Goal: Communication & Community: Answer question/provide support

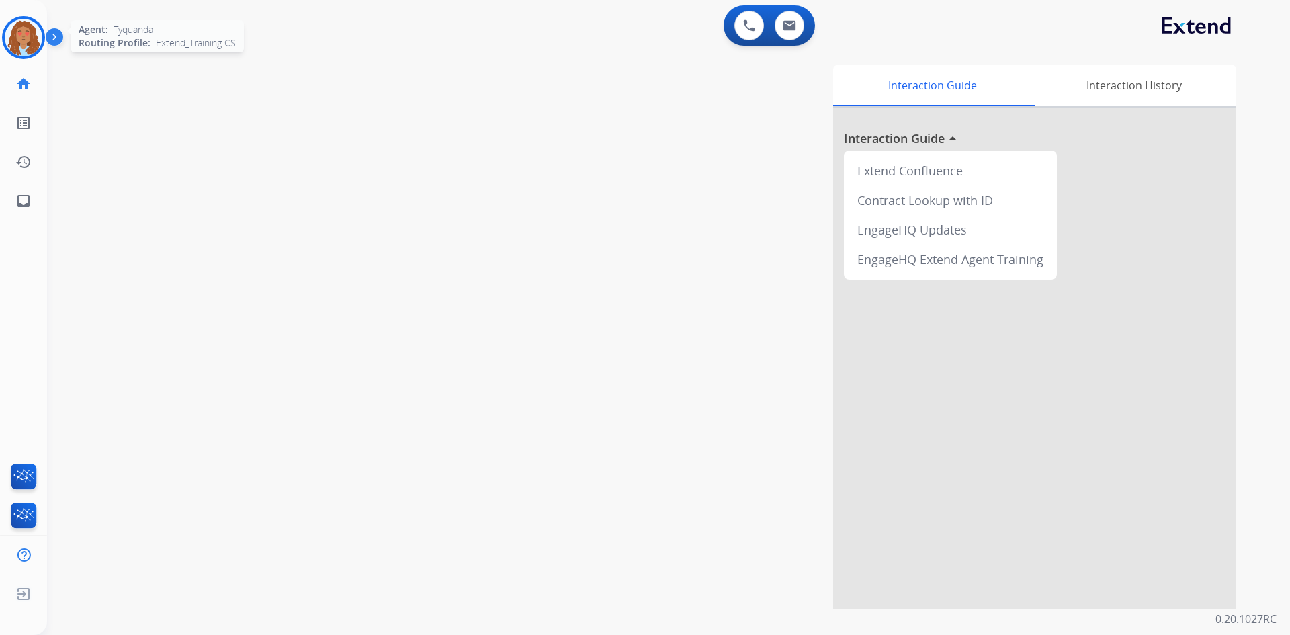
click at [18, 36] on img at bounding box center [24, 38] width 38 height 38
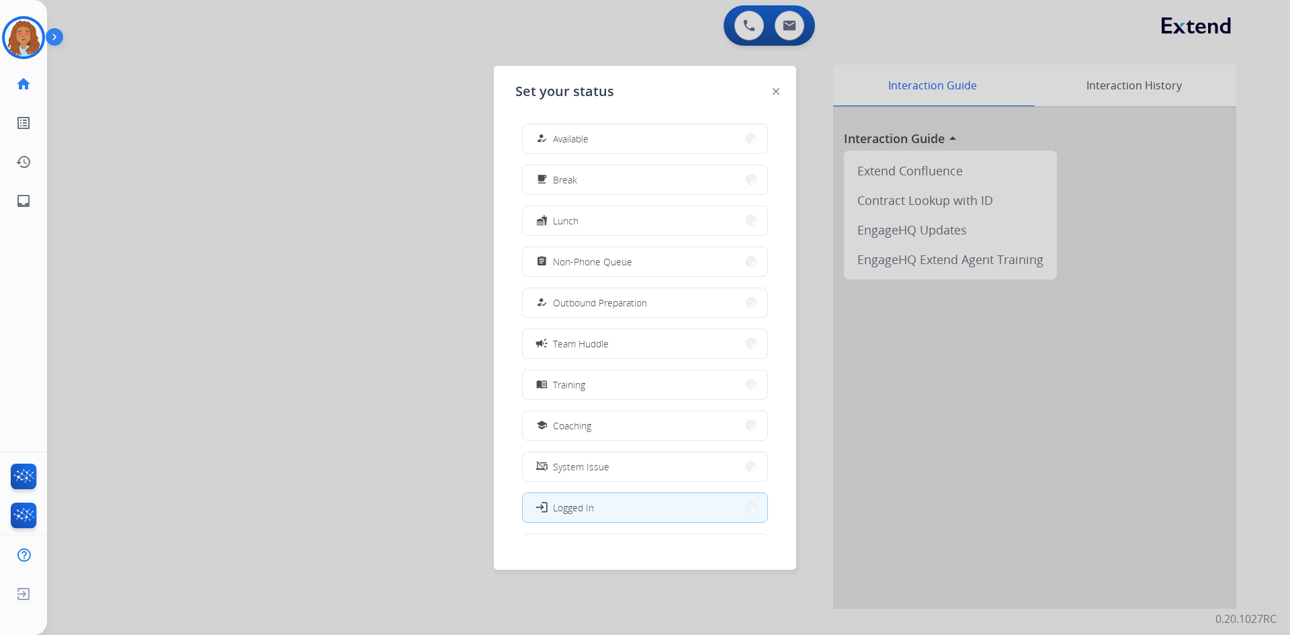
drag, startPoint x: 966, startPoint y: 36, endPoint x: 830, endPoint y: 22, distance: 136.3
click at [966, 35] on div at bounding box center [645, 317] width 1290 height 635
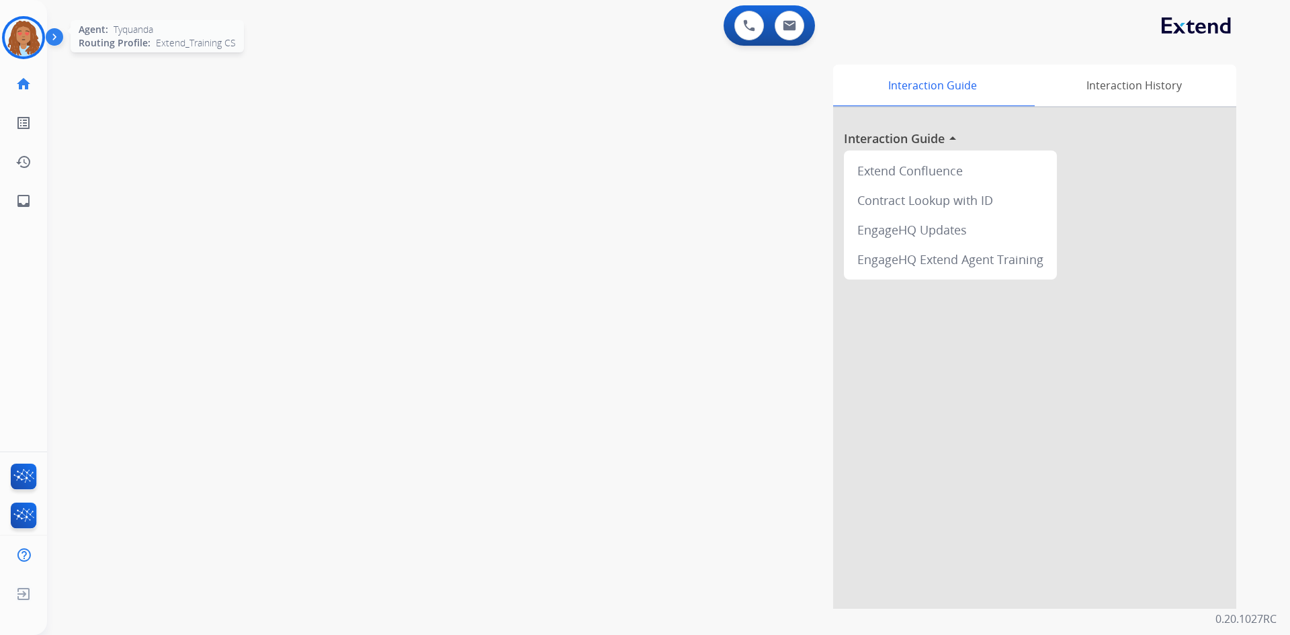
click at [19, 40] on img at bounding box center [24, 38] width 38 height 38
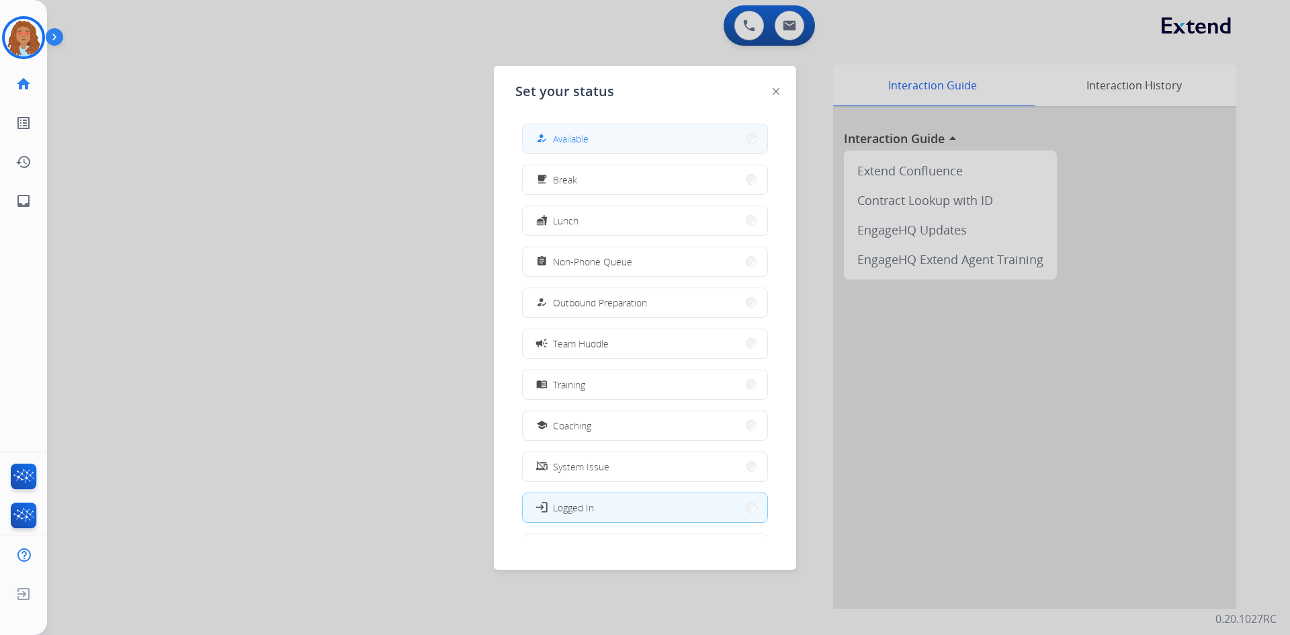
click at [591, 142] on button "how_to_reg Available" at bounding box center [645, 138] width 244 height 29
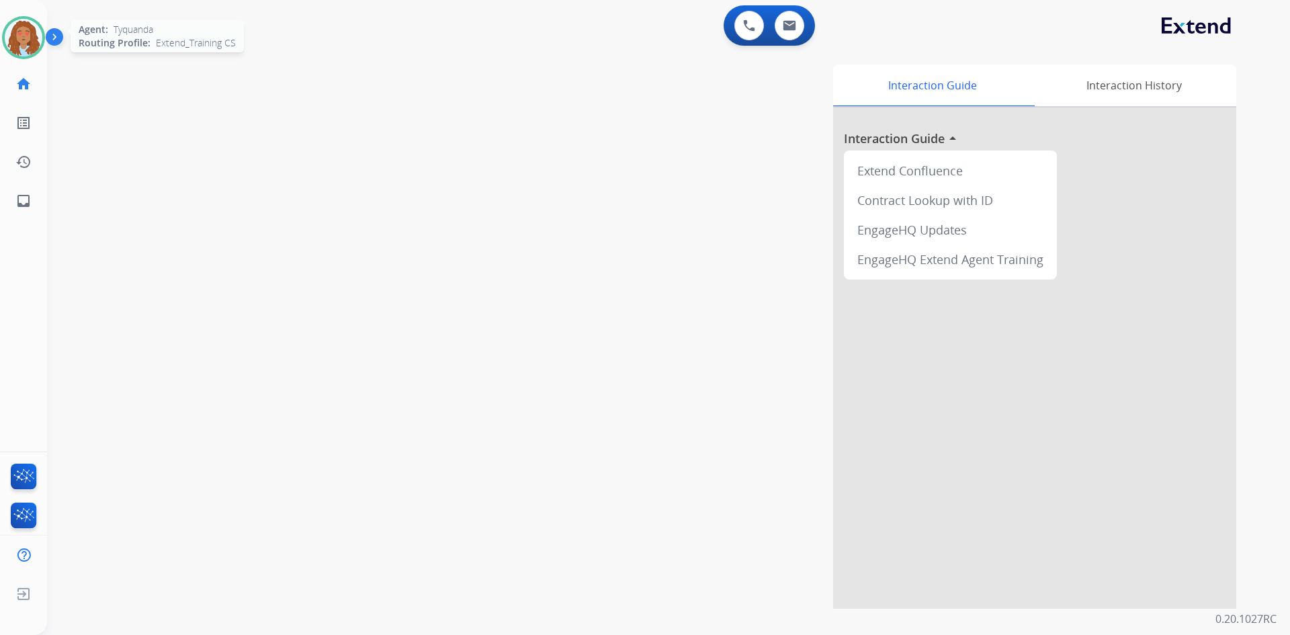
click at [25, 40] on img at bounding box center [24, 38] width 38 height 38
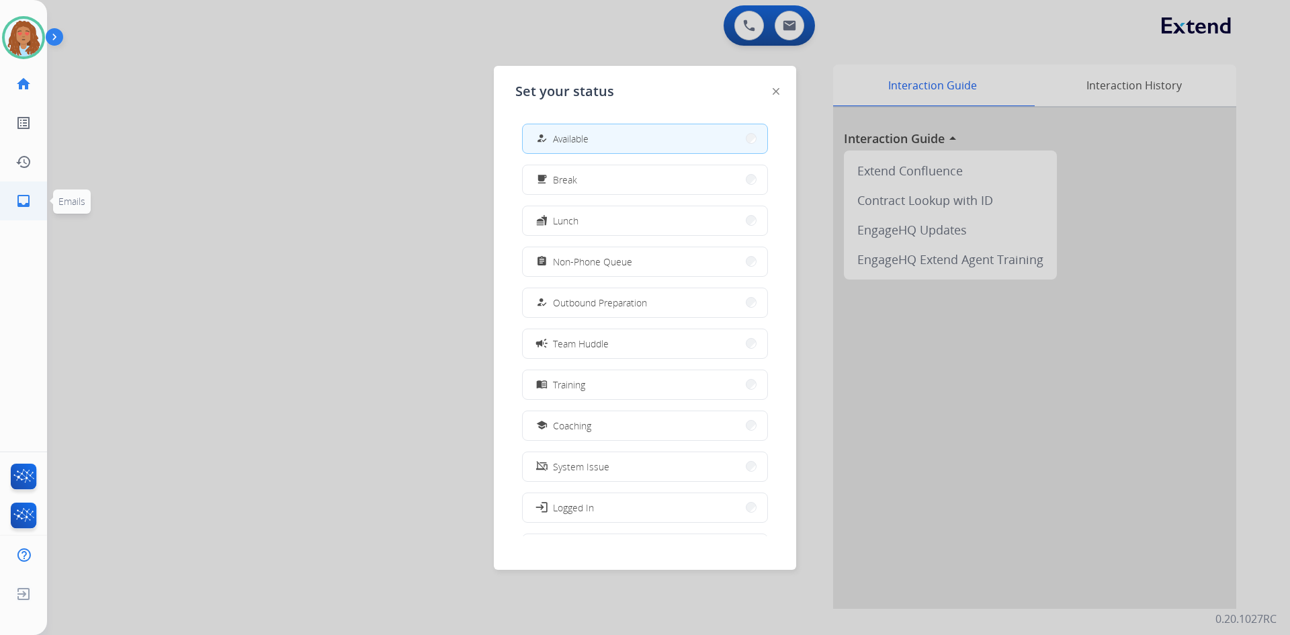
click at [15, 204] on mat-icon "inbox" at bounding box center [23, 201] width 16 height 16
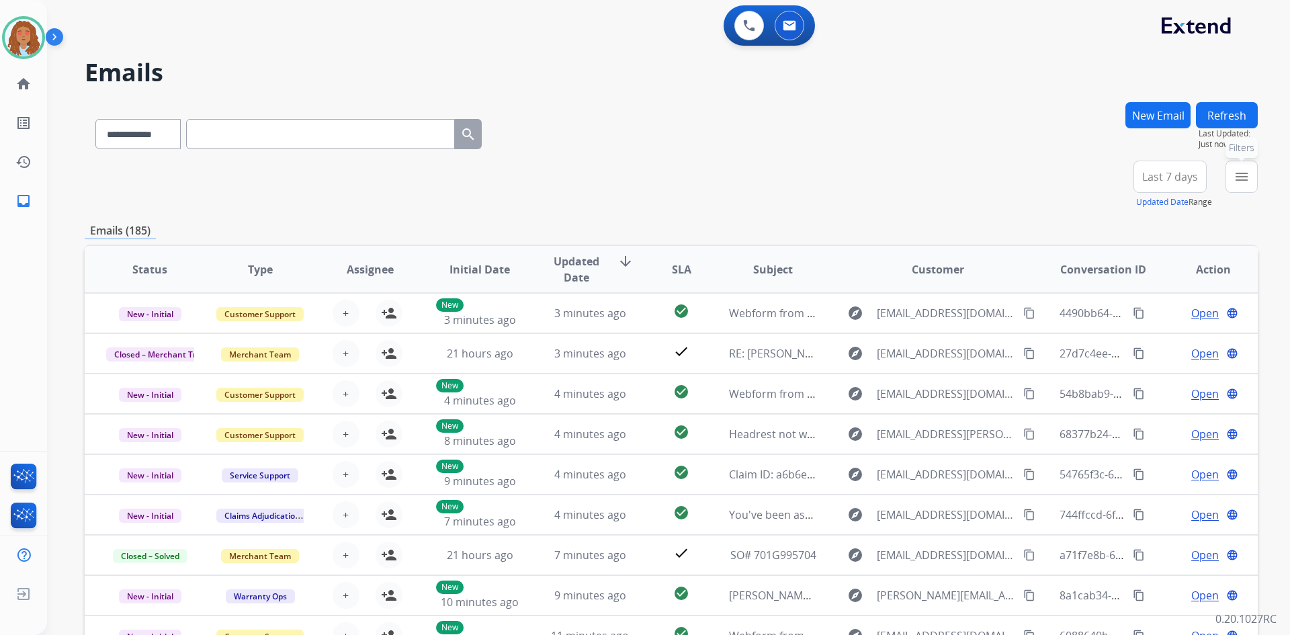
click at [1232, 184] on button "menu Filters" at bounding box center [1241, 177] width 32 height 32
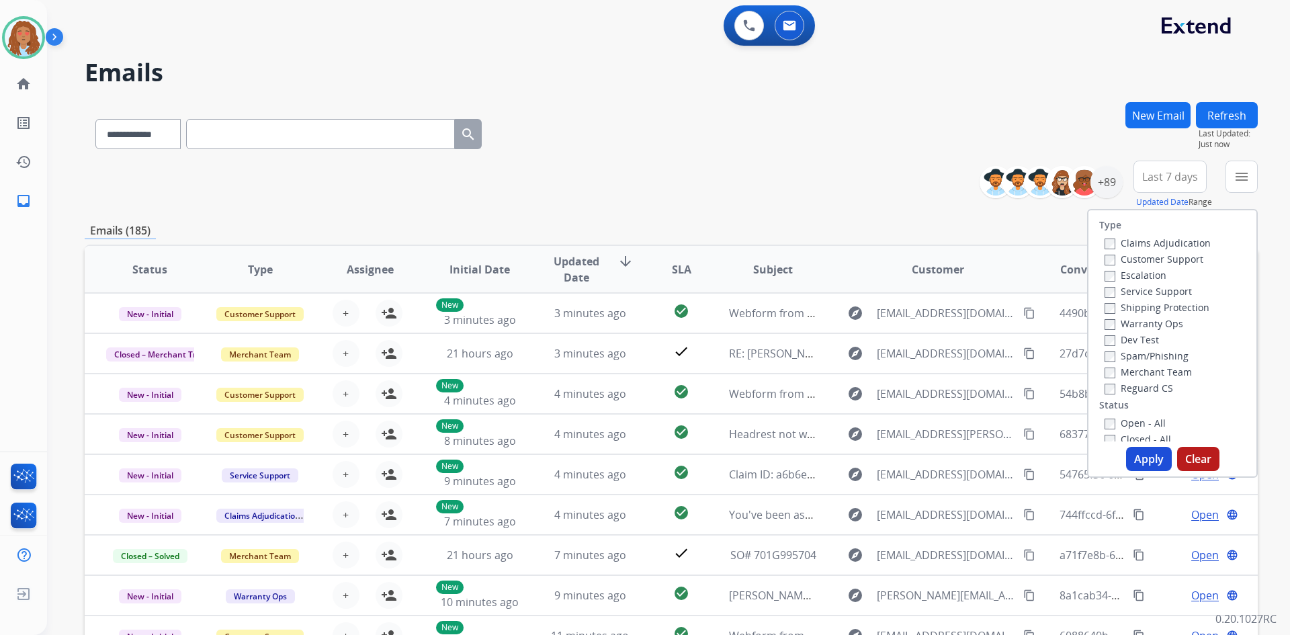
click at [1124, 262] on label "Customer Support" at bounding box center [1153, 259] width 99 height 13
click at [1129, 306] on label "Shipping Protection" at bounding box center [1156, 307] width 105 height 13
click at [1155, 463] on button "Apply" at bounding box center [1149, 459] width 46 height 24
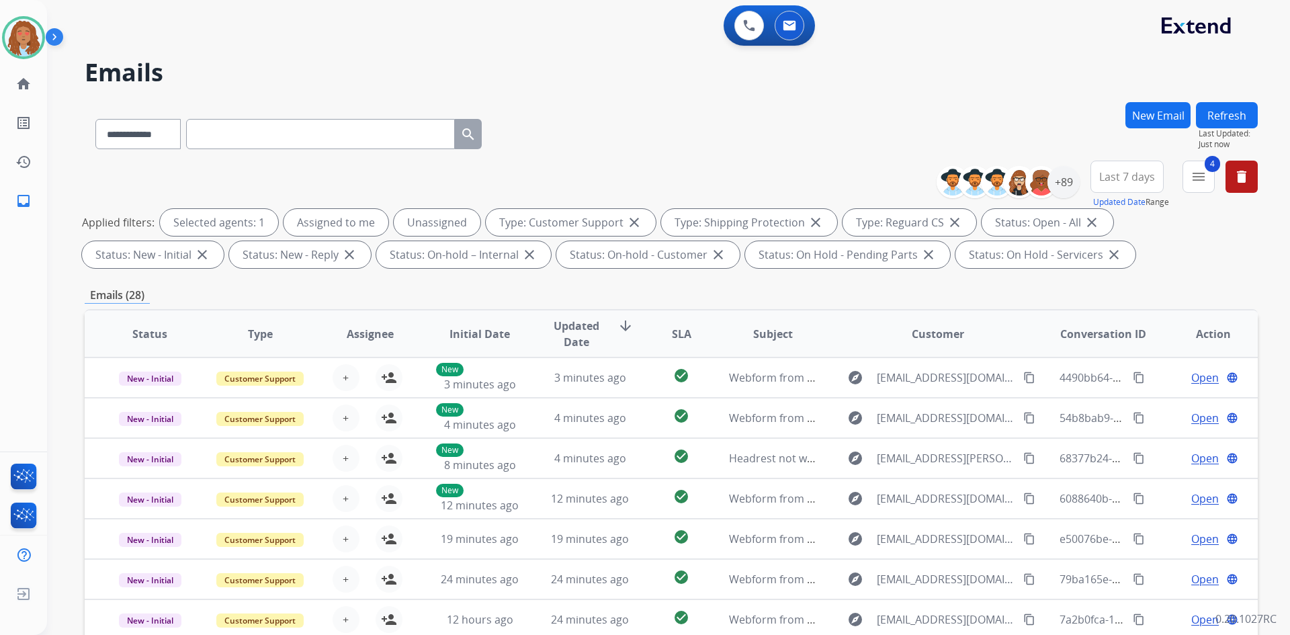
click at [1121, 179] on span "Last 7 days" at bounding box center [1127, 176] width 56 height 5
click at [1093, 345] on div "Last 90 days" at bounding box center [1122, 340] width 74 height 20
click at [1062, 183] on div "+150" at bounding box center [1063, 182] width 32 height 32
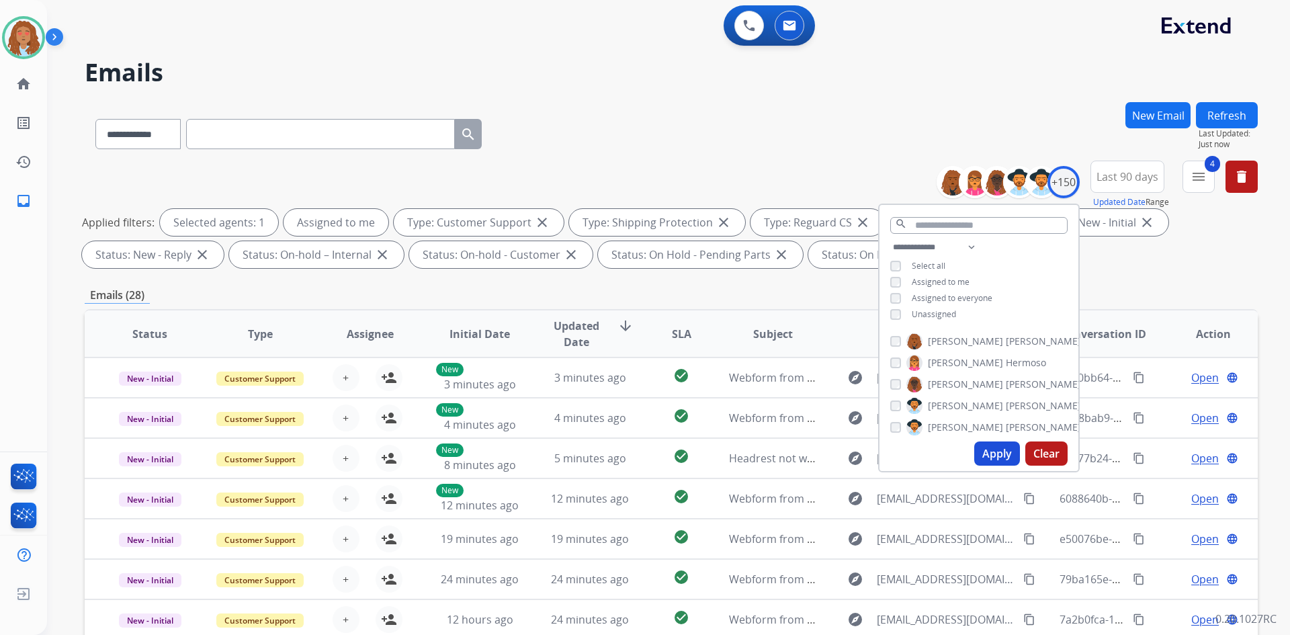
click at [991, 456] on button "Apply" at bounding box center [997, 453] width 46 height 24
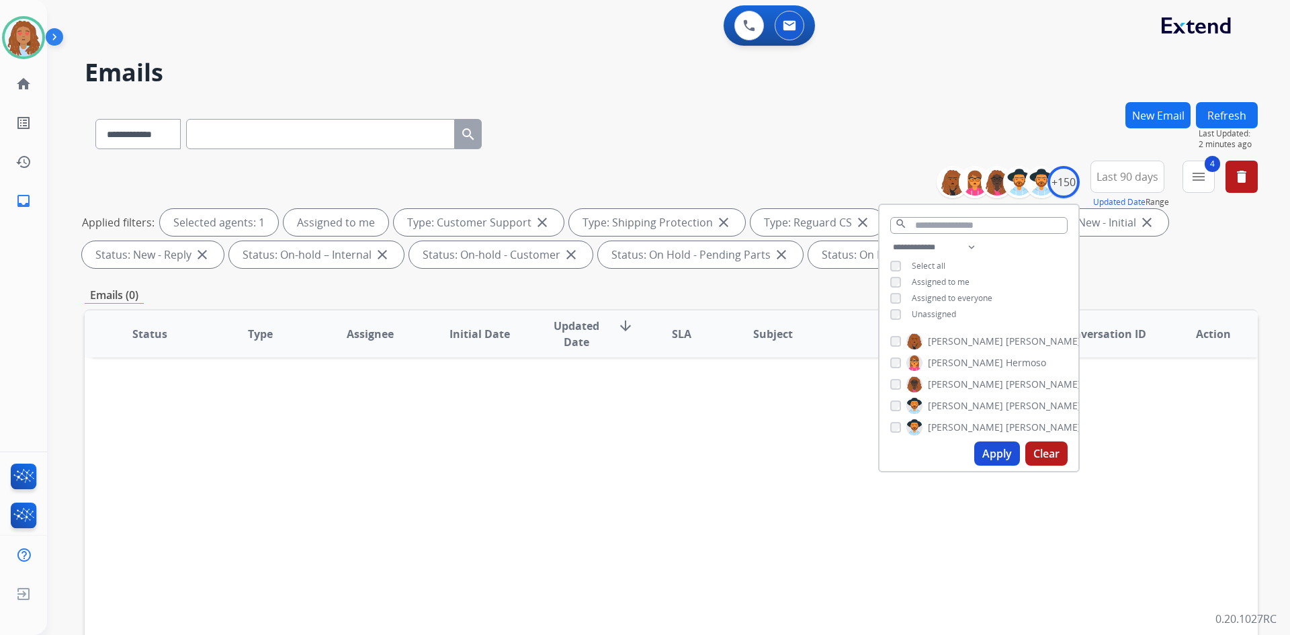
click at [1007, 457] on button "Apply" at bounding box center [997, 453] width 46 height 24
click at [674, 137] on div "**********" at bounding box center [671, 131] width 1173 height 58
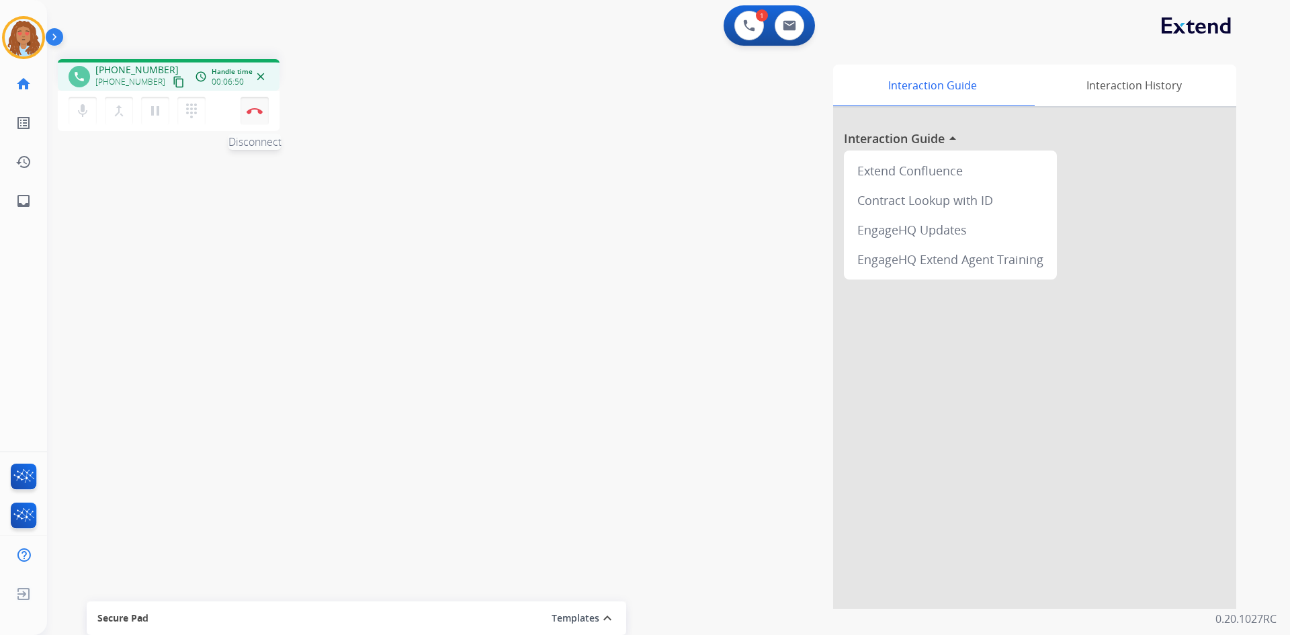
click at [257, 111] on img at bounding box center [255, 110] width 16 height 7
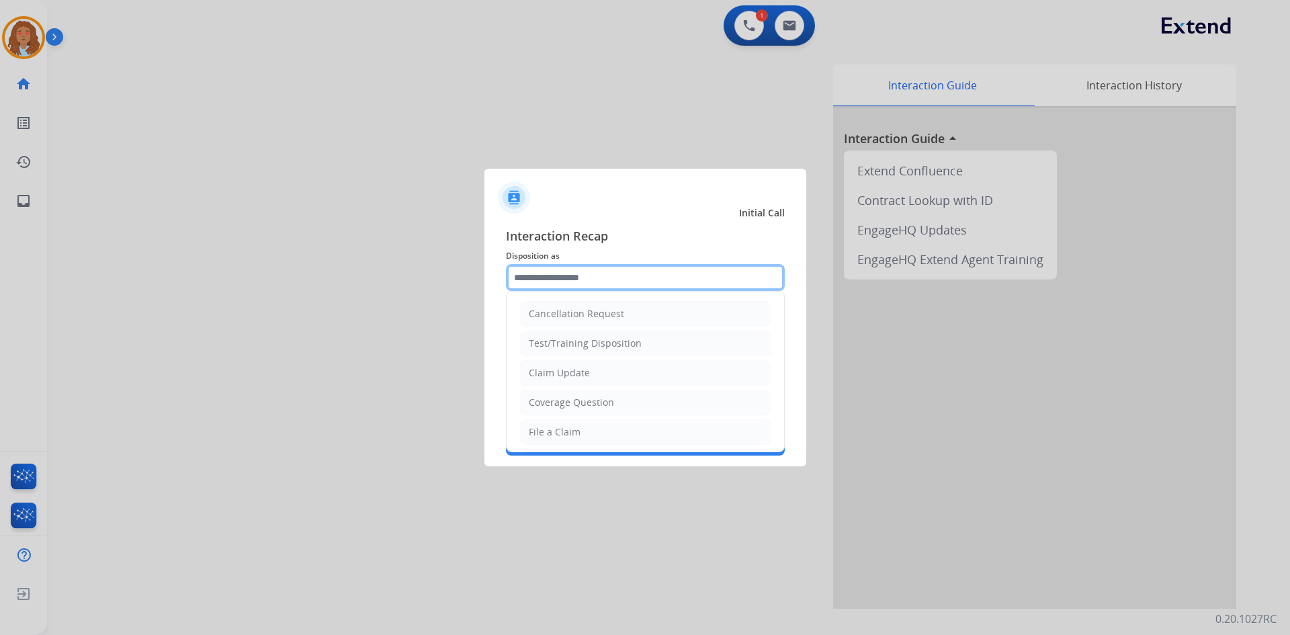
click at [554, 273] on input "text" at bounding box center [645, 277] width 279 height 27
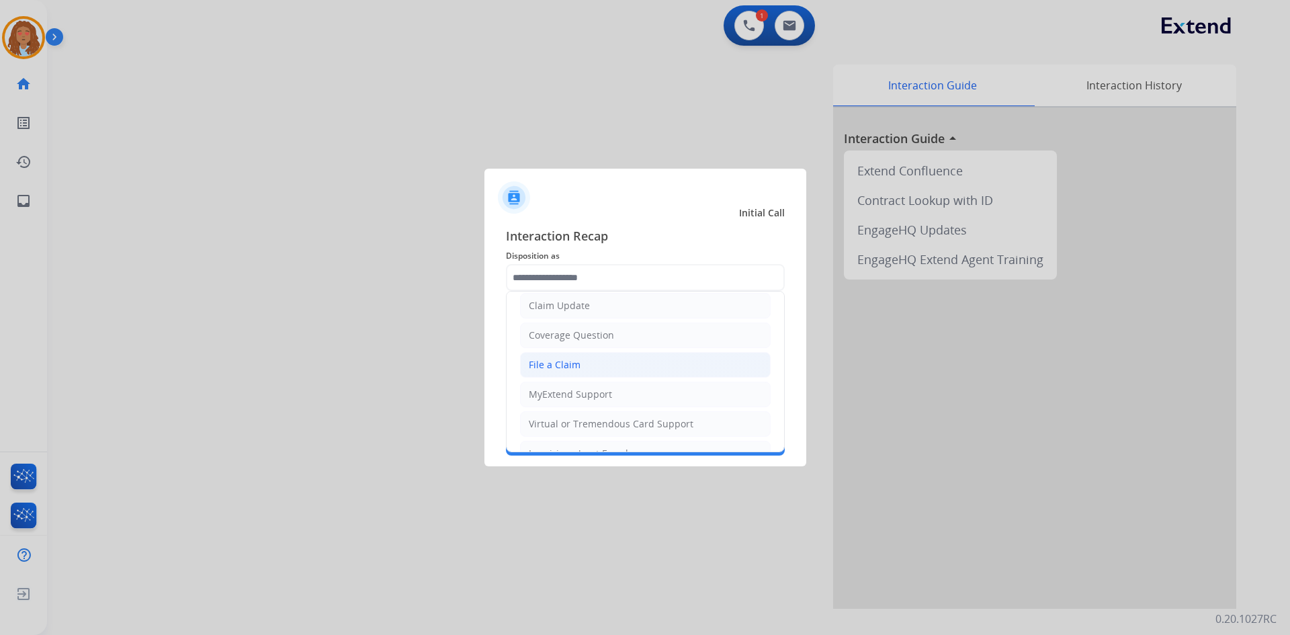
click at [569, 369] on div "File a Claim" at bounding box center [555, 364] width 52 height 13
type input "**********"
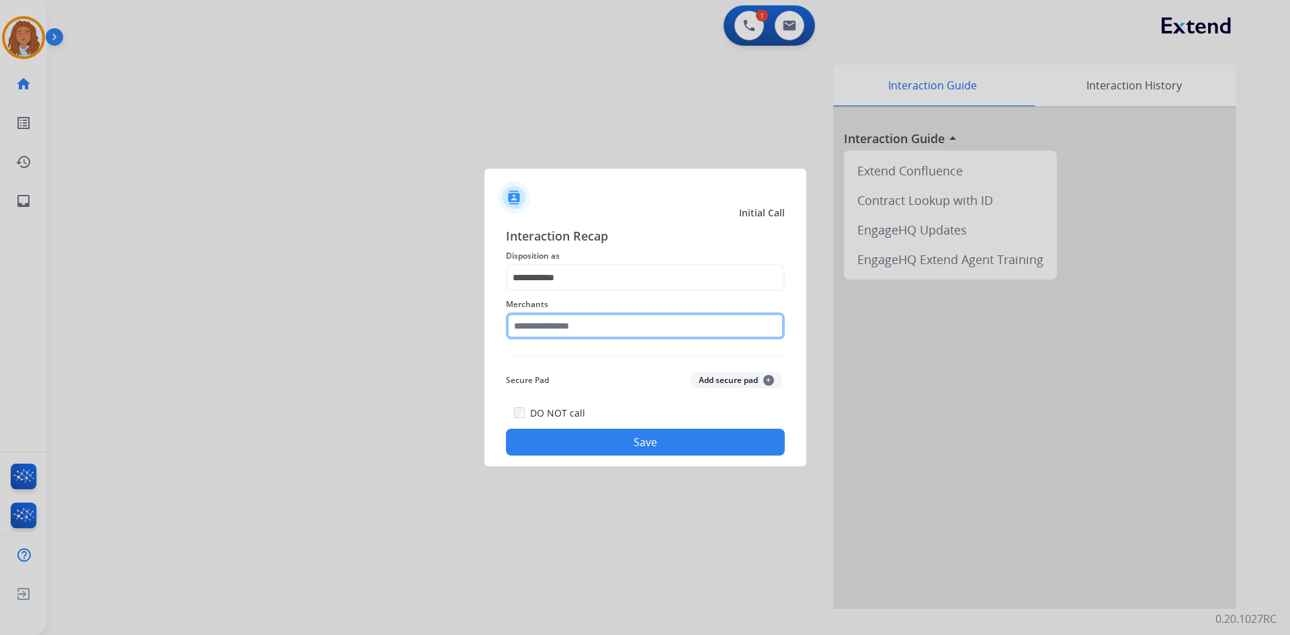
click at [553, 325] on input "text" at bounding box center [645, 325] width 279 height 27
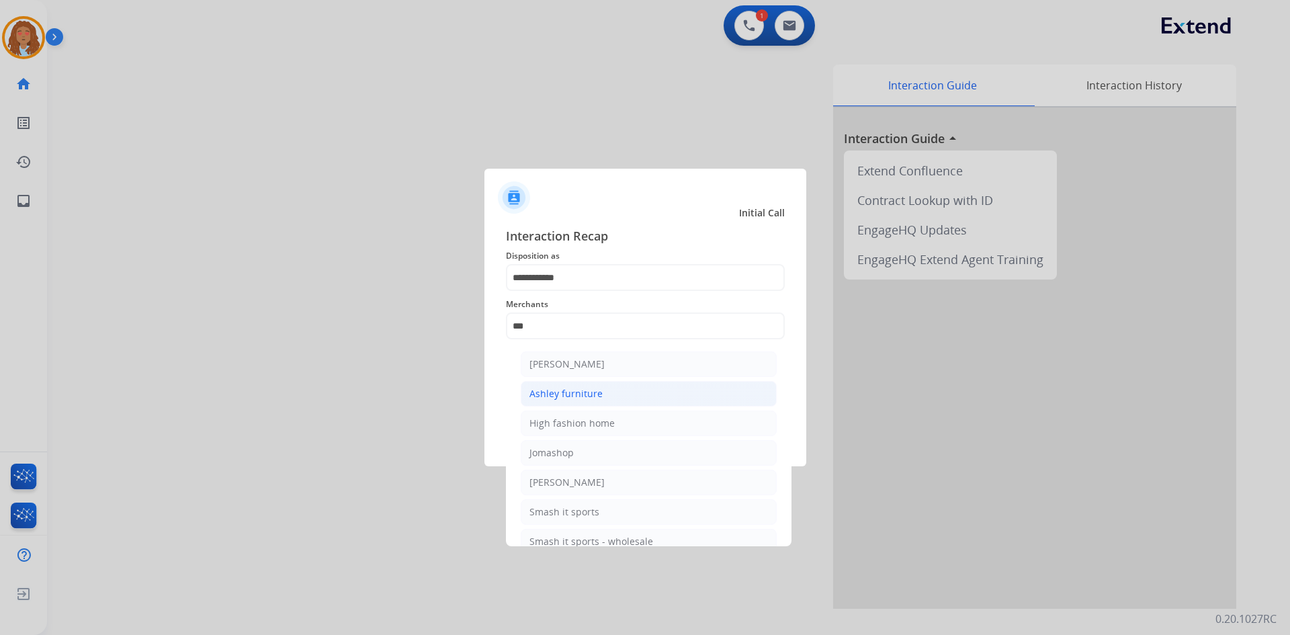
click at [563, 389] on div "Ashley furniture" at bounding box center [565, 393] width 73 height 13
type input "**********"
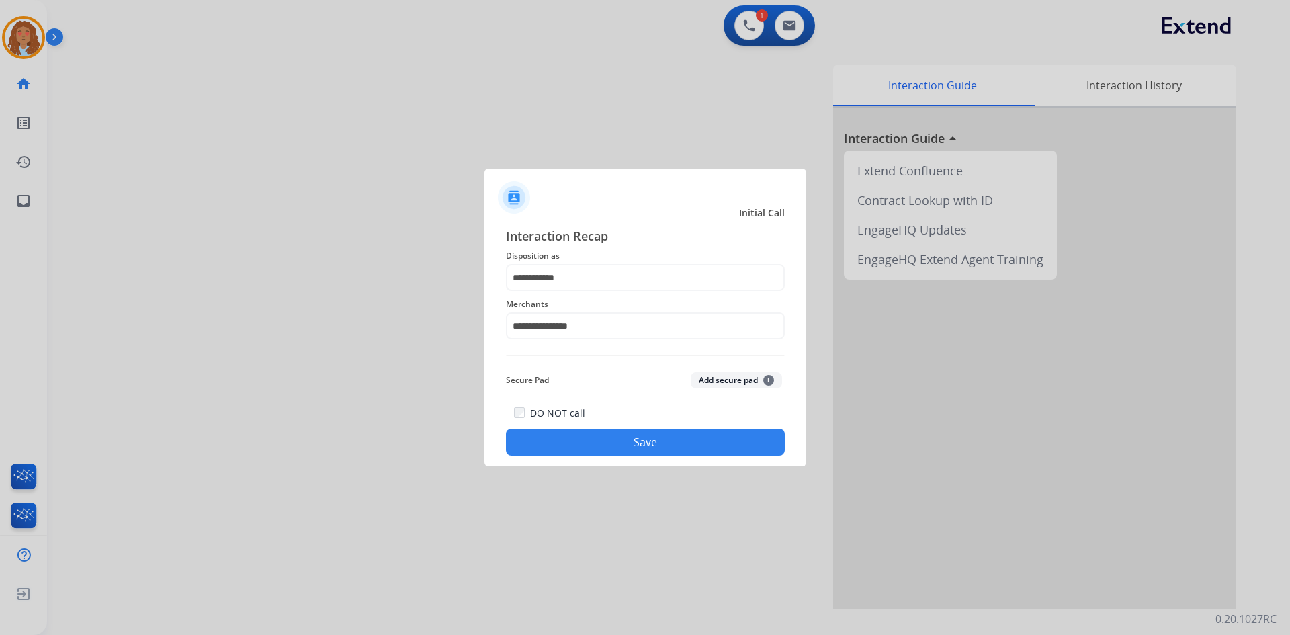
click at [603, 435] on button "Save" at bounding box center [645, 442] width 279 height 27
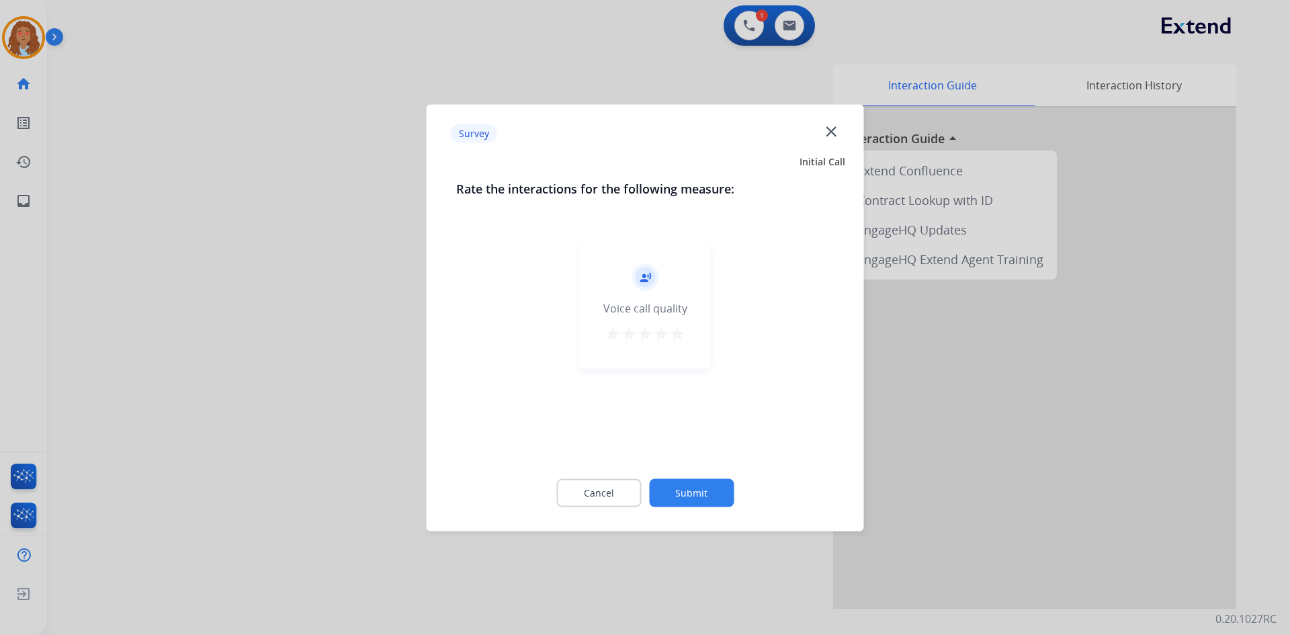
click at [331, 418] on div at bounding box center [645, 317] width 1290 height 635
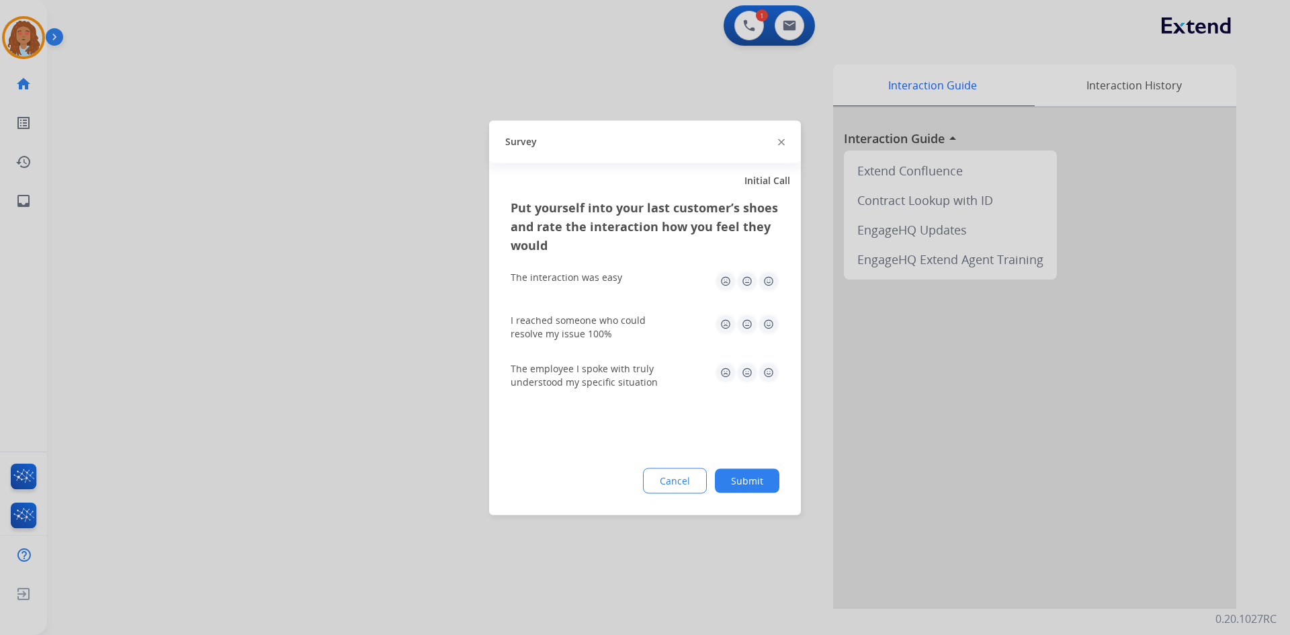
click at [331, 418] on div at bounding box center [645, 317] width 1290 height 635
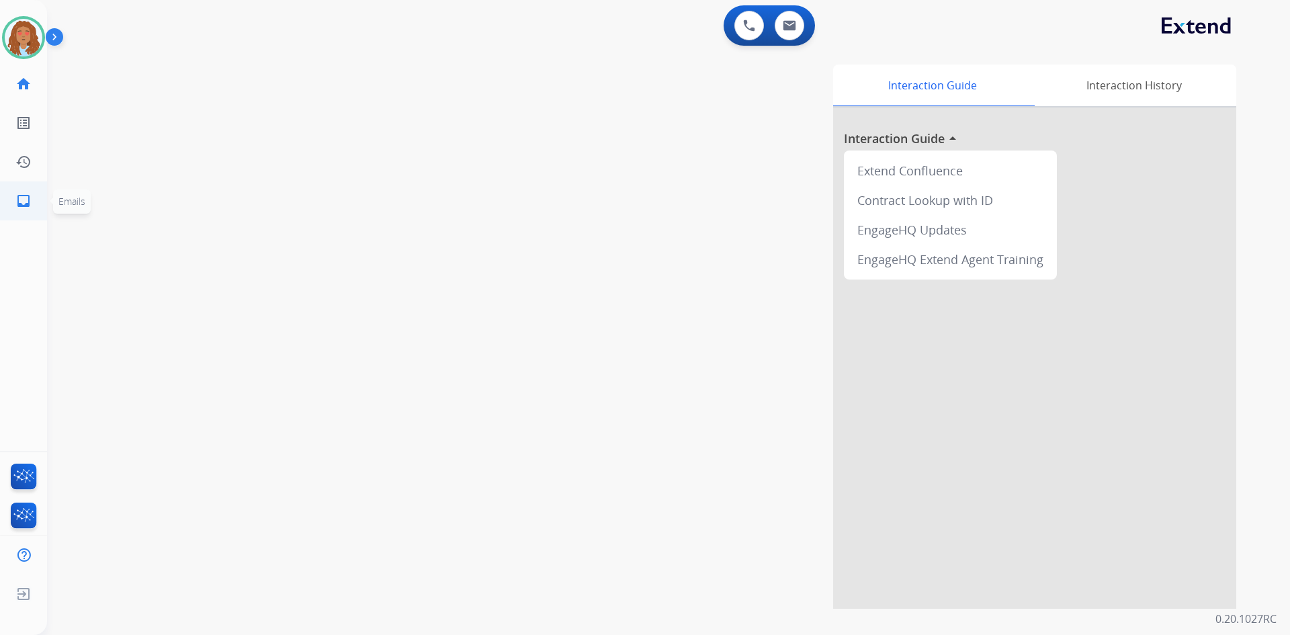
click at [20, 199] on mat-icon "inbox" at bounding box center [23, 201] width 16 height 16
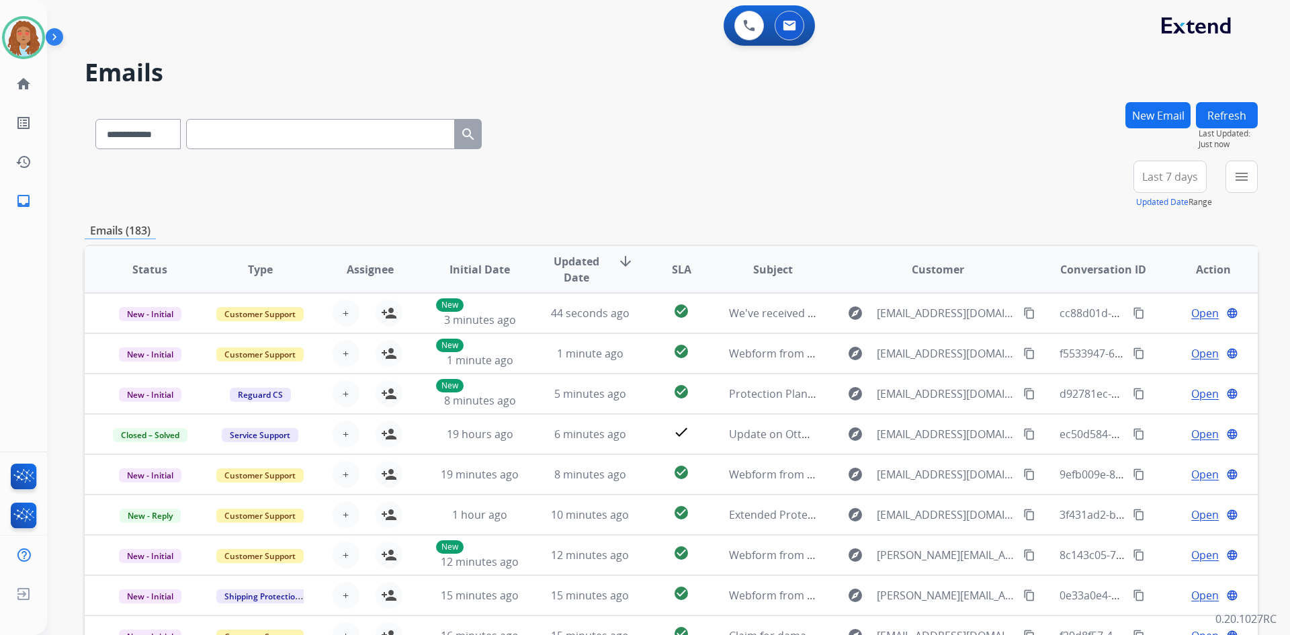
click at [1165, 179] on span "Last 7 days" at bounding box center [1170, 176] width 56 height 5
click at [1149, 341] on div "Last 90 days" at bounding box center [1165, 340] width 74 height 20
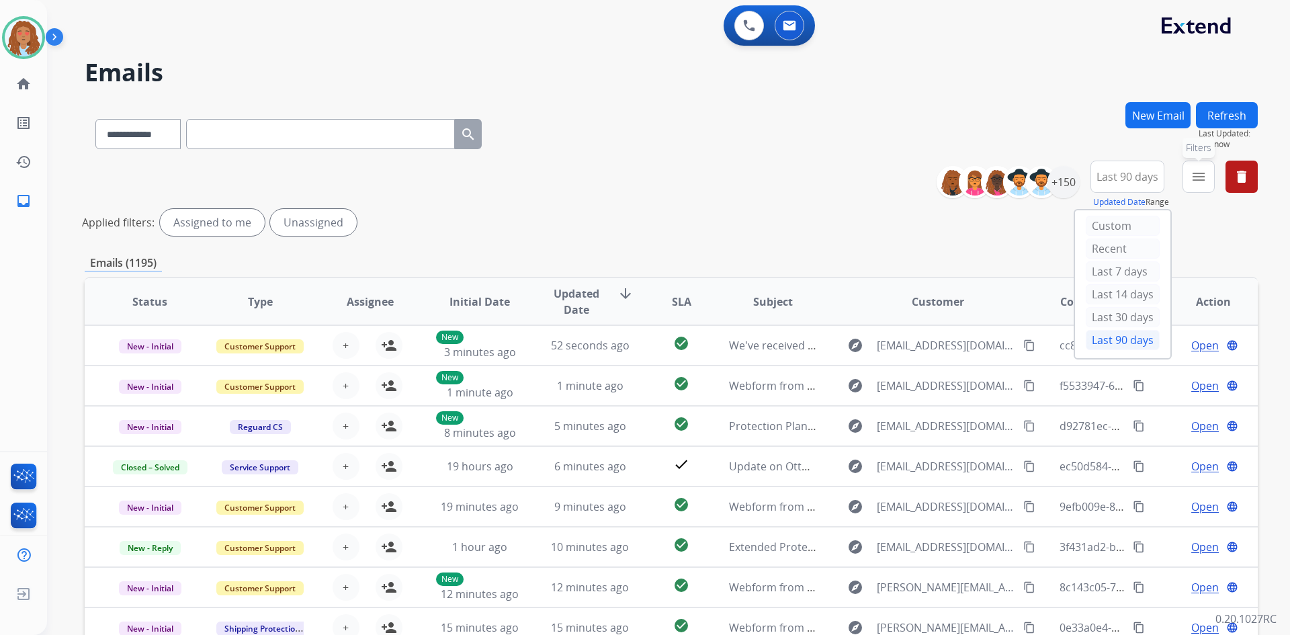
click at [1206, 181] on mat-icon "menu" at bounding box center [1198, 177] width 16 height 16
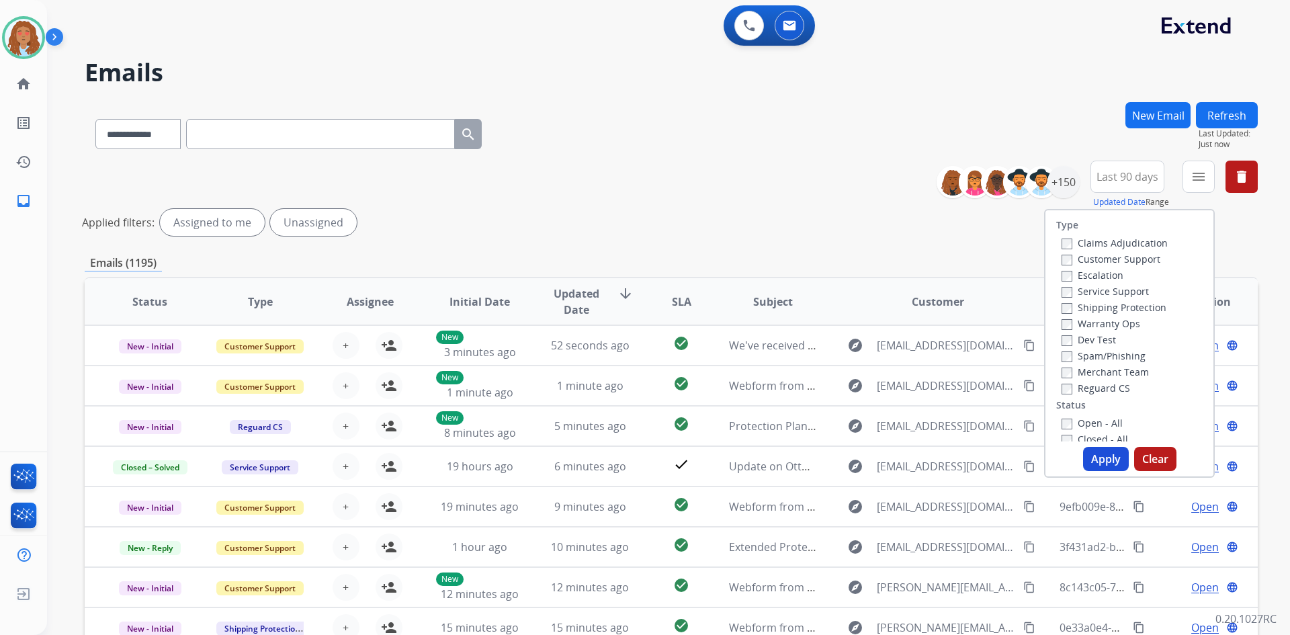
click at [1118, 259] on label "Customer Support" at bounding box center [1110, 259] width 99 height 13
click at [1122, 304] on label "Shipping Protection" at bounding box center [1113, 307] width 105 height 13
click at [1099, 459] on button "Apply" at bounding box center [1106, 459] width 46 height 24
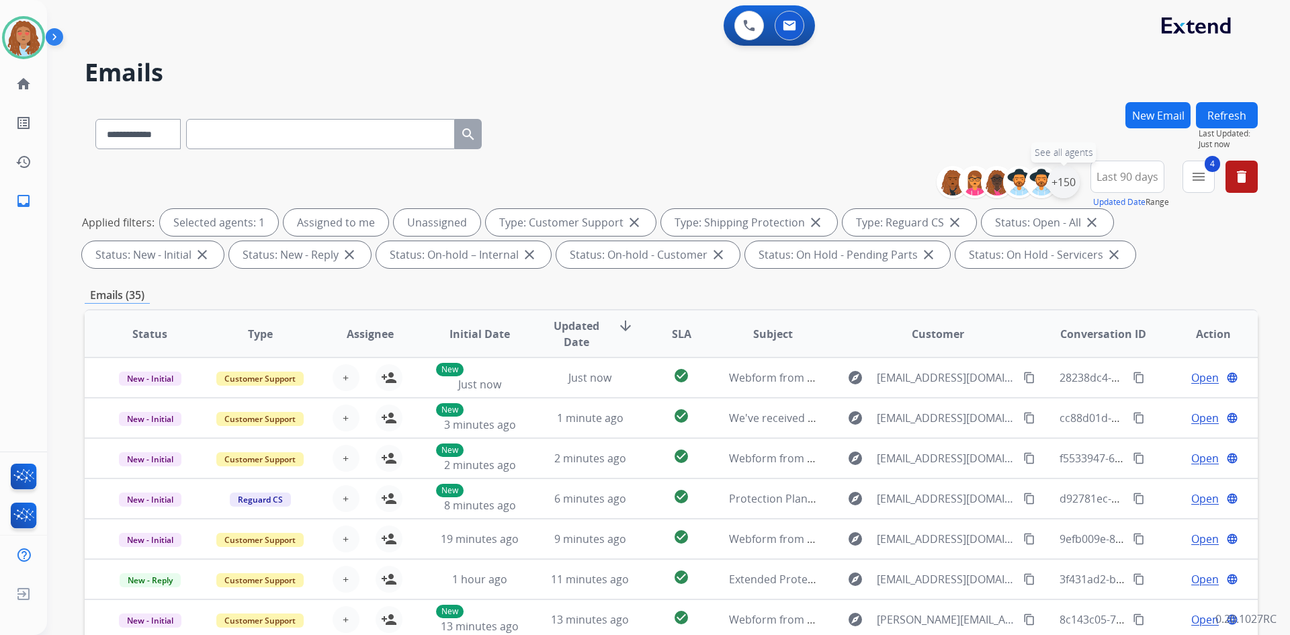
click at [1059, 191] on div "+150" at bounding box center [1063, 182] width 32 height 32
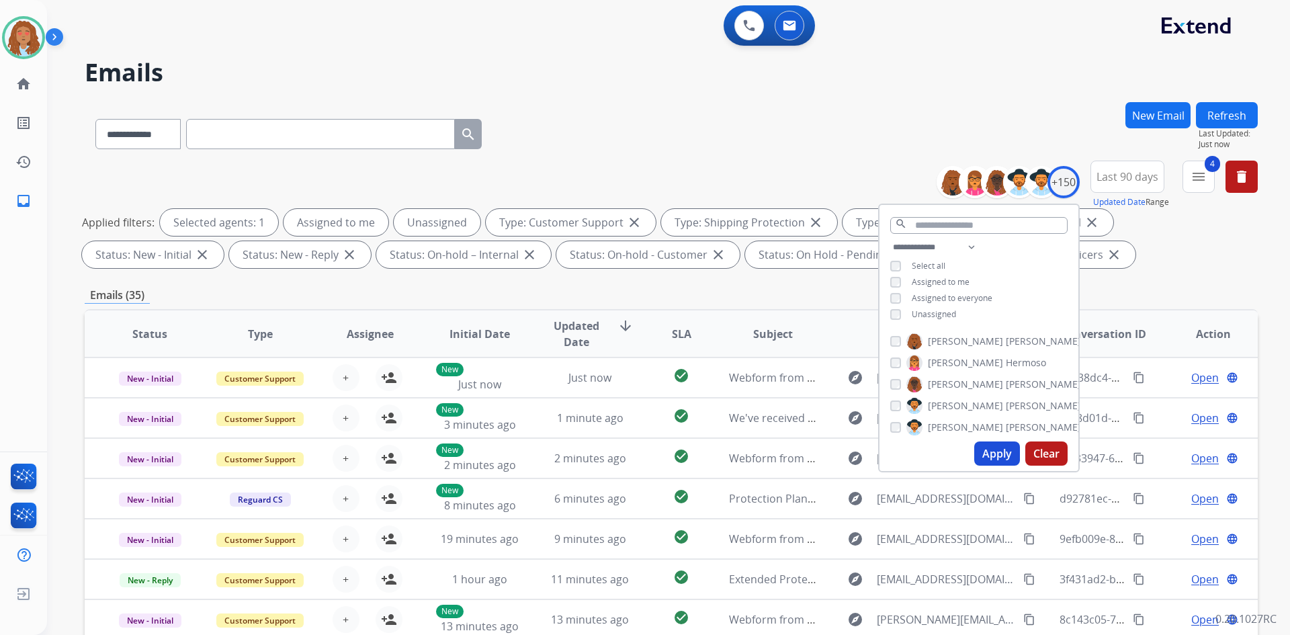
click at [887, 315] on div "**********" at bounding box center [978, 282] width 199 height 86
click at [1008, 453] on button "Apply" at bounding box center [997, 453] width 46 height 24
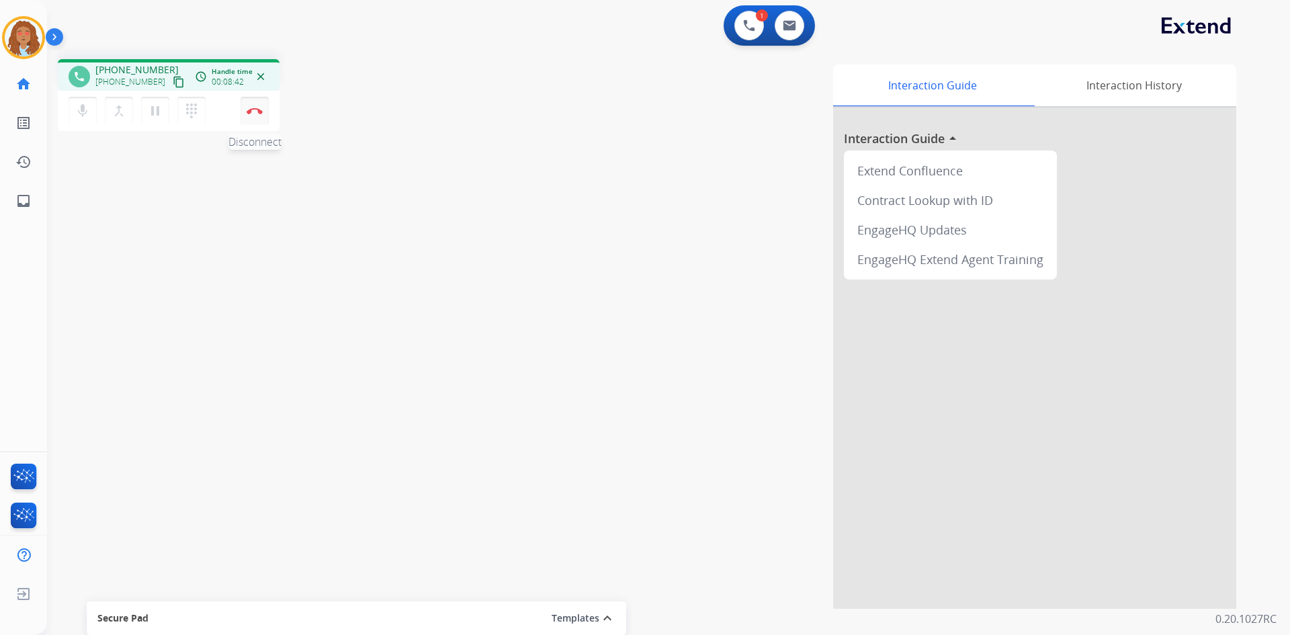
click at [251, 116] on button "Disconnect" at bounding box center [254, 111] width 28 height 28
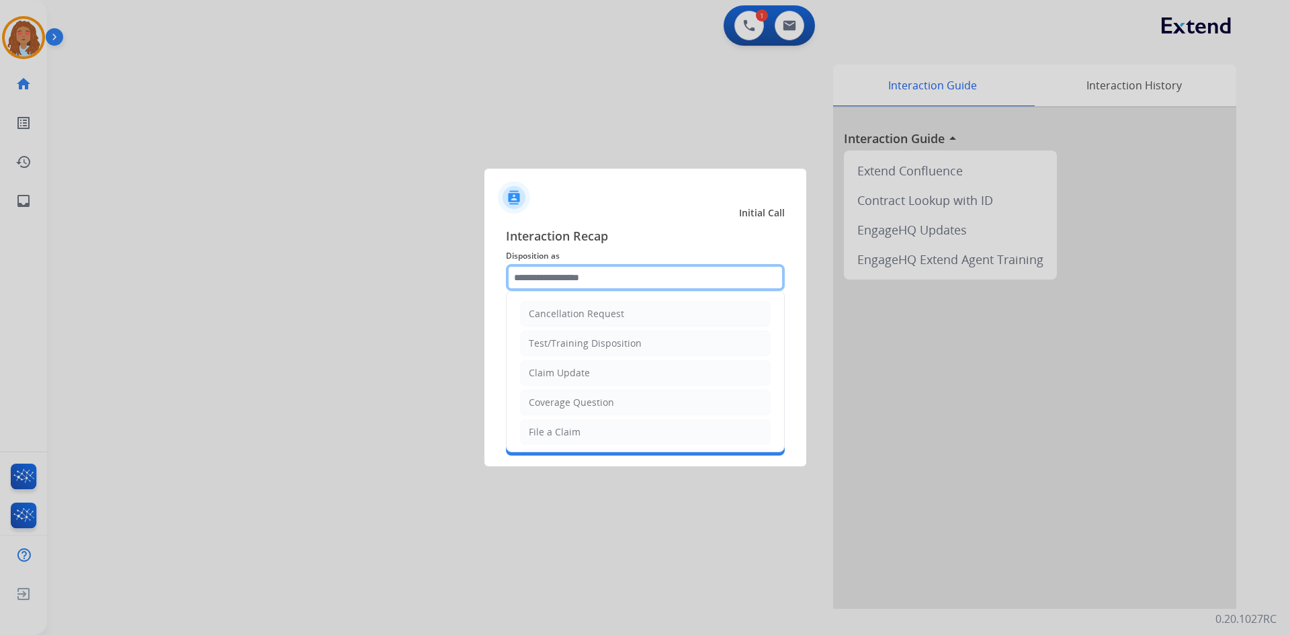
click at [576, 282] on input "text" at bounding box center [645, 277] width 279 height 27
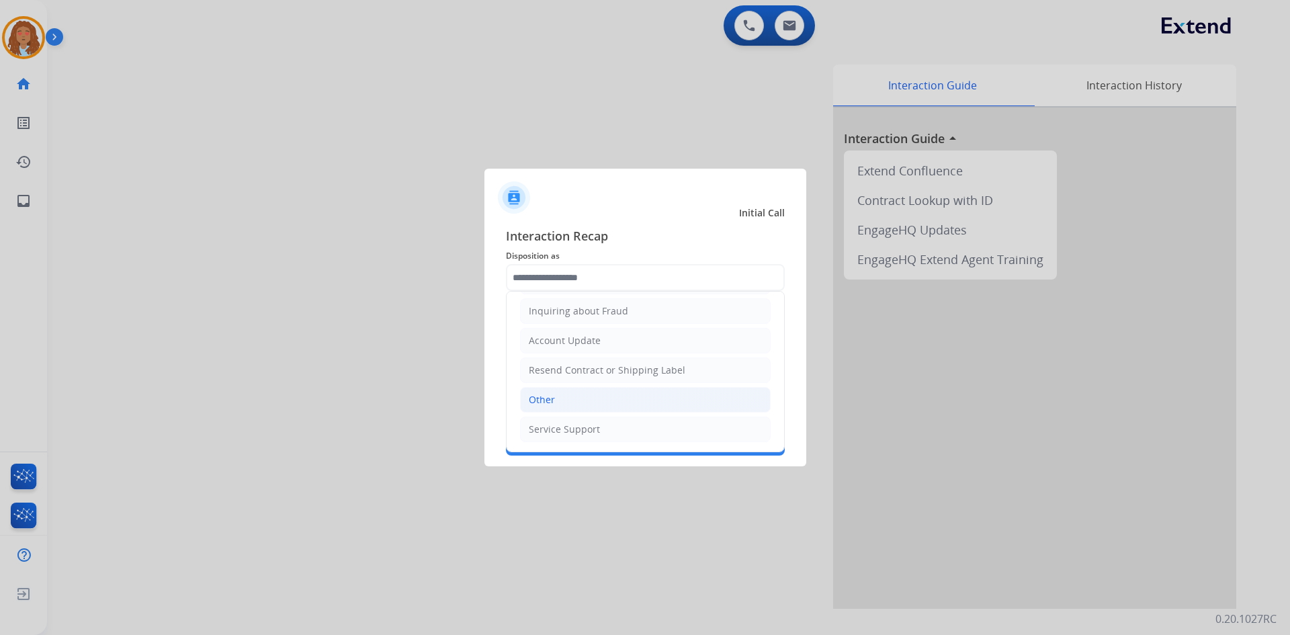
click at [570, 393] on li "Other" at bounding box center [645, 400] width 251 height 26
type input "*****"
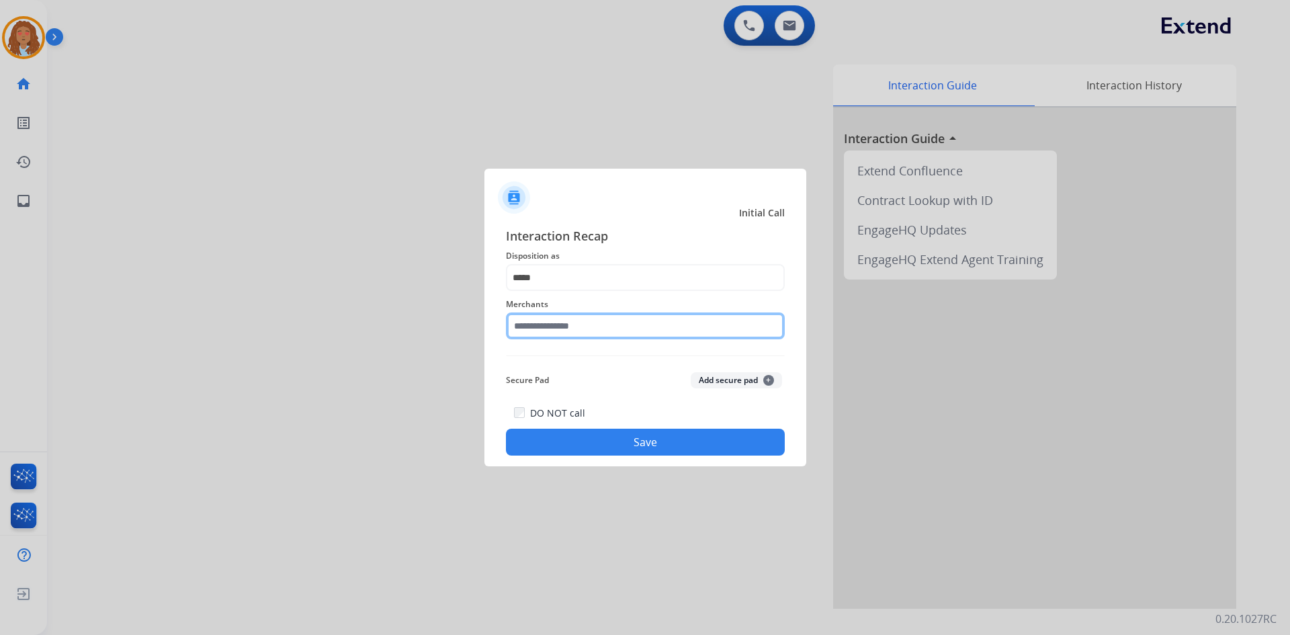
click at [558, 331] on input "text" at bounding box center [645, 325] width 279 height 27
type input "*******"
drag, startPoint x: 582, startPoint y: 326, endPoint x: 443, endPoint y: 323, distance: 138.4
click at [0, 323] on app-contact-recap-modal "Initial Call Interaction Recap Disposition as ***** Merchants ******* Secure Pa…" at bounding box center [0, 317] width 0 height 635
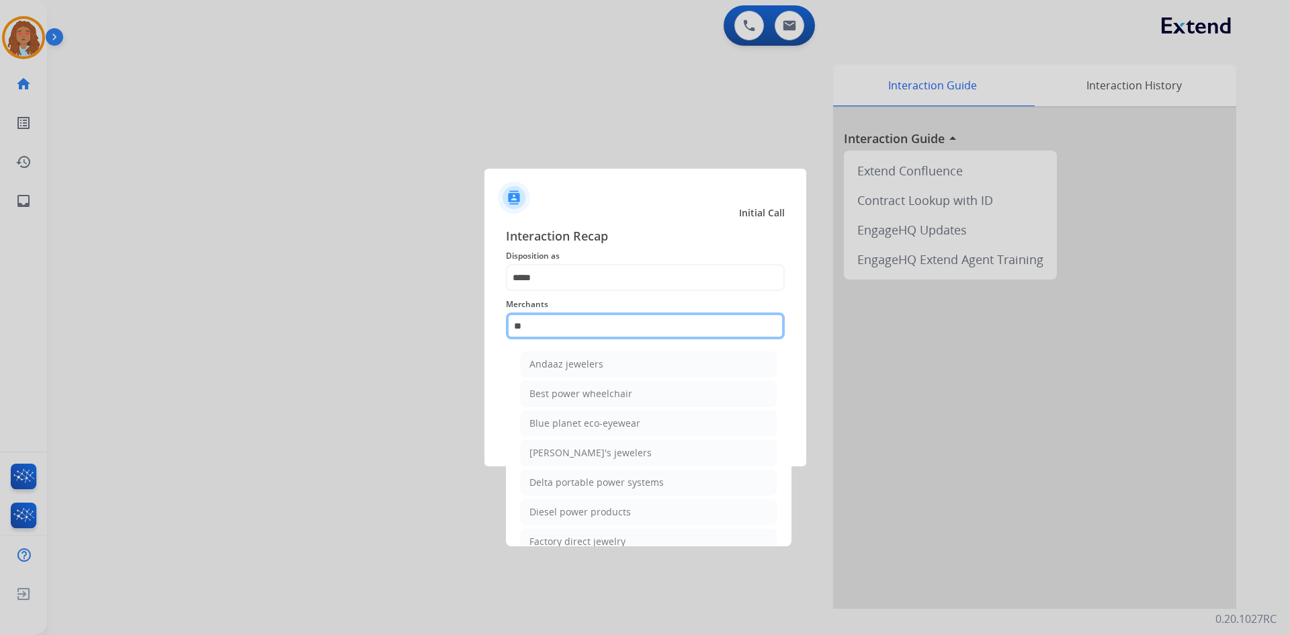
type input "*"
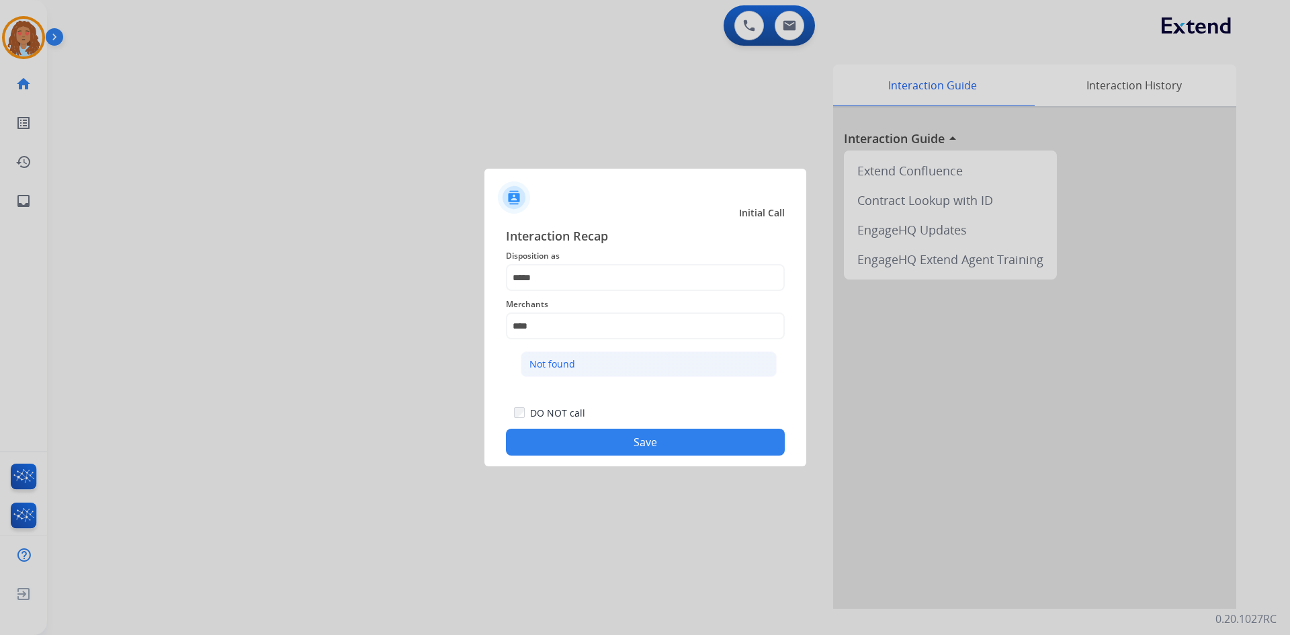
click at [592, 359] on li "Not found" at bounding box center [649, 364] width 256 height 26
type input "*********"
click at [1079, 398] on div at bounding box center [645, 317] width 1290 height 635
click at [667, 445] on button "Save" at bounding box center [645, 442] width 279 height 27
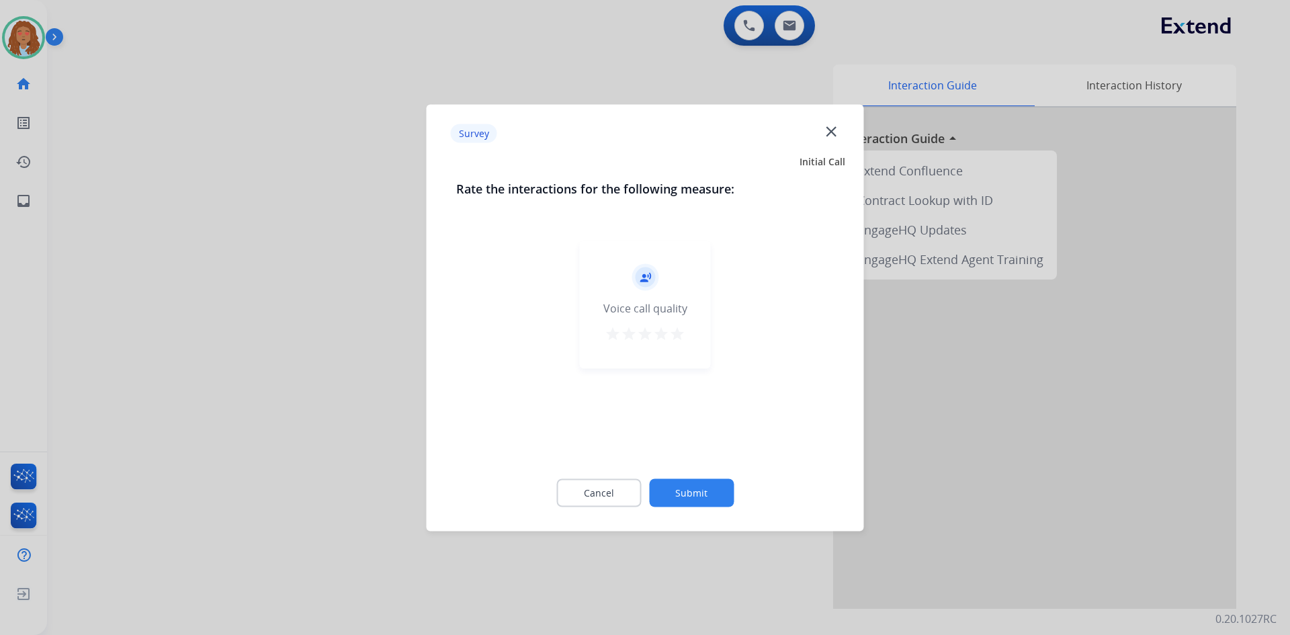
click at [291, 449] on div at bounding box center [645, 317] width 1290 height 635
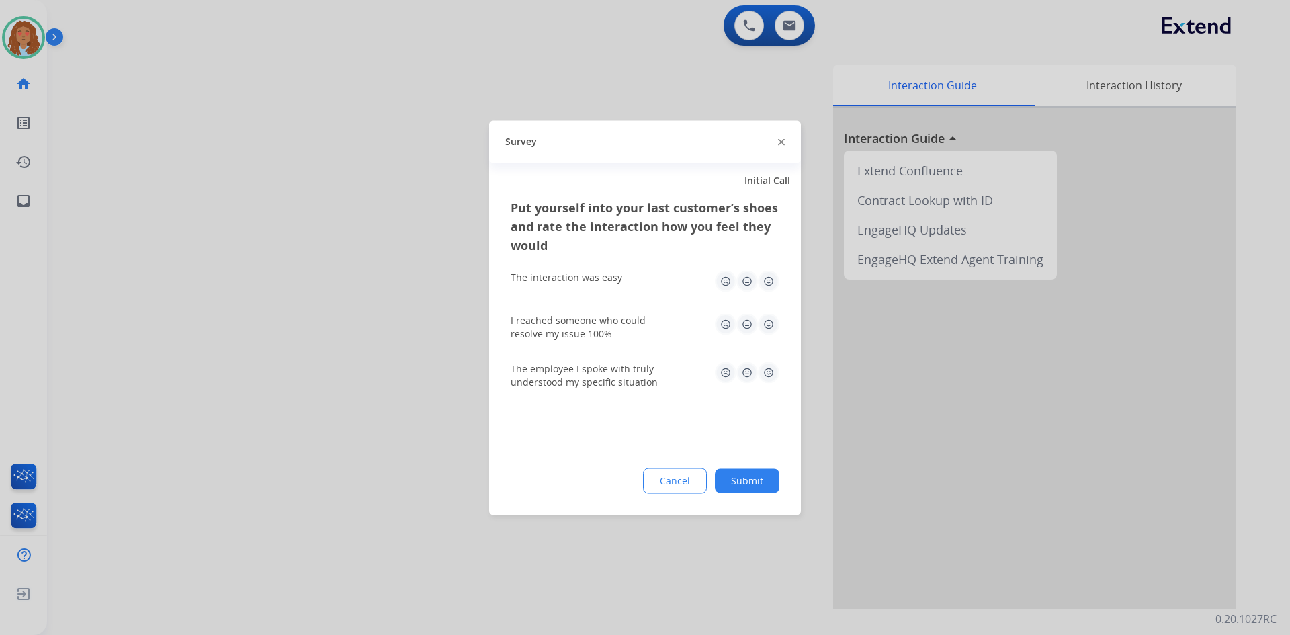
click at [291, 449] on div at bounding box center [645, 317] width 1290 height 635
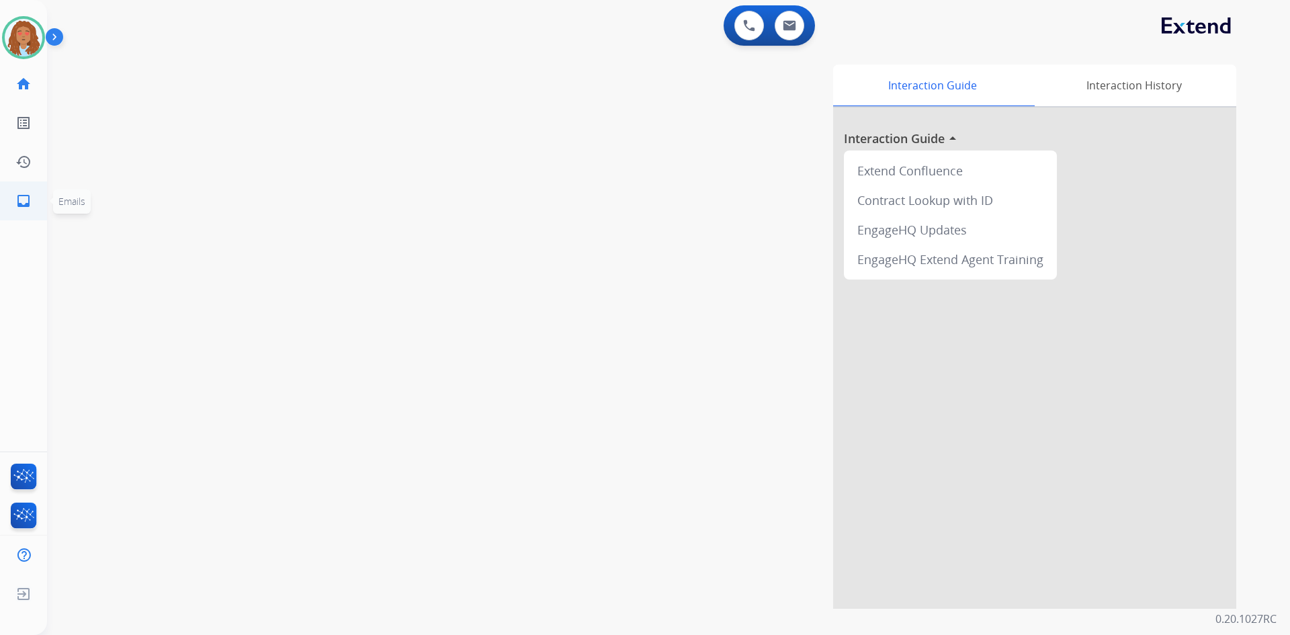
click at [25, 205] on mat-icon "inbox" at bounding box center [23, 201] width 16 height 16
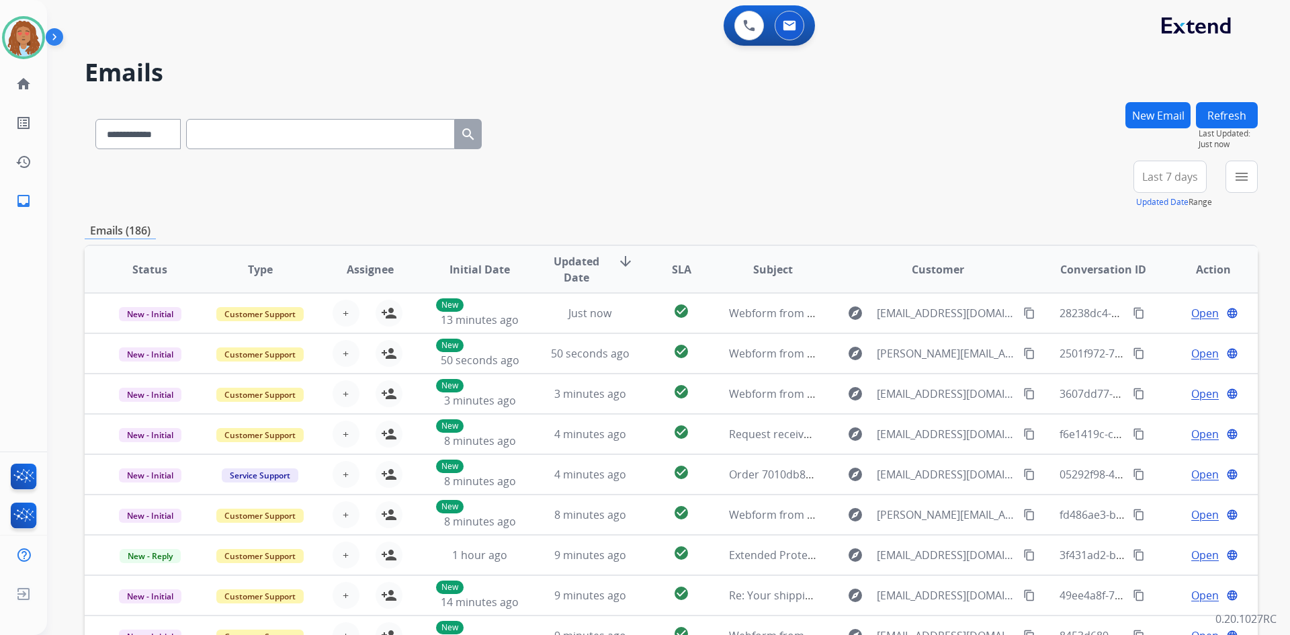
click at [1149, 179] on span "Last 7 days" at bounding box center [1170, 176] width 56 height 5
click at [1149, 340] on div "Last 90 days" at bounding box center [1165, 340] width 74 height 20
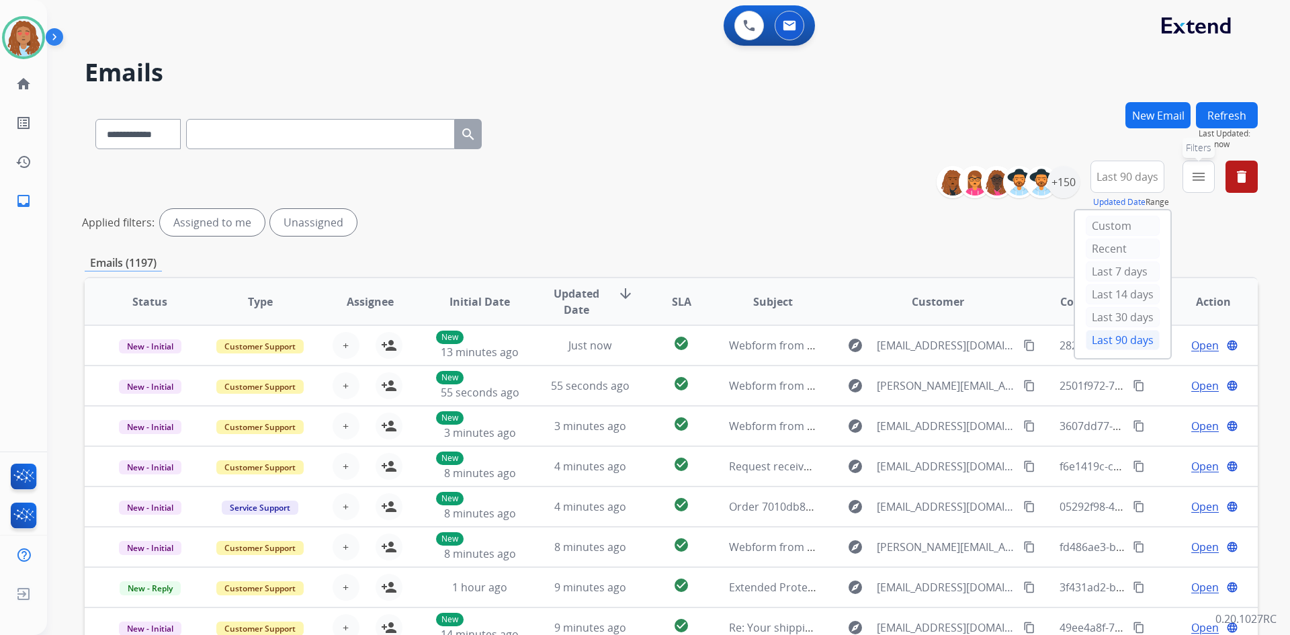
click at [1198, 180] on mat-icon "menu" at bounding box center [1198, 177] width 16 height 16
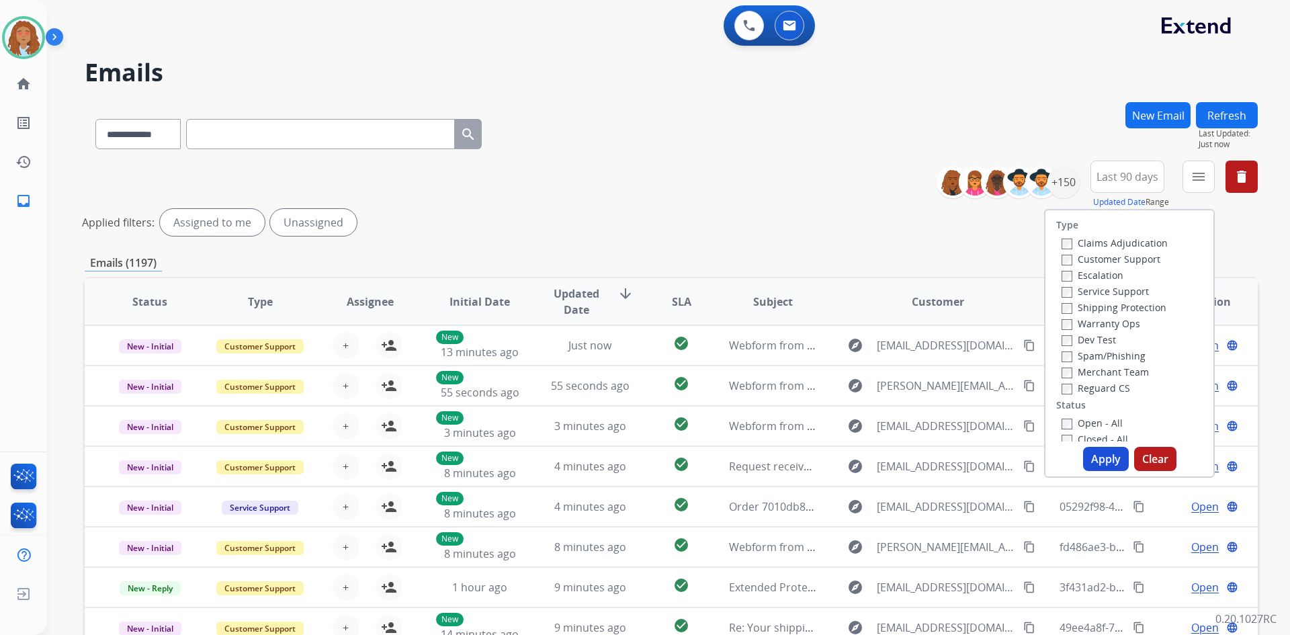
click at [1100, 261] on label "Customer Support" at bounding box center [1110, 259] width 99 height 13
click at [1100, 308] on label "Shipping Protection" at bounding box center [1113, 307] width 105 height 13
click at [1084, 389] on label "Reguard CS" at bounding box center [1095, 388] width 69 height 13
click at [1081, 427] on label "Open - All" at bounding box center [1091, 422] width 61 height 13
click at [1089, 456] on button "Apply" at bounding box center [1106, 459] width 46 height 24
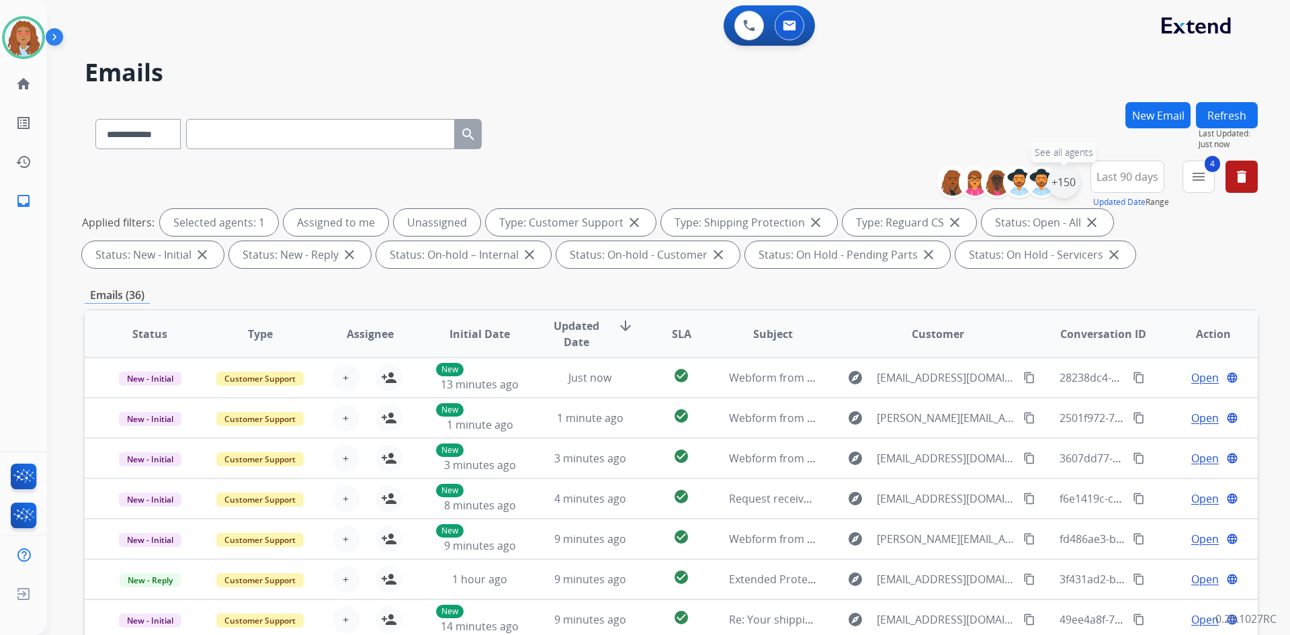
click at [1061, 187] on div "+150" at bounding box center [1063, 182] width 32 height 32
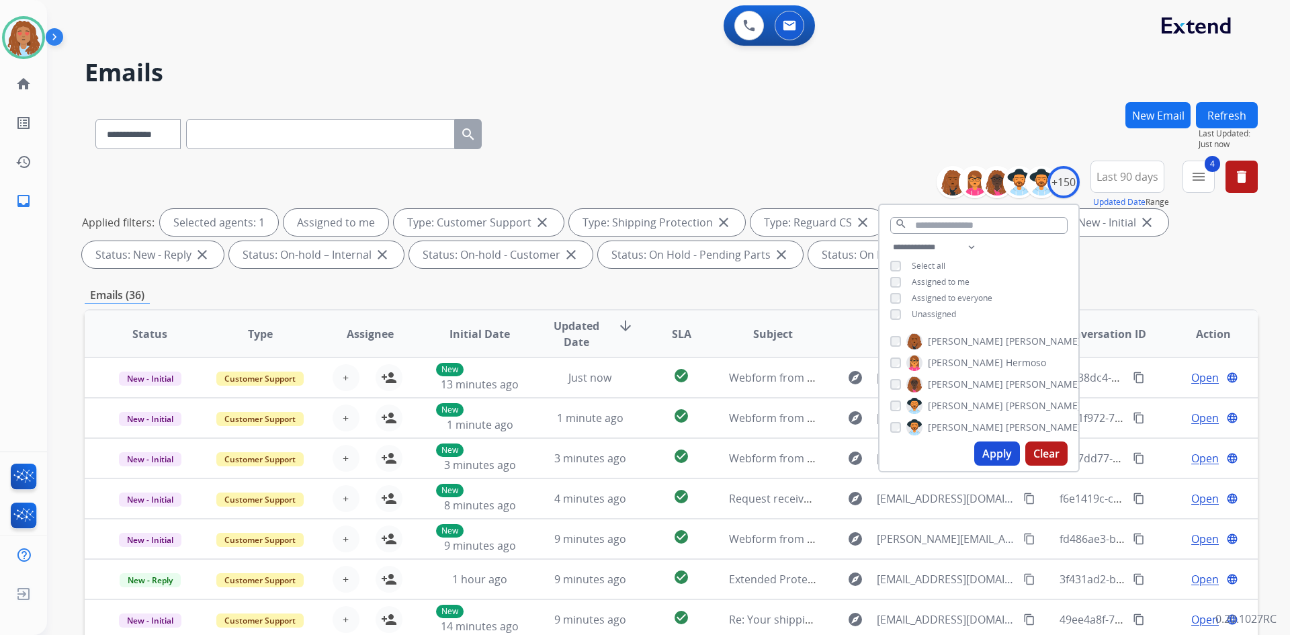
click at [983, 452] on button "Apply" at bounding box center [997, 453] width 46 height 24
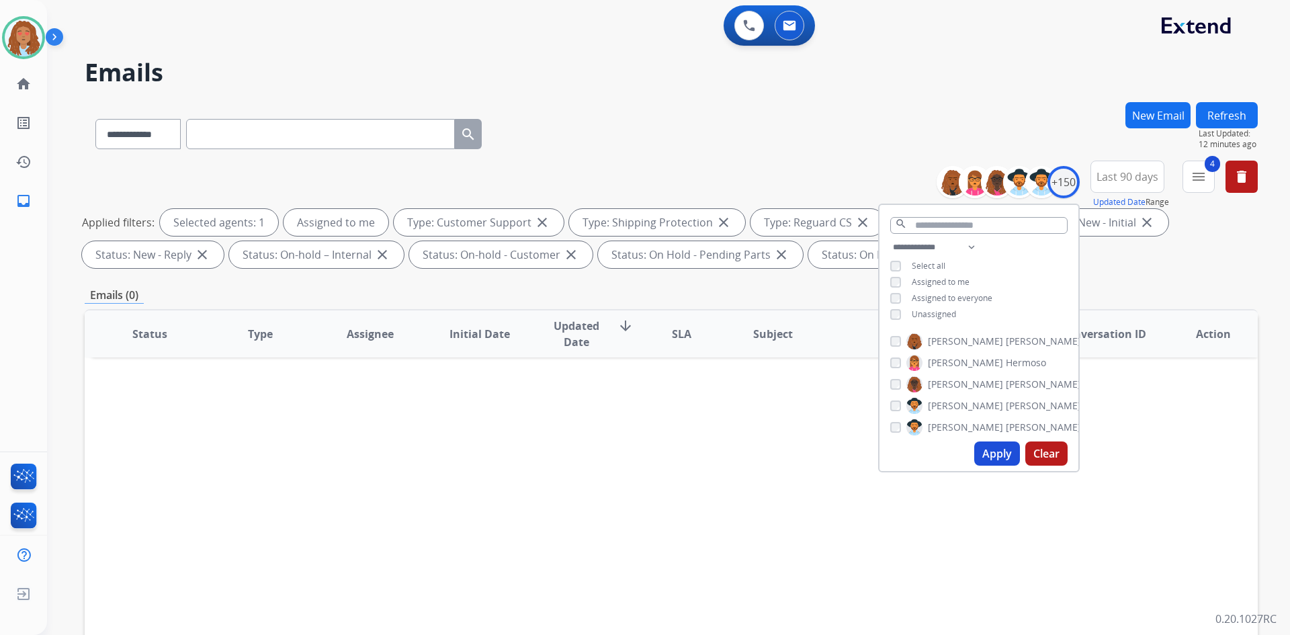
click at [1153, 107] on button "New Email" at bounding box center [1157, 115] width 65 height 26
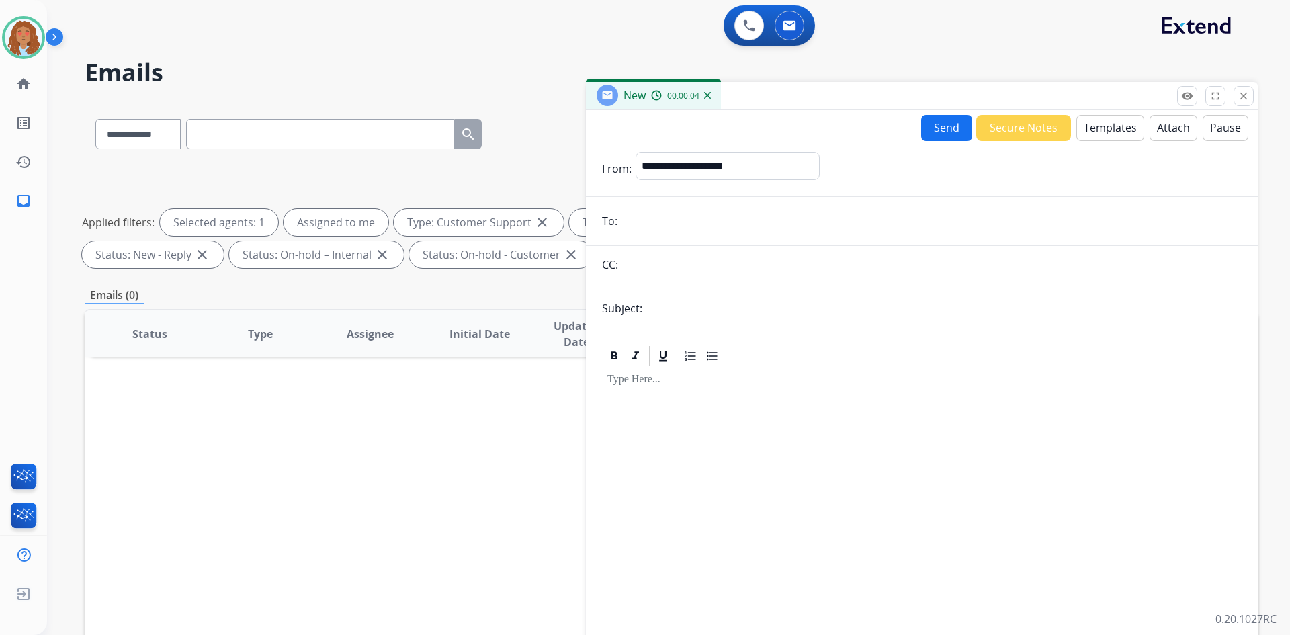
click at [1095, 131] on button "Templates" at bounding box center [1110, 128] width 68 height 26
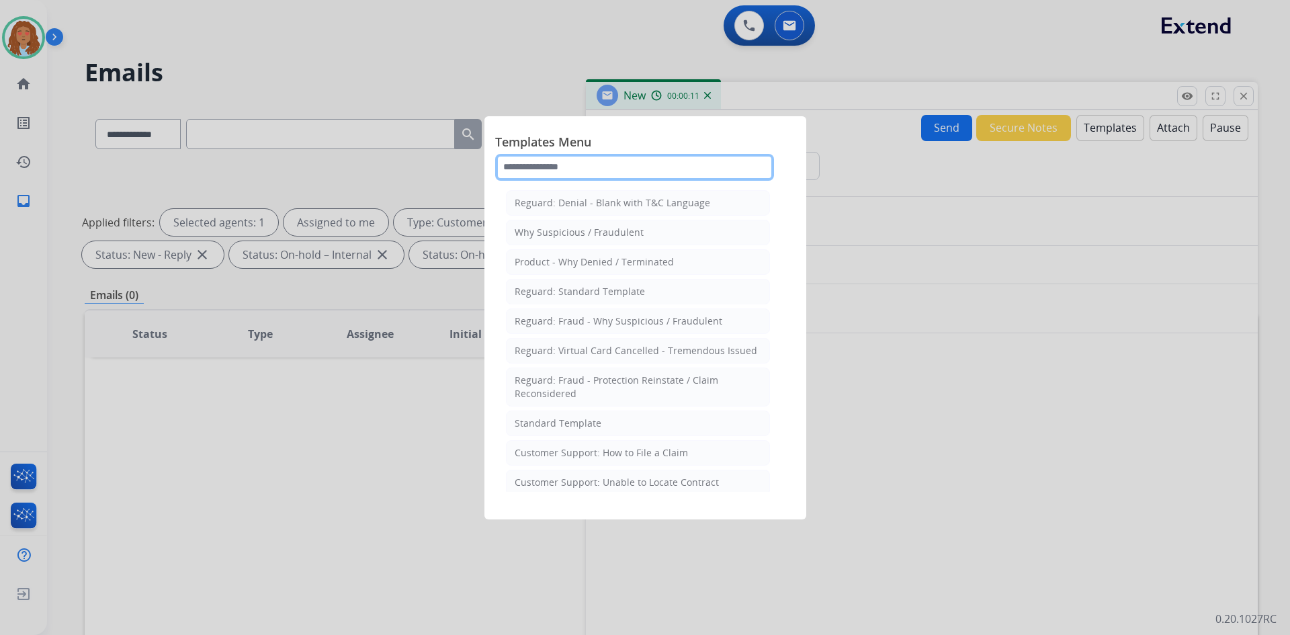
click at [625, 171] on input "text" at bounding box center [634, 167] width 279 height 27
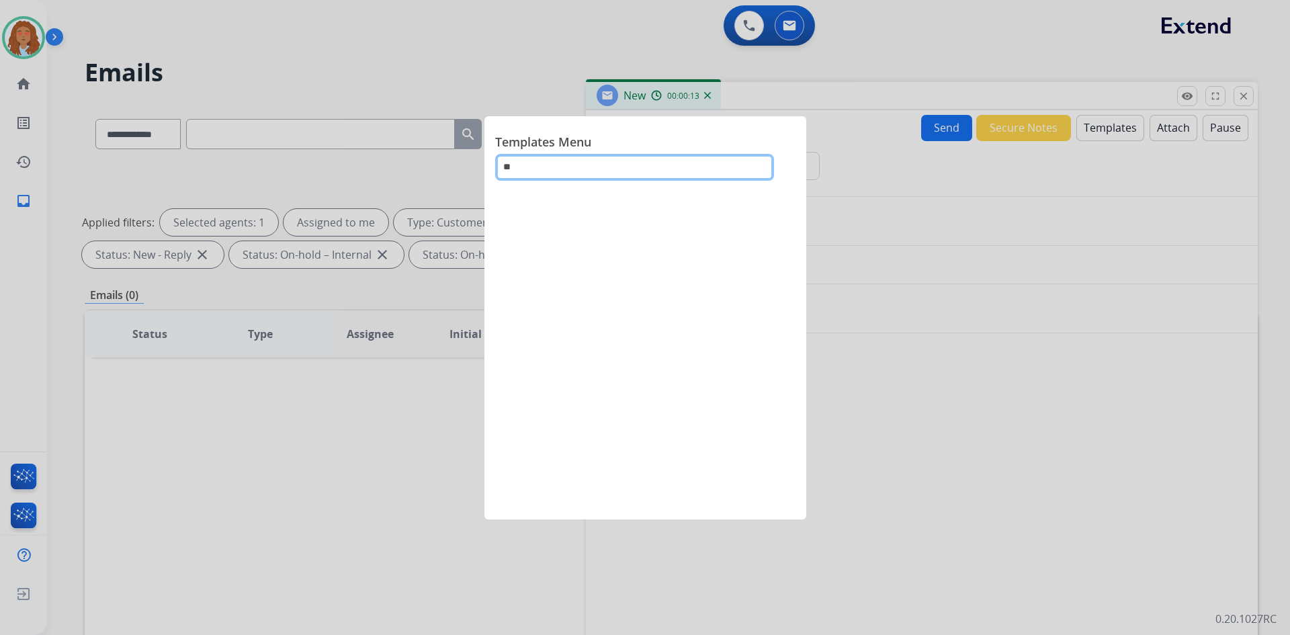
type input "***"
drag, startPoint x: 625, startPoint y: 171, endPoint x: 475, endPoint y: 181, distance: 150.1
click at [475, 181] on app-templates-menu-modal "Templates Menu ***" at bounding box center [645, 317] width 1290 height 635
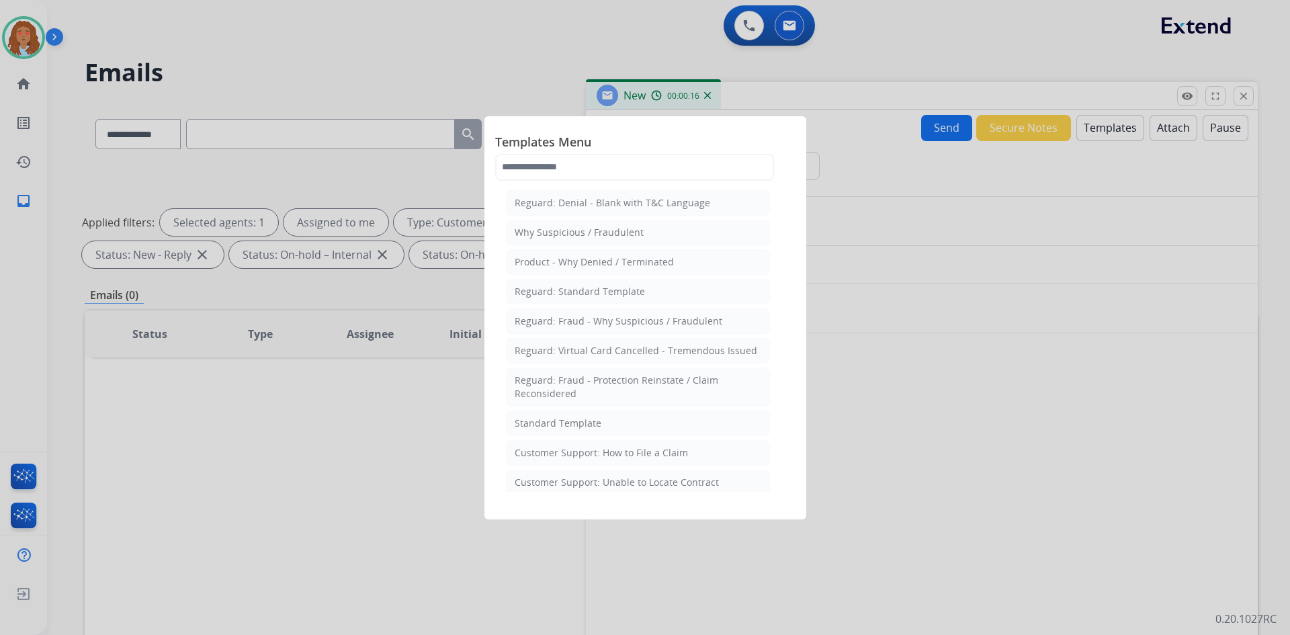
click at [573, 426] on div "Standard Template" at bounding box center [558, 422] width 87 height 13
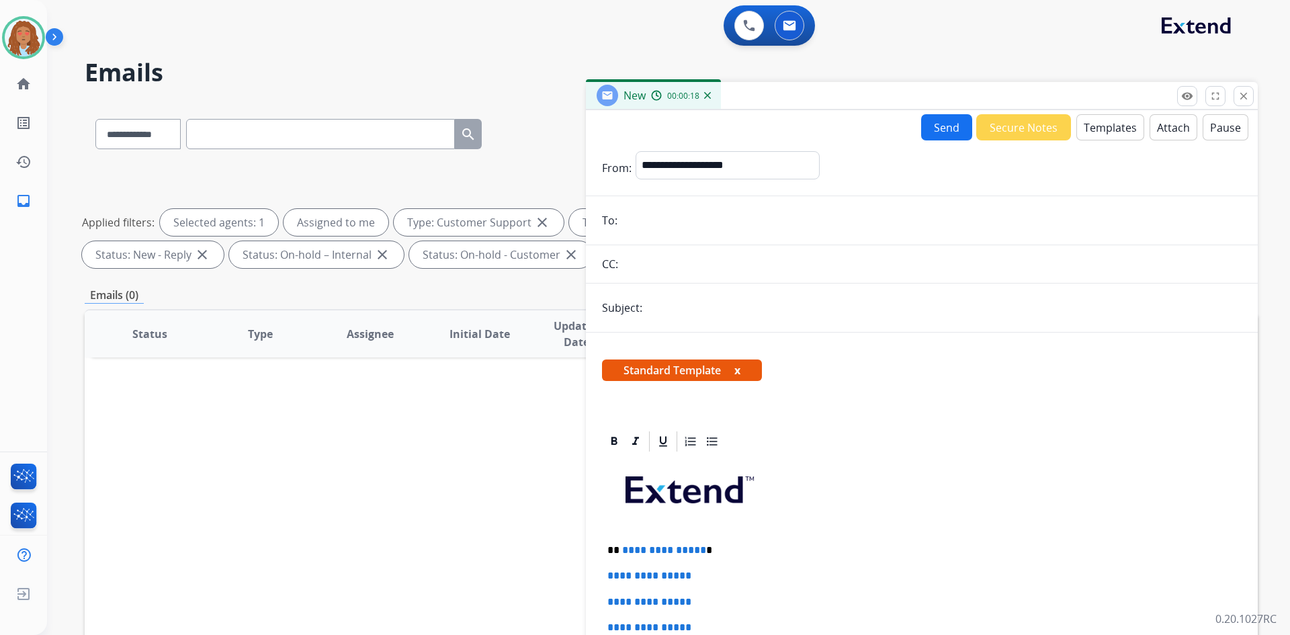
click at [652, 229] on input "email" at bounding box center [931, 220] width 620 height 27
paste input "**********"
type input "**********"
click at [684, 316] on input "text" at bounding box center [943, 307] width 595 height 27
type input "**********"
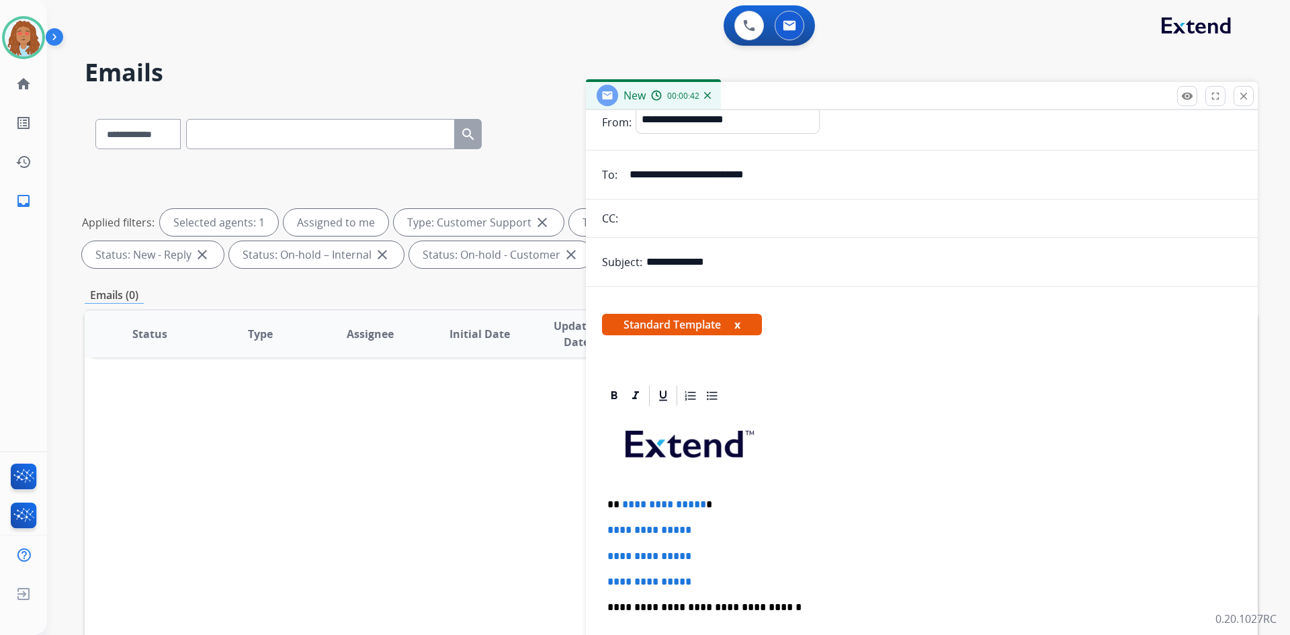
scroll to position [67, 0]
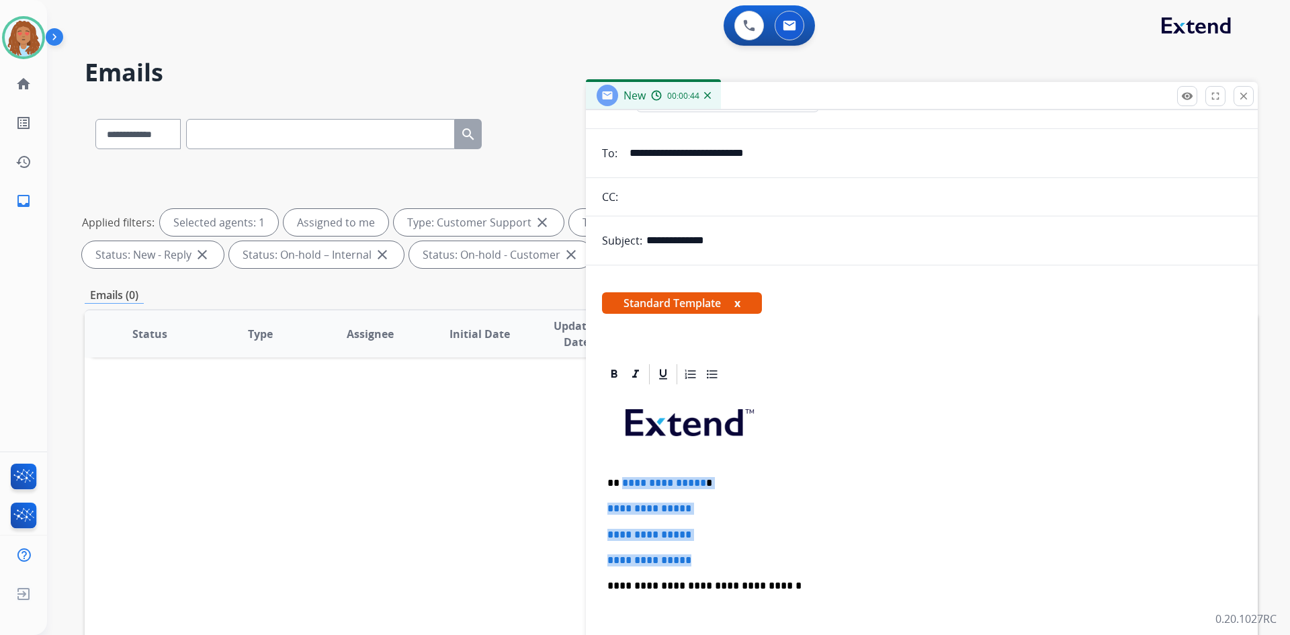
drag, startPoint x: 689, startPoint y: 550, endPoint x: 621, endPoint y: 486, distance: 93.6
click at [621, 486] on div "**********" at bounding box center [921, 617] width 639 height 462
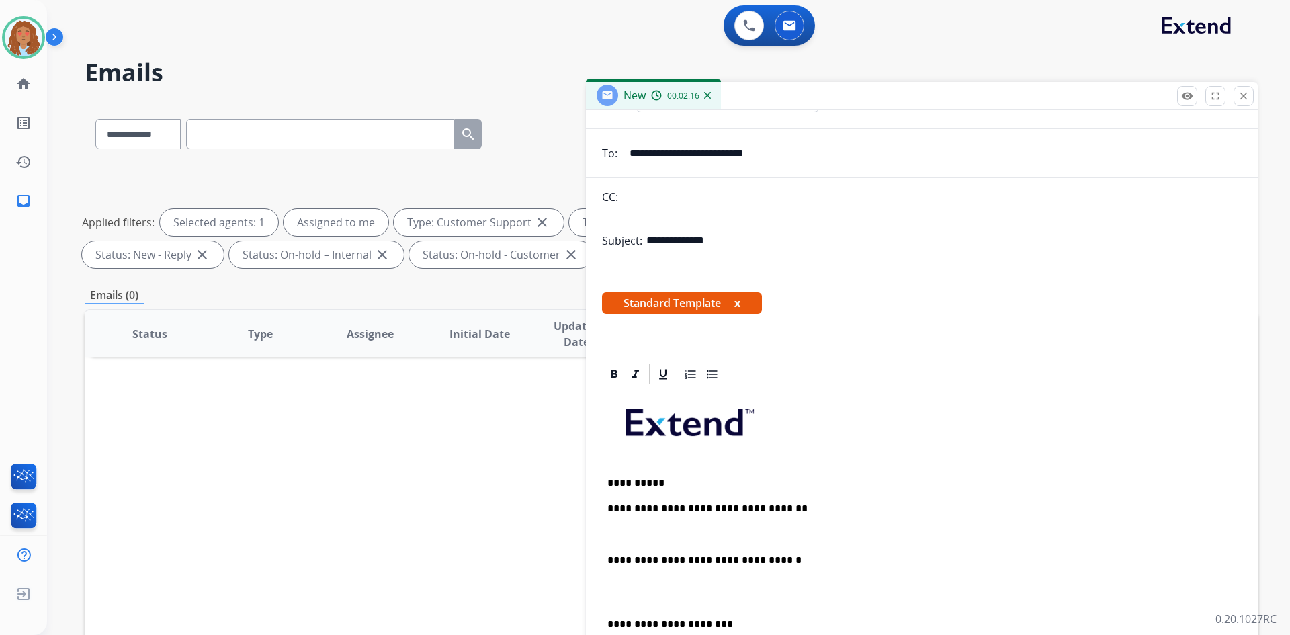
click at [788, 520] on div "**********" at bounding box center [921, 604] width 639 height 437
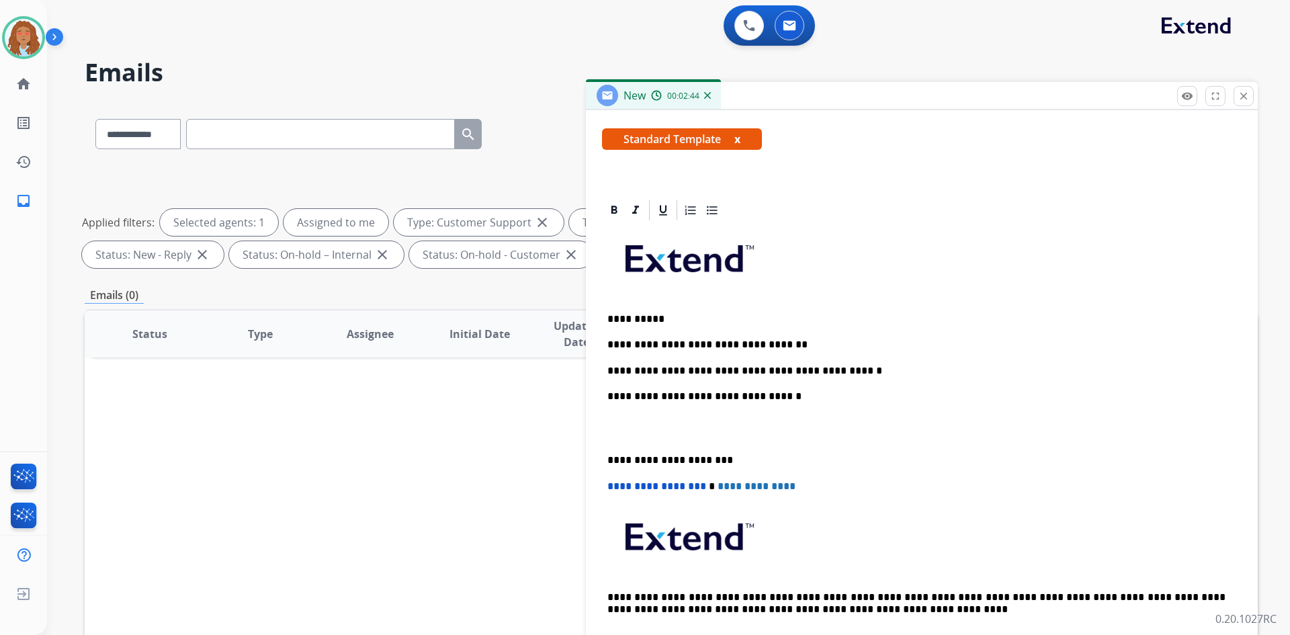
scroll to position [233, 0]
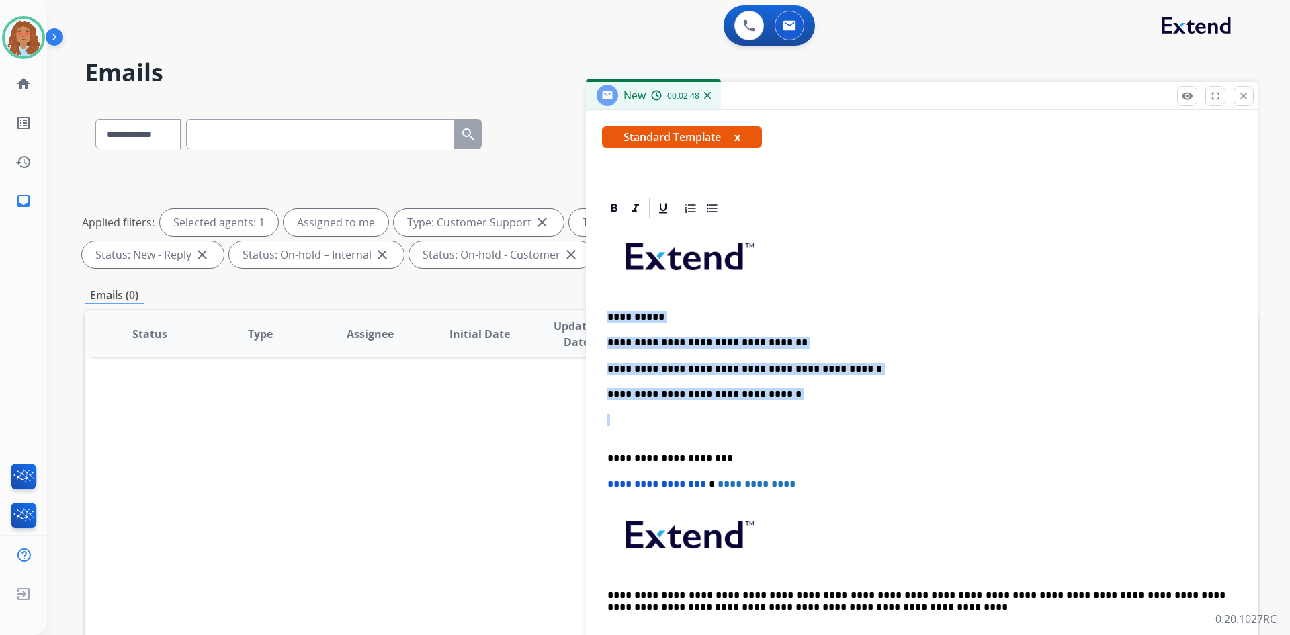
drag, startPoint x: 789, startPoint y: 400, endPoint x: 601, endPoint y: 314, distance: 206.5
click at [601, 314] on div "**********" at bounding box center [922, 425] width 672 height 458
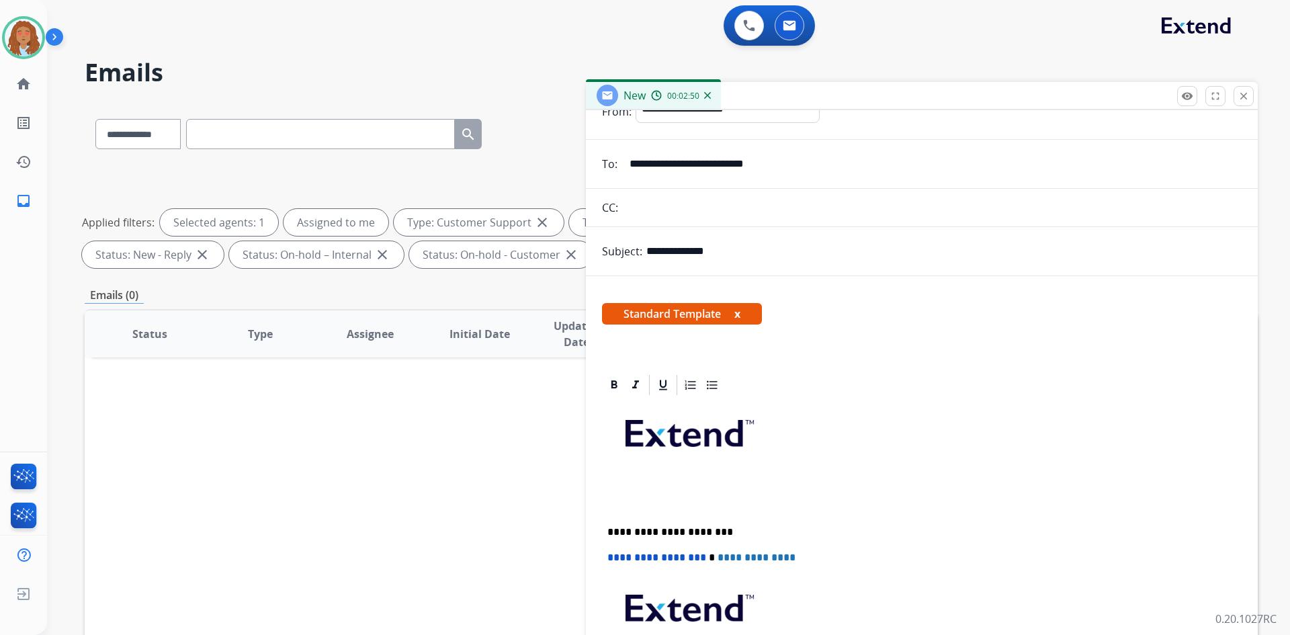
scroll to position [0, 0]
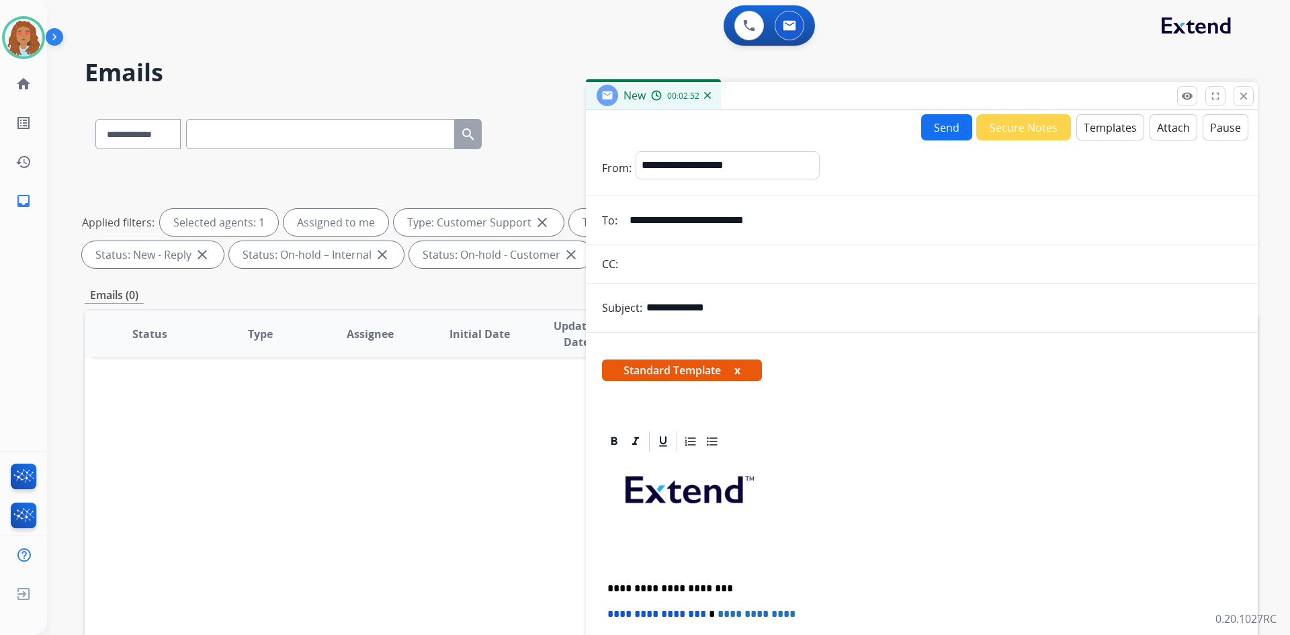
click at [1097, 133] on button "Templates" at bounding box center [1110, 127] width 68 height 26
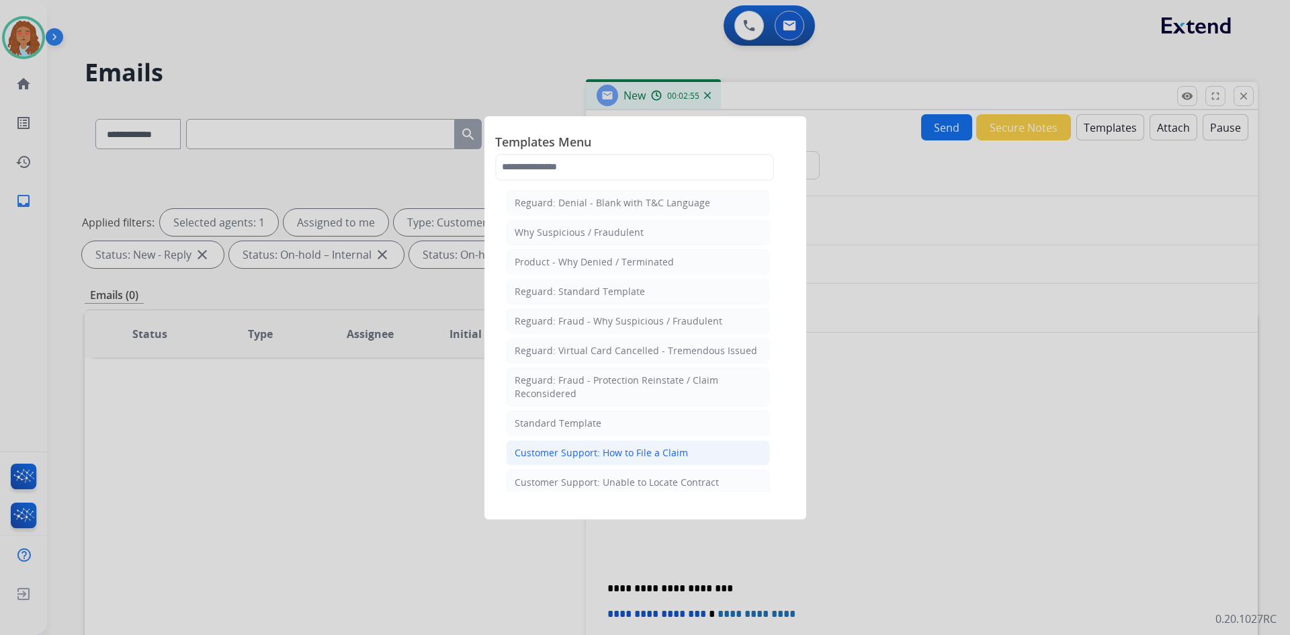
click at [598, 456] on div "Customer Support: How to File a Claim" at bounding box center [601, 452] width 173 height 13
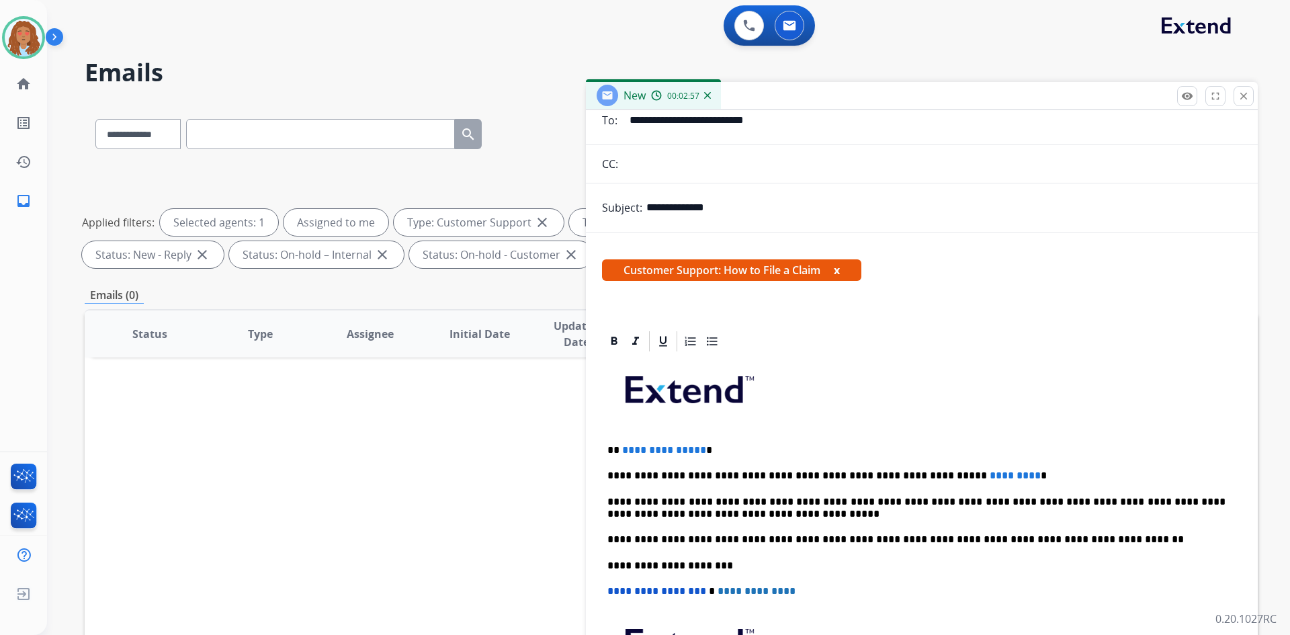
scroll to position [134, 0]
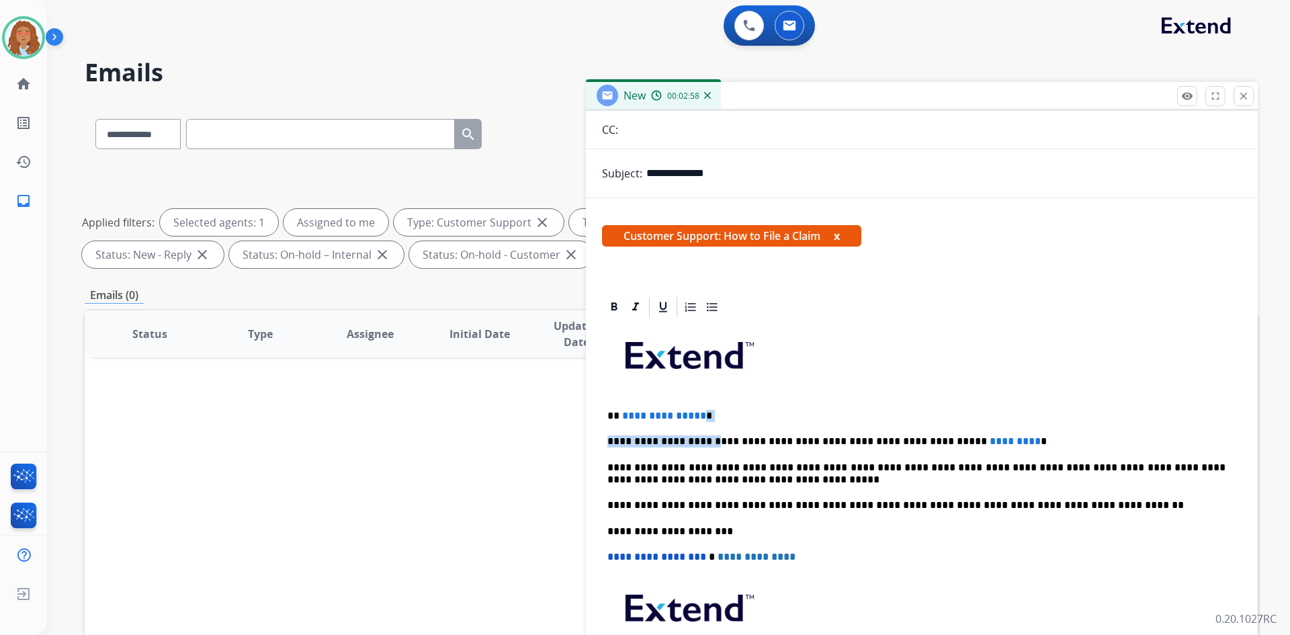
drag, startPoint x: 701, startPoint y: 425, endPoint x: 699, endPoint y: 418, distance: 7.2
click at [699, 418] on div "**********" at bounding box center [921, 524] width 639 height 410
click at [697, 420] on p "**********" at bounding box center [916, 416] width 618 height 12
drag, startPoint x: 697, startPoint y: 416, endPoint x: 617, endPoint y: 412, distance: 80.0
click at [617, 412] on p "**********" at bounding box center [916, 416] width 618 height 12
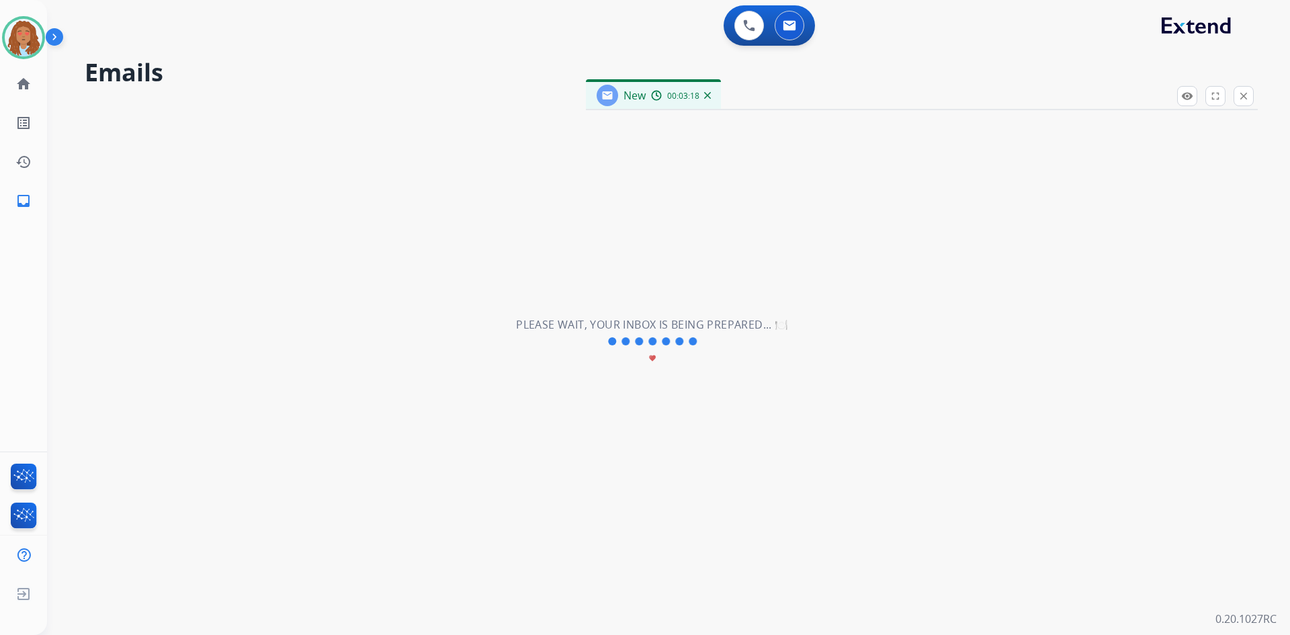
scroll to position [207, 0]
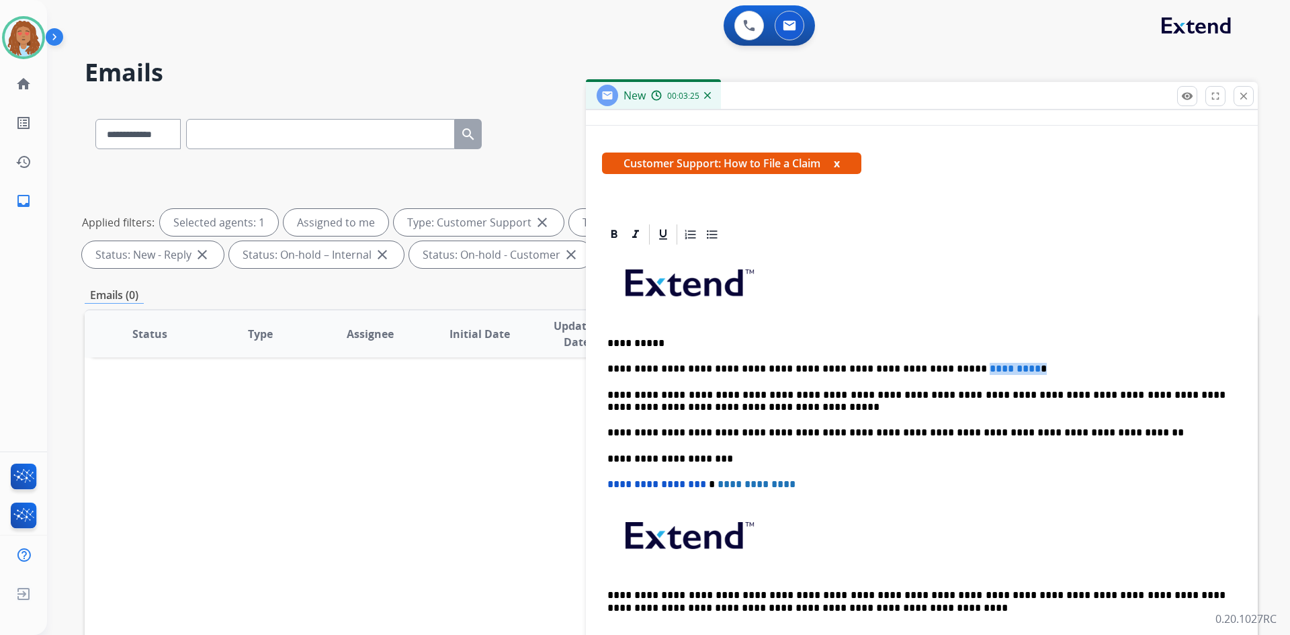
drag, startPoint x: 915, startPoint y: 365, endPoint x: 979, endPoint y: 368, distance: 63.9
click at [979, 368] on p "**********" at bounding box center [916, 369] width 618 height 12
drag, startPoint x: 768, startPoint y: 395, endPoint x: 845, endPoint y: 394, distance: 76.6
click at [845, 394] on p "**********" at bounding box center [916, 401] width 618 height 25
click at [705, 394] on p "**********" at bounding box center [916, 401] width 618 height 25
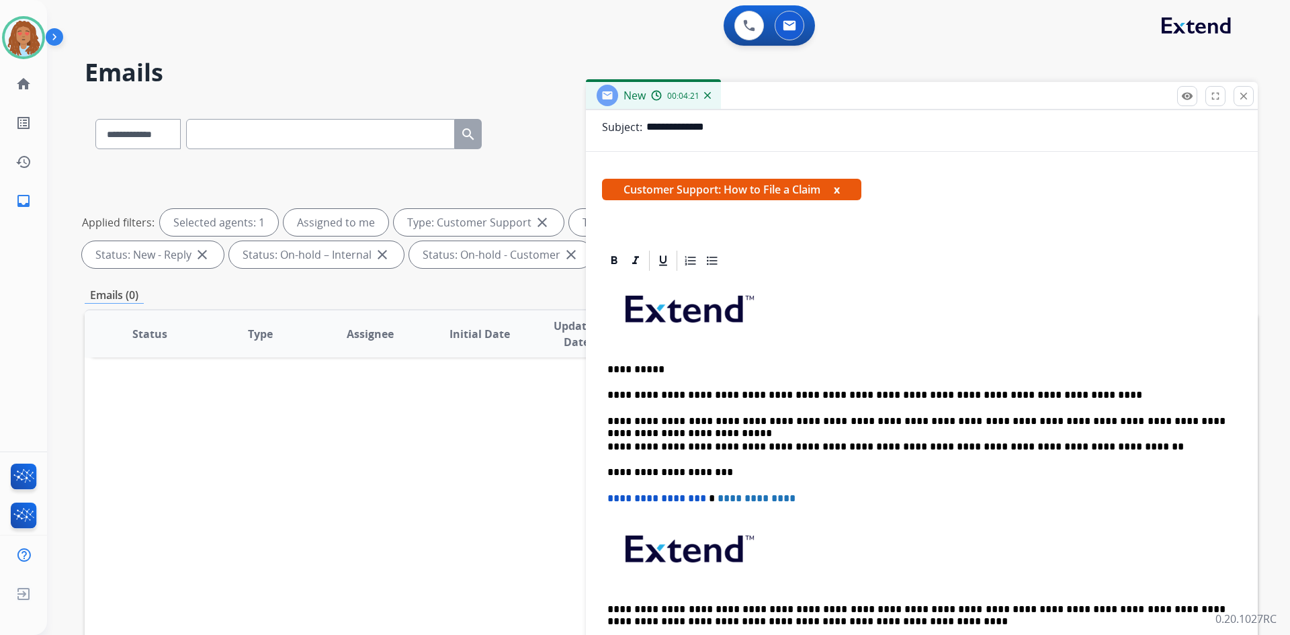
scroll to position [195, 0]
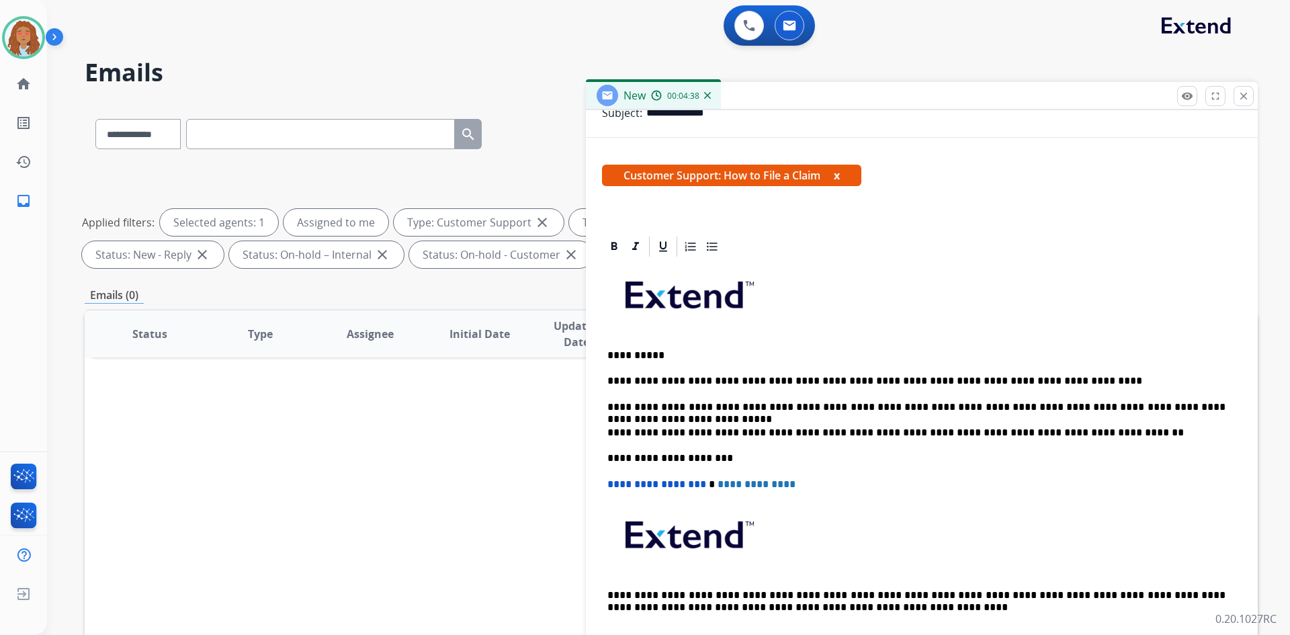
click at [1065, 380] on p "**********" at bounding box center [916, 381] width 618 height 12
click at [1216, 408] on p "**********" at bounding box center [916, 407] width 618 height 12
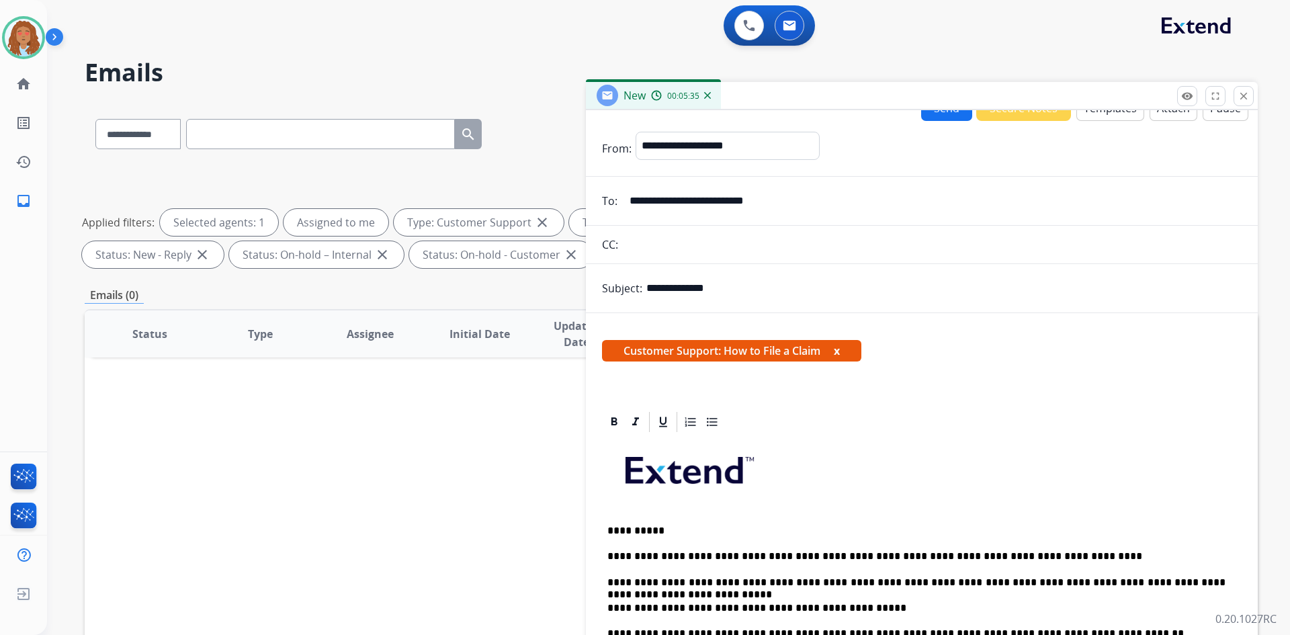
scroll to position [0, 0]
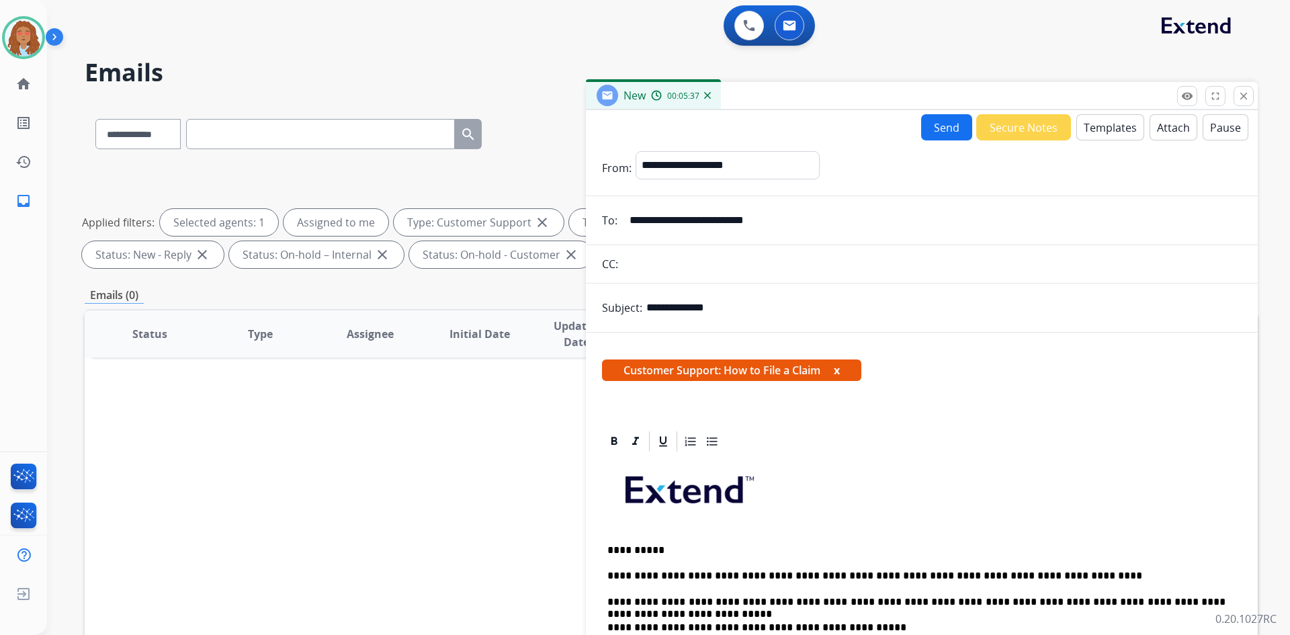
click at [1098, 128] on button "Templates" at bounding box center [1110, 127] width 68 height 26
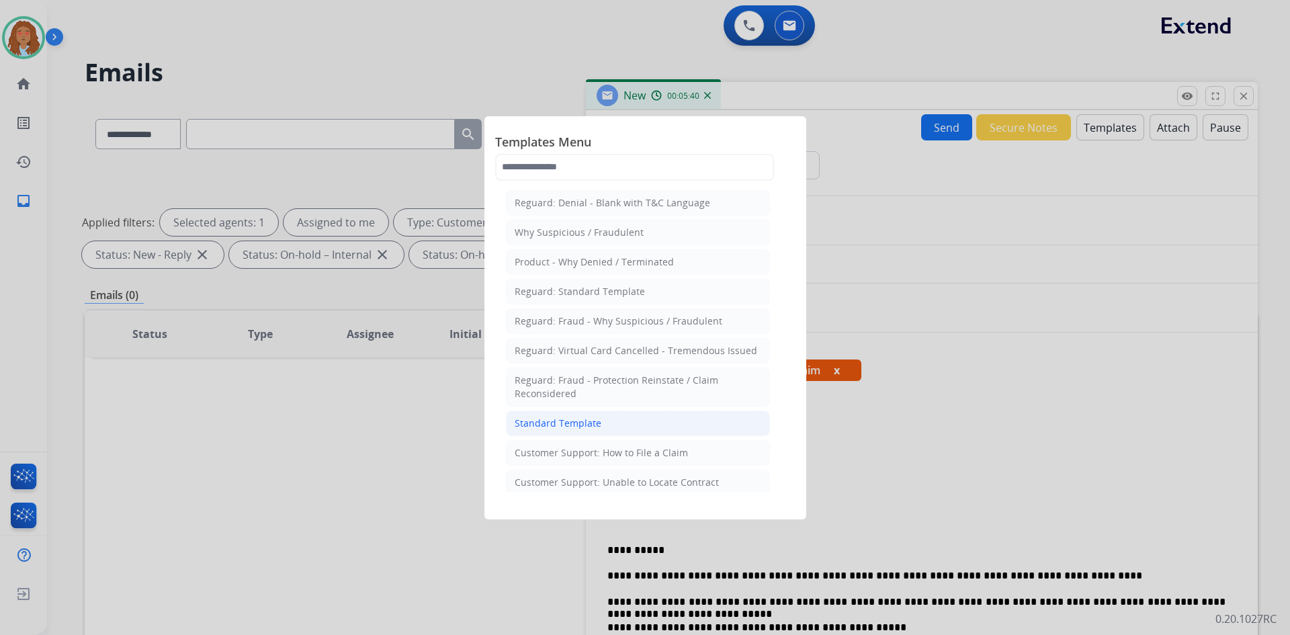
click at [574, 429] on div "Standard Template" at bounding box center [558, 422] width 87 height 13
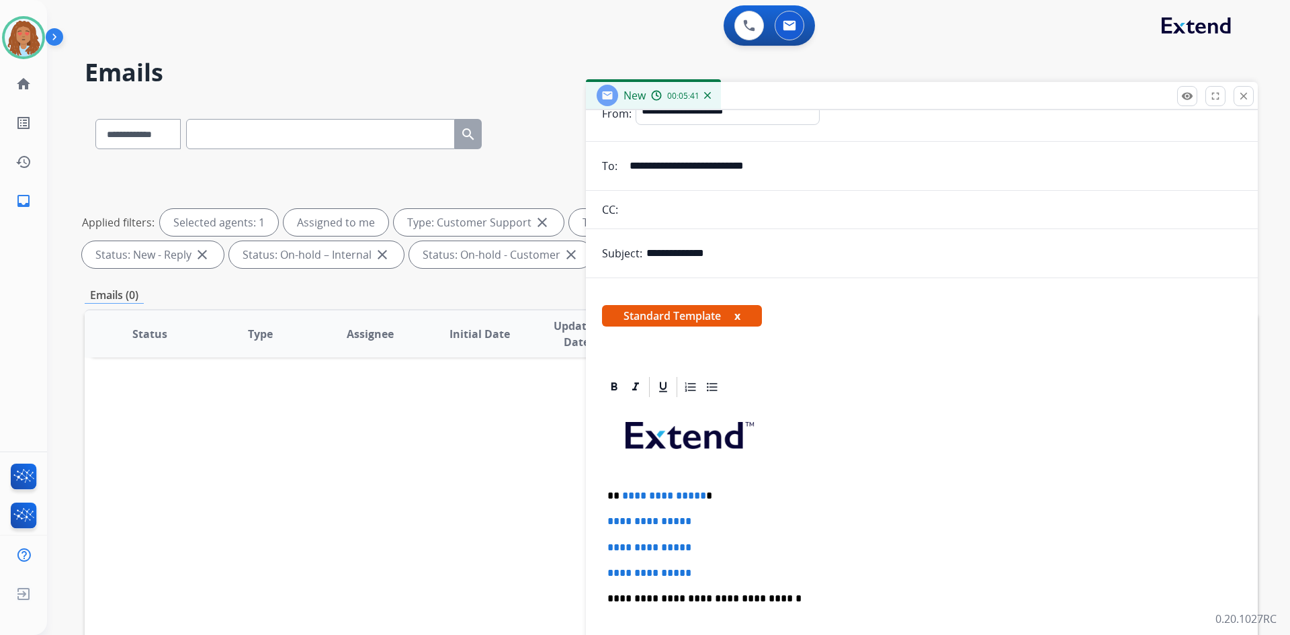
scroll to position [67, 0]
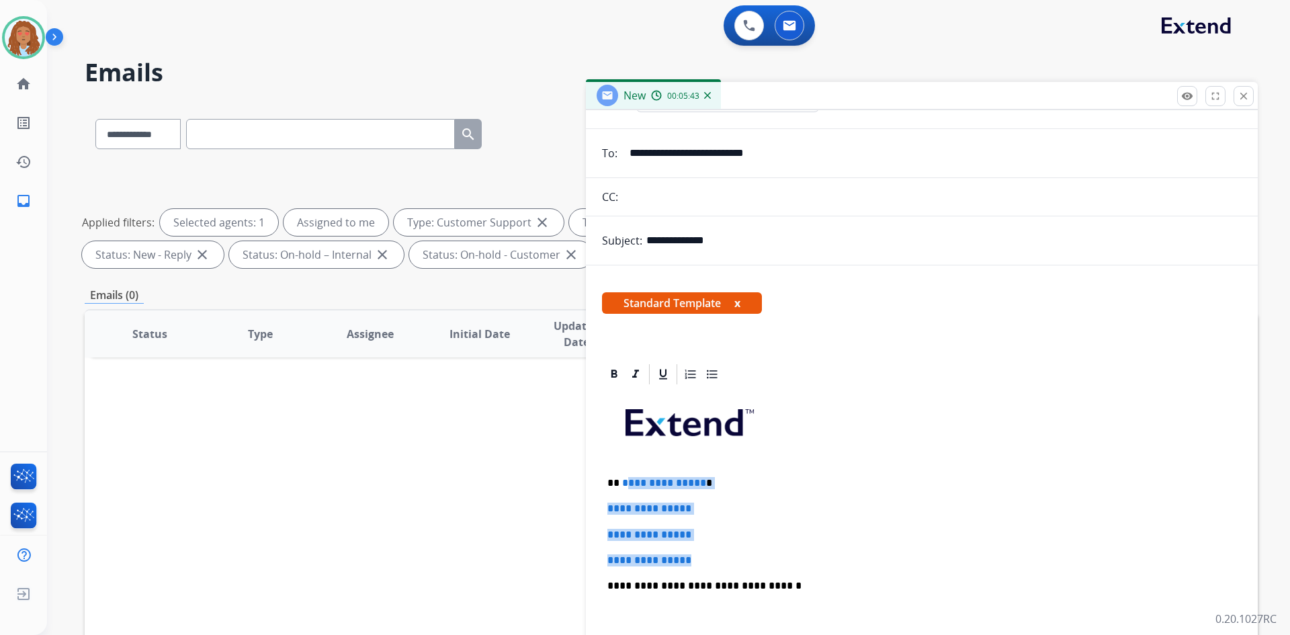
drag, startPoint x: 699, startPoint y: 563, endPoint x: 623, endPoint y: 482, distance: 111.2
click at [623, 482] on div "**********" at bounding box center [921, 616] width 639 height 461
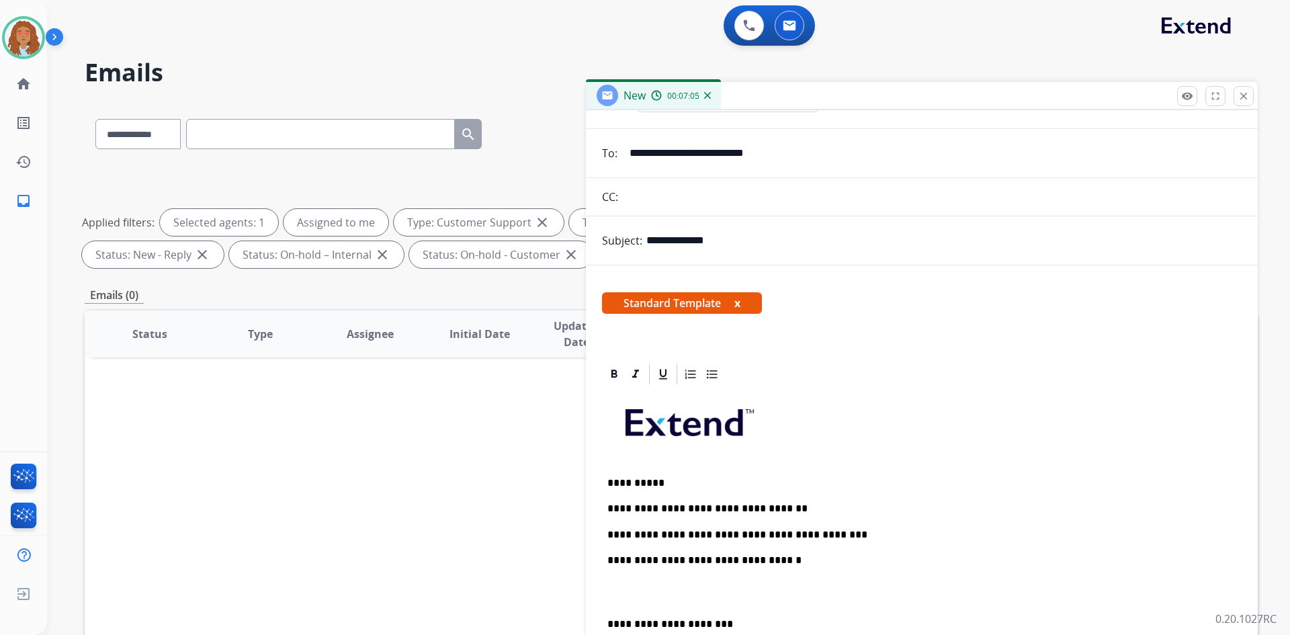
click at [795, 508] on p "**********" at bounding box center [916, 508] width 618 height 12
click at [838, 562] on p "**********" at bounding box center [916, 560] width 618 height 12
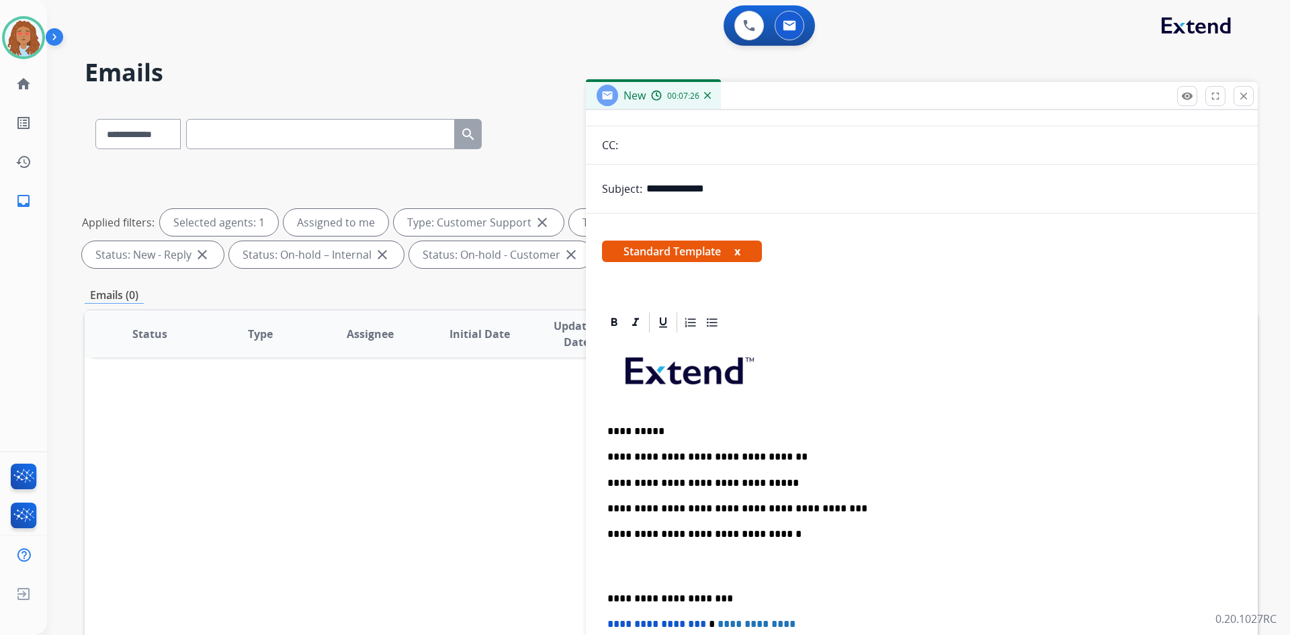
scroll to position [134, 0]
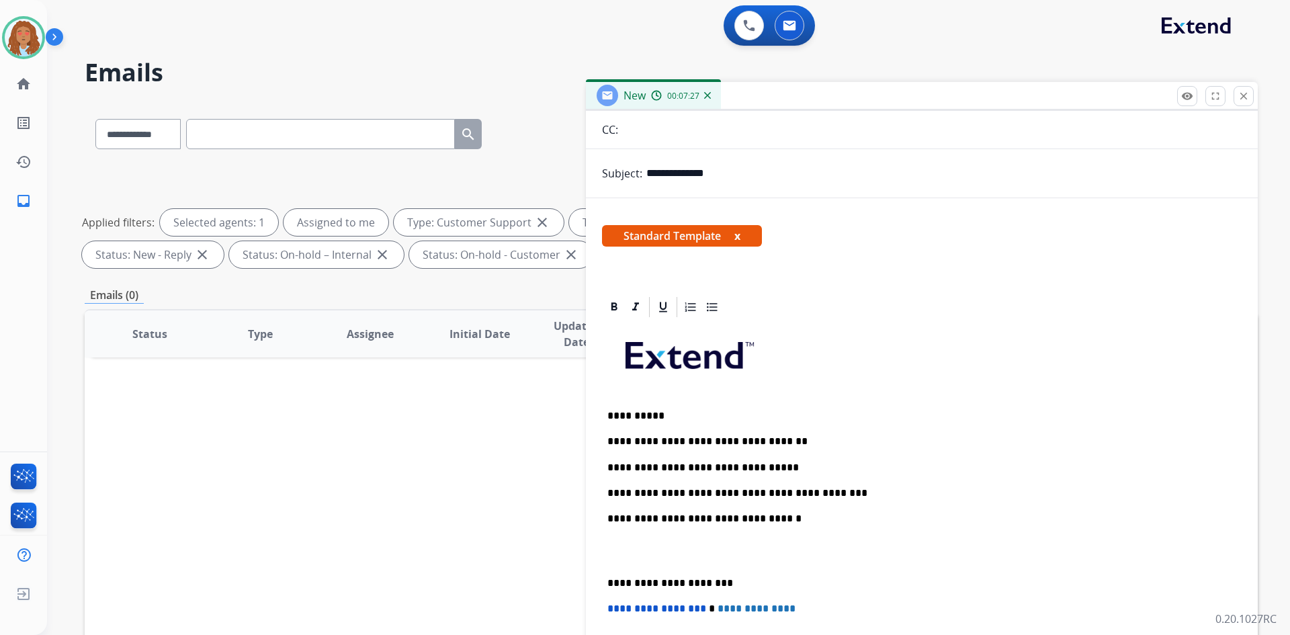
click at [608, 582] on p "**********" at bounding box center [916, 583] width 618 height 12
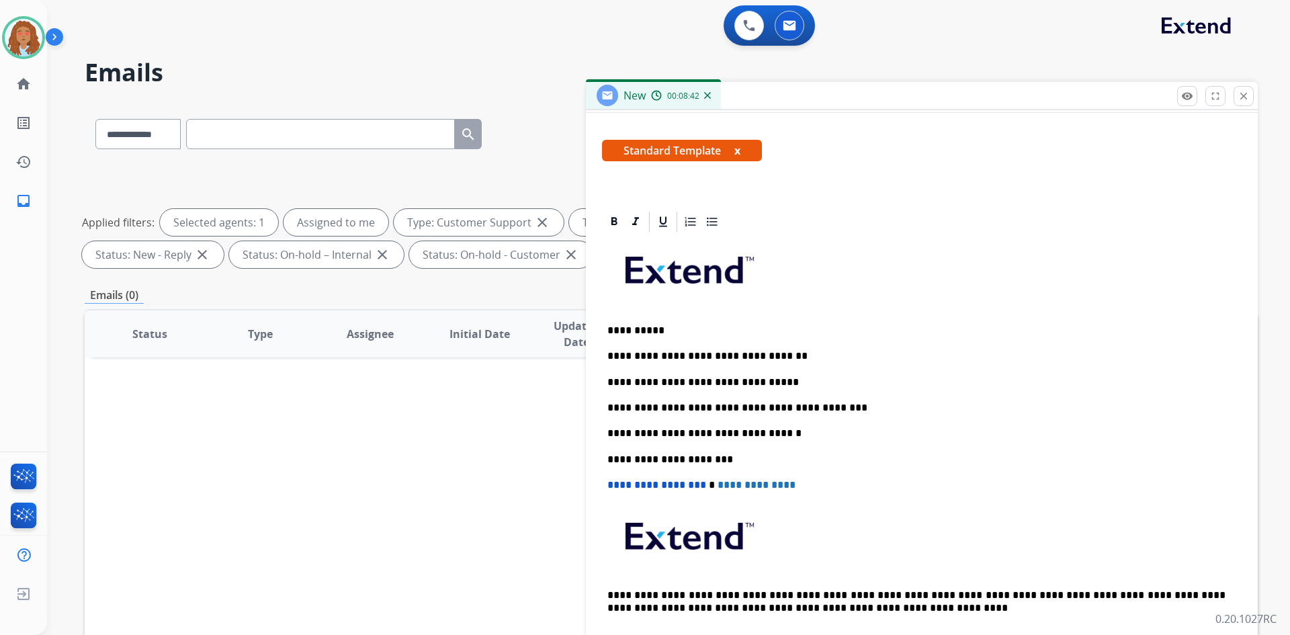
scroll to position [220, 0]
click at [833, 408] on p "**********" at bounding box center [916, 407] width 618 height 12
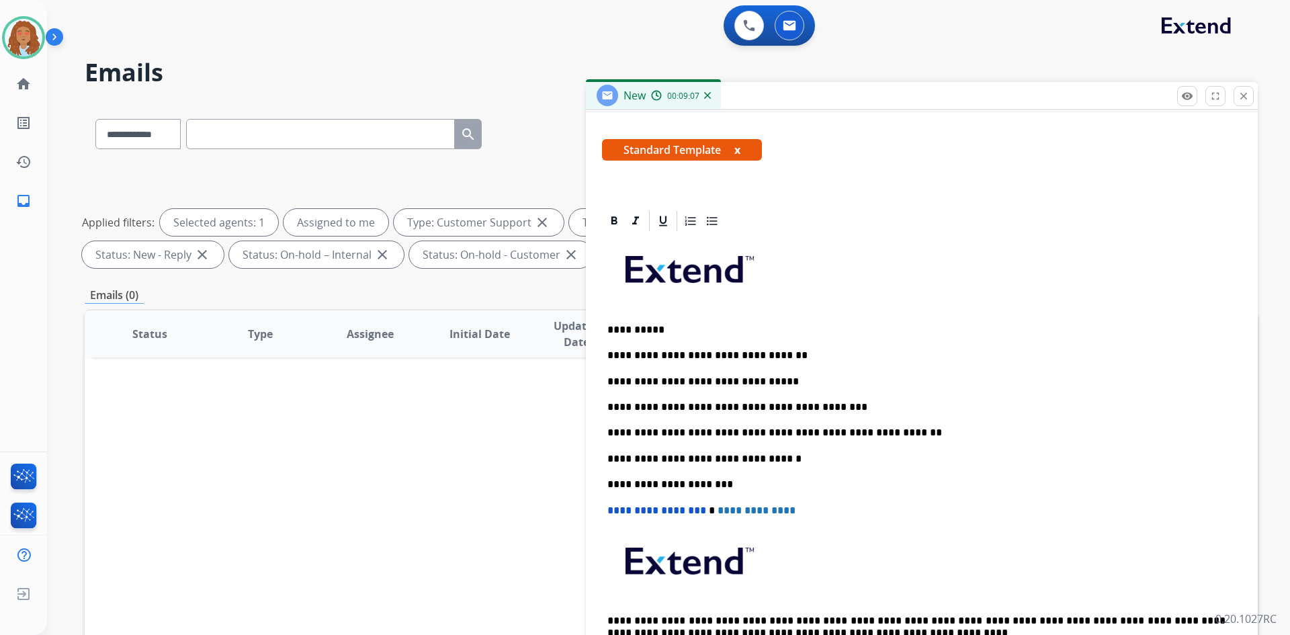
click at [875, 433] on p "**********" at bounding box center [916, 433] width 618 height 12
drag, startPoint x: 1003, startPoint y: 620, endPoint x: 1069, endPoint y: 618, distance: 66.5
click at [1069, 618] on p "**********" at bounding box center [916, 627] width 618 height 25
copy p "**********"
click at [889, 429] on p "**********" at bounding box center [916, 433] width 618 height 12
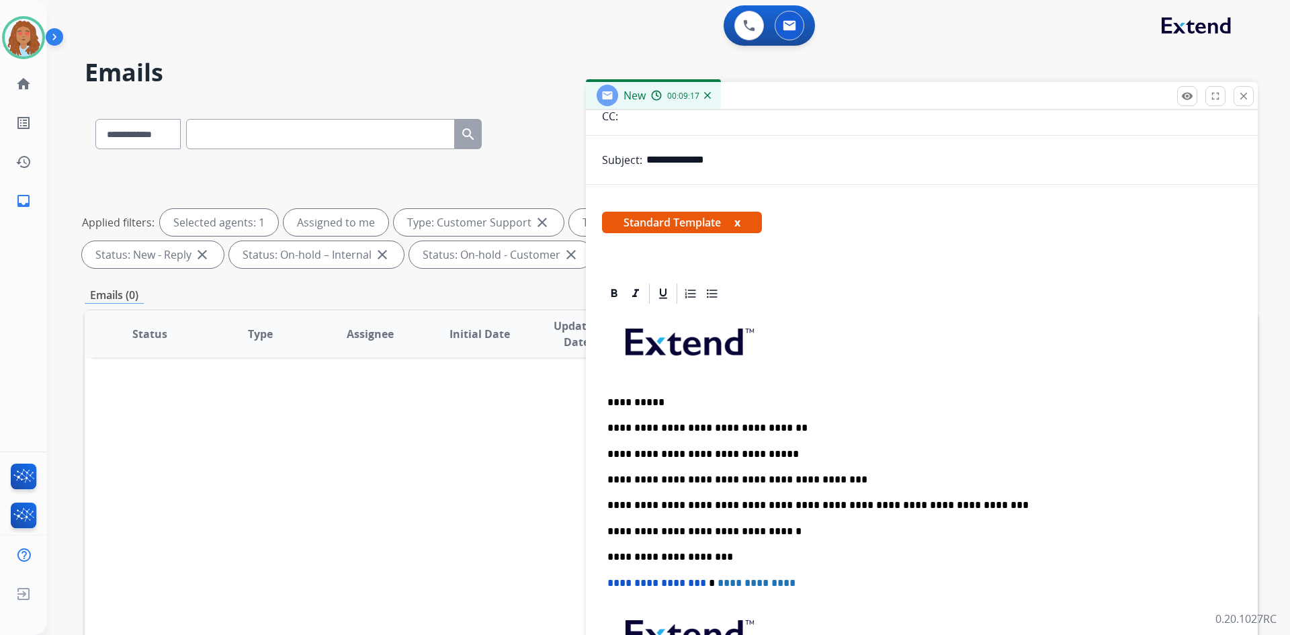
scroll to position [0, 0]
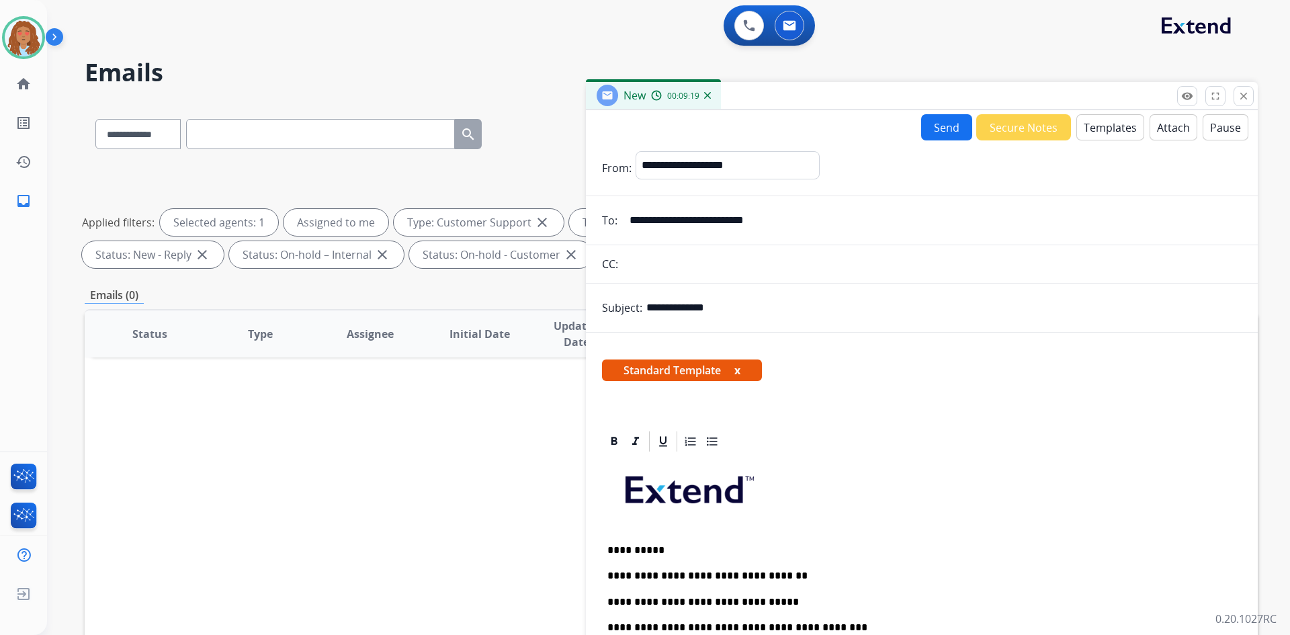
click at [932, 126] on button "Send" at bounding box center [946, 127] width 51 height 26
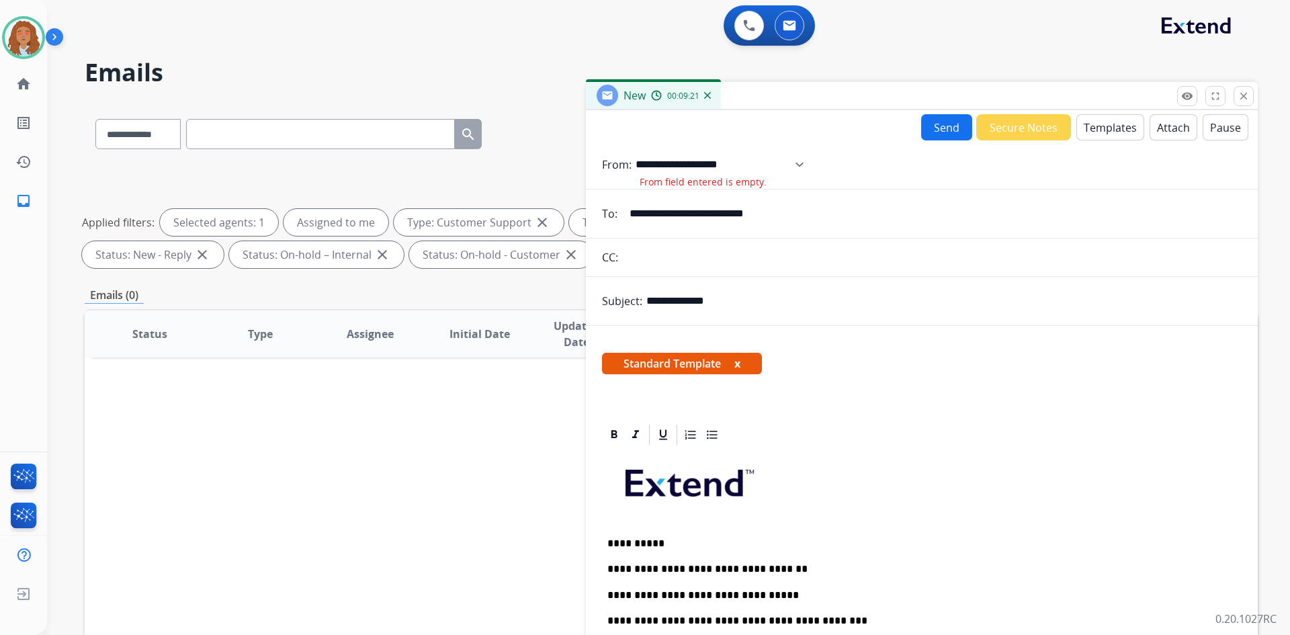
click at [813, 165] on select "**********" at bounding box center [723, 164] width 177 height 27
select select "**********"
click at [635, 151] on select "**********" at bounding box center [723, 164] width 177 height 27
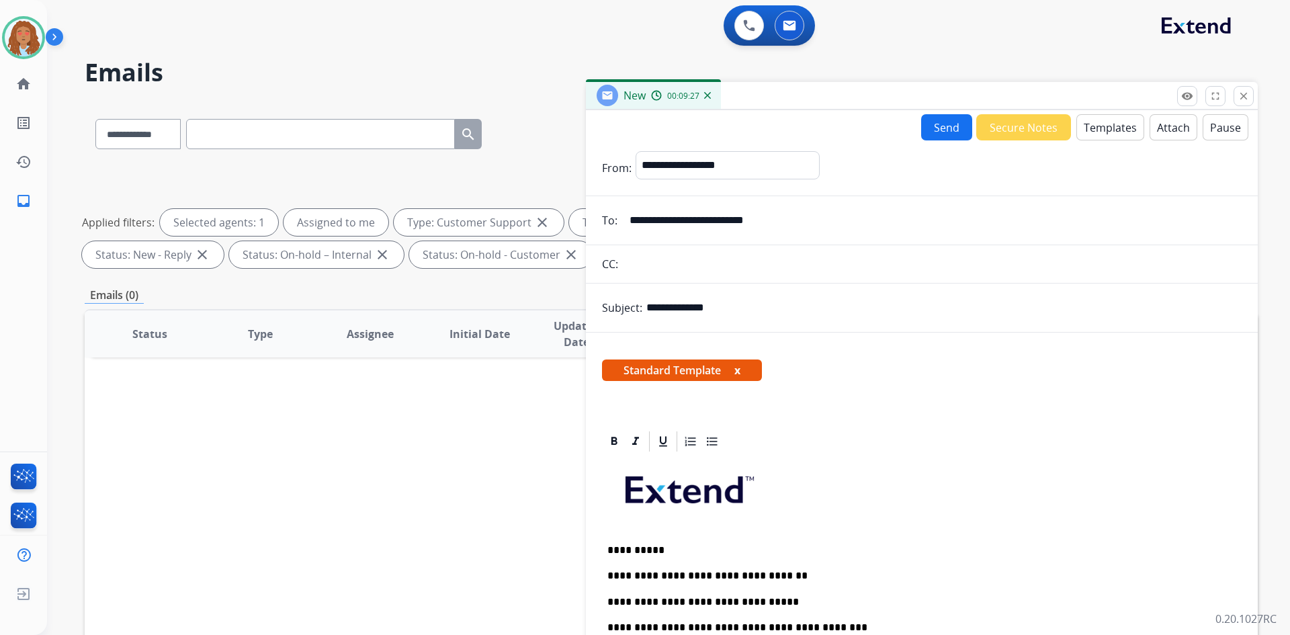
click at [930, 134] on button "Send" at bounding box center [946, 127] width 51 height 26
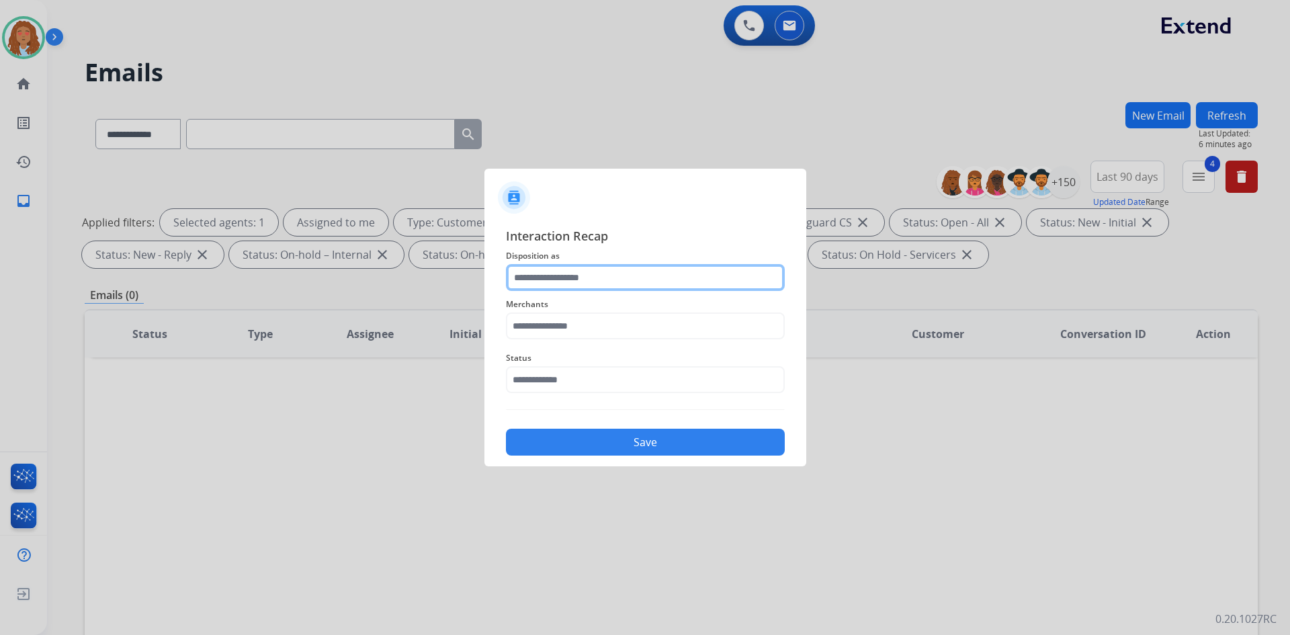
click at [641, 277] on input "text" at bounding box center [645, 277] width 279 height 27
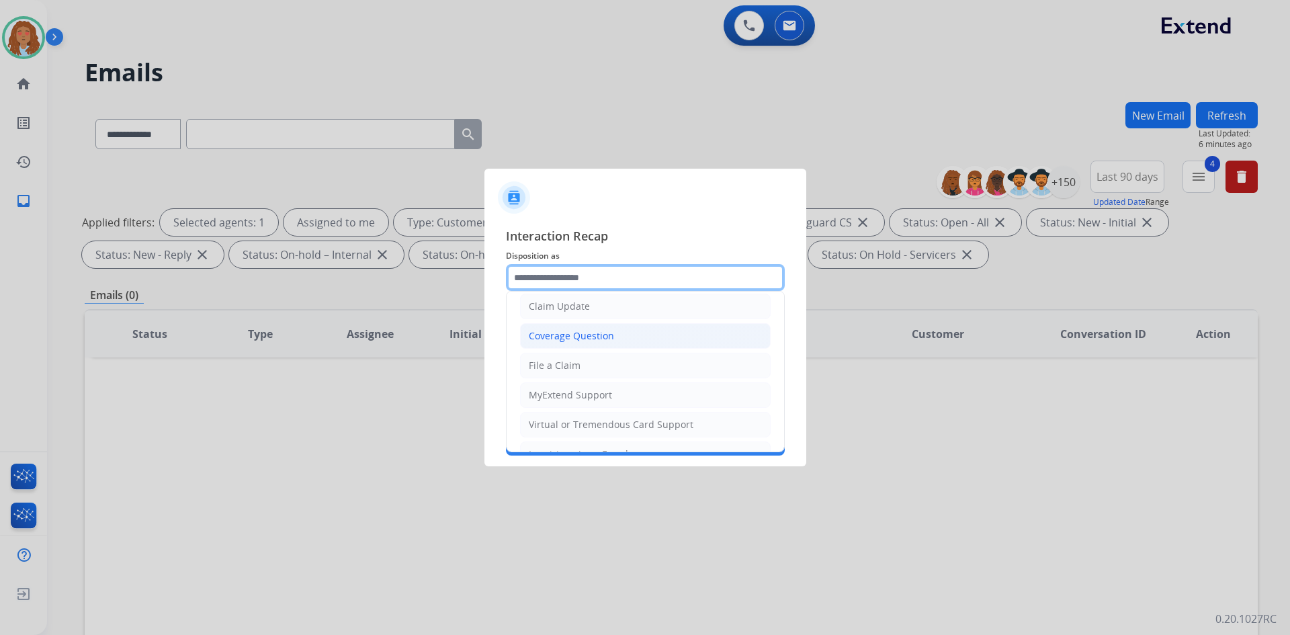
scroll to position [67, 0]
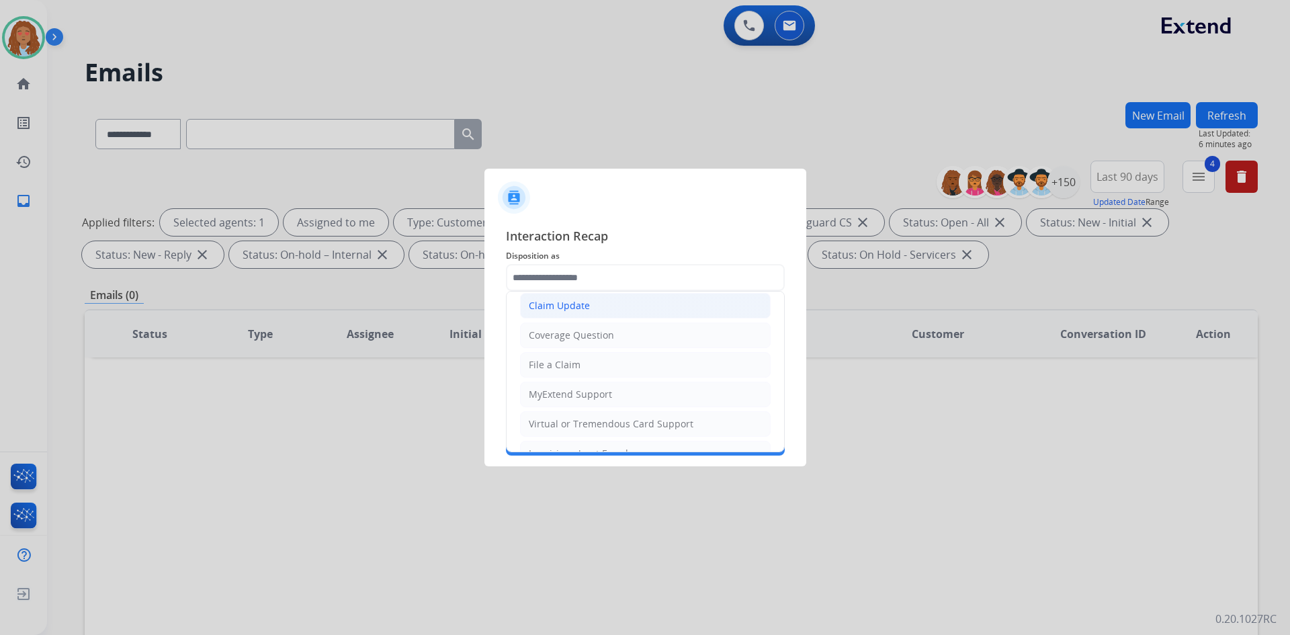
click at [577, 304] on div "Claim Update" at bounding box center [559, 305] width 61 height 13
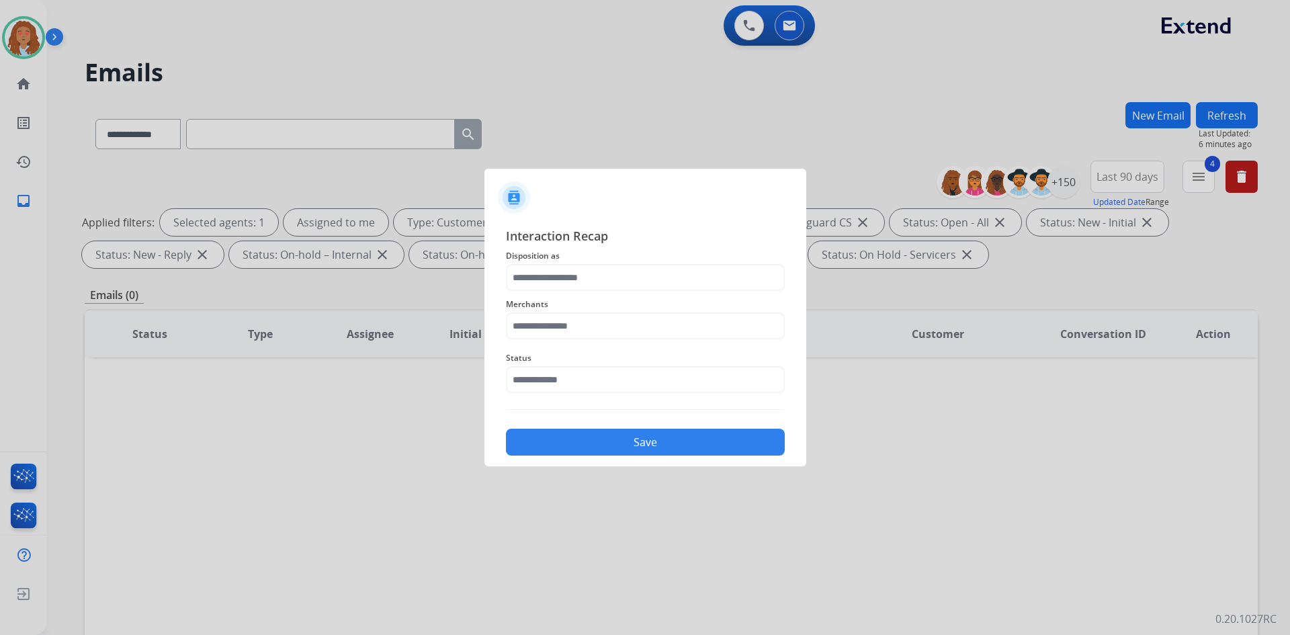
type input "**********"
click at [572, 324] on input "text" at bounding box center [645, 325] width 279 height 27
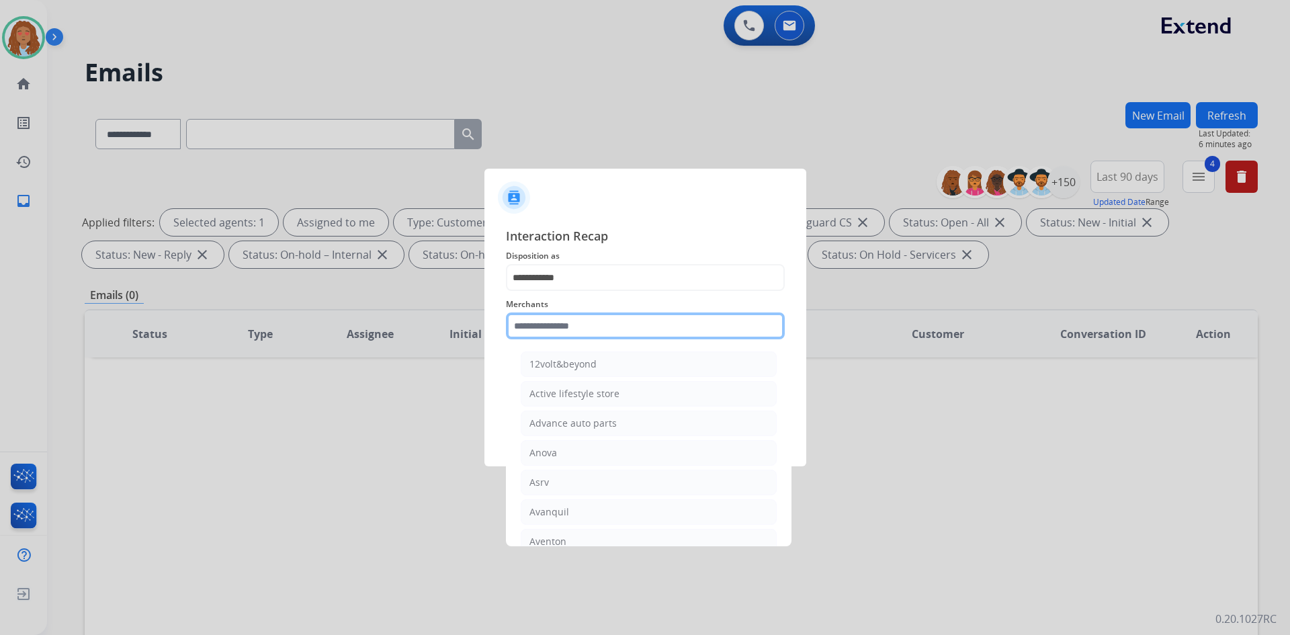
type input "*"
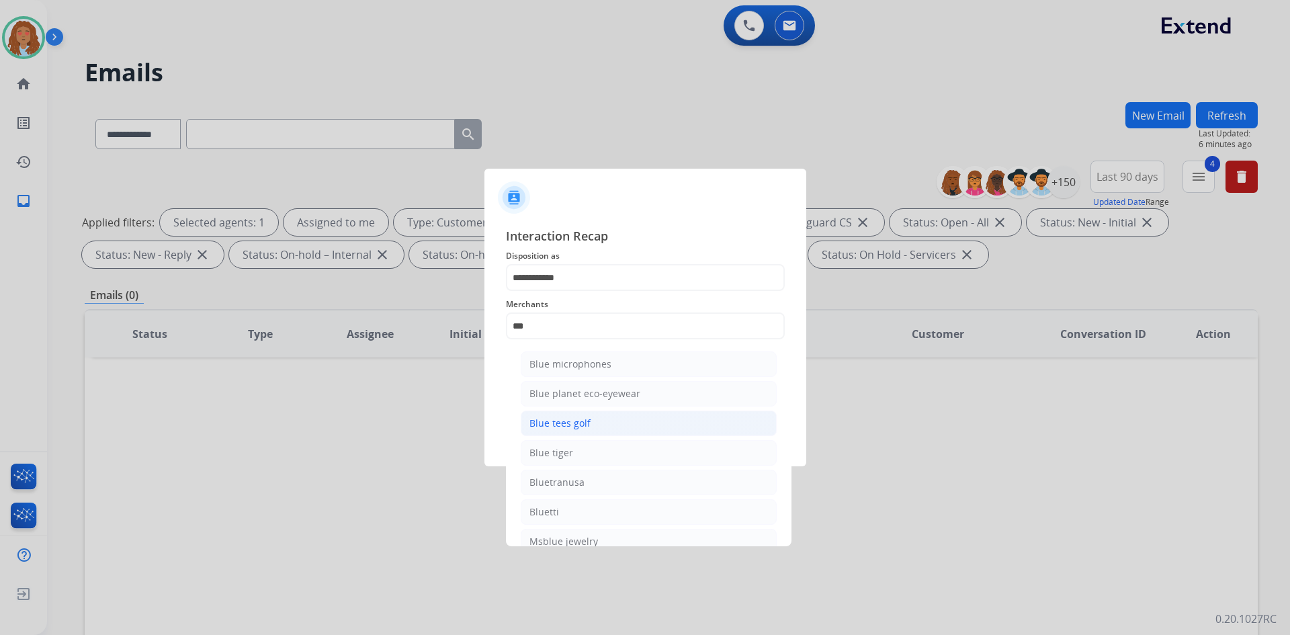
click at [571, 430] on div "Blue tees golf" at bounding box center [559, 422] width 61 height 13
type input "**********"
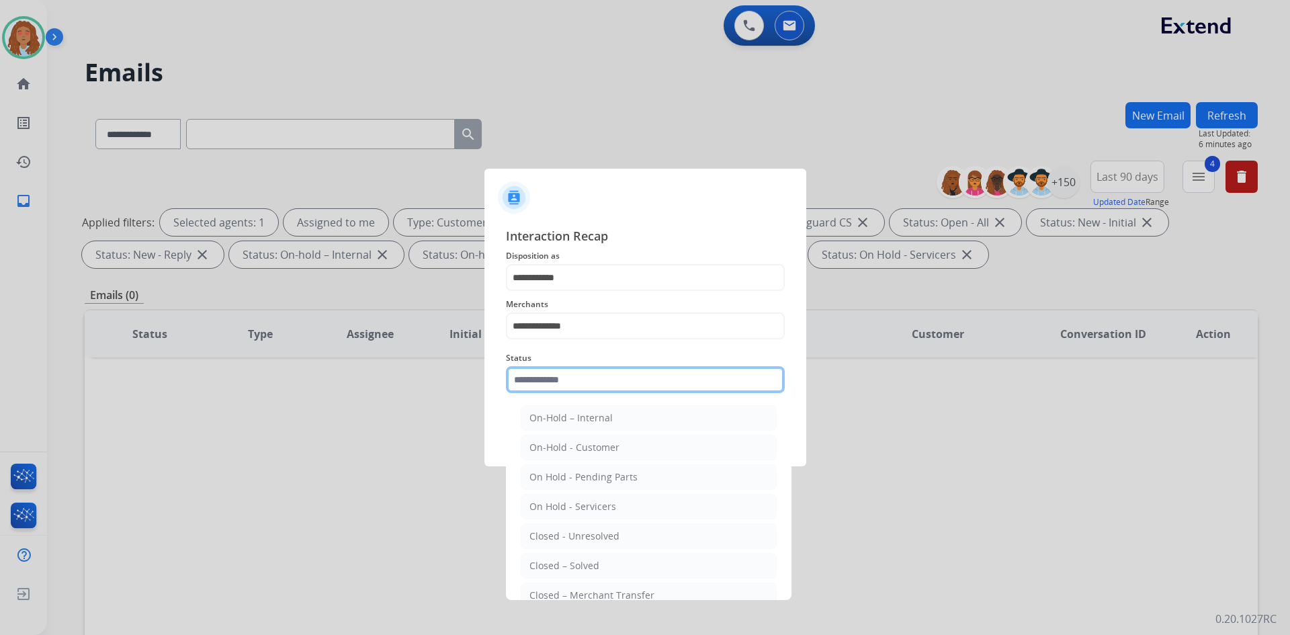
click at [554, 384] on input "text" at bounding box center [645, 379] width 279 height 27
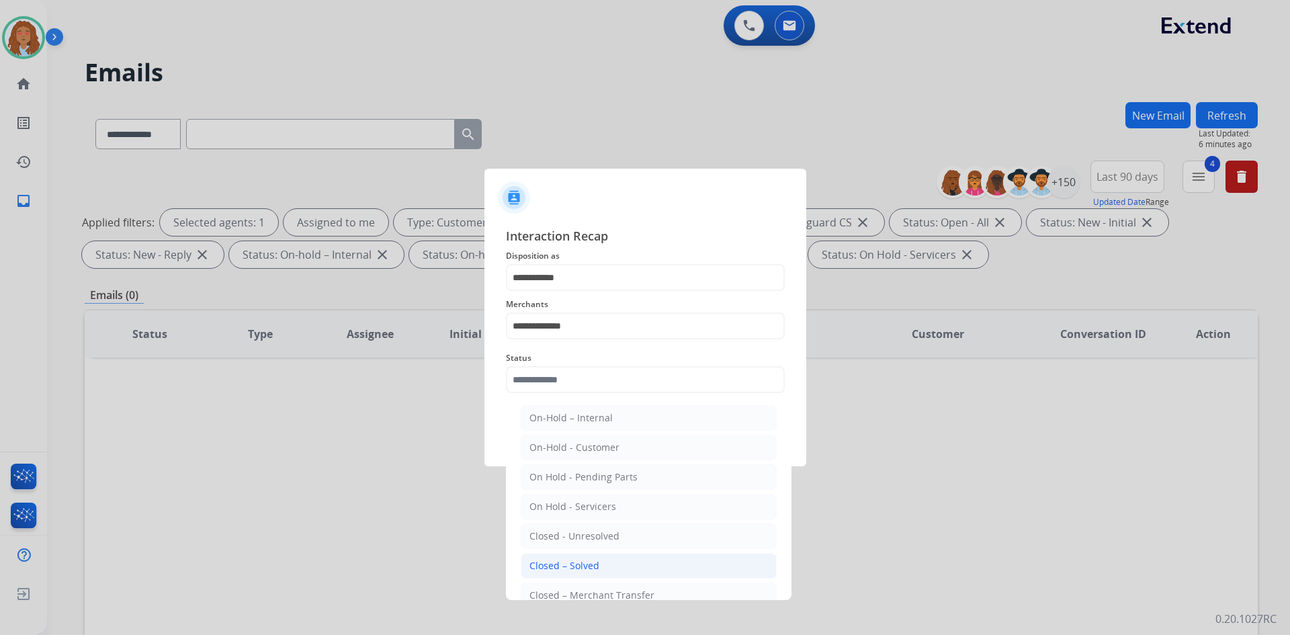
click at [578, 562] on div "Closed – Solved" at bounding box center [564, 565] width 70 height 13
type input "**********"
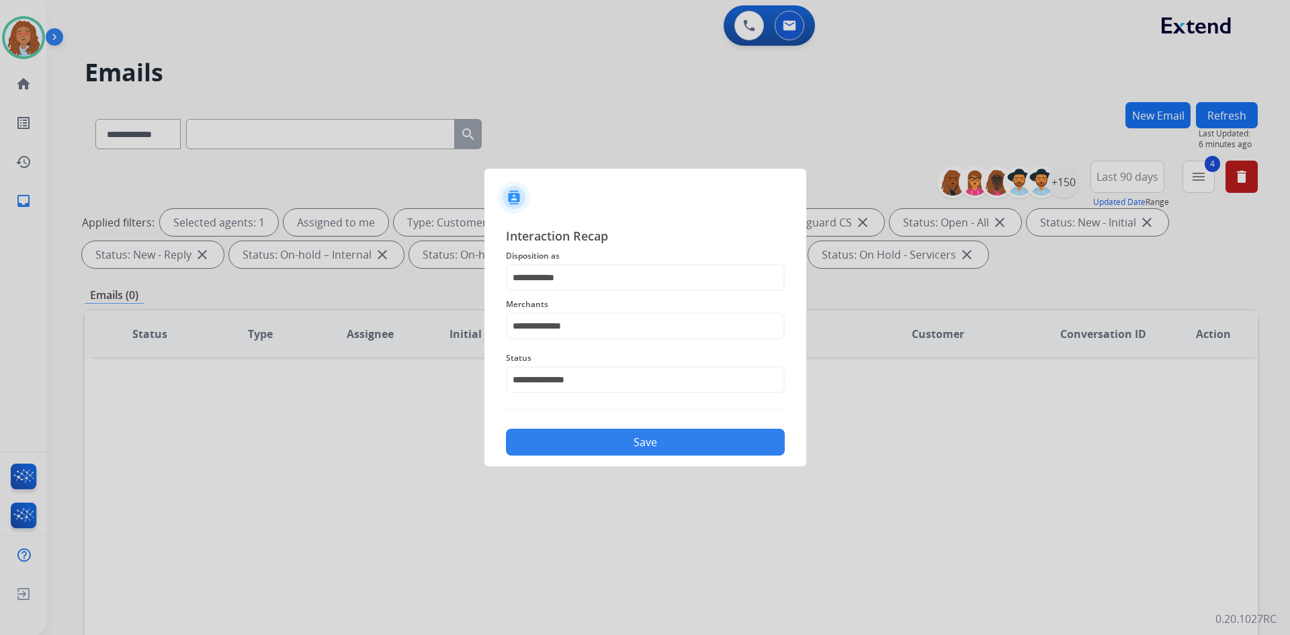
click at [658, 441] on button "Save" at bounding box center [645, 442] width 279 height 27
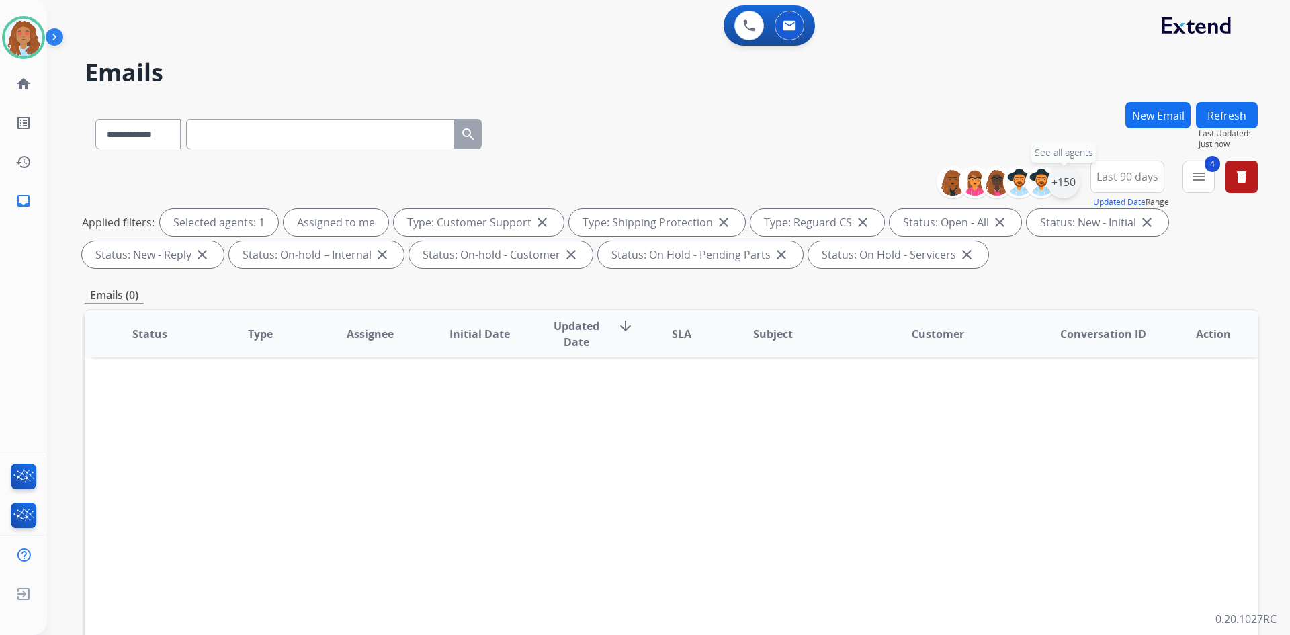
click at [1071, 175] on div "+150" at bounding box center [1063, 182] width 32 height 32
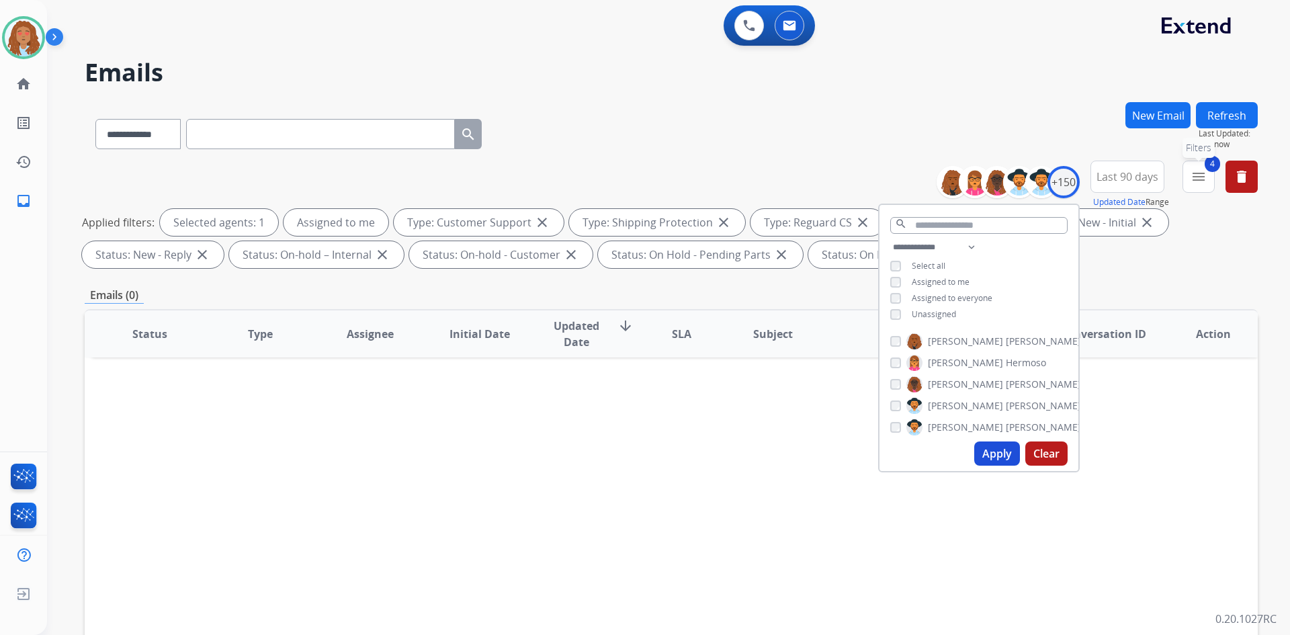
click at [1190, 177] on button "4 menu Filters" at bounding box center [1198, 177] width 32 height 32
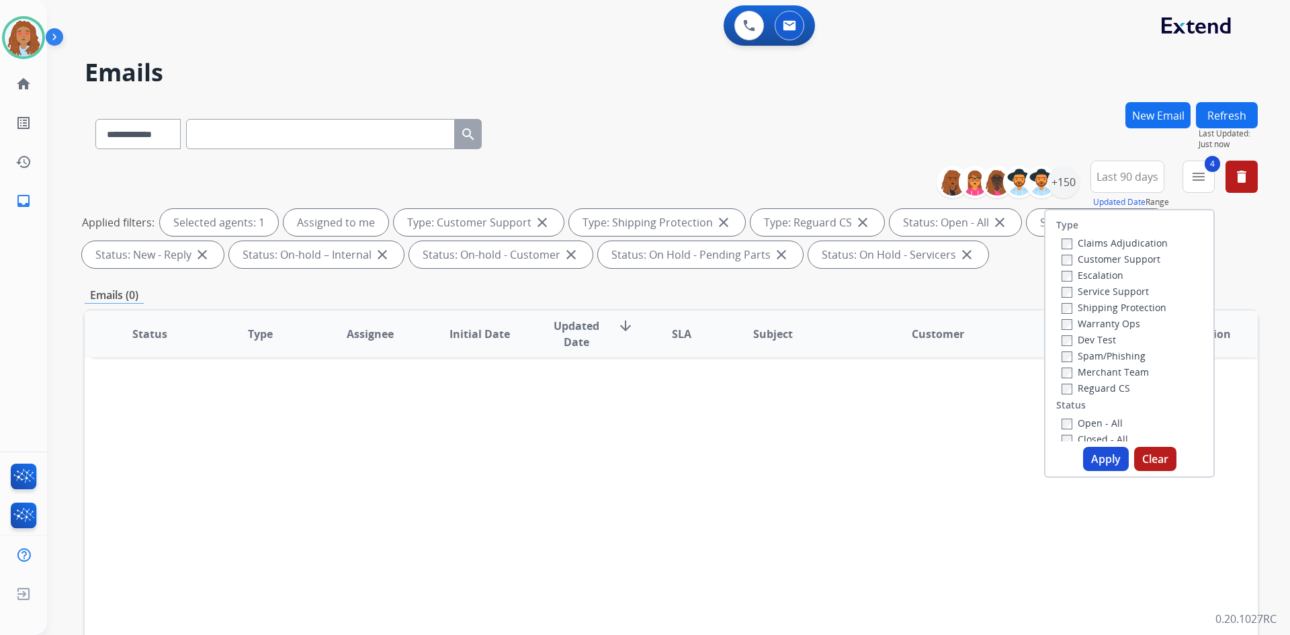
click at [1096, 446] on div "Type Claims Adjudication Customer Support Escalation Service Support Shipping P…" at bounding box center [1129, 343] width 171 height 269
click at [1092, 449] on button "Apply" at bounding box center [1106, 459] width 46 height 24
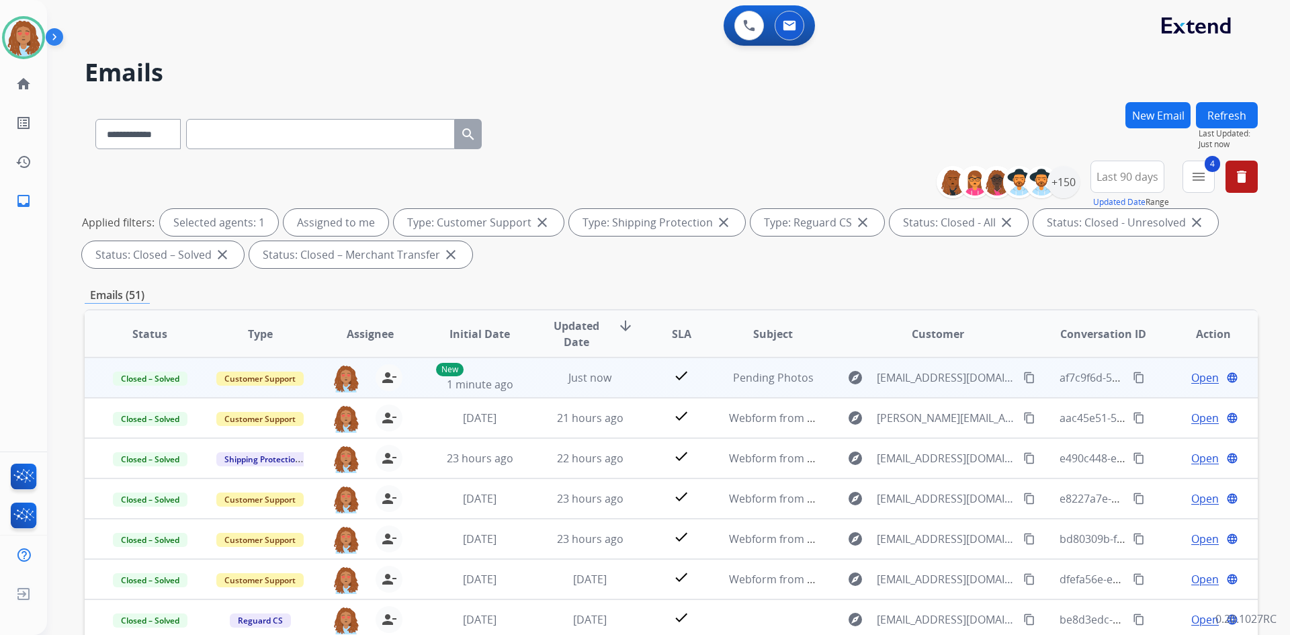
click at [1195, 377] on span "Open" at bounding box center [1205, 377] width 28 height 16
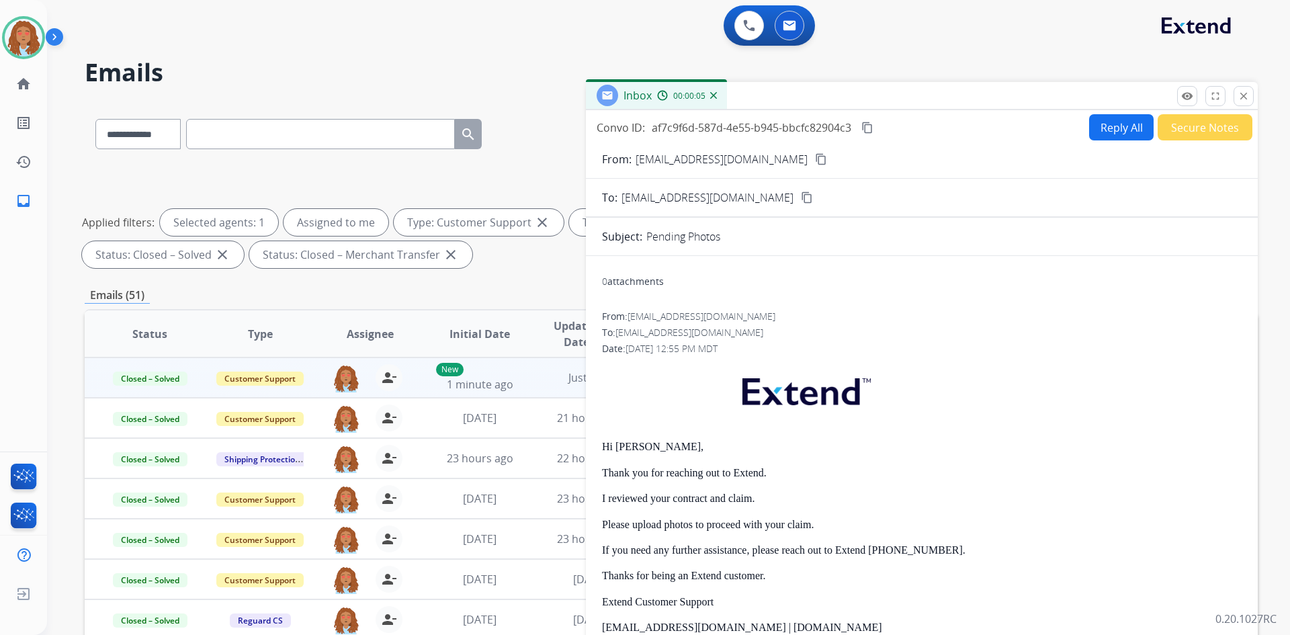
click at [865, 128] on mat-icon "content_copy" at bounding box center [867, 128] width 12 height 12
click at [1238, 97] on mat-icon "close" at bounding box center [1243, 96] width 12 height 12
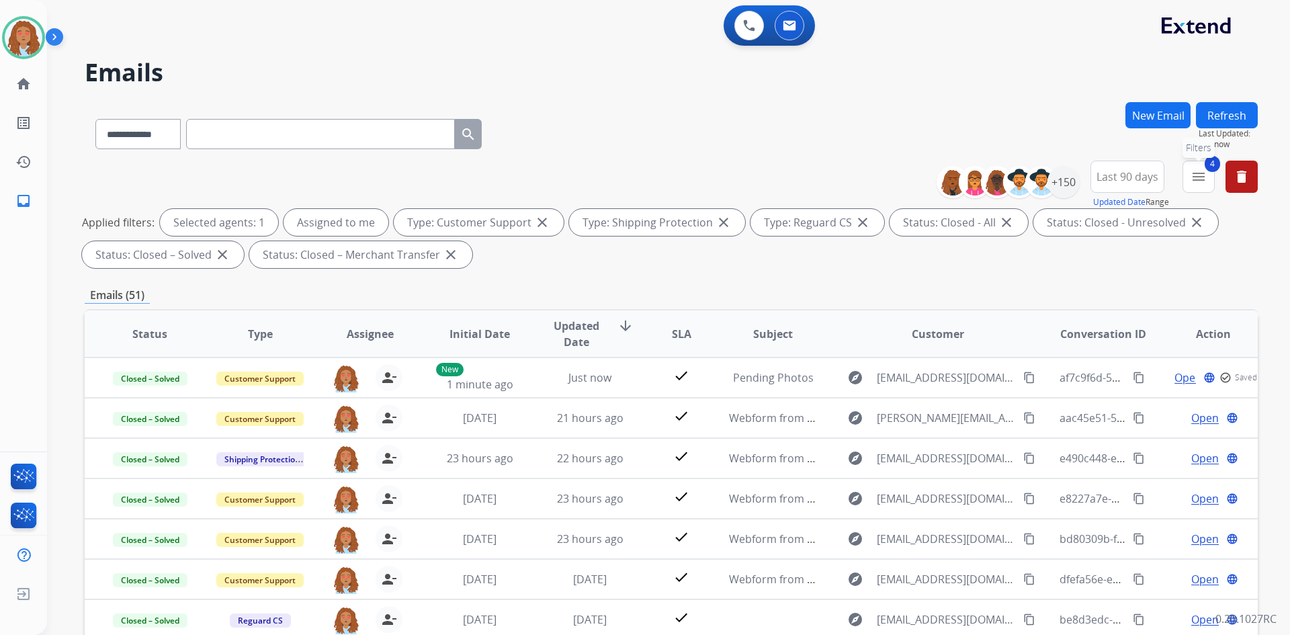
click at [1198, 177] on mat-icon "menu" at bounding box center [1198, 177] width 16 height 16
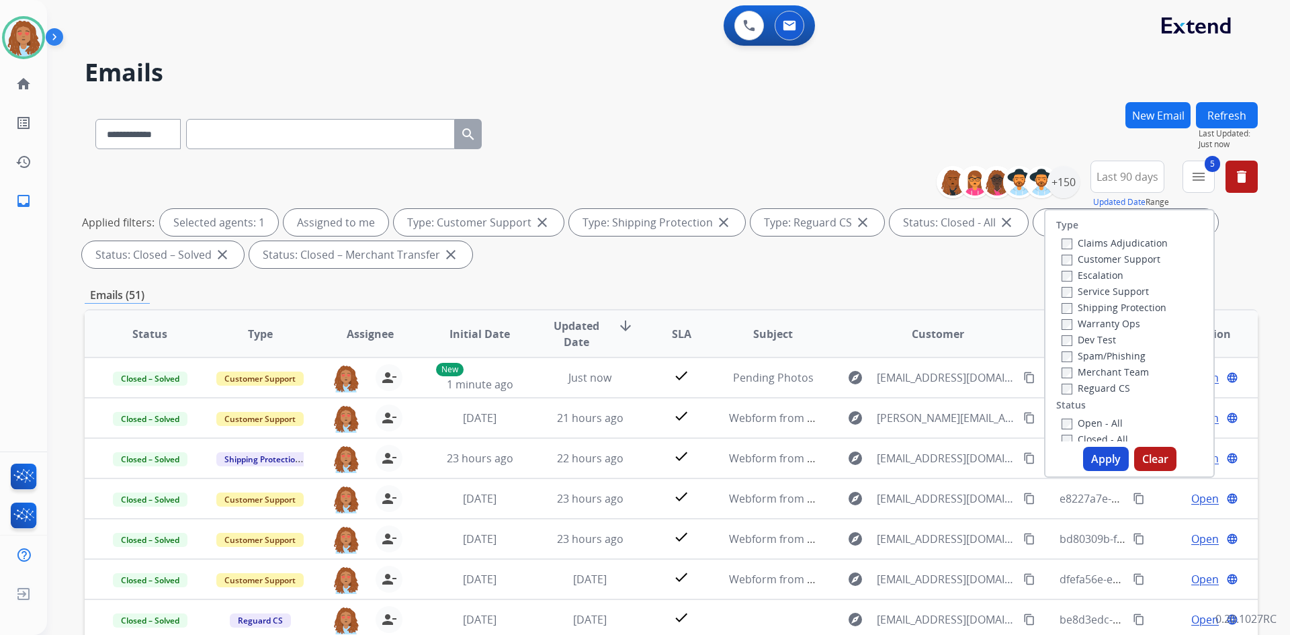
click at [1061, 433] on label "Closed - All" at bounding box center [1094, 439] width 66 height 13
click at [1096, 457] on button "Apply" at bounding box center [1106, 459] width 46 height 24
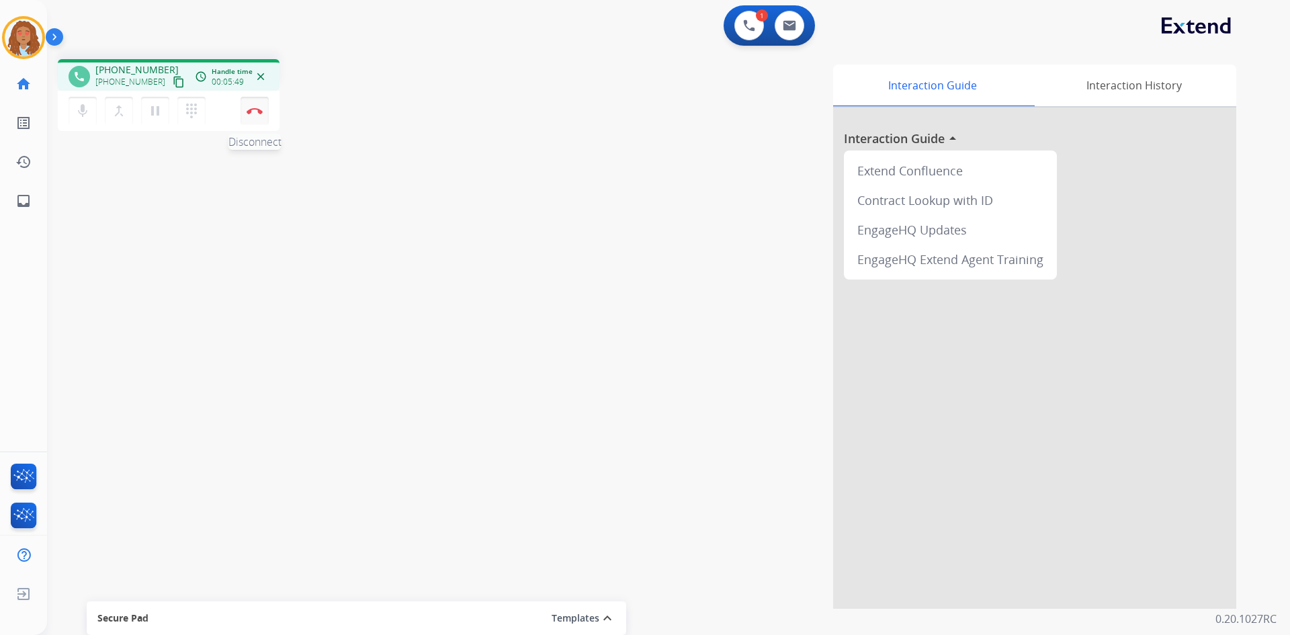
click at [251, 109] on img at bounding box center [255, 110] width 16 height 7
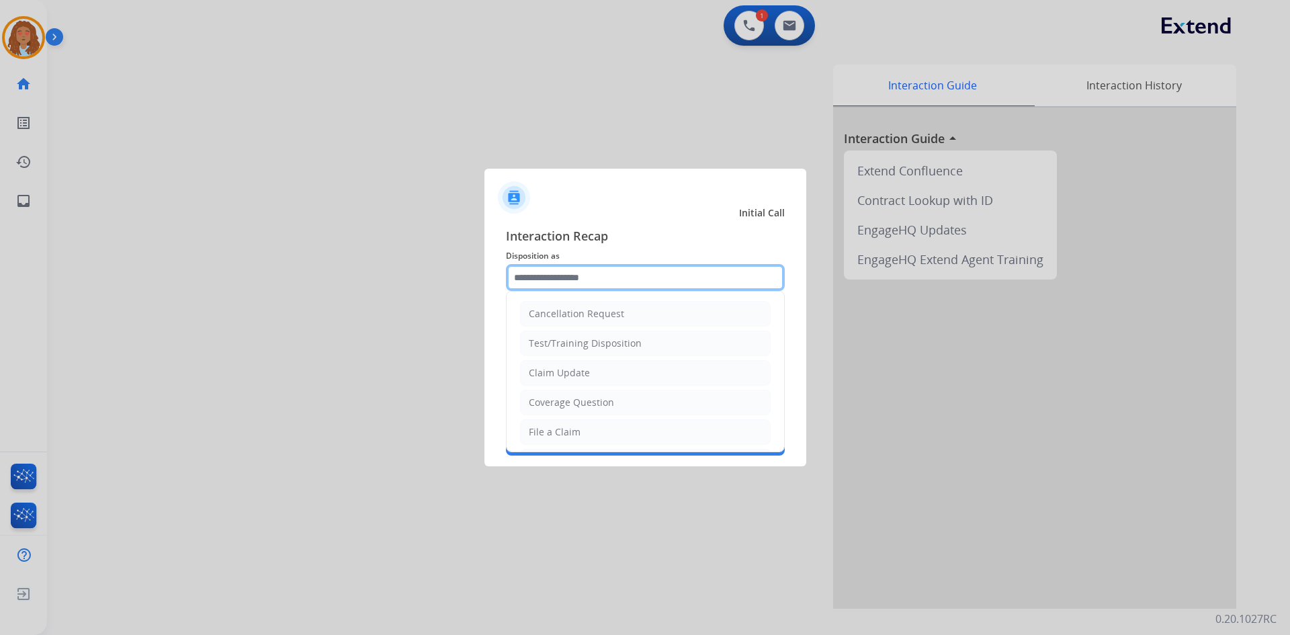
click at [636, 267] on input "text" at bounding box center [645, 277] width 279 height 27
click at [572, 430] on div "File a Claim" at bounding box center [555, 431] width 52 height 13
type input "**********"
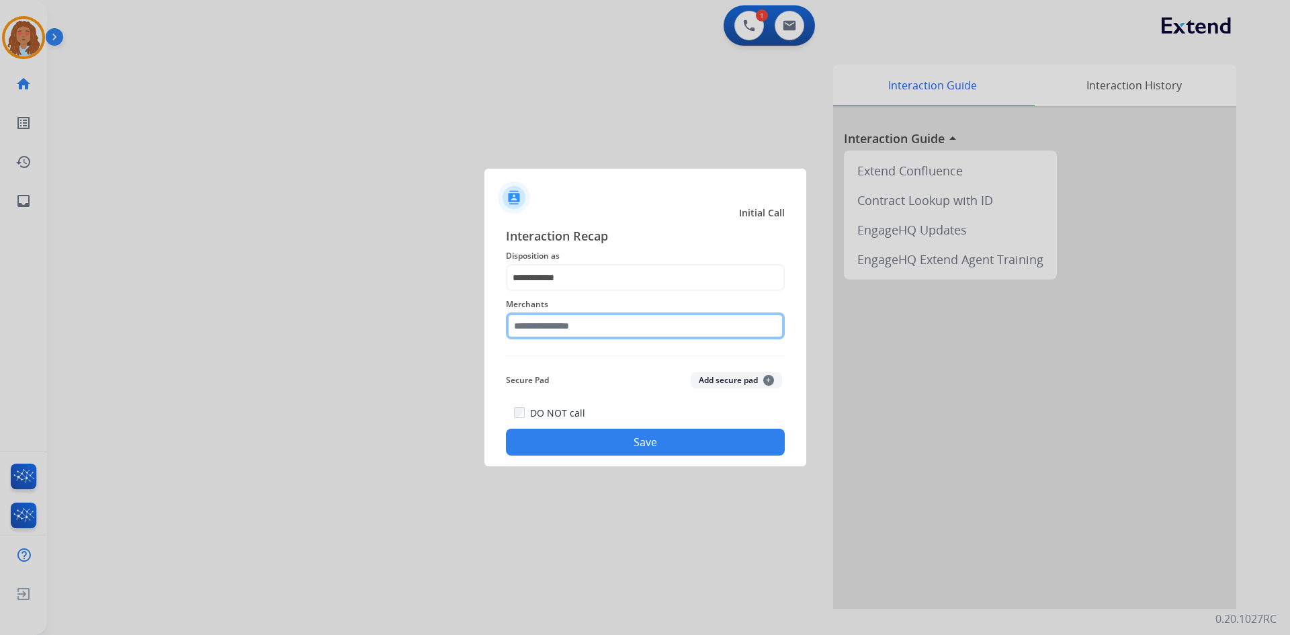
click at [563, 332] on input "text" at bounding box center [645, 325] width 279 height 27
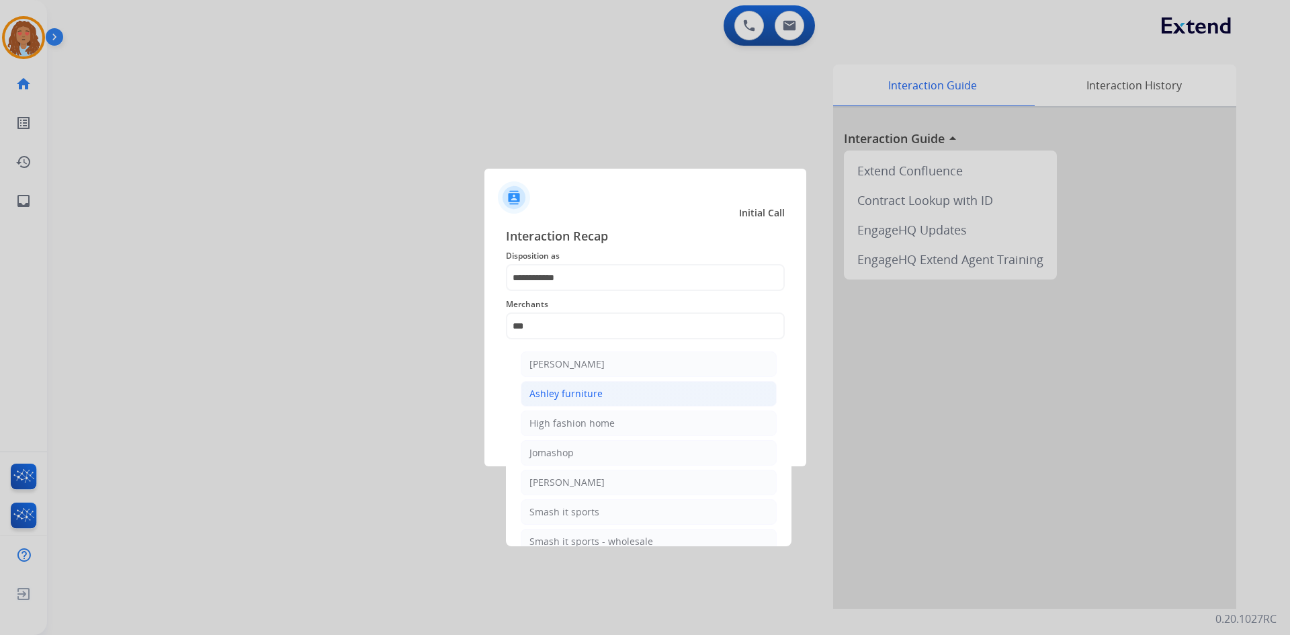
click at [570, 384] on li "Ashley furniture" at bounding box center [649, 394] width 256 height 26
type input "**********"
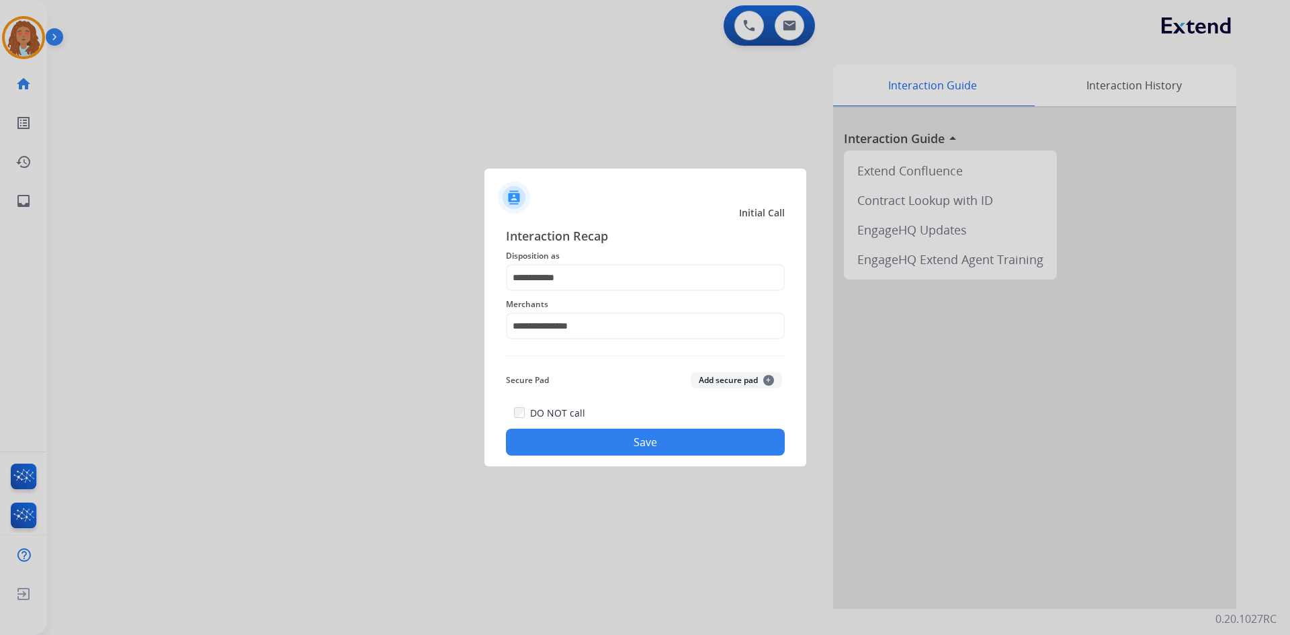
click at [604, 437] on button "Save" at bounding box center [645, 442] width 279 height 27
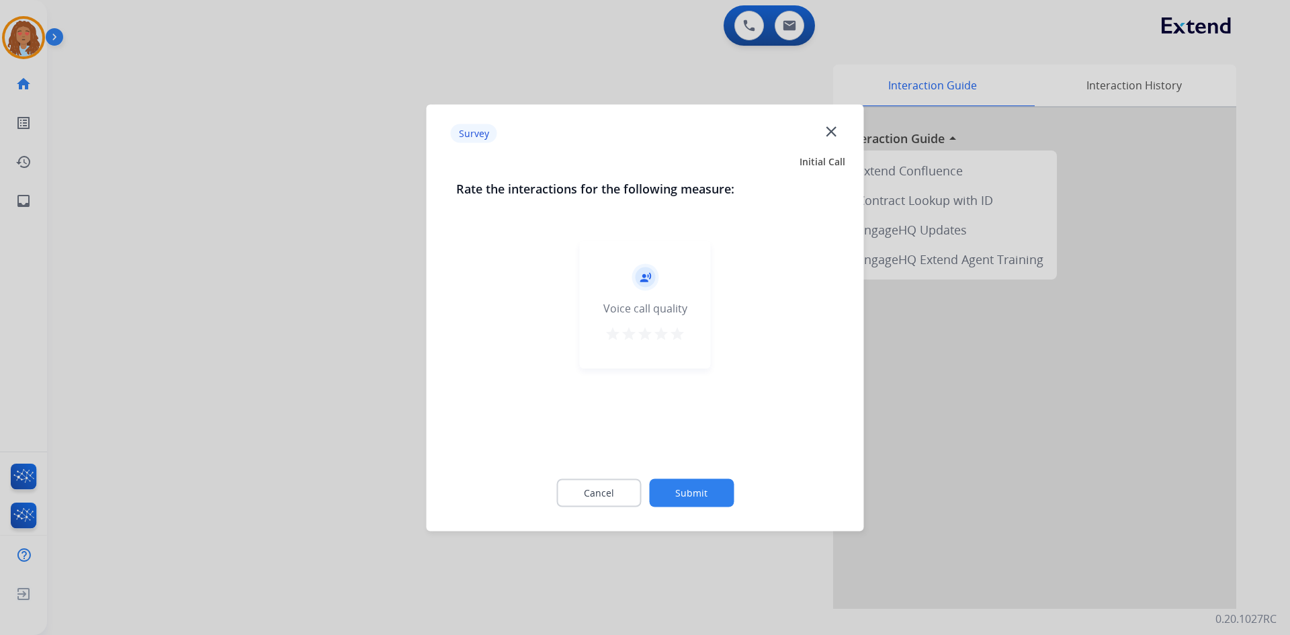
click at [330, 428] on div at bounding box center [645, 317] width 1290 height 635
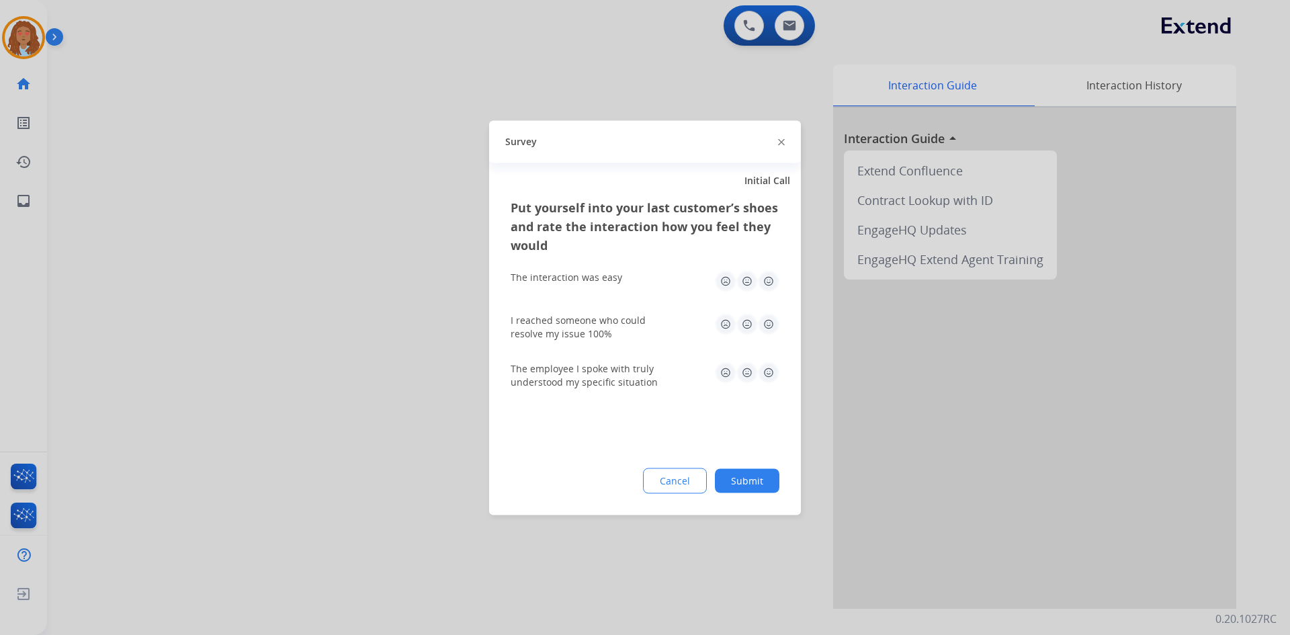
click at [330, 428] on div at bounding box center [645, 317] width 1290 height 635
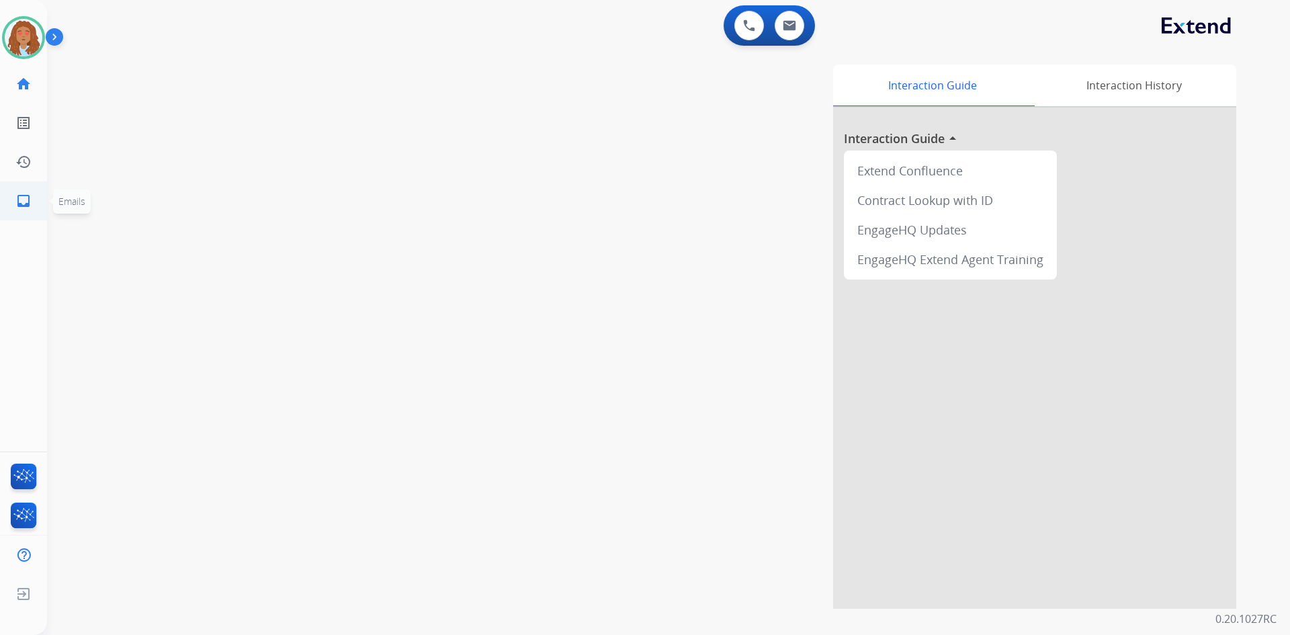
click at [21, 199] on mat-icon "inbox" at bounding box center [23, 201] width 16 height 16
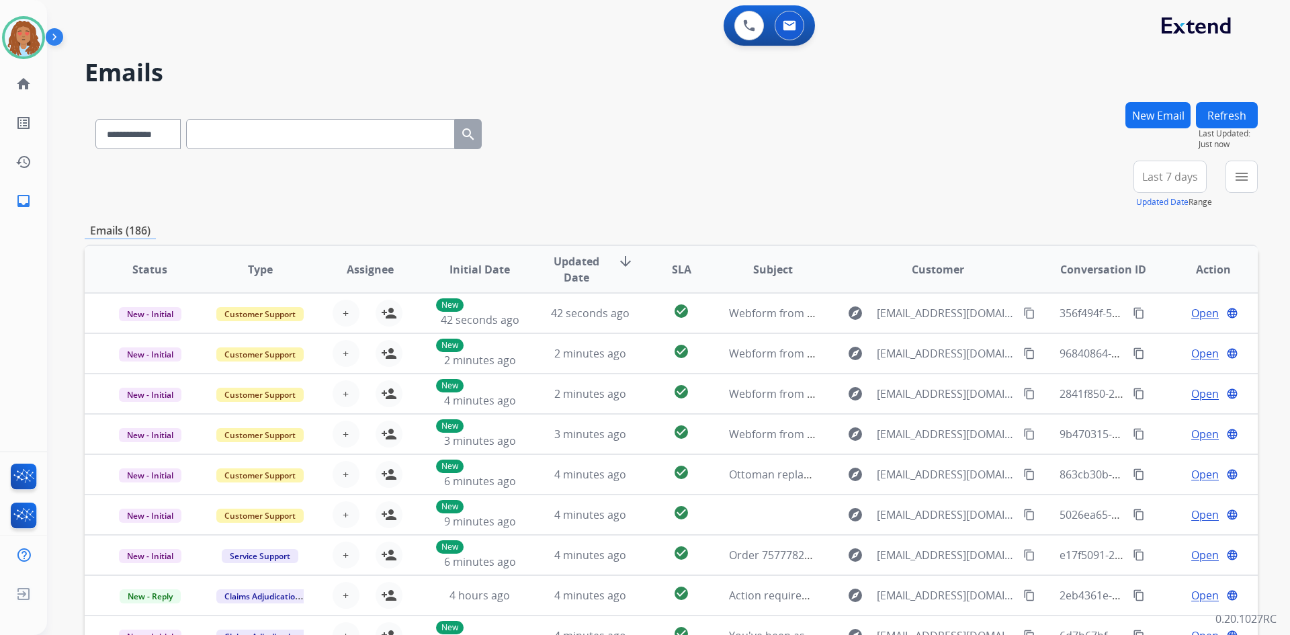
click at [1171, 179] on span "Last 7 days" at bounding box center [1170, 176] width 56 height 5
click at [1164, 347] on div "Last 90 days" at bounding box center [1165, 340] width 74 height 20
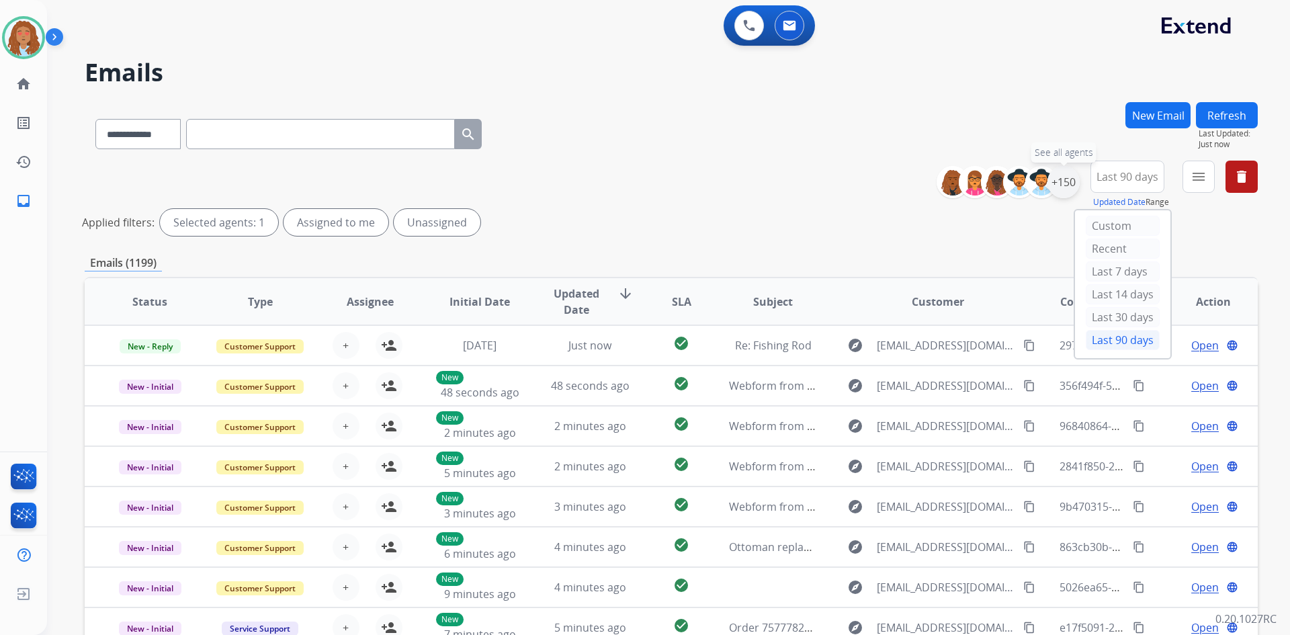
click at [1064, 184] on div "+150" at bounding box center [1063, 182] width 32 height 32
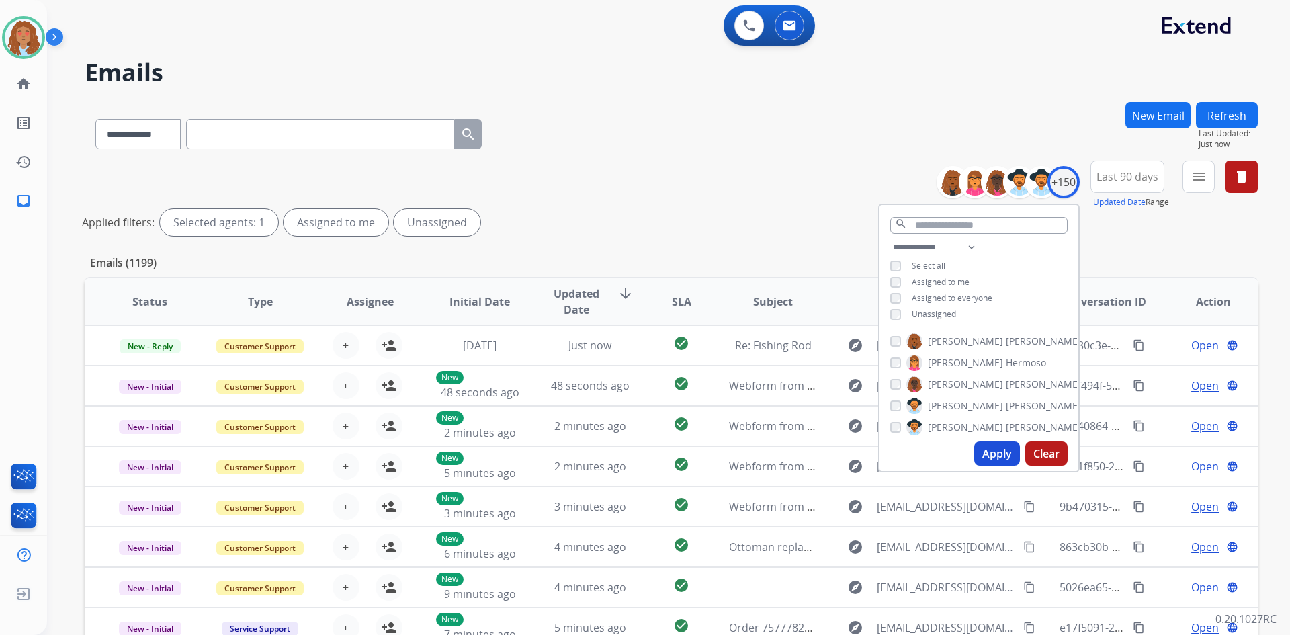
click at [899, 314] on div "Unassigned" at bounding box center [923, 314] width 66 height 11
click at [993, 447] on button "Apply" at bounding box center [997, 453] width 46 height 24
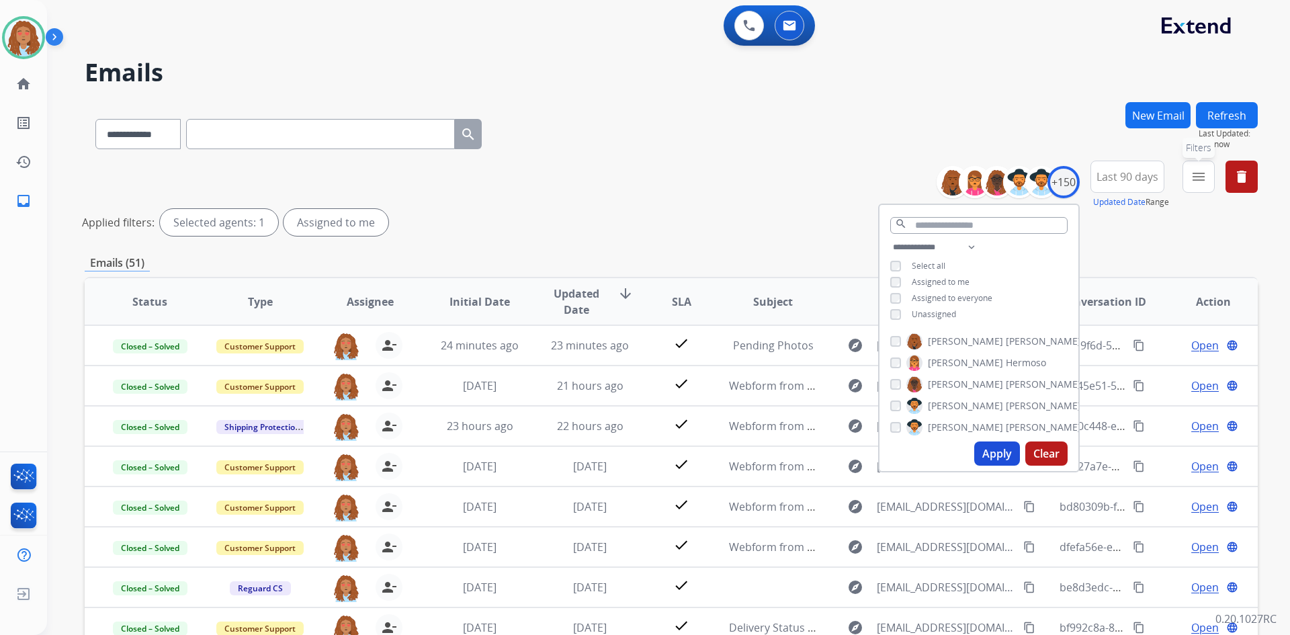
click at [1196, 184] on mat-icon "menu" at bounding box center [1198, 177] width 16 height 16
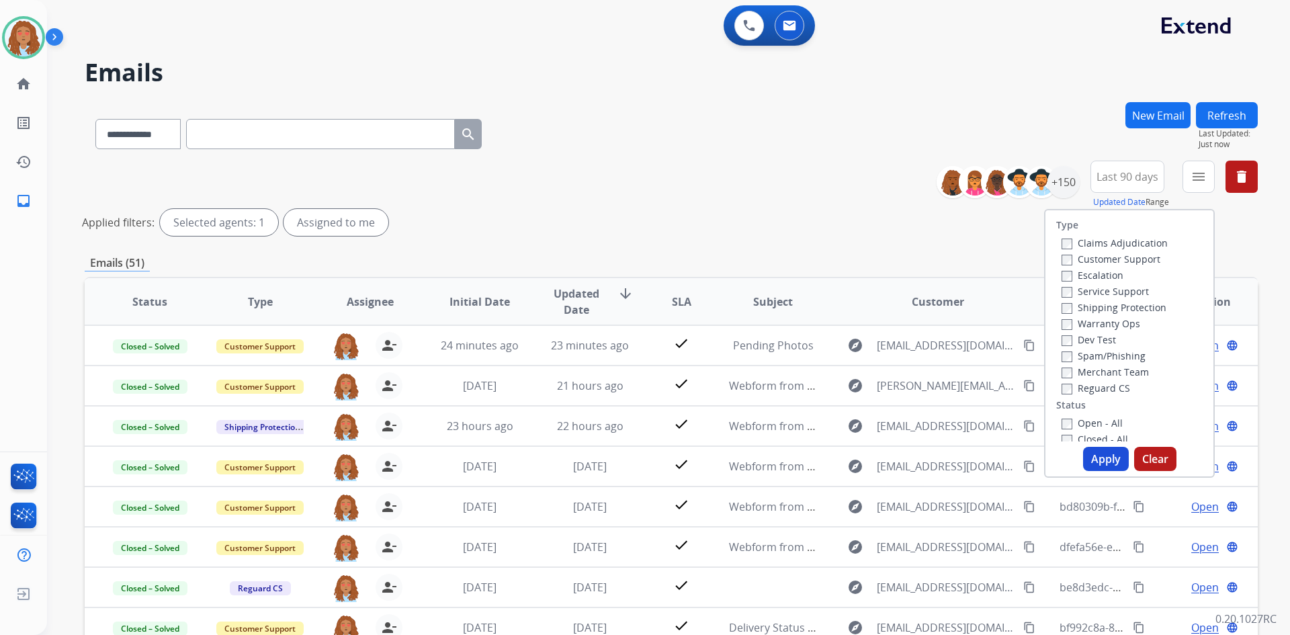
click at [1102, 257] on label "Customer Support" at bounding box center [1110, 259] width 99 height 13
click at [1092, 305] on label "Shipping Protection" at bounding box center [1113, 307] width 105 height 13
click at [1105, 456] on button "Apply" at bounding box center [1106, 459] width 46 height 24
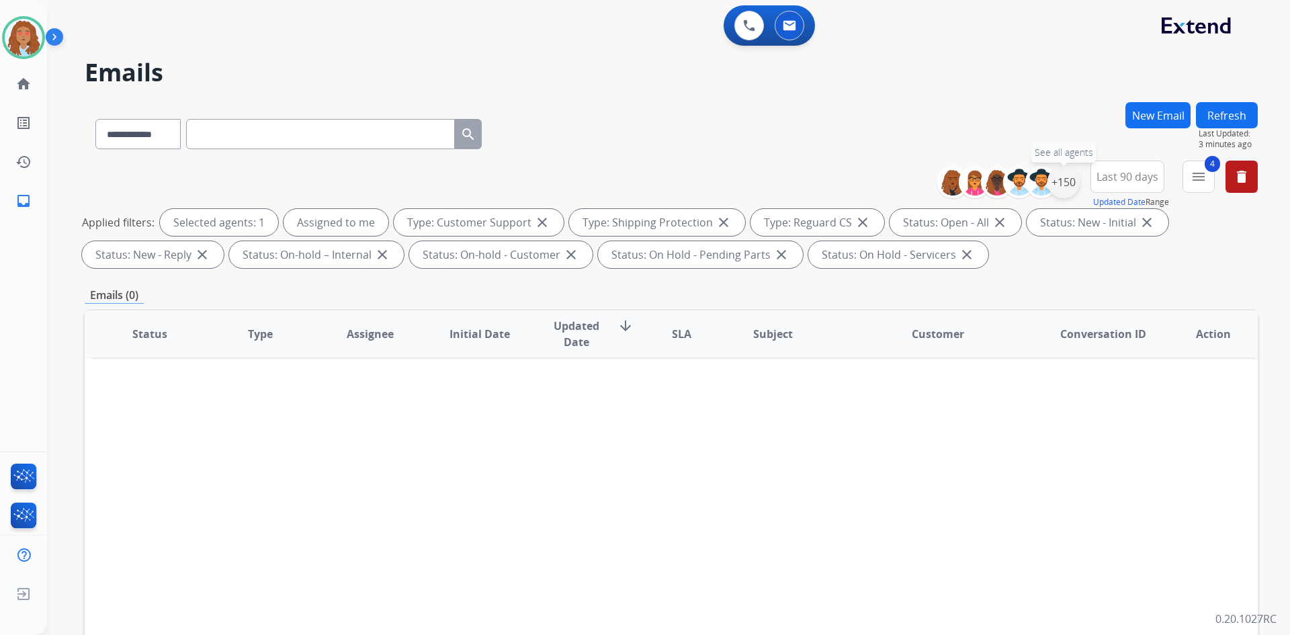
click at [1060, 181] on div "+150" at bounding box center [1063, 182] width 32 height 32
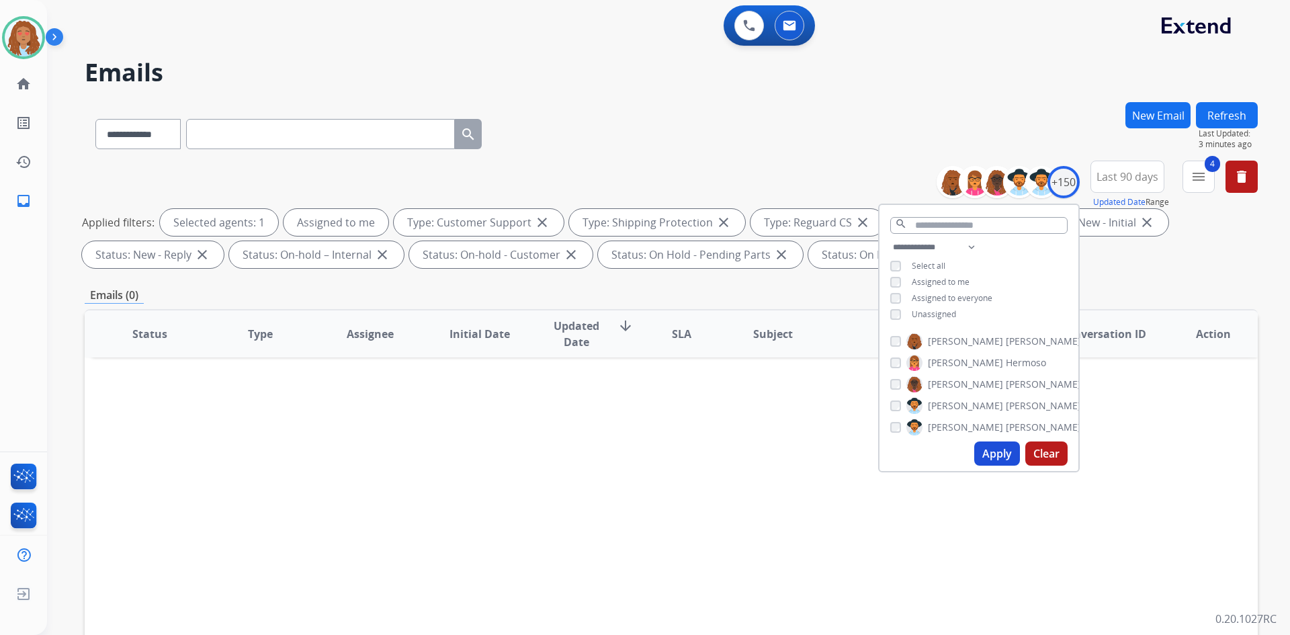
click at [992, 451] on button "Apply" at bounding box center [997, 453] width 46 height 24
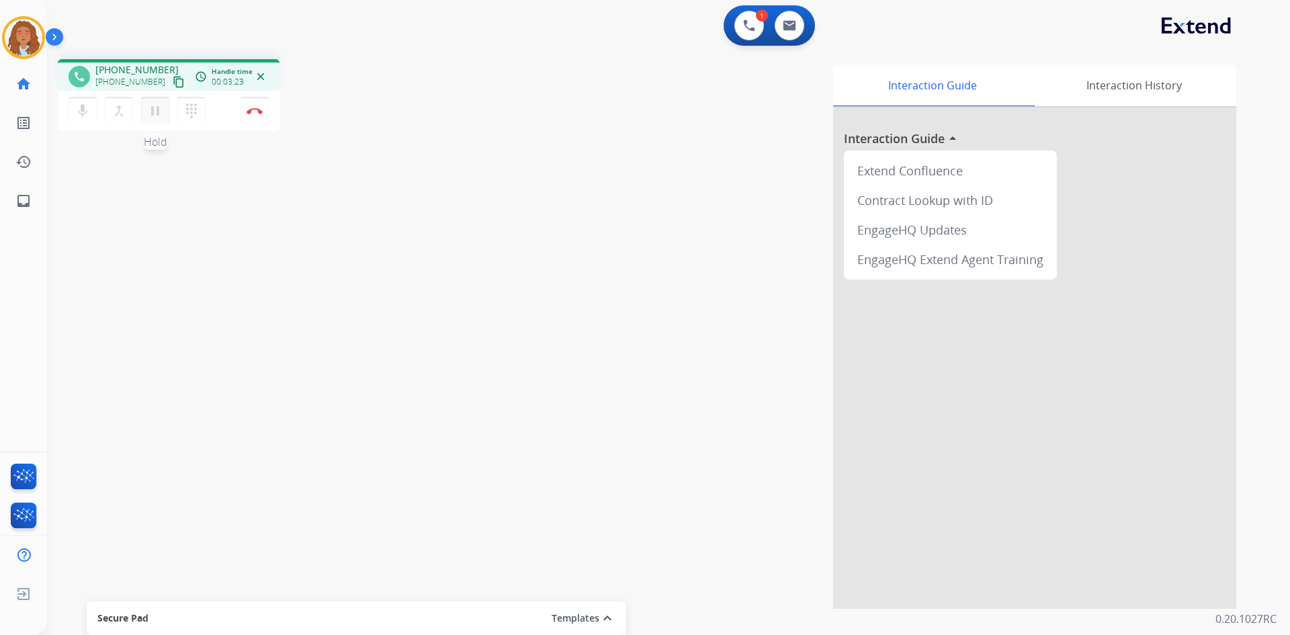
click at [156, 121] on button "pause Hold" at bounding box center [155, 111] width 28 height 28
click at [153, 114] on mat-icon "play_arrow" at bounding box center [155, 111] width 16 height 16
click at [255, 116] on button "Disconnect" at bounding box center [254, 111] width 28 height 28
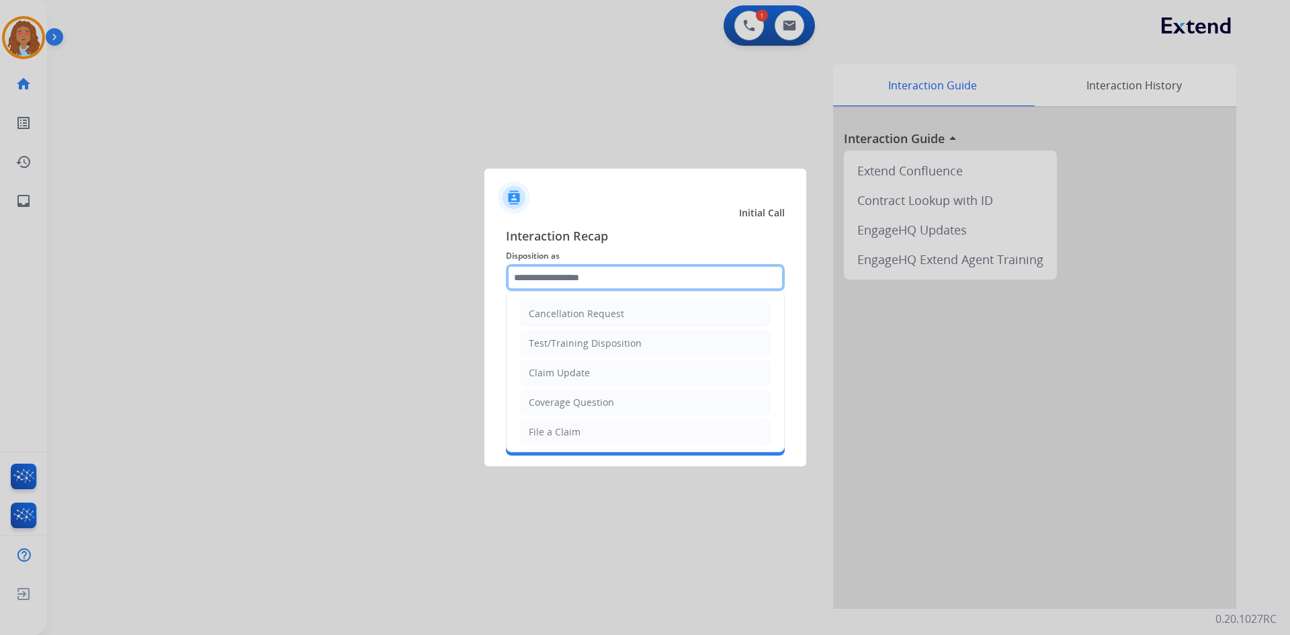
click at [578, 279] on input "text" at bounding box center [645, 277] width 279 height 27
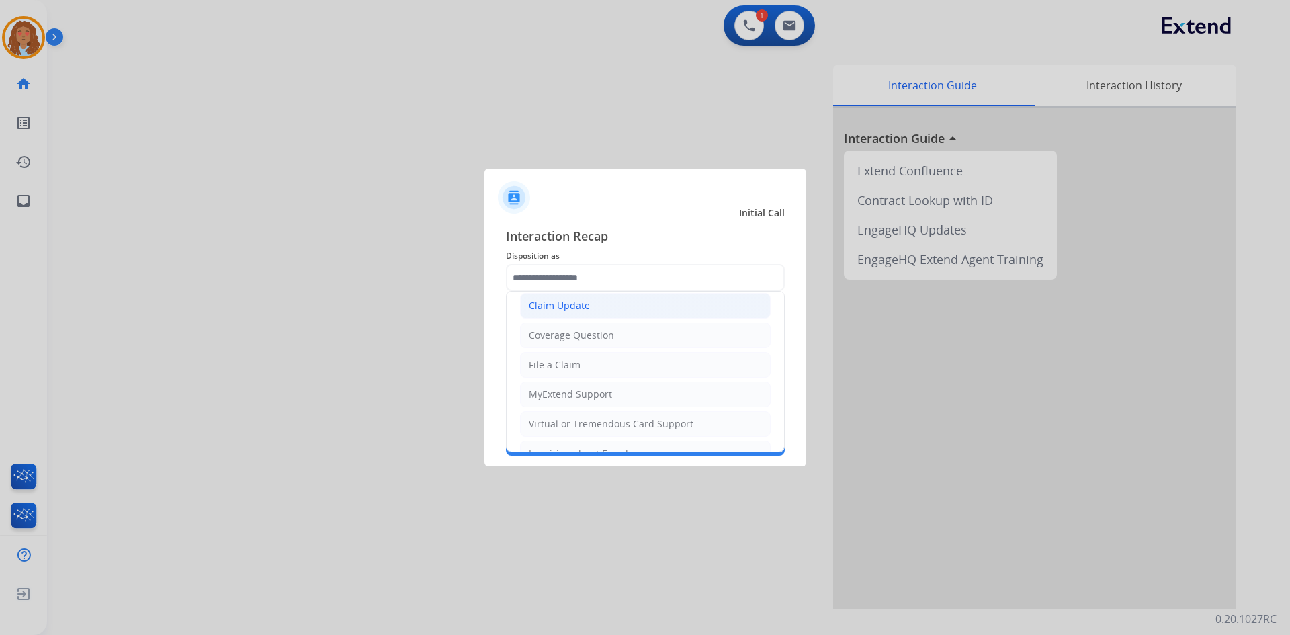
click at [572, 306] on div "Claim Update" at bounding box center [559, 305] width 61 height 13
type input "**********"
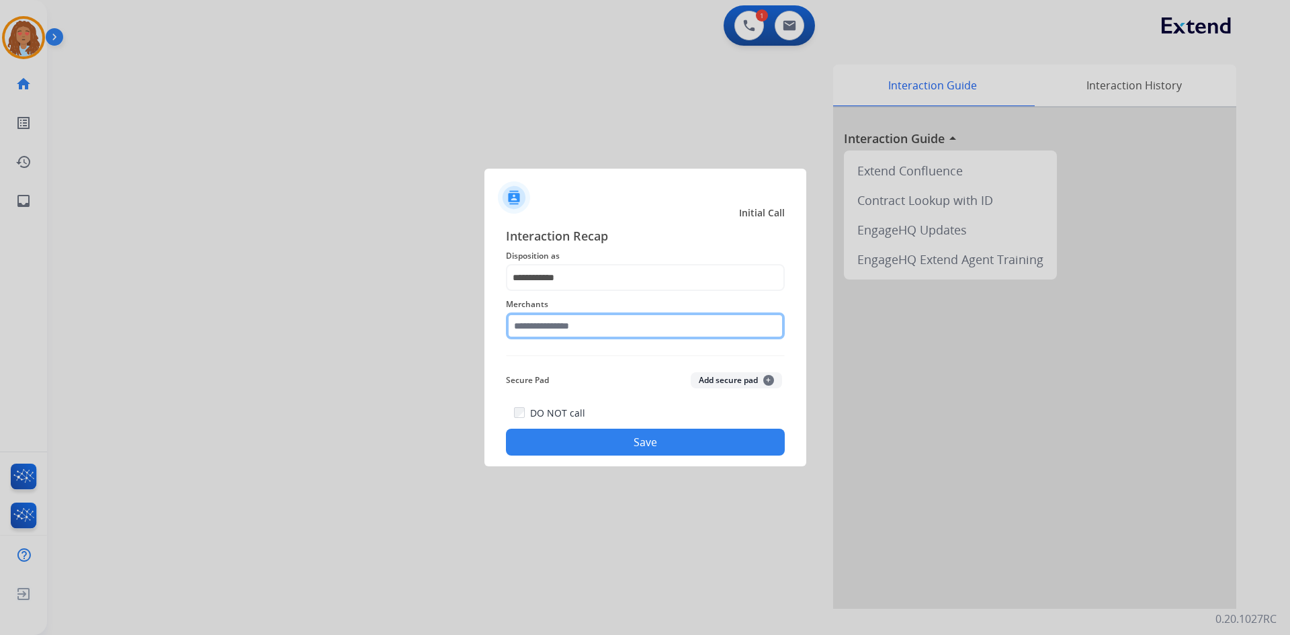
click at [563, 330] on input "text" at bounding box center [645, 325] width 279 height 27
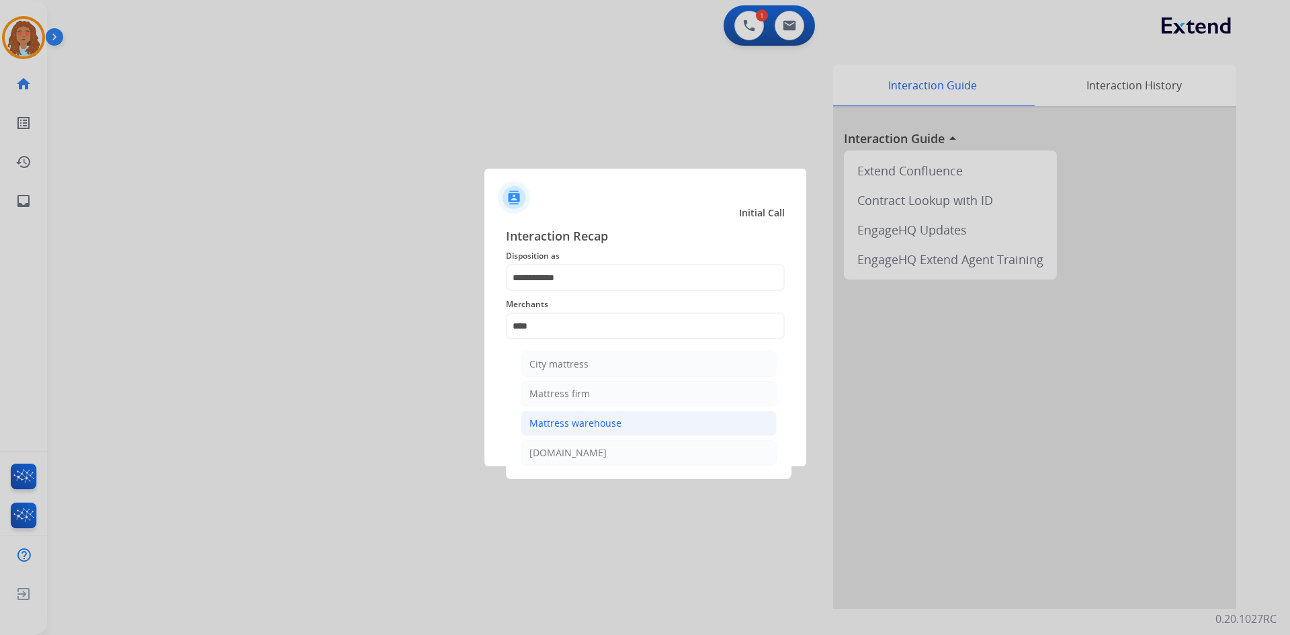
click at [583, 416] on div "Mattress warehouse" at bounding box center [575, 422] width 92 height 13
type input "**********"
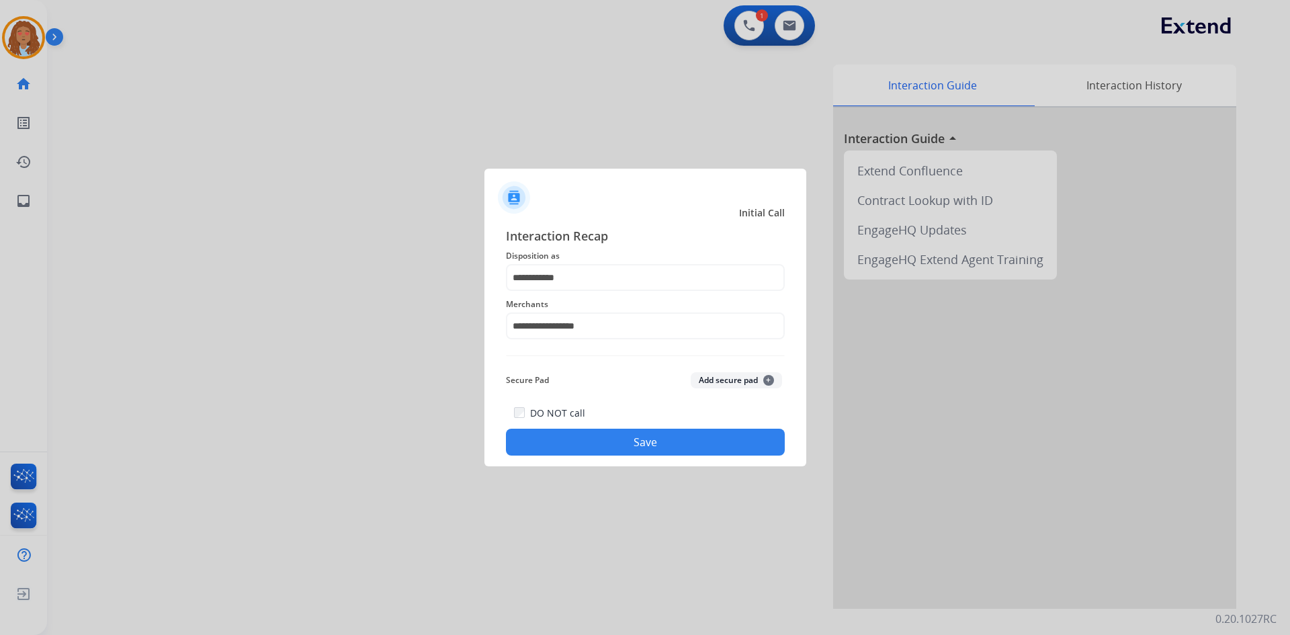
click at [598, 444] on button "Save" at bounding box center [645, 442] width 279 height 27
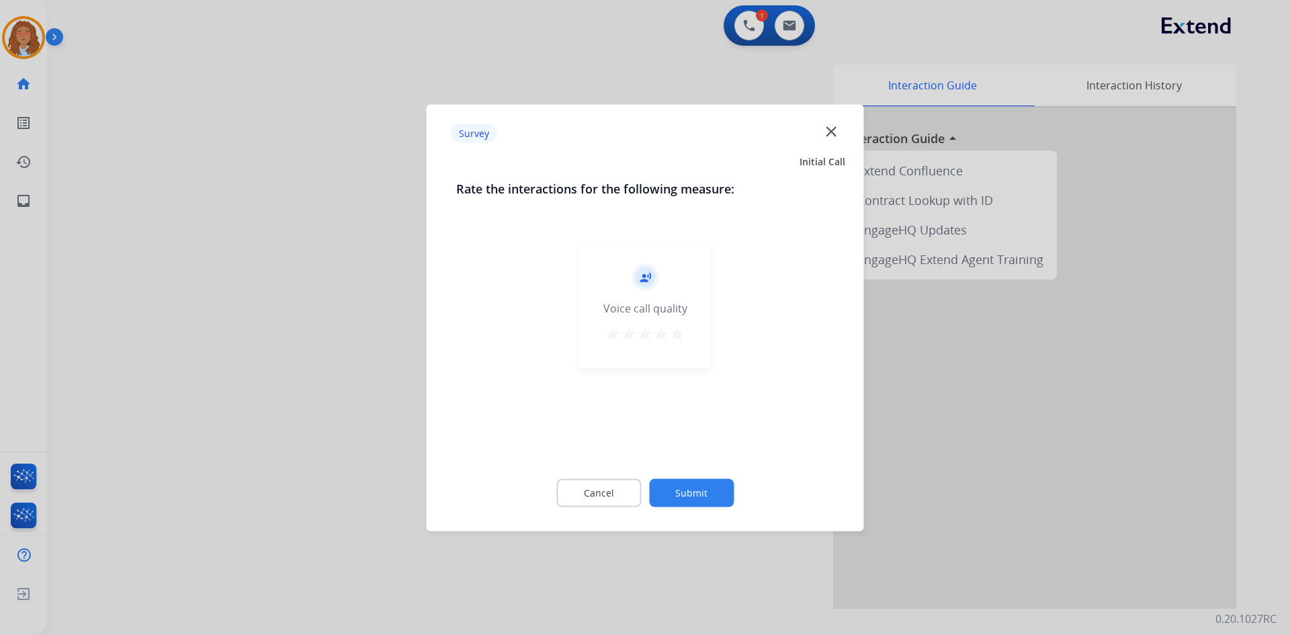
click at [330, 389] on div at bounding box center [645, 317] width 1290 height 635
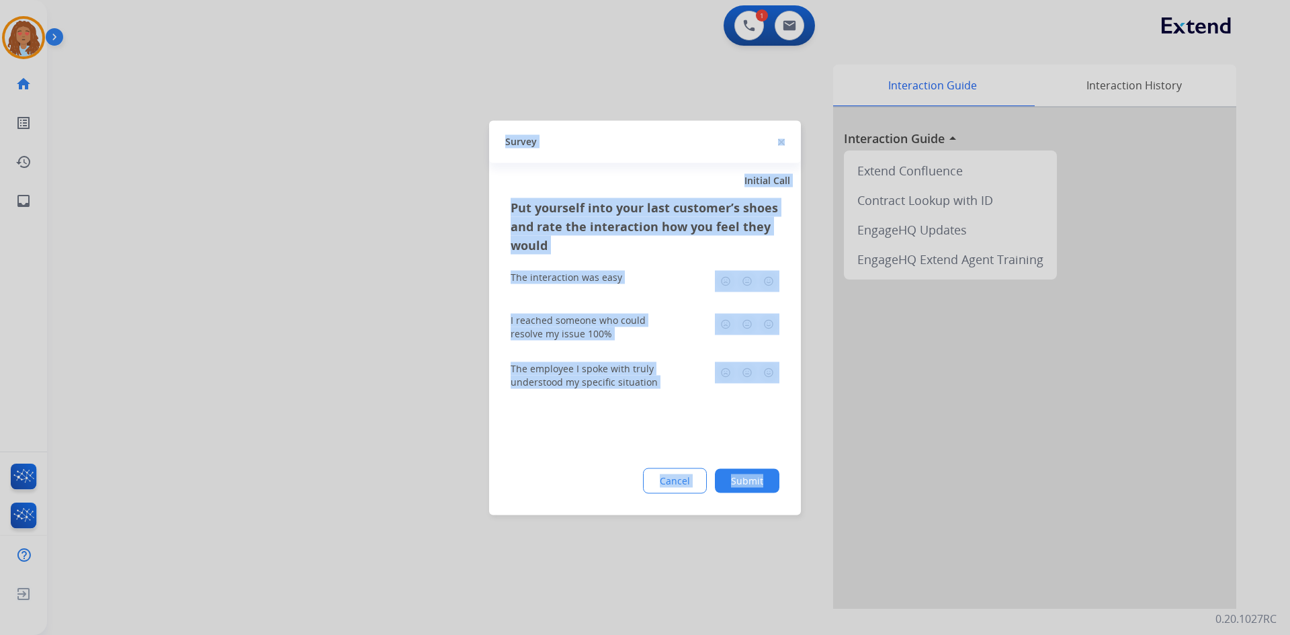
click at [330, 389] on div at bounding box center [645, 317] width 1290 height 635
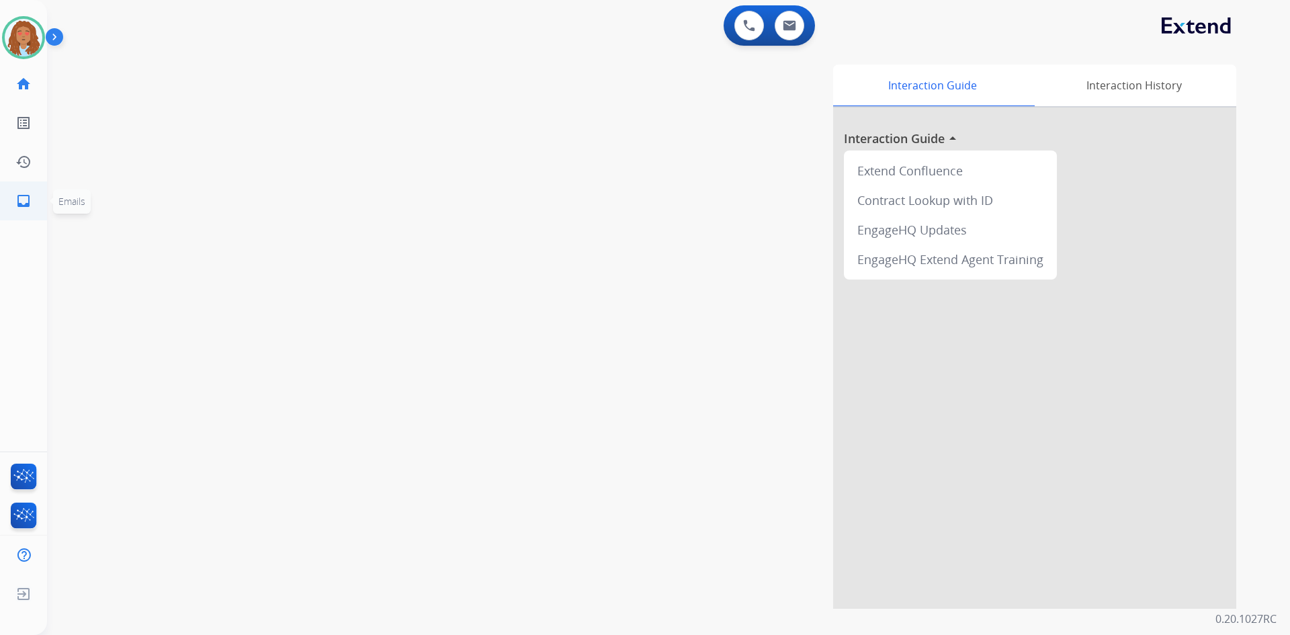
click at [17, 212] on link "inbox Emails" at bounding box center [24, 201] width 38 height 38
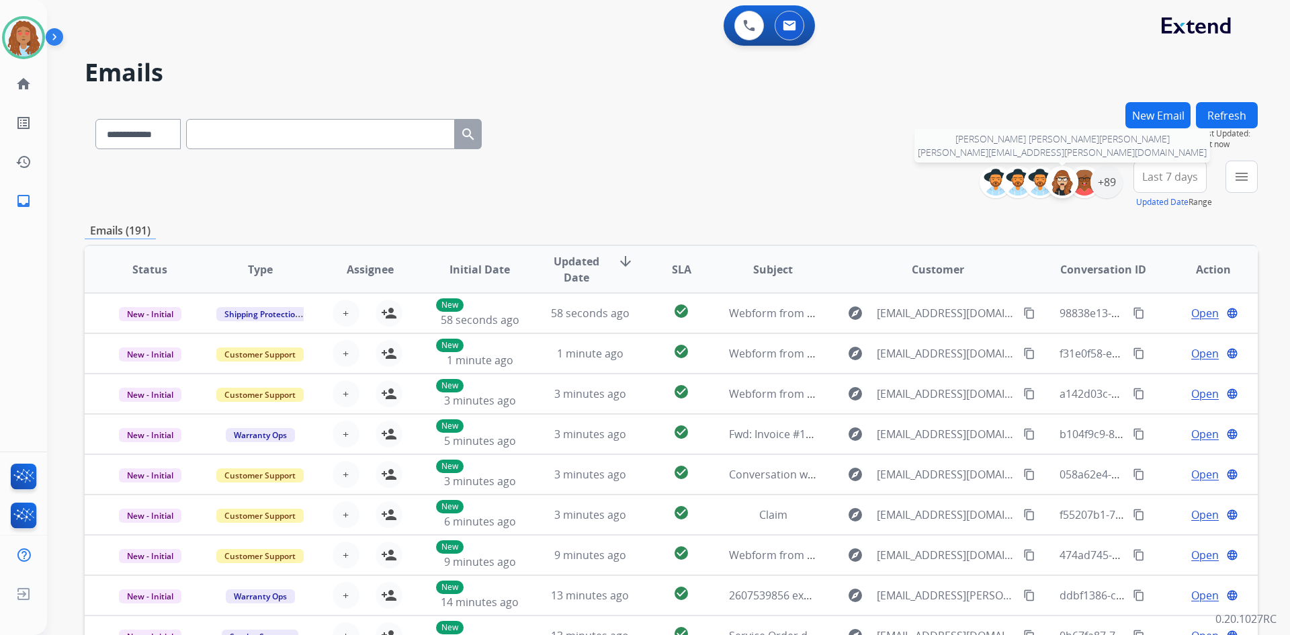
click at [1049, 189] on img at bounding box center [1061, 182] width 27 height 27
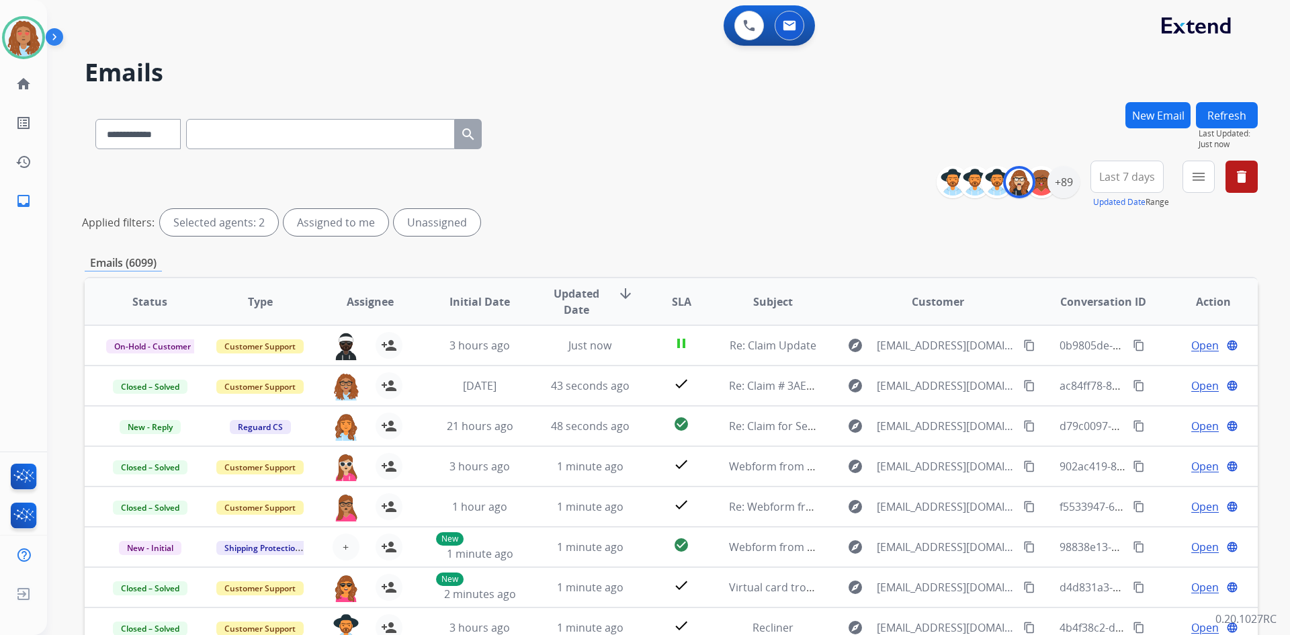
click at [1076, 189] on div "+89" at bounding box center [1012, 182] width 133 height 32
click at [1068, 186] on div "+89" at bounding box center [1063, 182] width 32 height 32
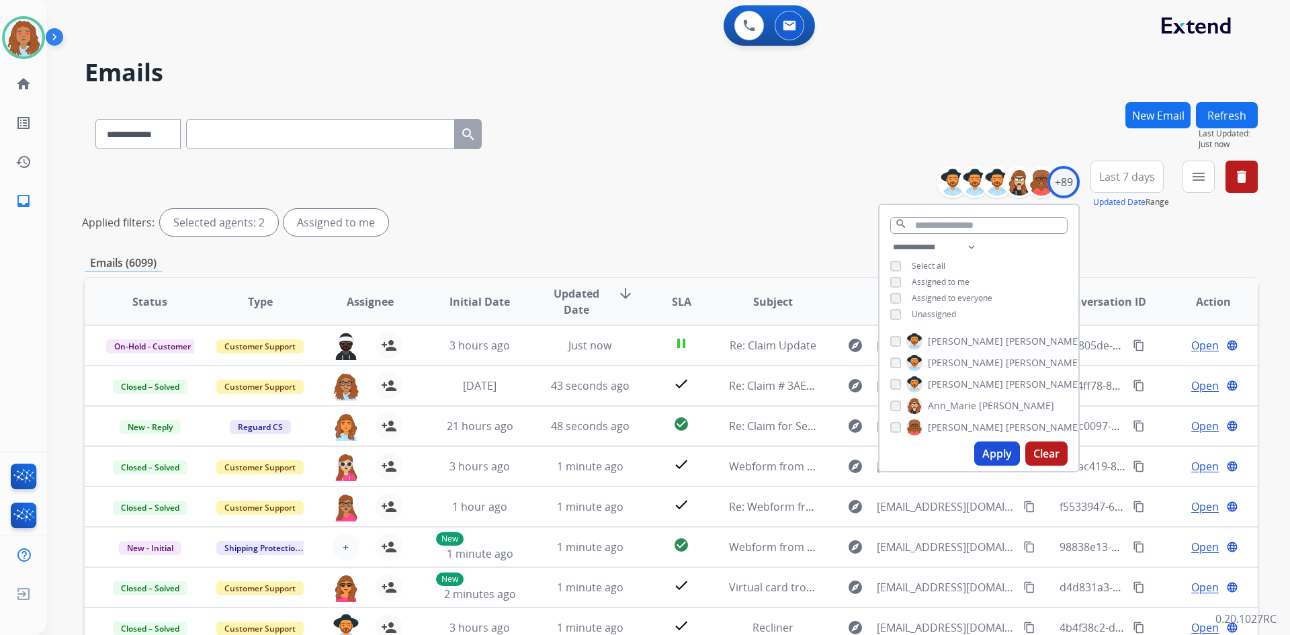
click at [1003, 449] on button "Apply" at bounding box center [997, 453] width 46 height 24
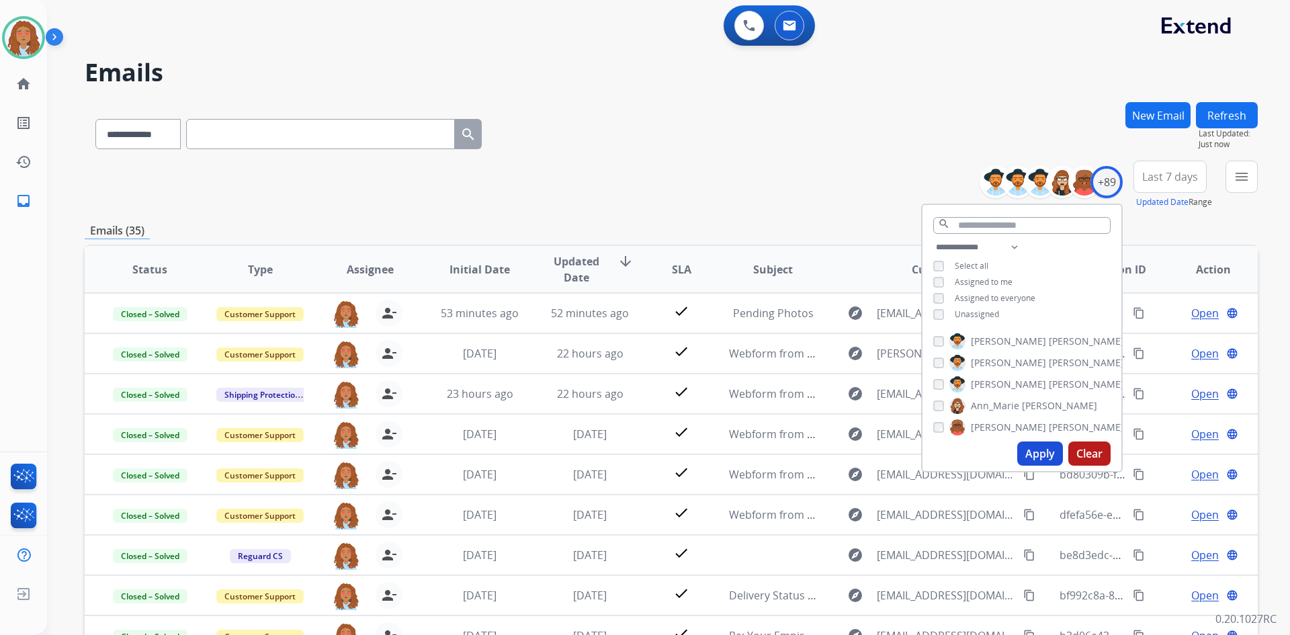
click at [1165, 178] on span "Last 7 days" at bounding box center [1170, 176] width 56 height 5
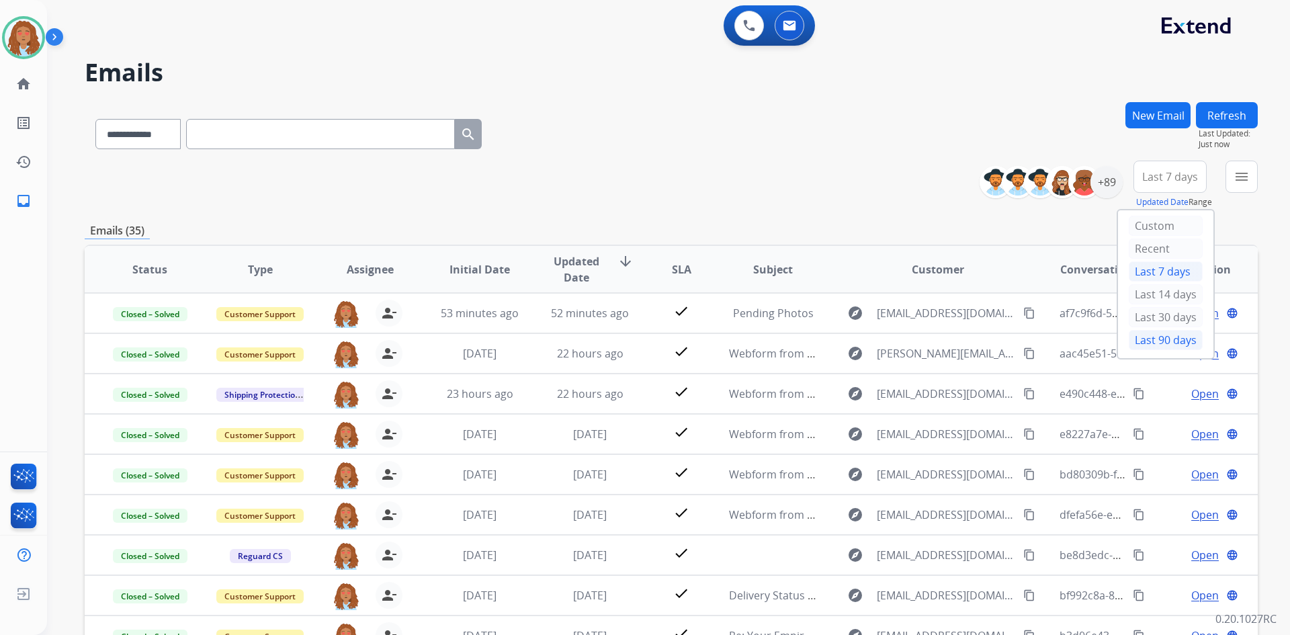
click at [1151, 337] on div "Last 90 days" at bounding box center [1165, 340] width 74 height 20
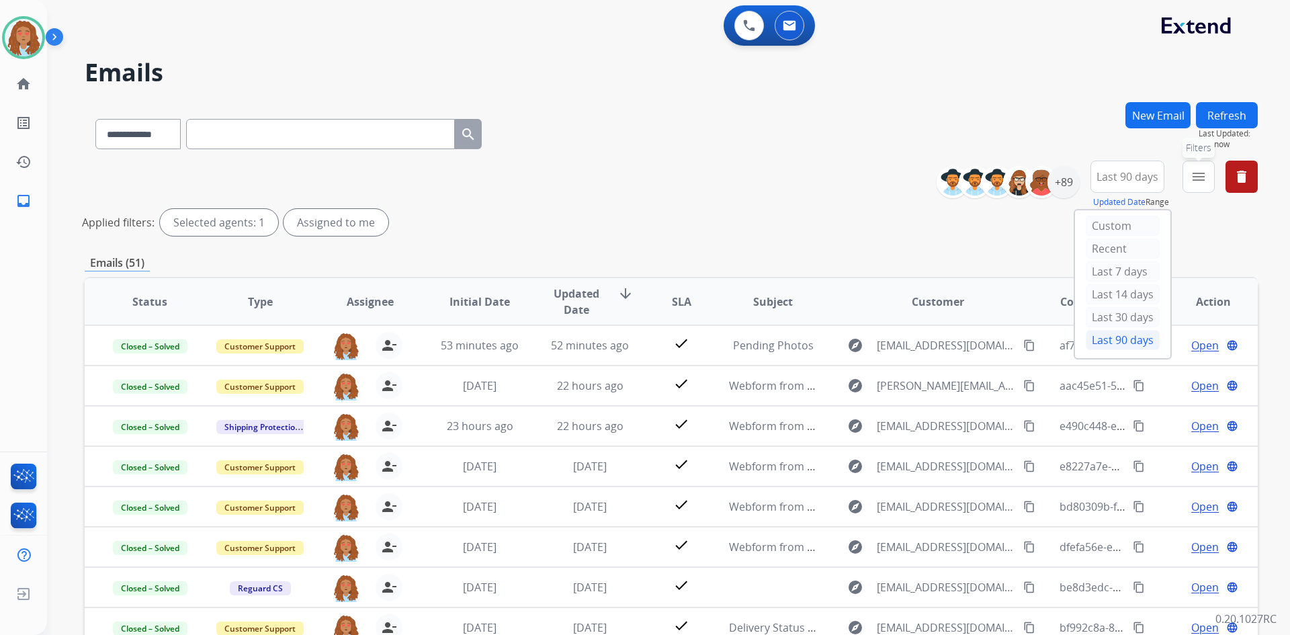
click at [1206, 179] on button "menu Filters" at bounding box center [1198, 177] width 32 height 32
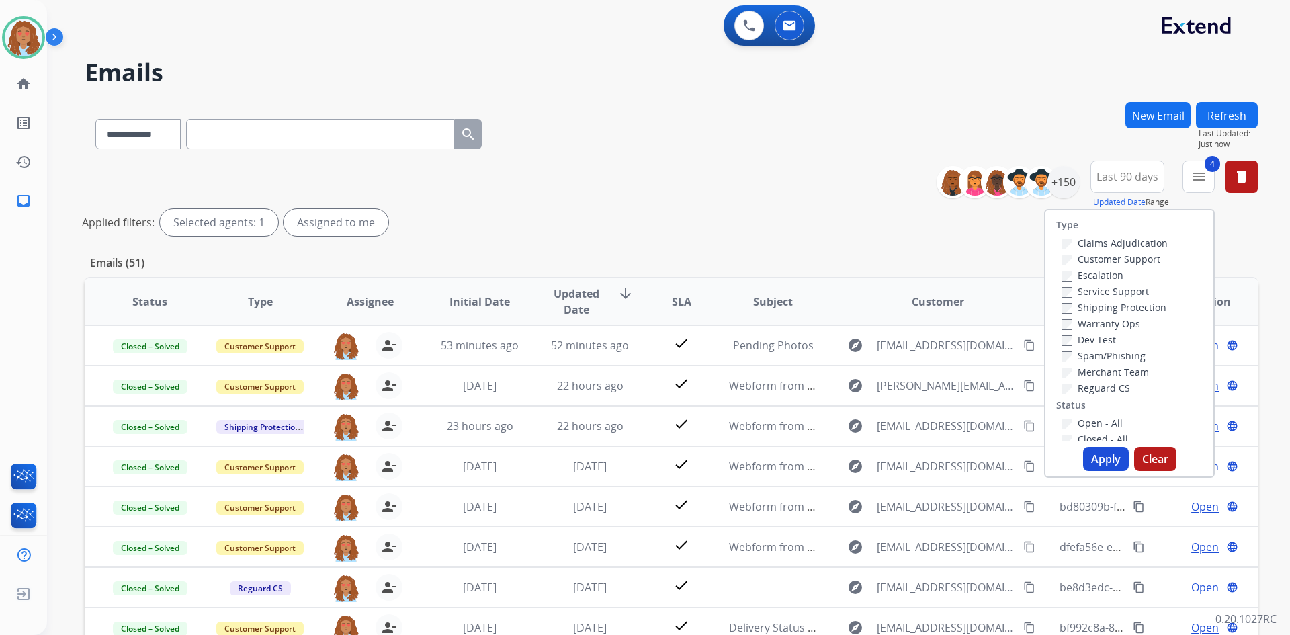
click at [1106, 462] on button "Apply" at bounding box center [1106, 459] width 46 height 24
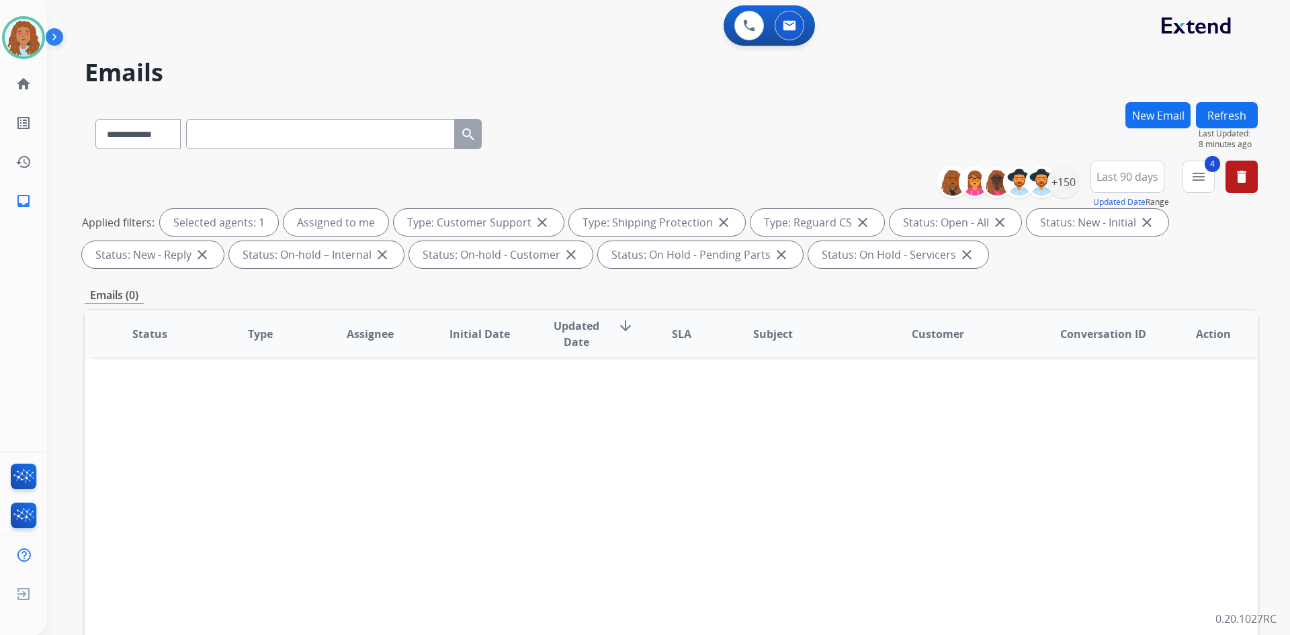
click at [958, 435] on div "Status Type Assignee Initial Date Updated Date arrow_downward SLA Subject Custo…" at bounding box center [671, 534] width 1173 height 450
click at [1229, 114] on button "Refresh" at bounding box center [1227, 115] width 62 height 26
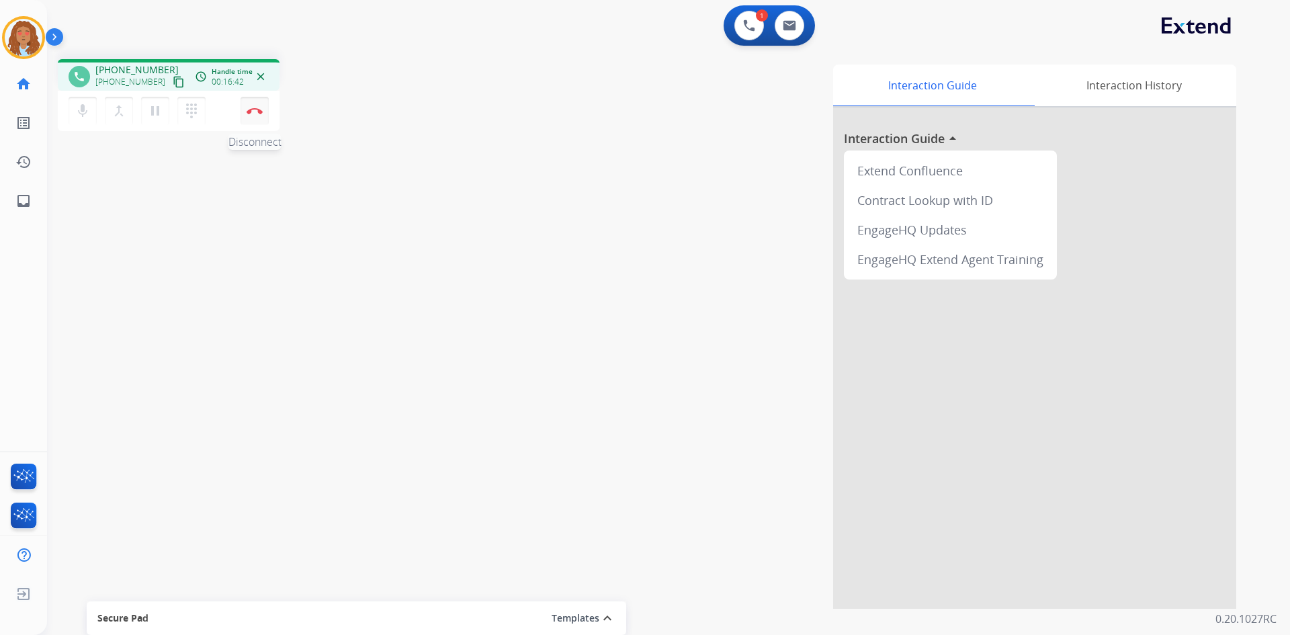
click at [249, 114] on img at bounding box center [255, 110] width 16 height 7
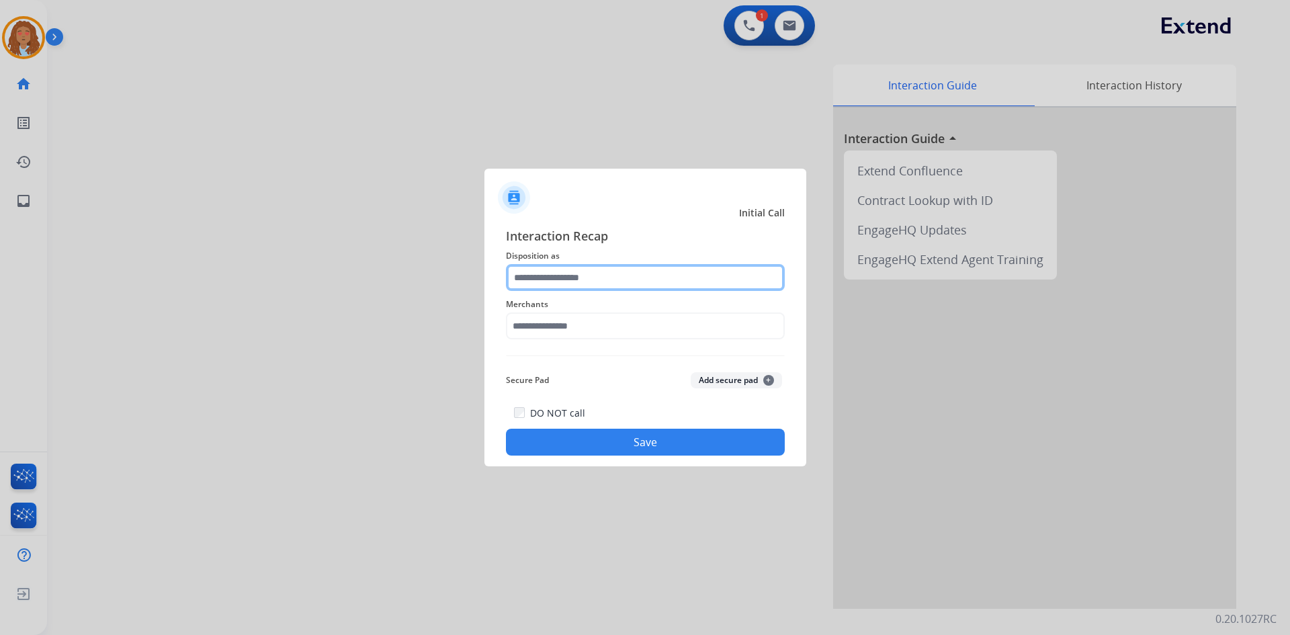
click at [577, 284] on input "text" at bounding box center [645, 277] width 279 height 27
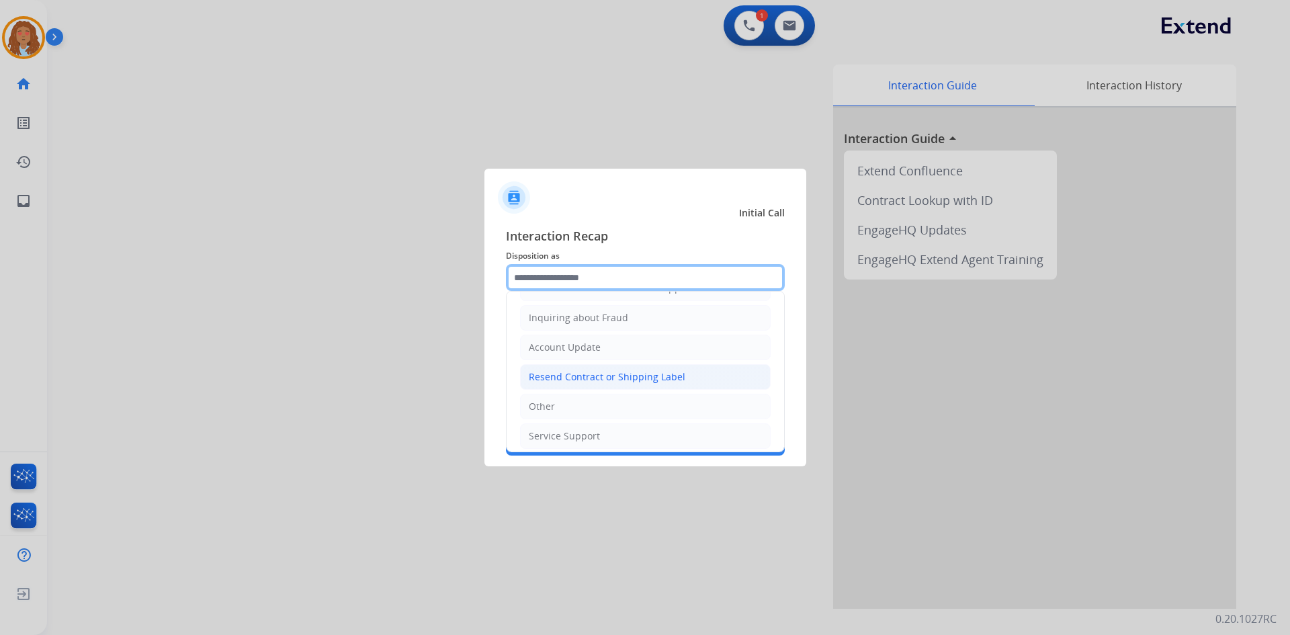
scroll to position [210, 0]
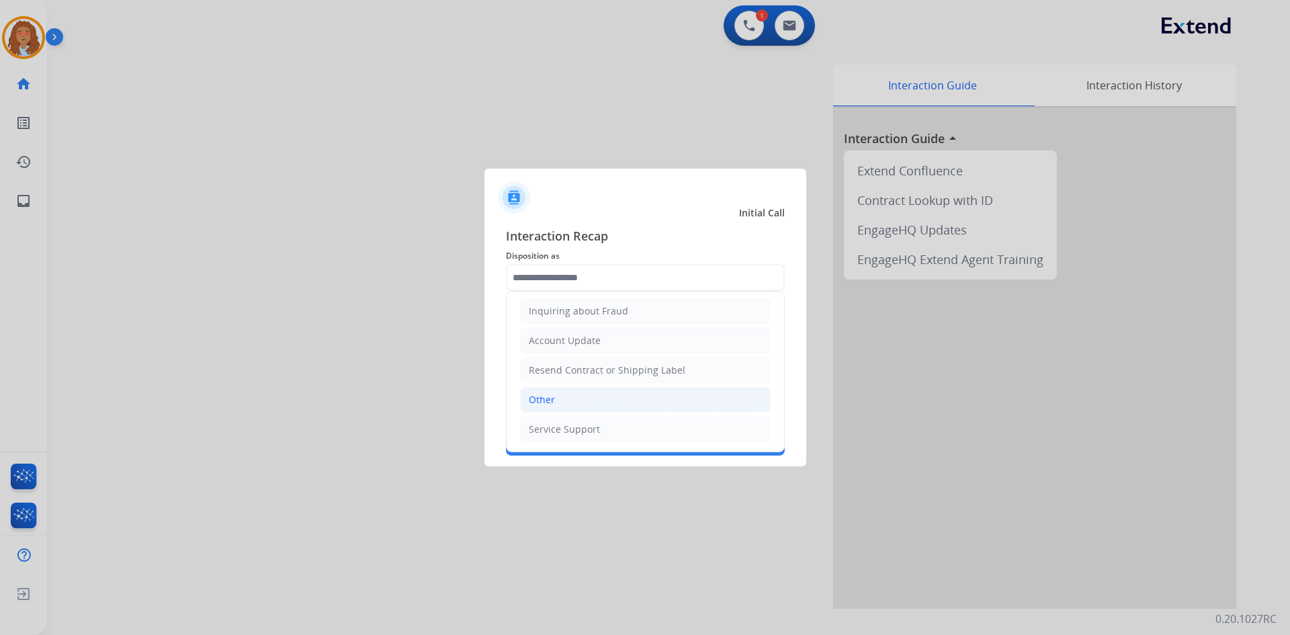
click at [564, 398] on li "Other" at bounding box center [645, 400] width 251 height 26
type input "*****"
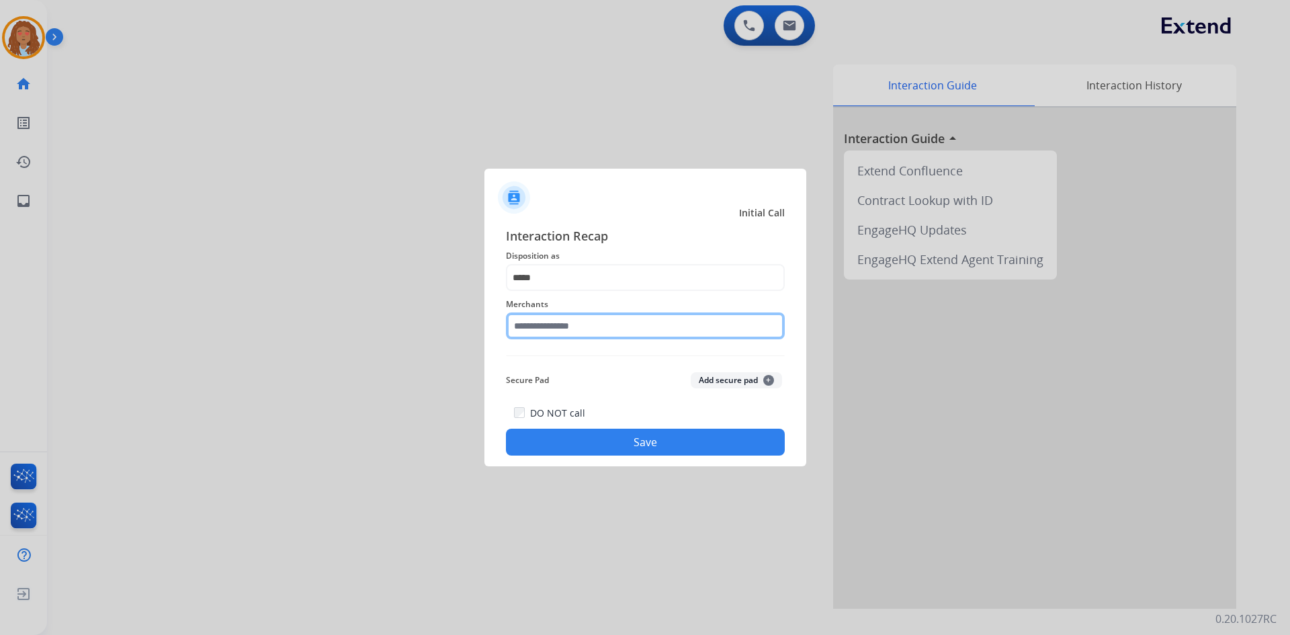
click at [580, 329] on input "text" at bounding box center [645, 325] width 279 height 27
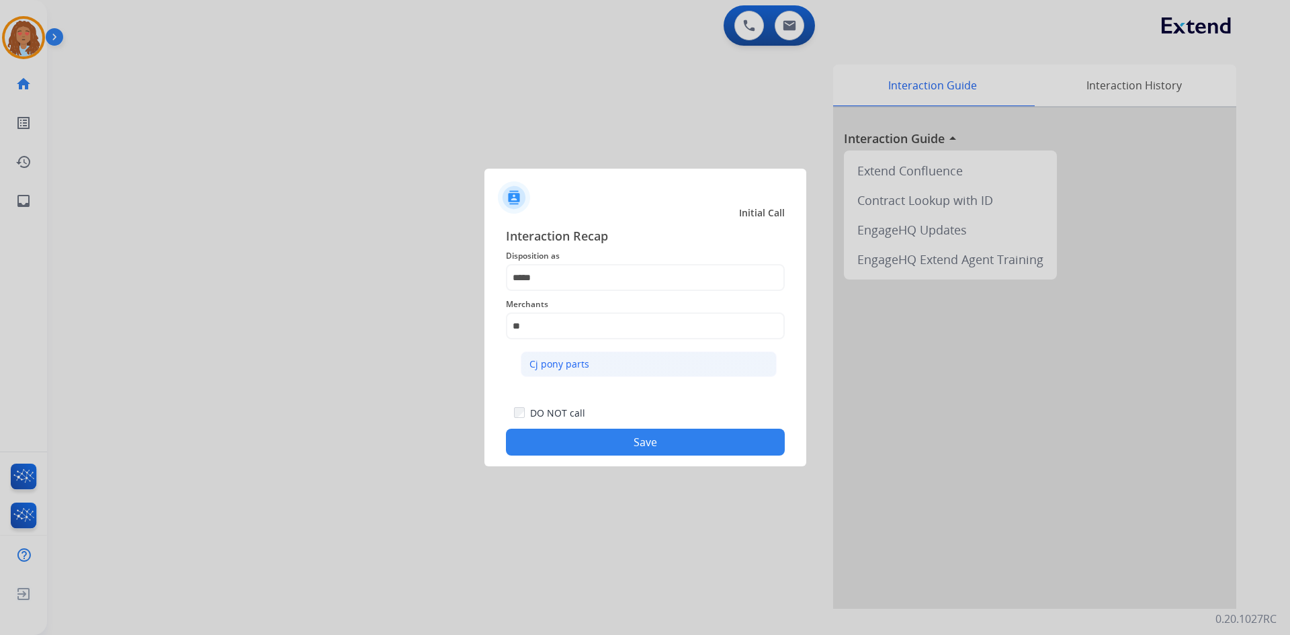
click at [576, 367] on div "Cj pony parts" at bounding box center [559, 363] width 60 height 13
type input "**********"
click at [608, 442] on button "Save" at bounding box center [645, 442] width 279 height 27
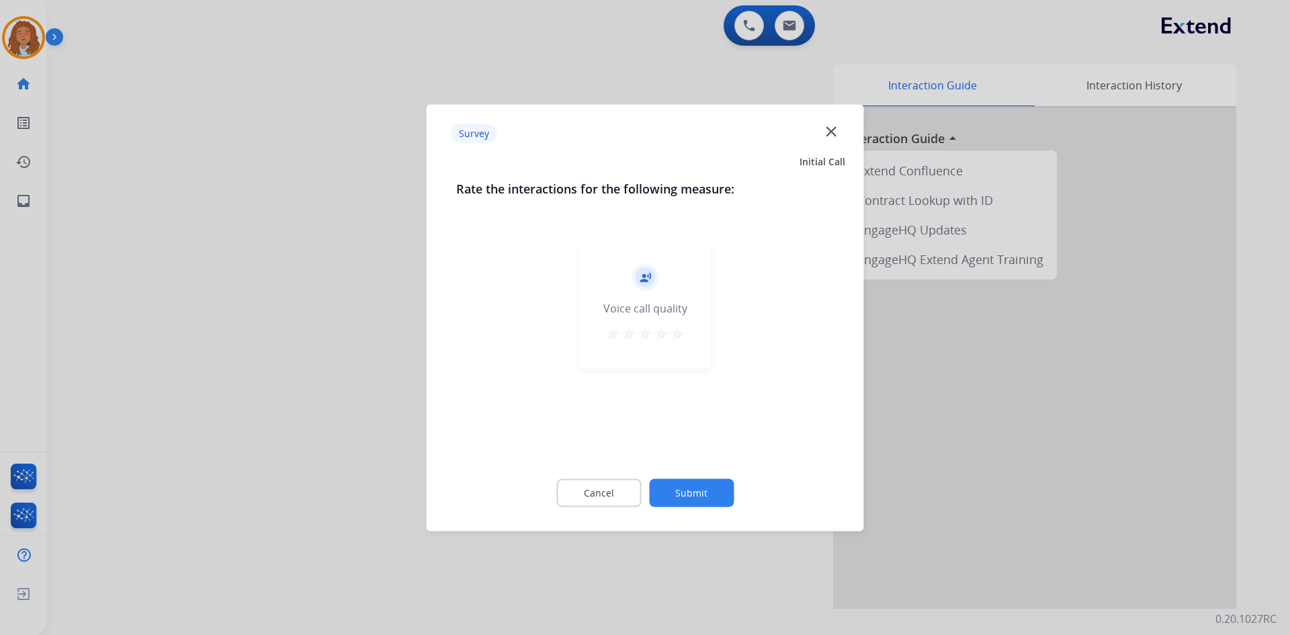
click at [275, 431] on div at bounding box center [645, 317] width 1290 height 635
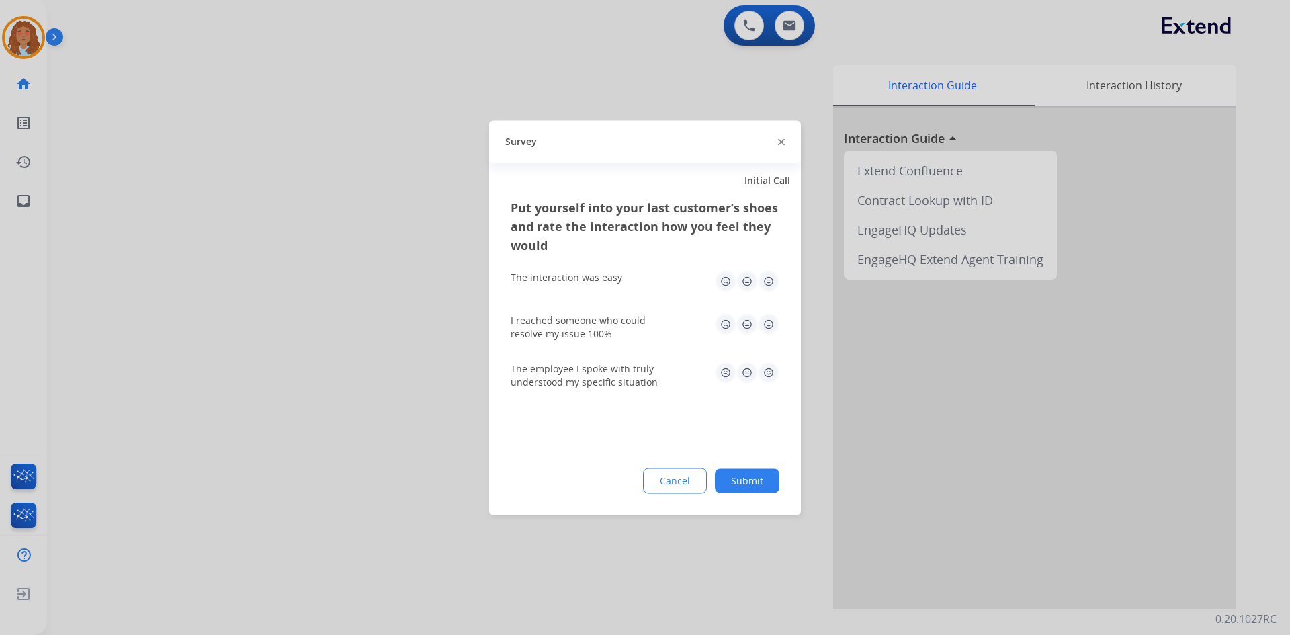
drag, startPoint x: 275, startPoint y: 431, endPoint x: 304, endPoint y: 307, distance: 126.8
click at [279, 421] on div at bounding box center [645, 317] width 1290 height 635
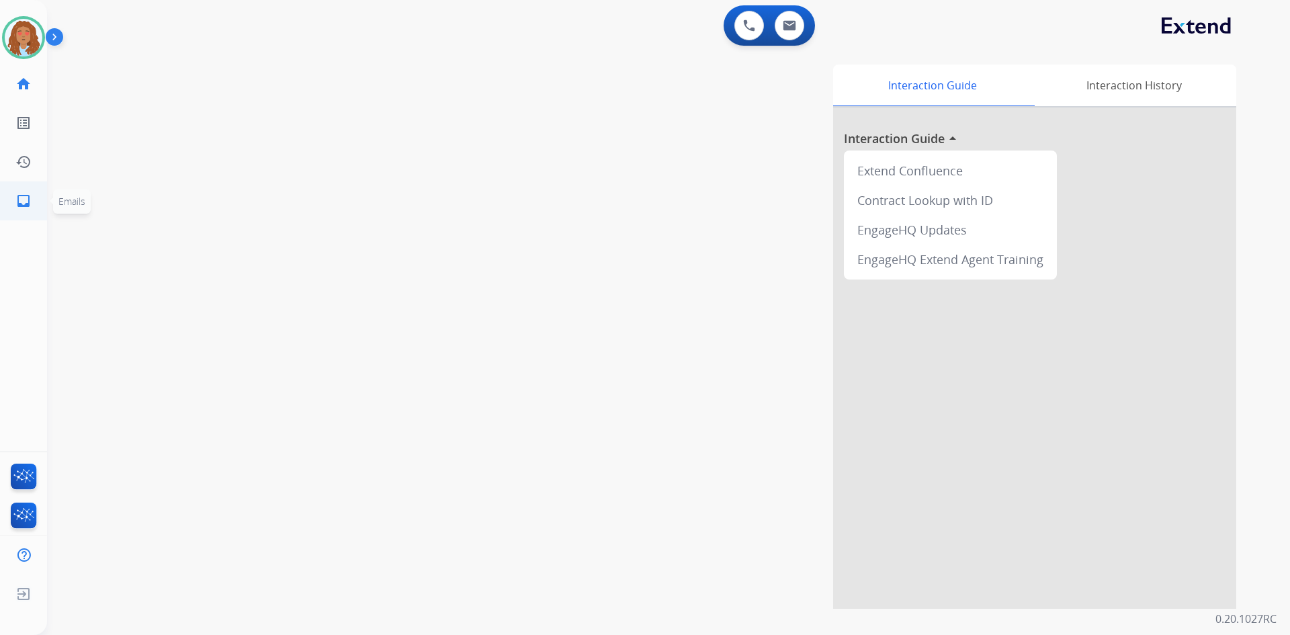
click at [33, 206] on link "inbox Emails" at bounding box center [24, 201] width 38 height 38
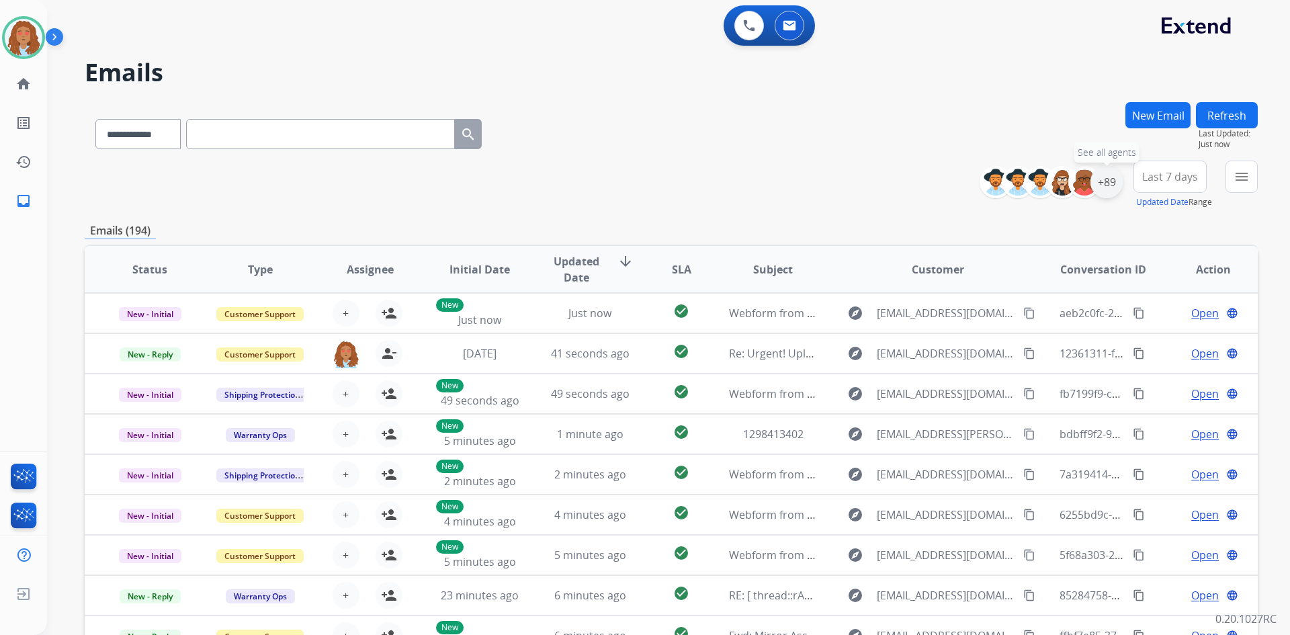
click at [1104, 189] on div "+89" at bounding box center [1106, 182] width 32 height 32
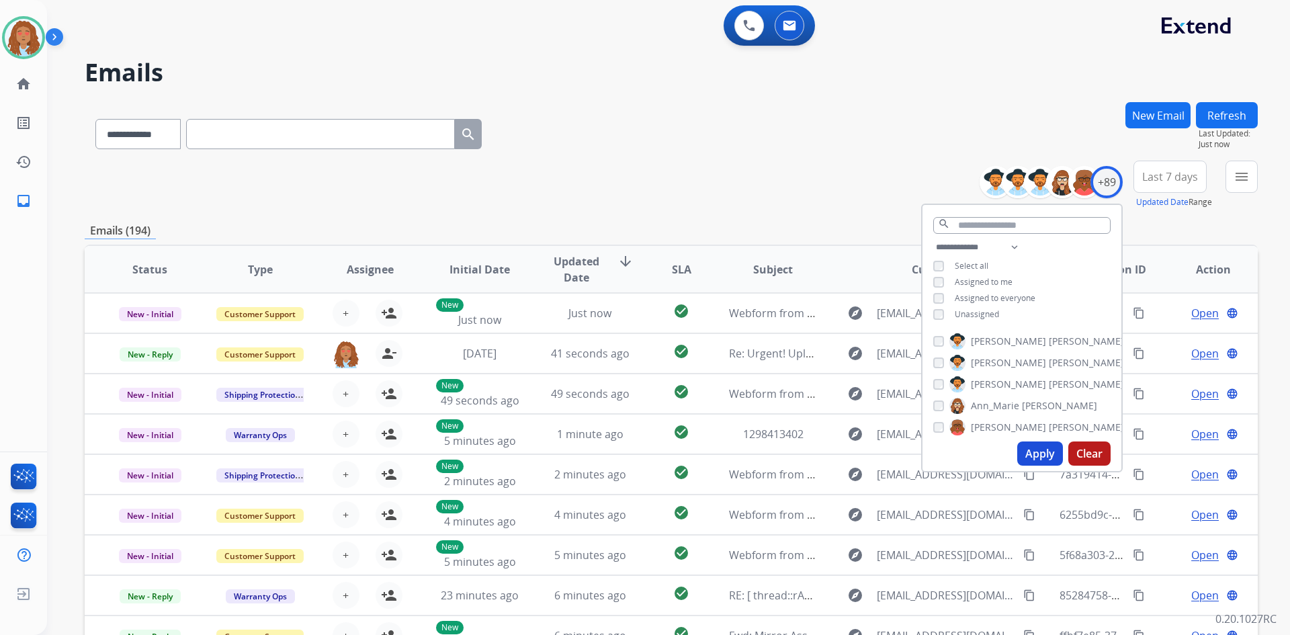
click at [1038, 453] on button "Apply" at bounding box center [1040, 453] width 46 height 24
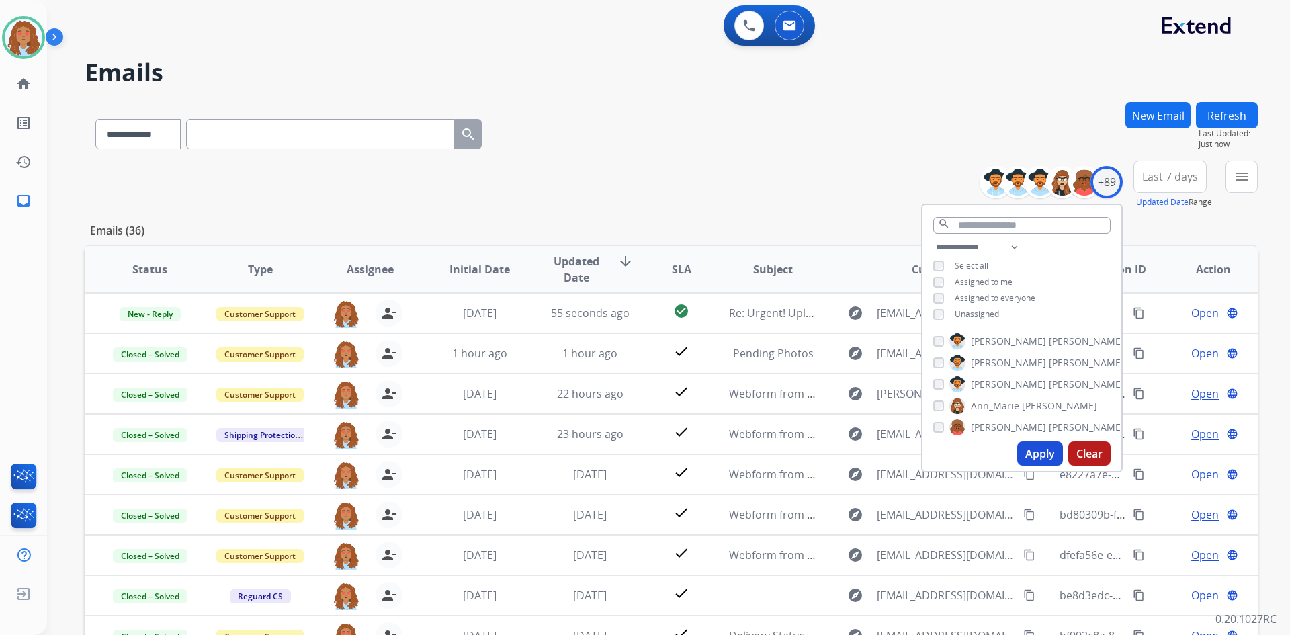
click at [1166, 179] on span "Last 7 days" at bounding box center [1170, 176] width 56 height 5
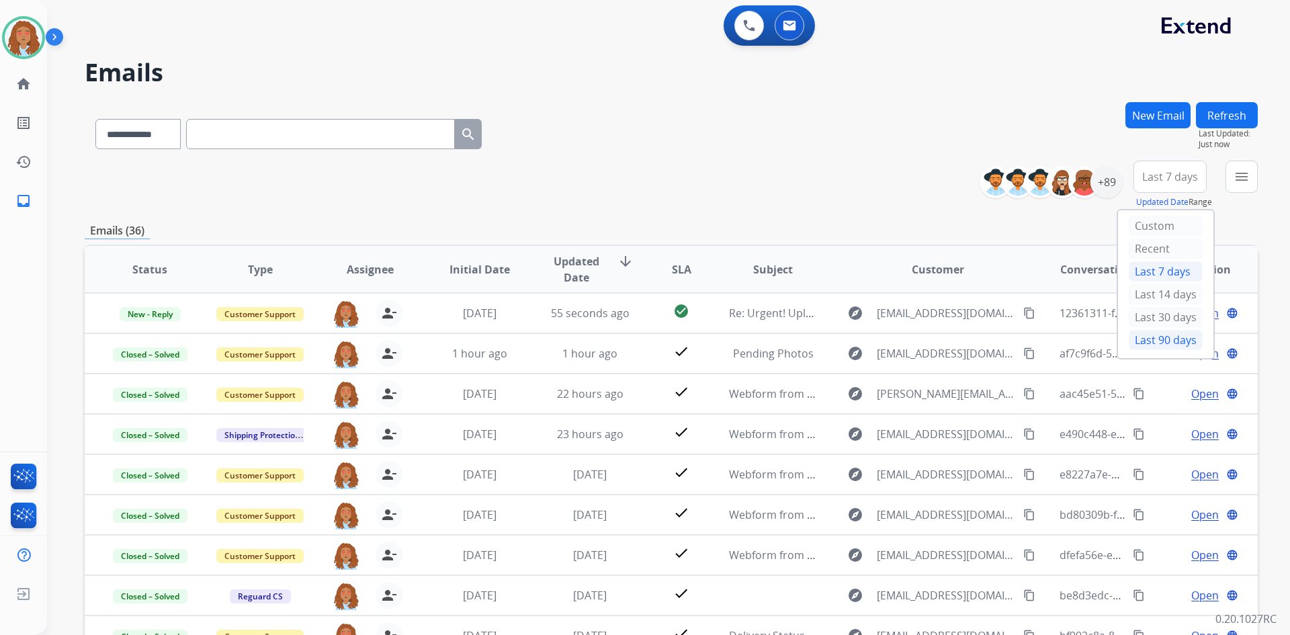
click at [1163, 334] on div "Last 90 days" at bounding box center [1165, 340] width 74 height 20
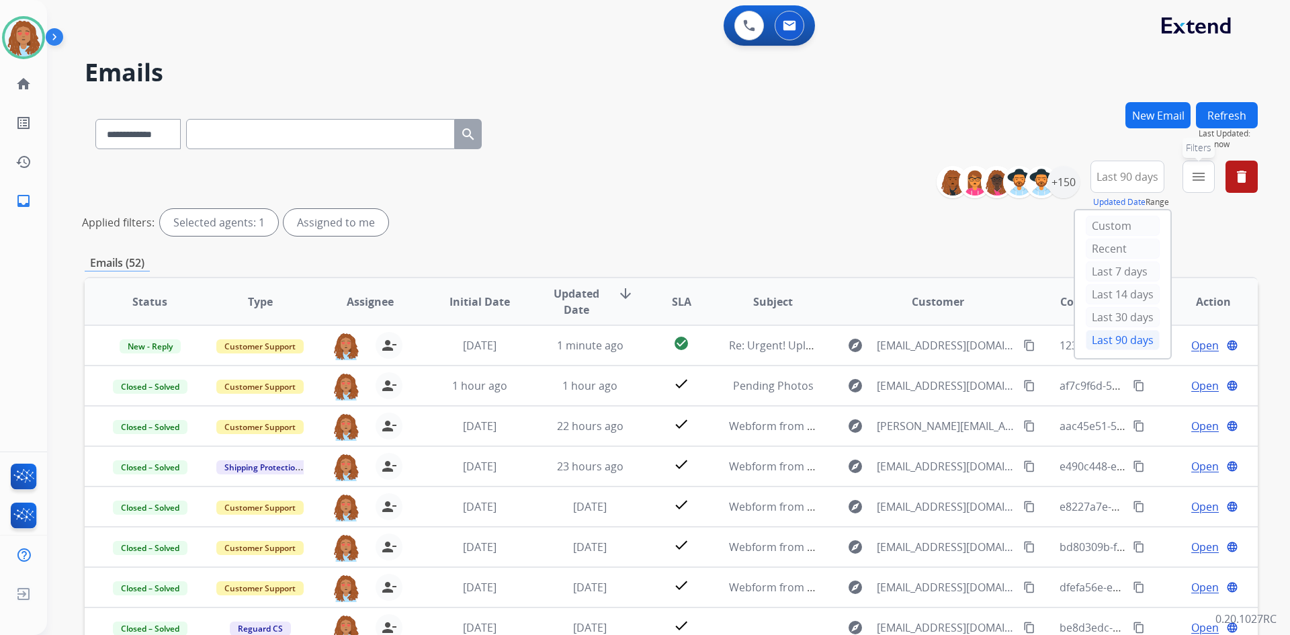
click at [1192, 176] on mat-icon "menu" at bounding box center [1198, 177] width 16 height 16
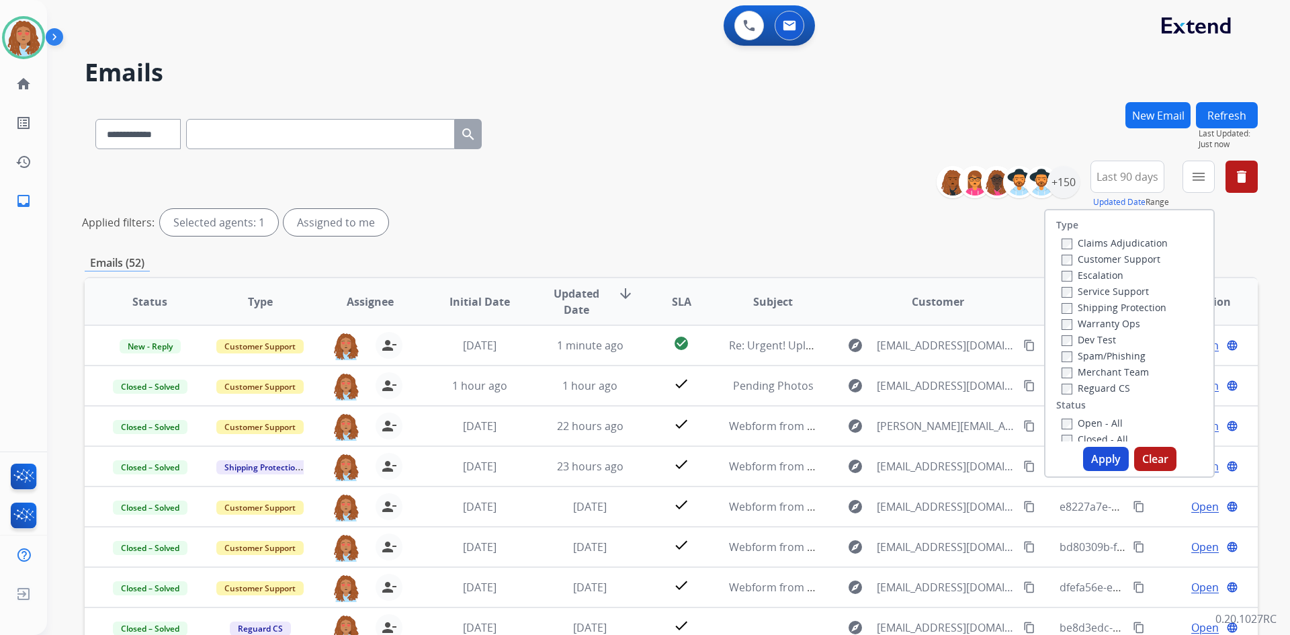
click at [1065, 257] on label "Customer Support" at bounding box center [1110, 259] width 99 height 13
click at [1063, 394] on div "Reguard CS" at bounding box center [1114, 387] width 106 height 16
click at [1100, 453] on button "Apply" at bounding box center [1106, 459] width 46 height 24
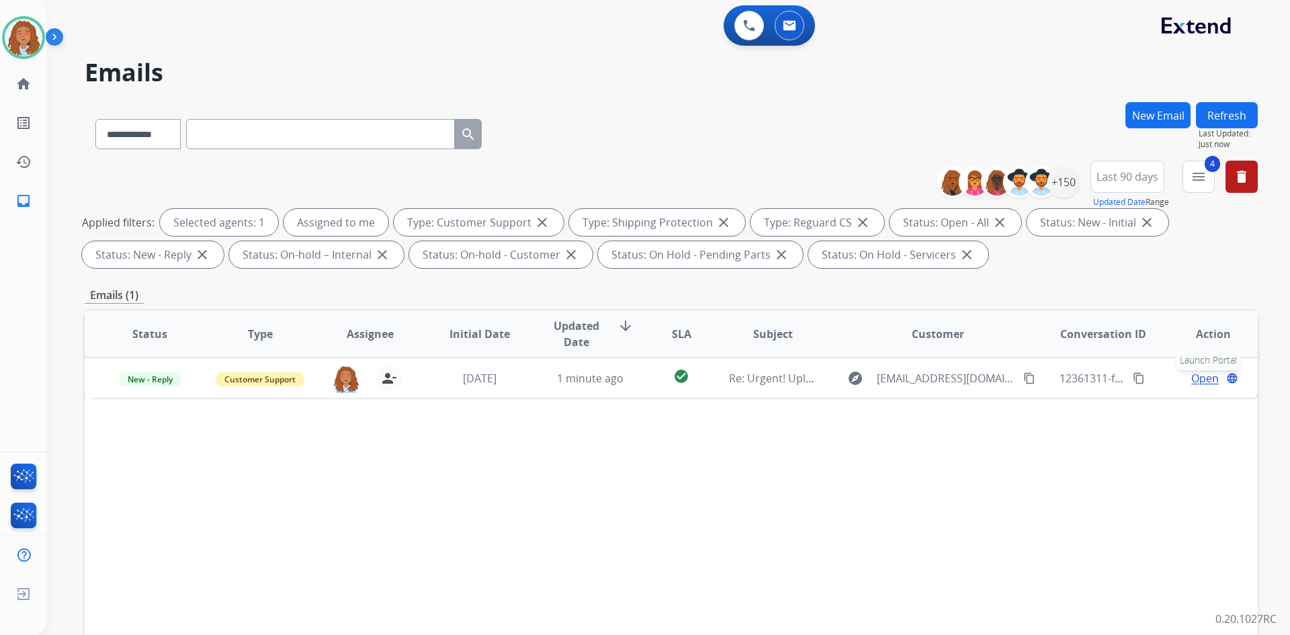
drag, startPoint x: 1214, startPoint y: 384, endPoint x: 1167, endPoint y: 427, distance: 63.2
click at [1167, 432] on div "Status Type Assignee Initial Date Updated Date arrow_downward SLA Subject Custo…" at bounding box center [671, 534] width 1173 height 450
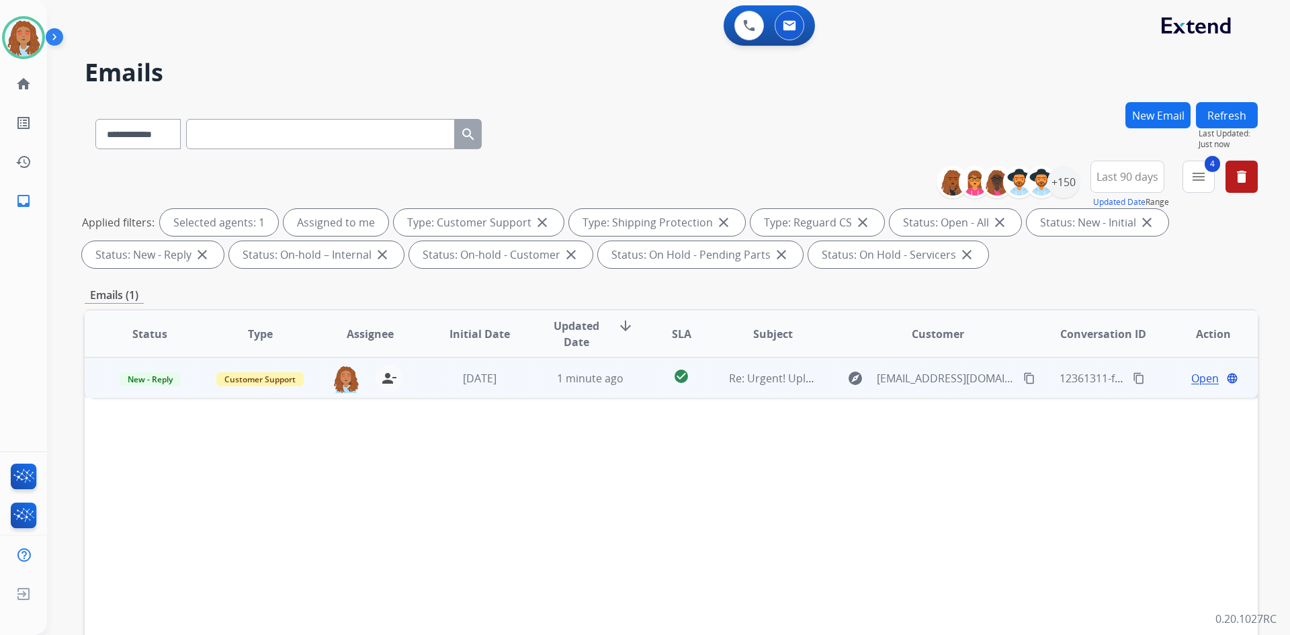
click at [1173, 394] on td "Open language" at bounding box center [1202, 377] width 110 height 40
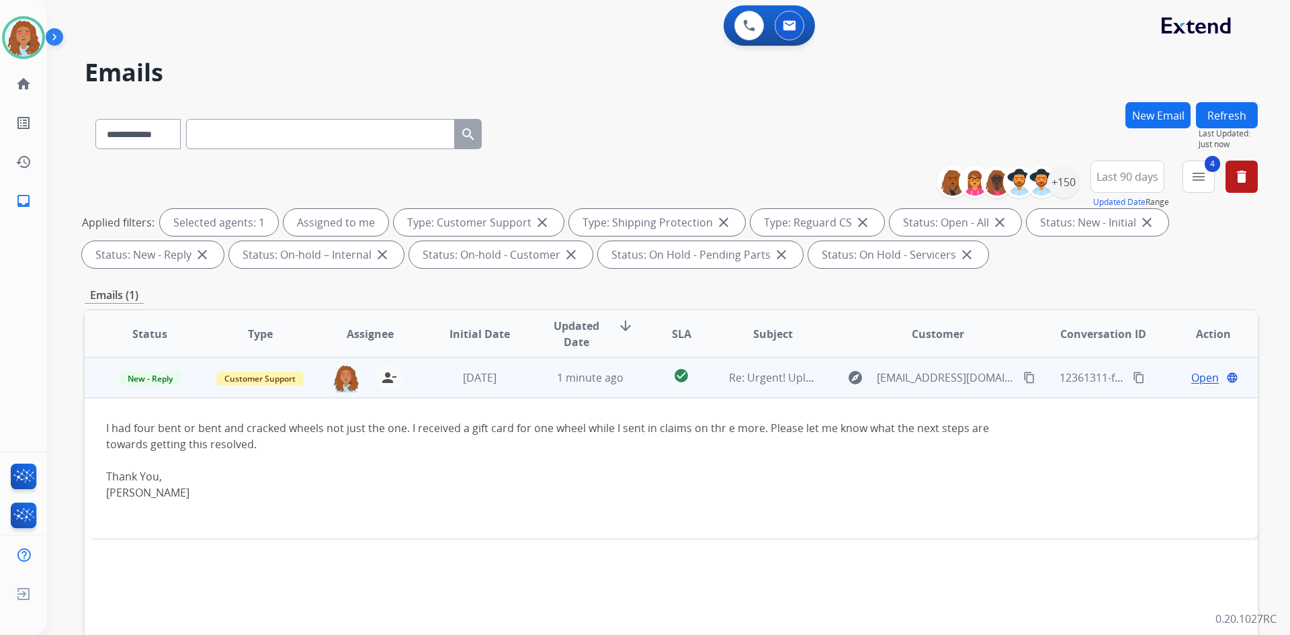
click at [1193, 376] on span "Open" at bounding box center [1205, 377] width 28 height 16
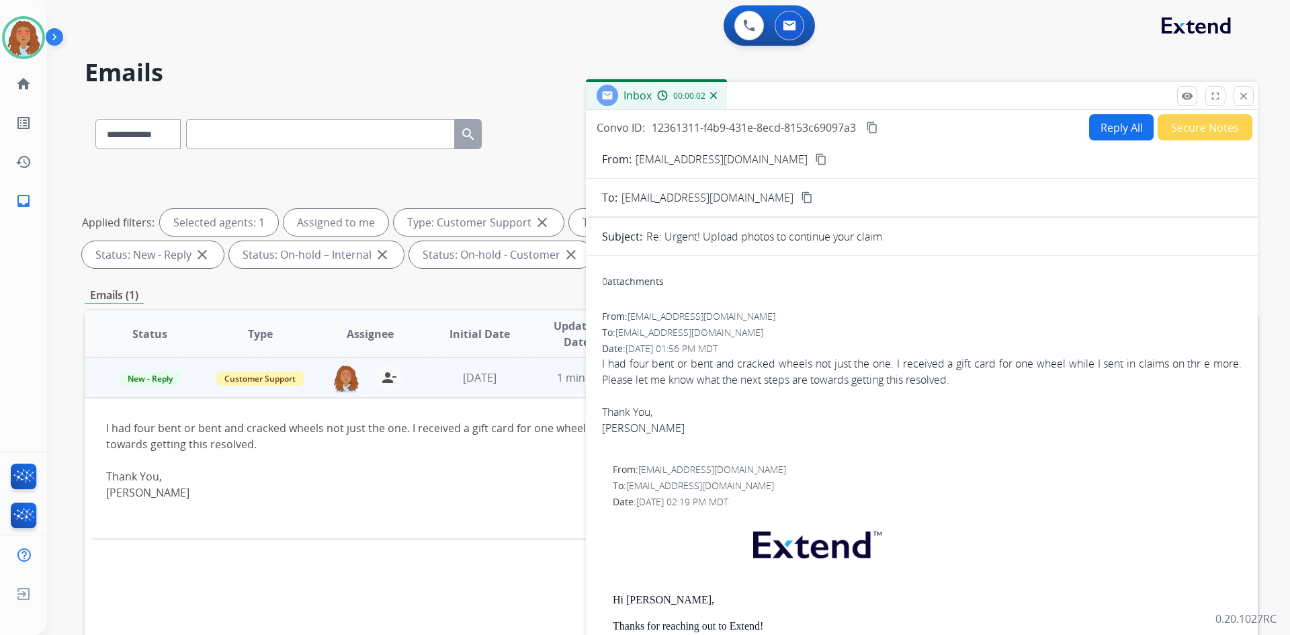
click at [815, 160] on mat-icon "content_copy" at bounding box center [821, 159] width 12 height 12
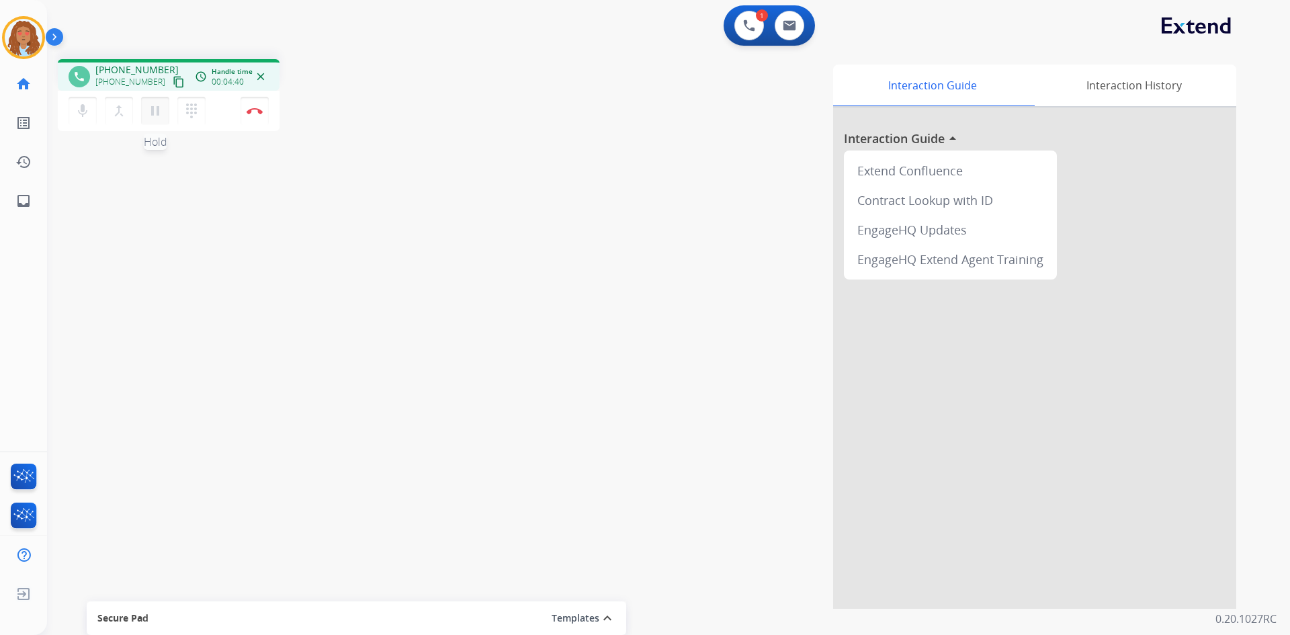
click at [161, 112] on mat-icon "pause" at bounding box center [155, 111] width 16 height 16
click at [154, 110] on mat-icon "play_arrow" at bounding box center [155, 111] width 16 height 16
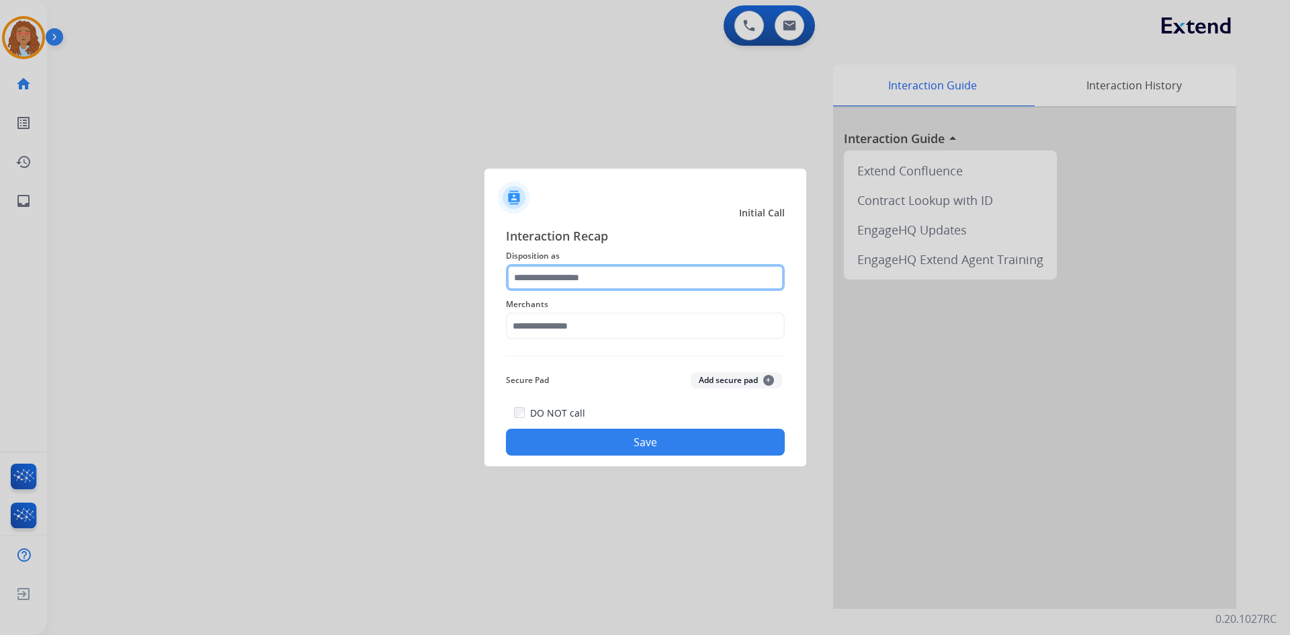
click at [596, 282] on input "text" at bounding box center [645, 277] width 279 height 27
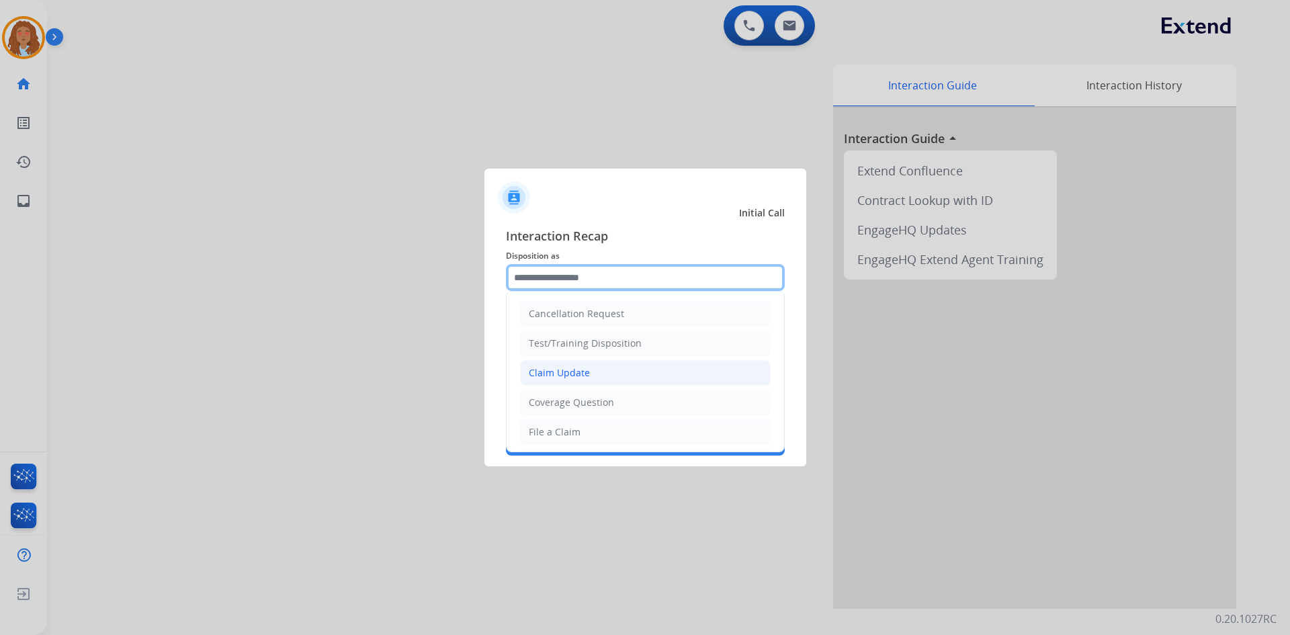
scroll to position [67, 0]
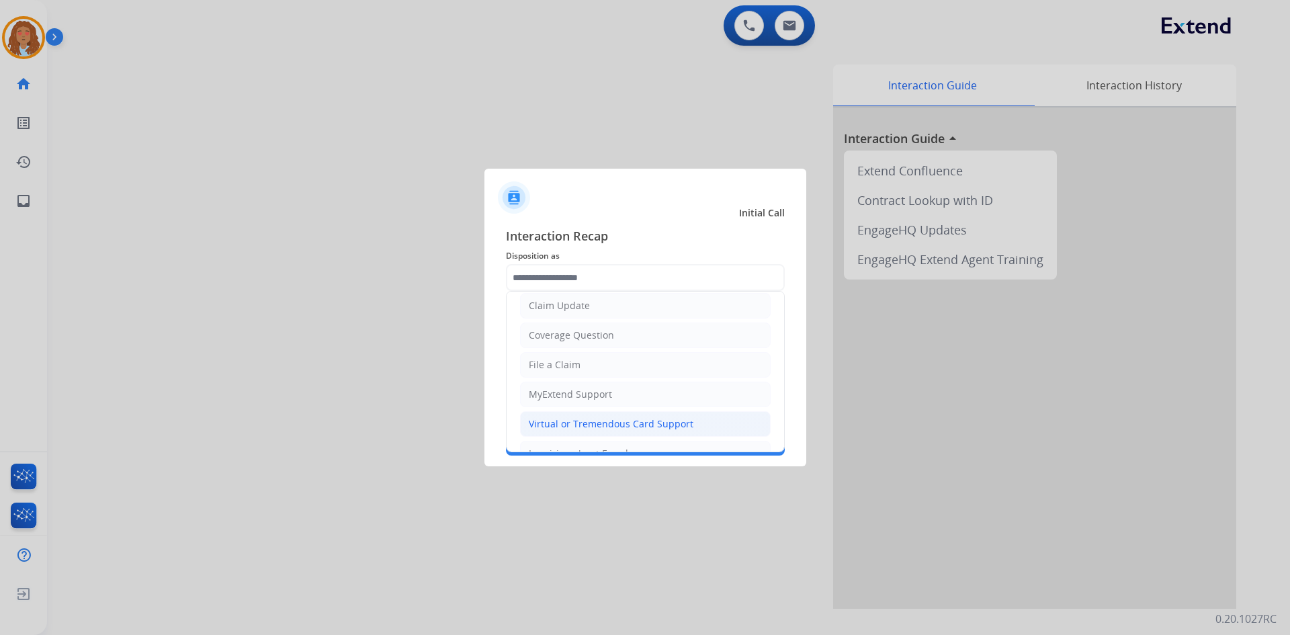
click at [590, 427] on div "Virtual or Tremendous Card Support" at bounding box center [611, 423] width 165 height 13
type input "**********"
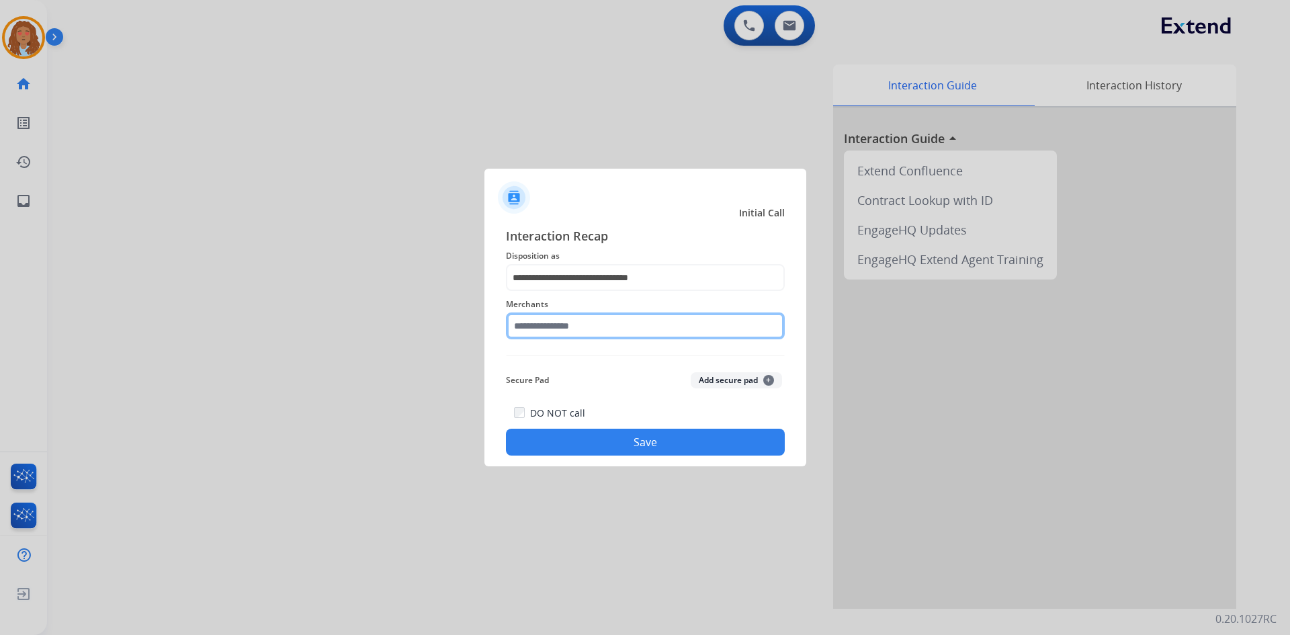
click at [559, 330] on input "text" at bounding box center [645, 325] width 279 height 27
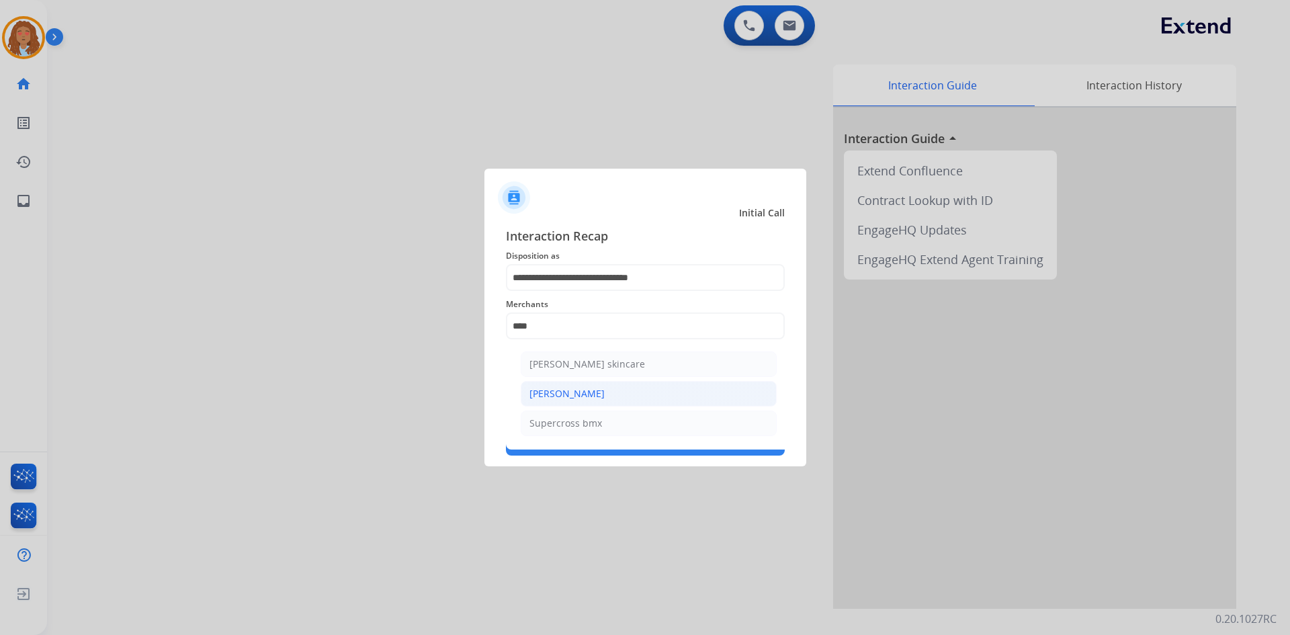
click at [558, 400] on div "[PERSON_NAME]" at bounding box center [566, 393] width 75 height 13
type input "**********"
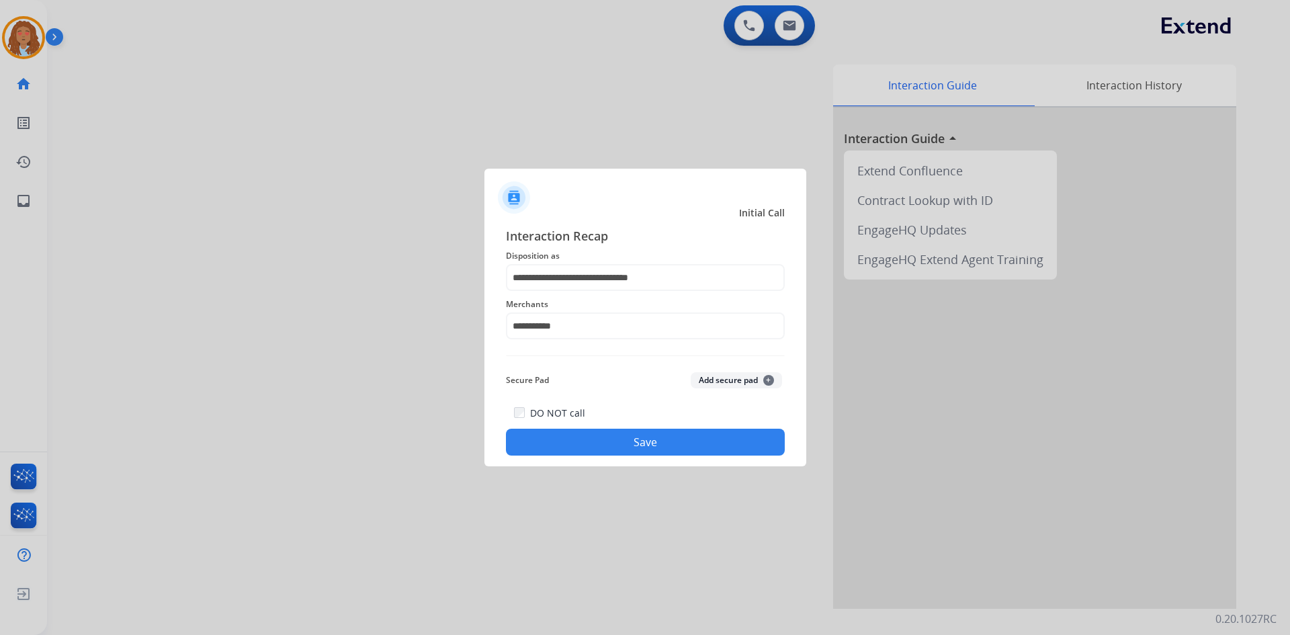
click at [629, 447] on button "Save" at bounding box center [645, 442] width 279 height 27
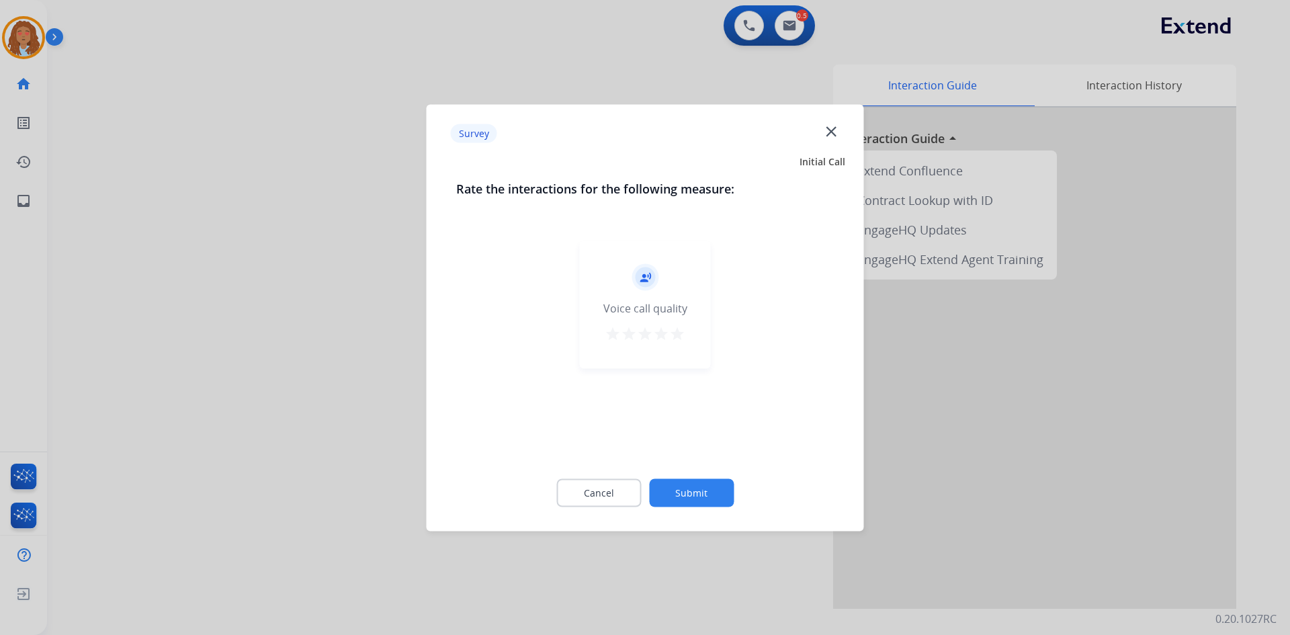
click at [322, 405] on div at bounding box center [645, 317] width 1290 height 635
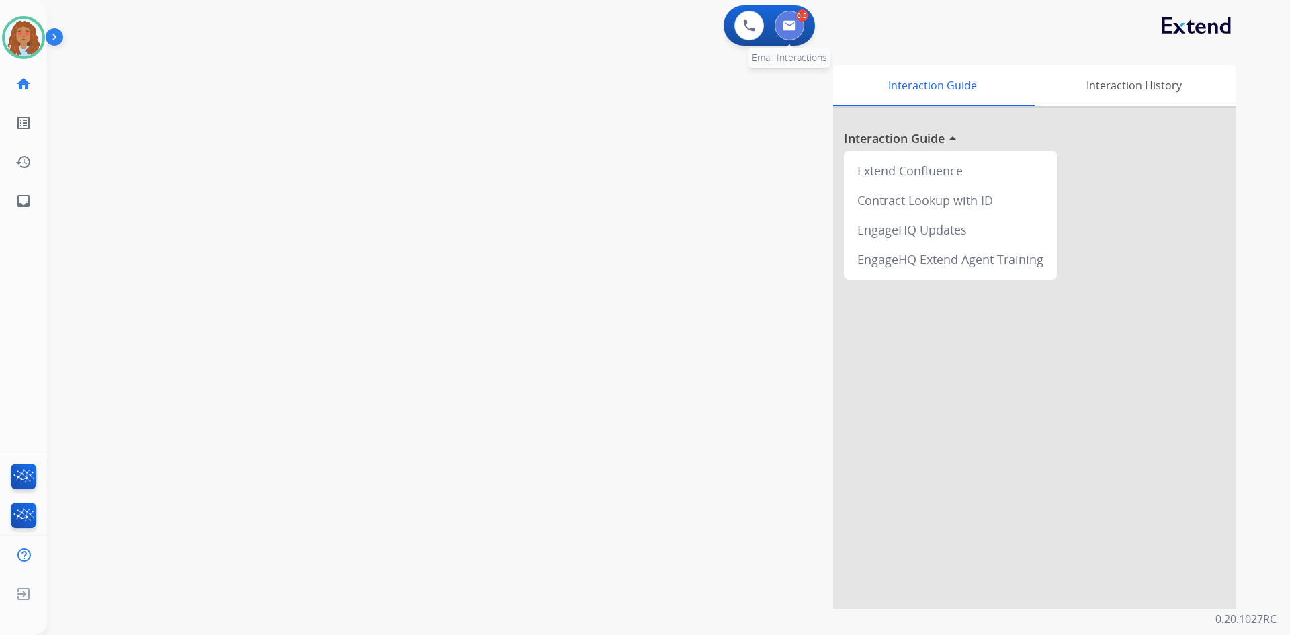
click at [801, 30] on button at bounding box center [789, 26] width 30 height 30
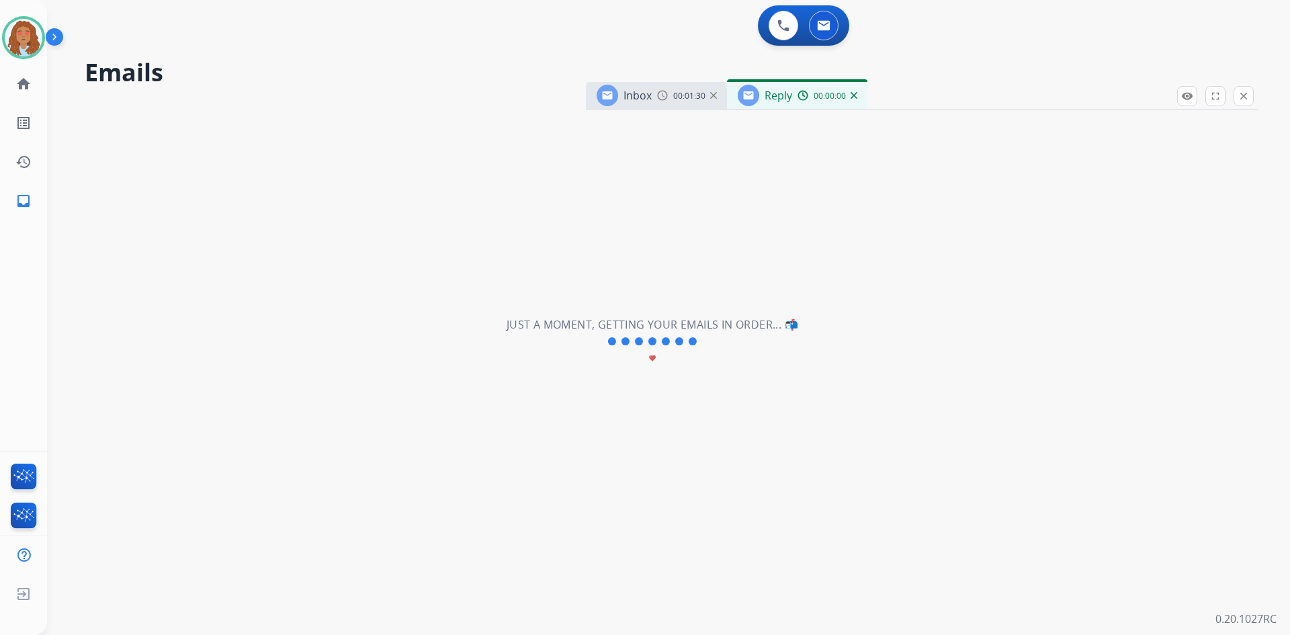
select select "**********"
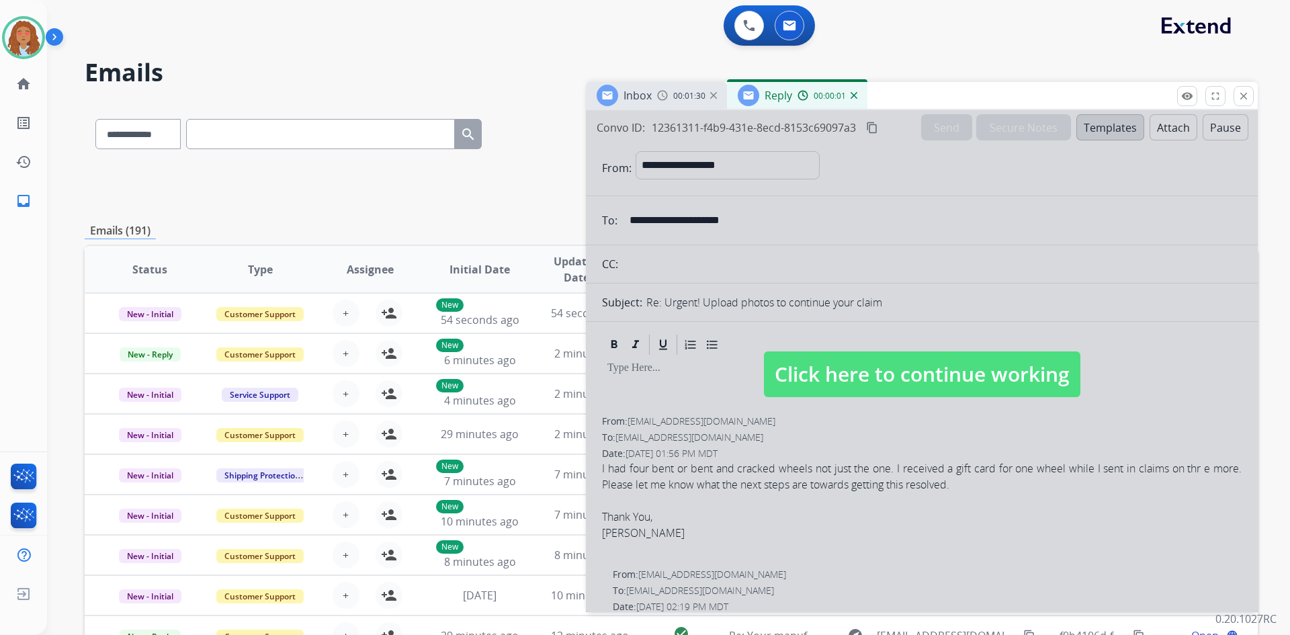
click at [940, 289] on div at bounding box center [922, 361] width 672 height 502
select select
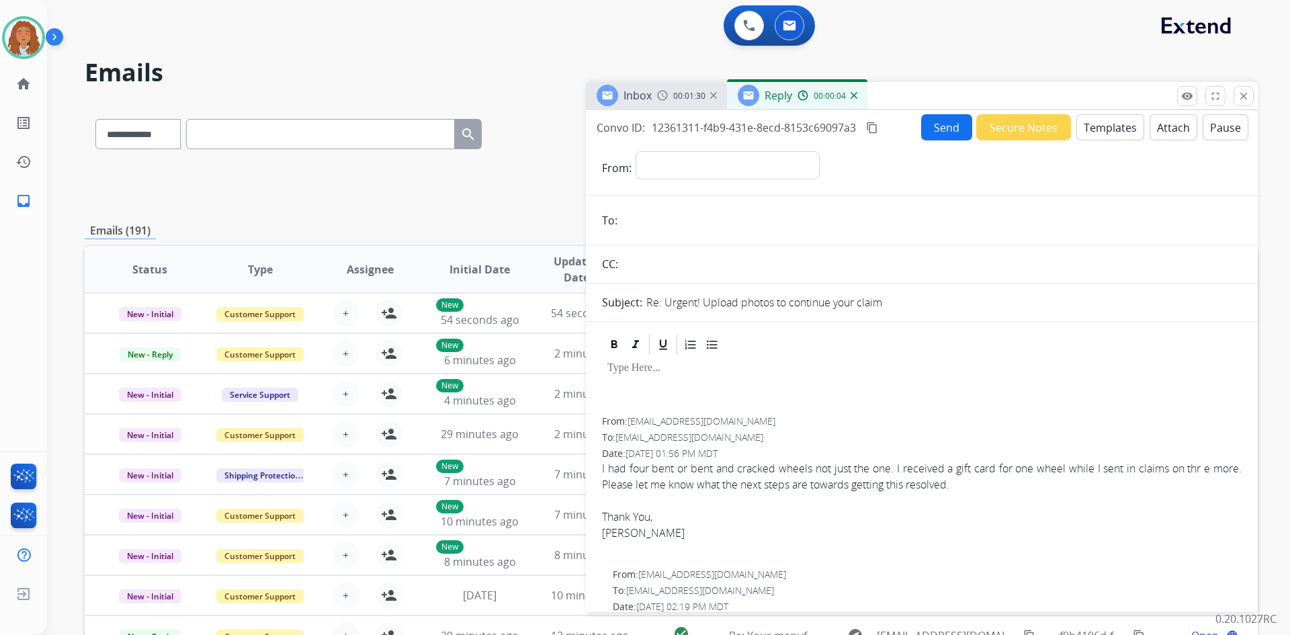
click at [851, 99] on div "00:00:04" at bounding box center [826, 95] width 59 height 12
click at [851, 94] on img at bounding box center [853, 95] width 7 height 7
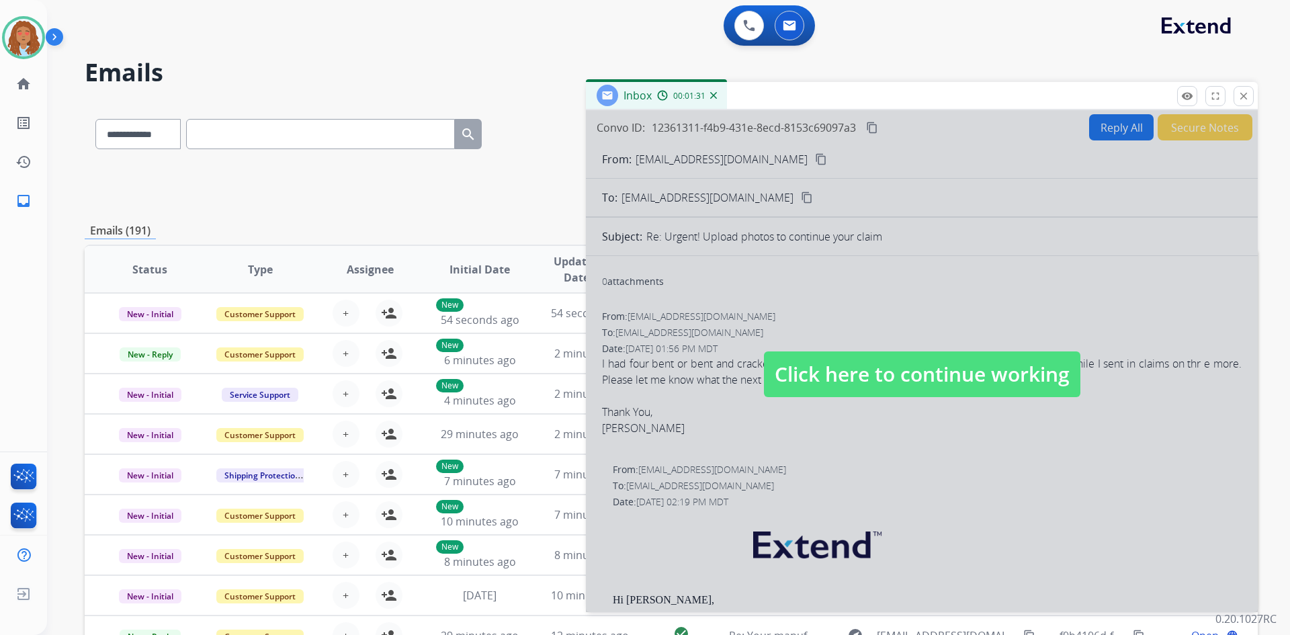
click at [1012, 230] on div at bounding box center [922, 361] width 672 height 502
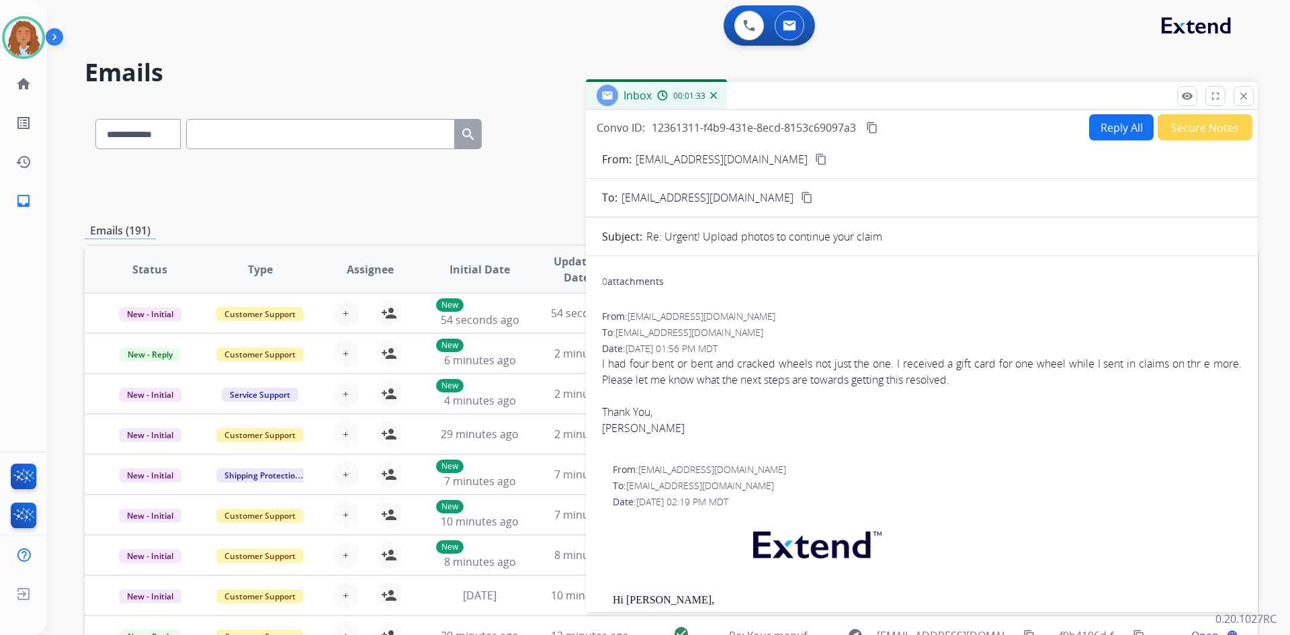
click at [815, 155] on mat-icon "content_copy" at bounding box center [821, 159] width 12 height 12
click at [1098, 121] on button "Reply All" at bounding box center [1121, 127] width 64 height 26
select select "**********"
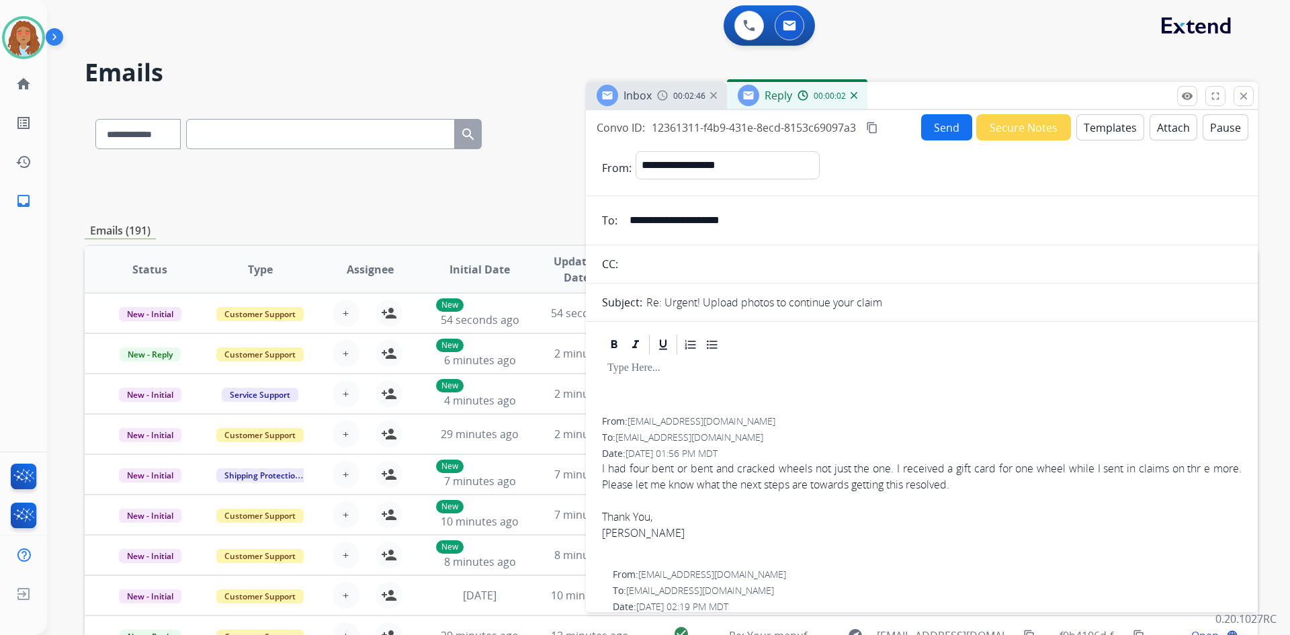
click at [1101, 126] on button "Templates" at bounding box center [1110, 127] width 68 height 26
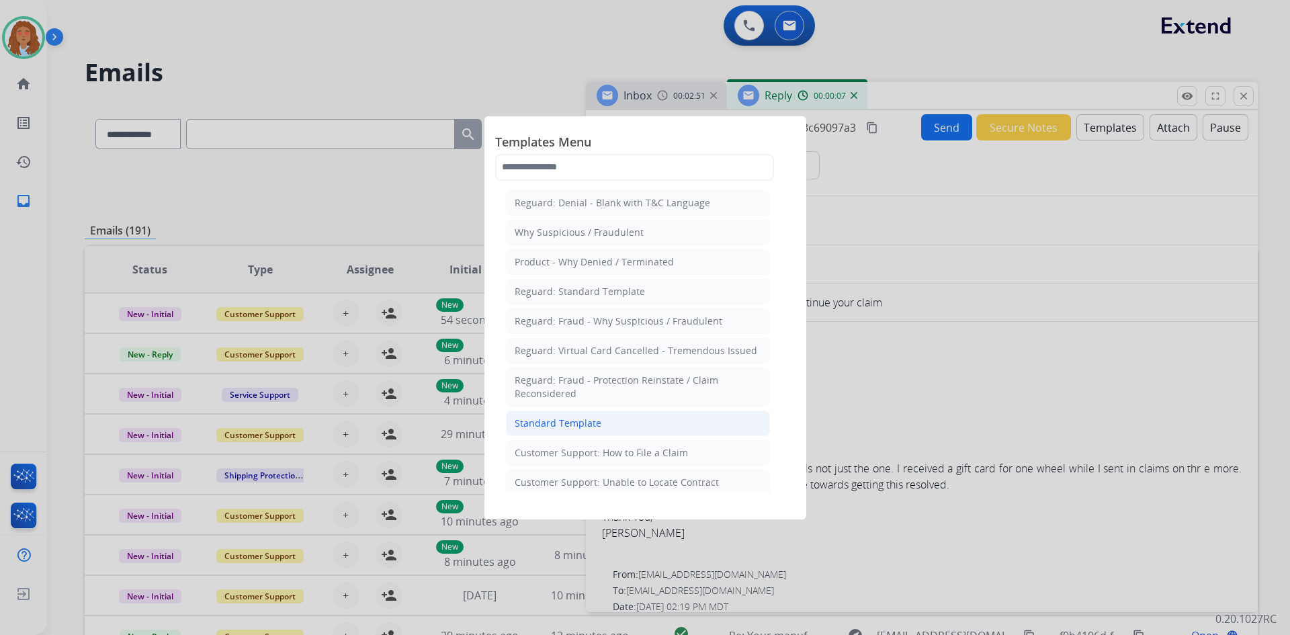
click at [619, 421] on li "Standard Template" at bounding box center [638, 423] width 264 height 26
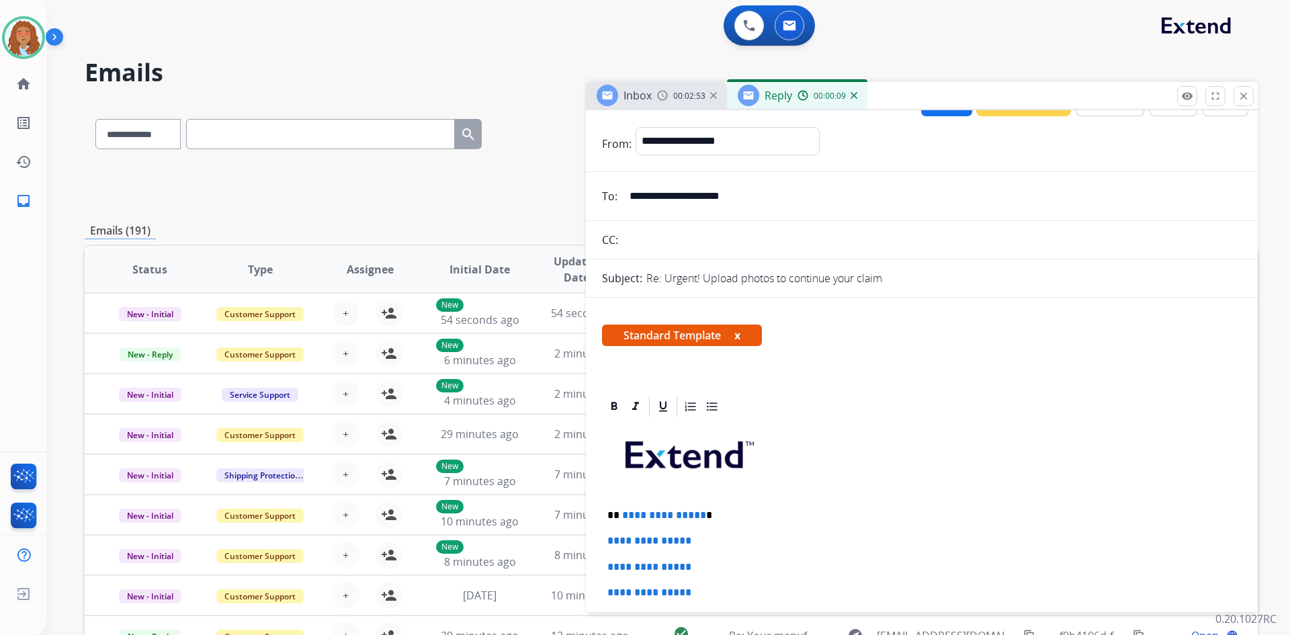
scroll to position [67, 0]
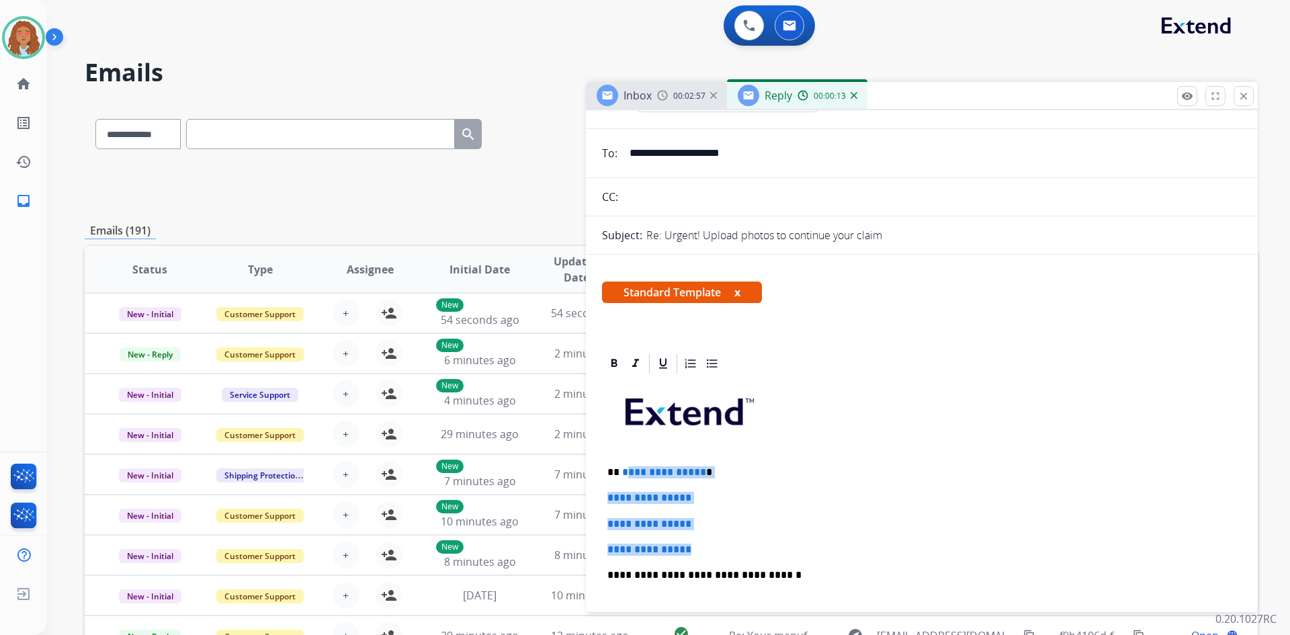
drag, startPoint x: 705, startPoint y: 553, endPoint x: 623, endPoint y: 470, distance: 116.8
click at [623, 470] on div "**********" at bounding box center [921, 606] width 639 height 462
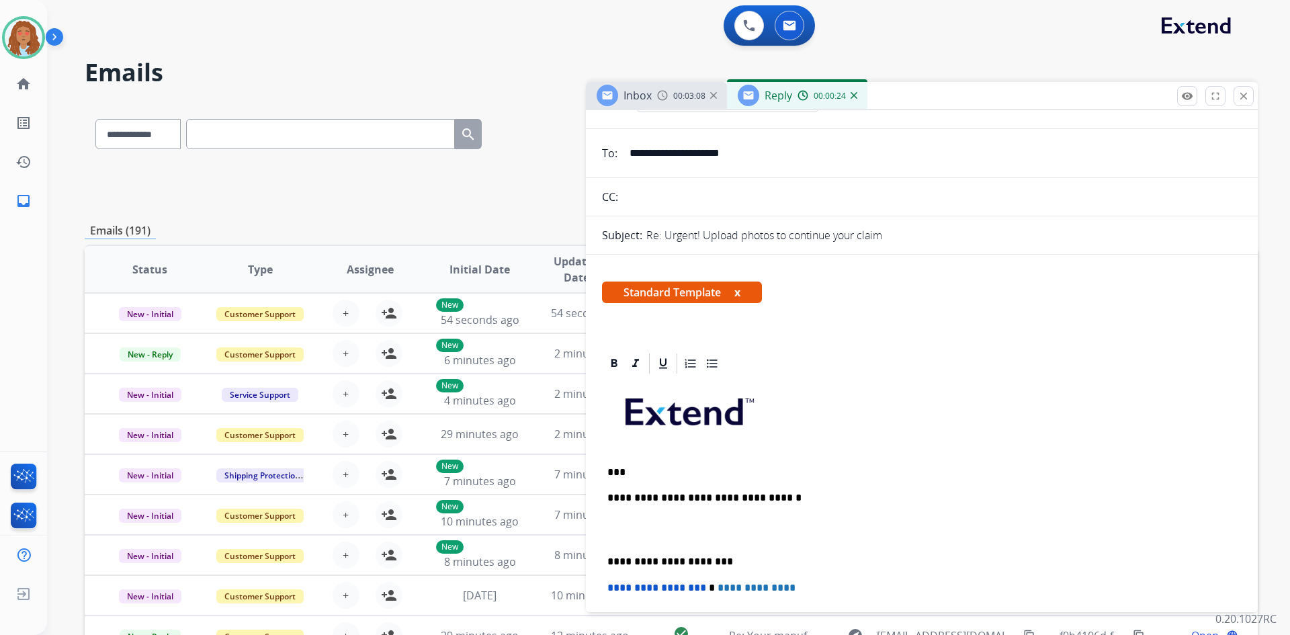
click at [619, 475] on p "***" at bounding box center [916, 472] width 618 height 12
click at [764, 478] on div "**********" at bounding box center [921, 567] width 639 height 385
click at [682, 479] on div "**********" at bounding box center [921, 567] width 639 height 385
click at [660, 475] on p "*********" at bounding box center [916, 472] width 618 height 12
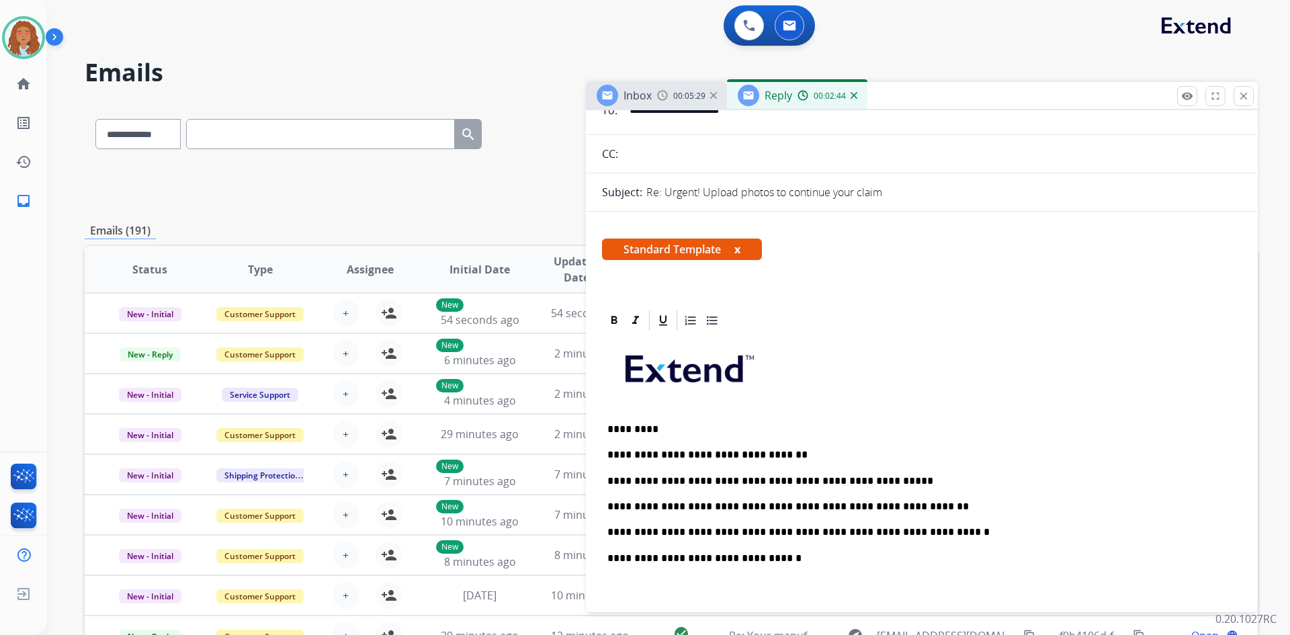
scroll to position [134, 0]
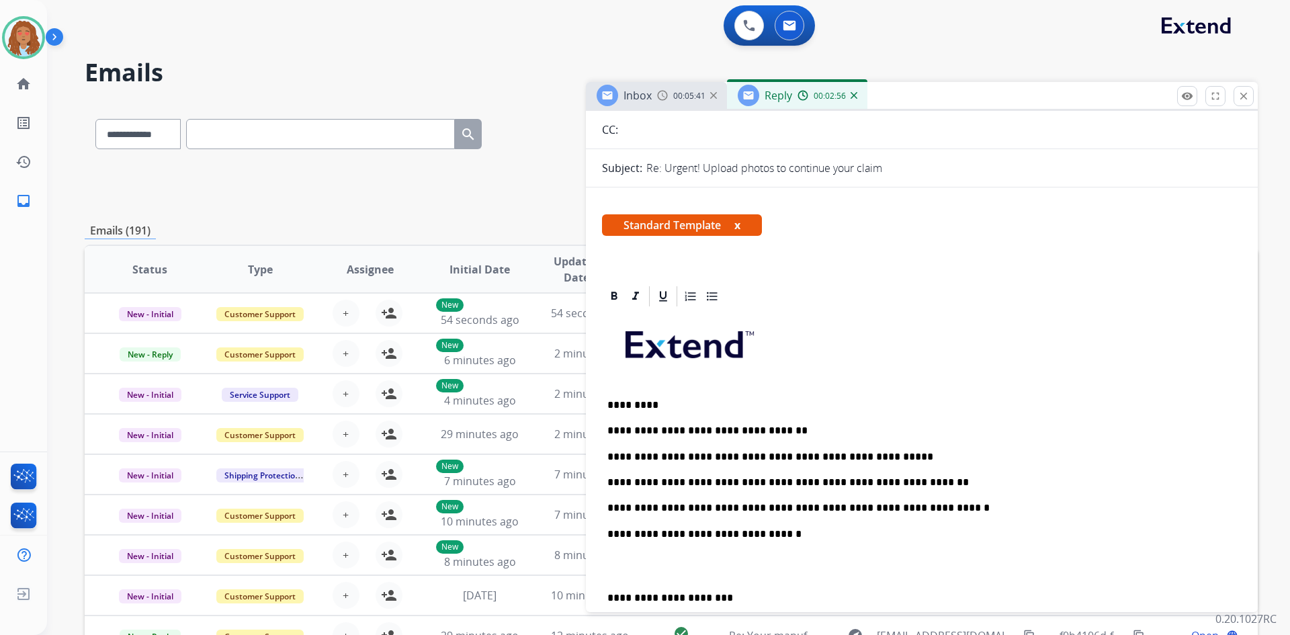
click at [899, 486] on p "**********" at bounding box center [916, 482] width 618 height 12
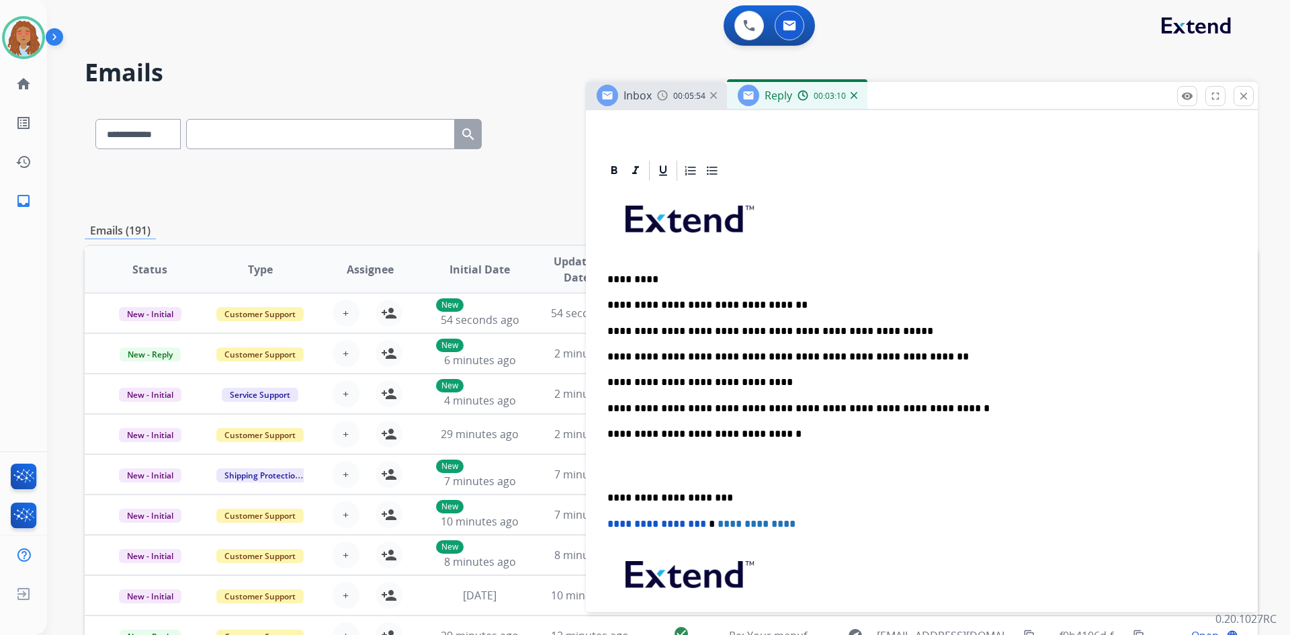
scroll to position [269, 0]
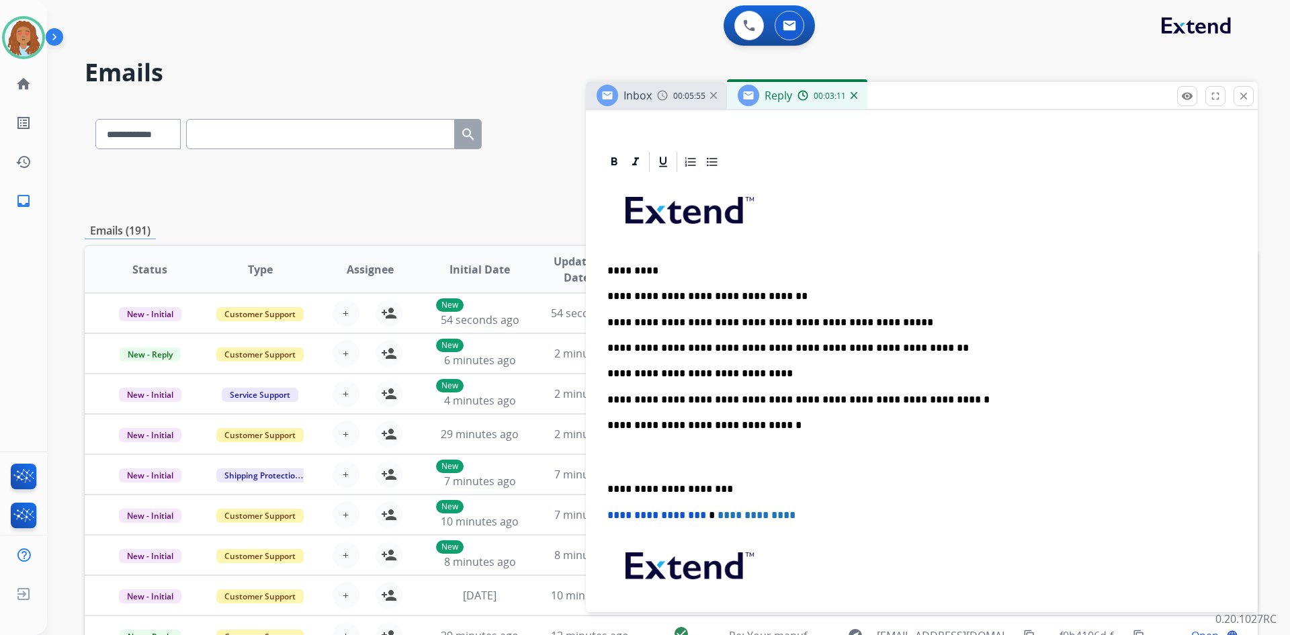
click at [604, 486] on div "**********" at bounding box center [921, 431] width 639 height 514
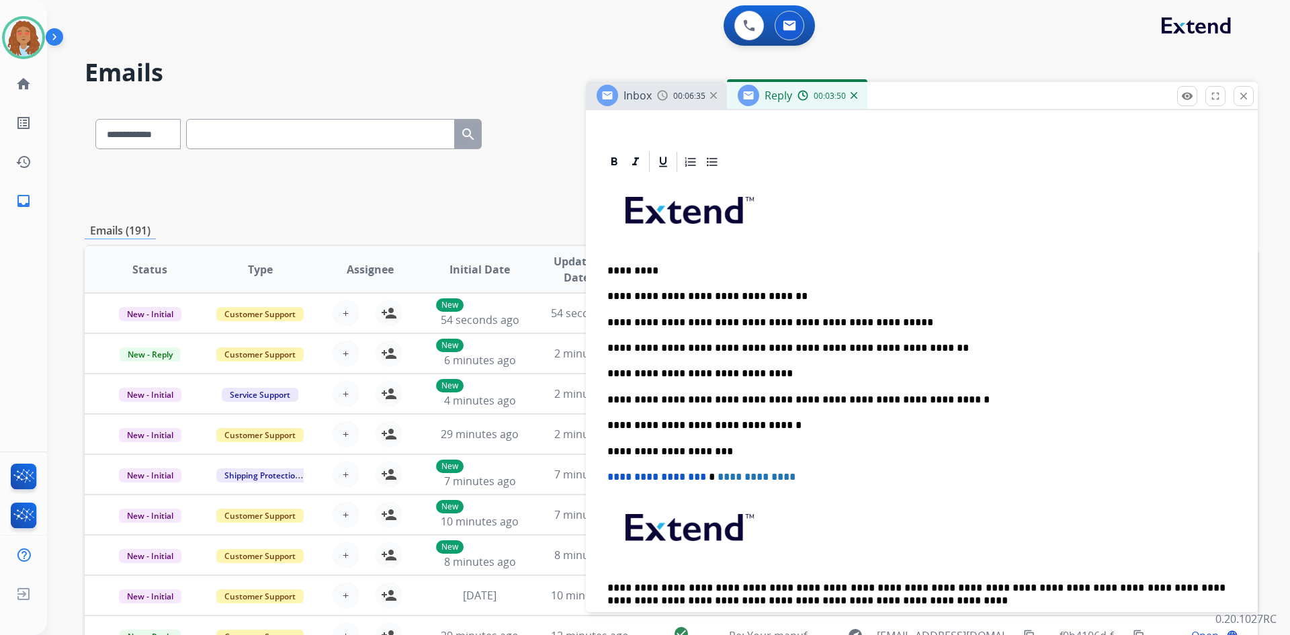
click at [920, 402] on p "**********" at bounding box center [916, 400] width 618 height 12
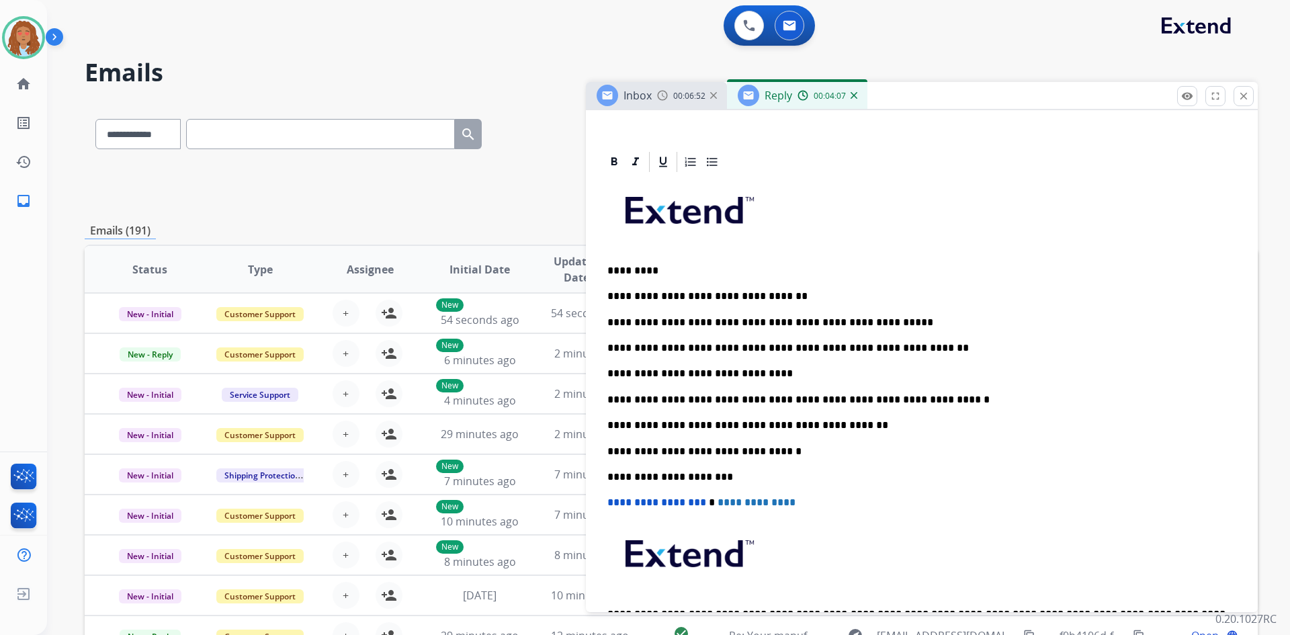
click at [811, 428] on p "**********" at bounding box center [916, 425] width 618 height 12
click at [861, 430] on p "**********" at bounding box center [916, 425] width 618 height 12
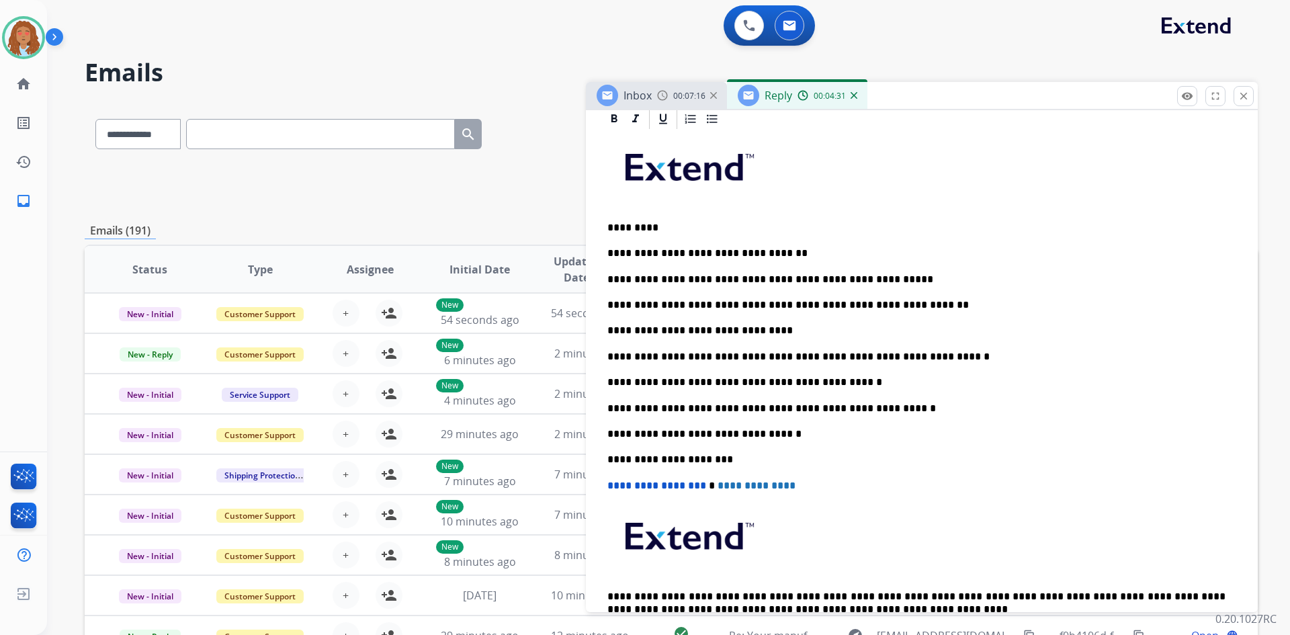
scroll to position [336, 0]
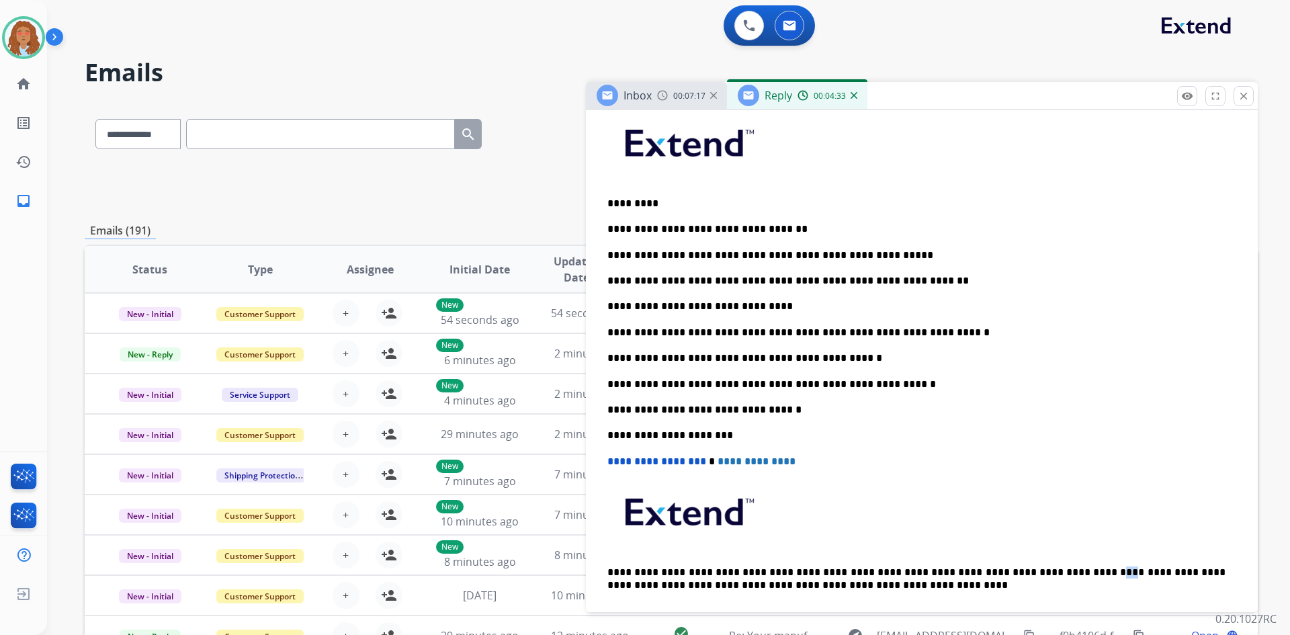
drag, startPoint x: 1006, startPoint y: 570, endPoint x: 1017, endPoint y: 571, distance: 10.8
click at [1017, 571] on p "**********" at bounding box center [916, 578] width 618 height 25
drag, startPoint x: 1003, startPoint y: 572, endPoint x: 1073, endPoint y: 571, distance: 70.5
click at [1073, 571] on p "**********" at bounding box center [916, 578] width 618 height 25
copy p "**********"
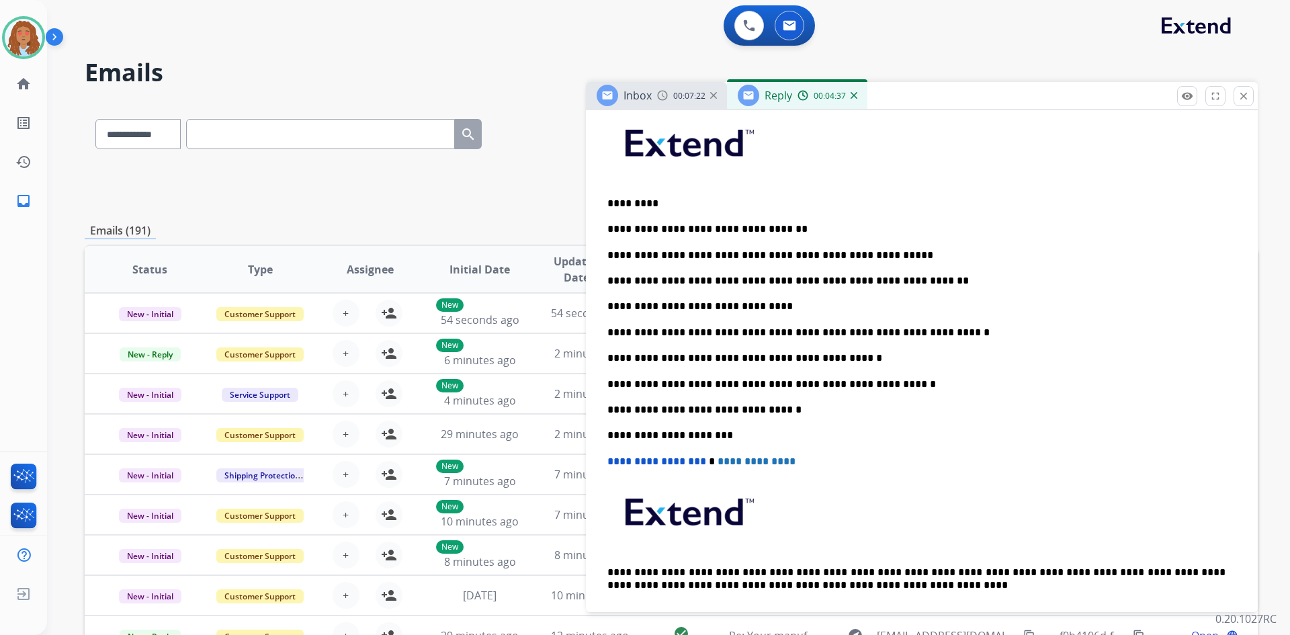
click at [884, 378] on p "**********" at bounding box center [916, 384] width 618 height 12
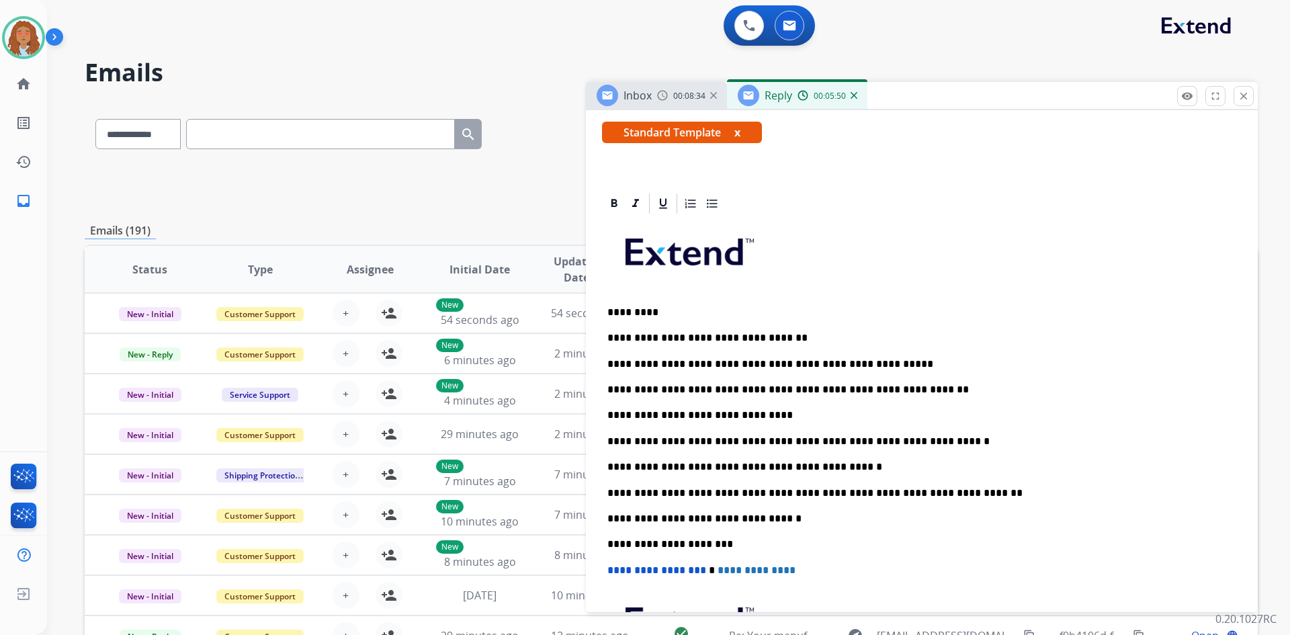
scroll to position [0, 0]
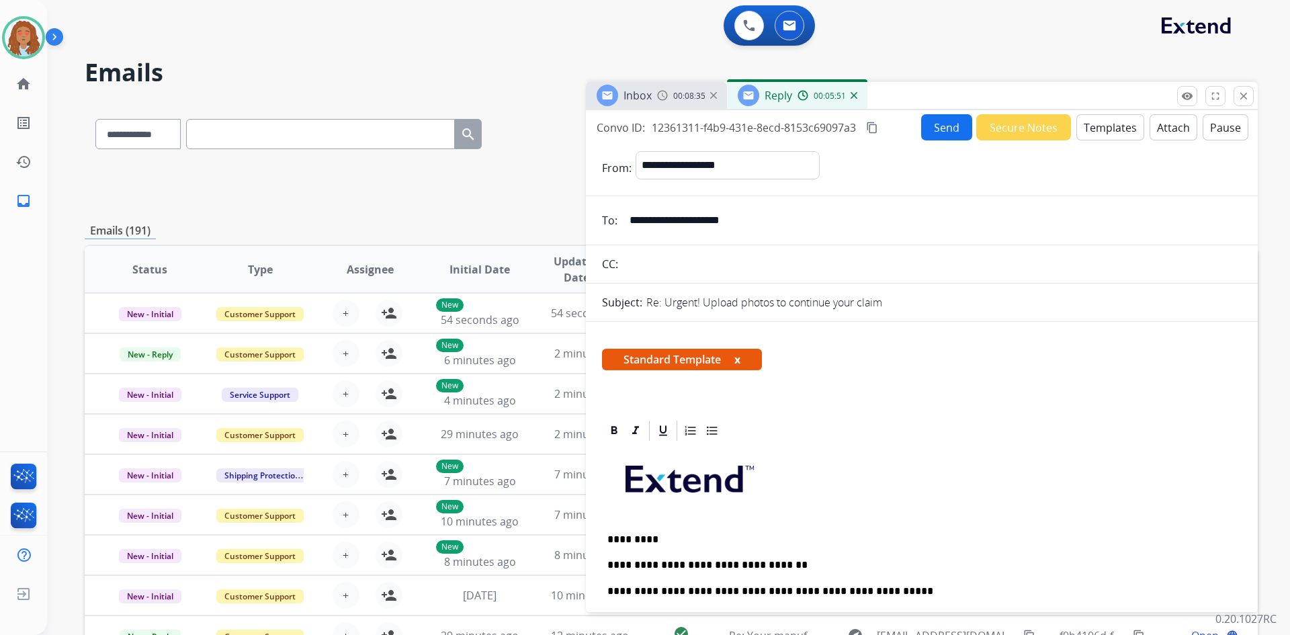
click at [878, 130] on mat-icon "content_copy" at bounding box center [872, 128] width 12 height 12
click at [951, 122] on button "Send" at bounding box center [946, 127] width 51 height 26
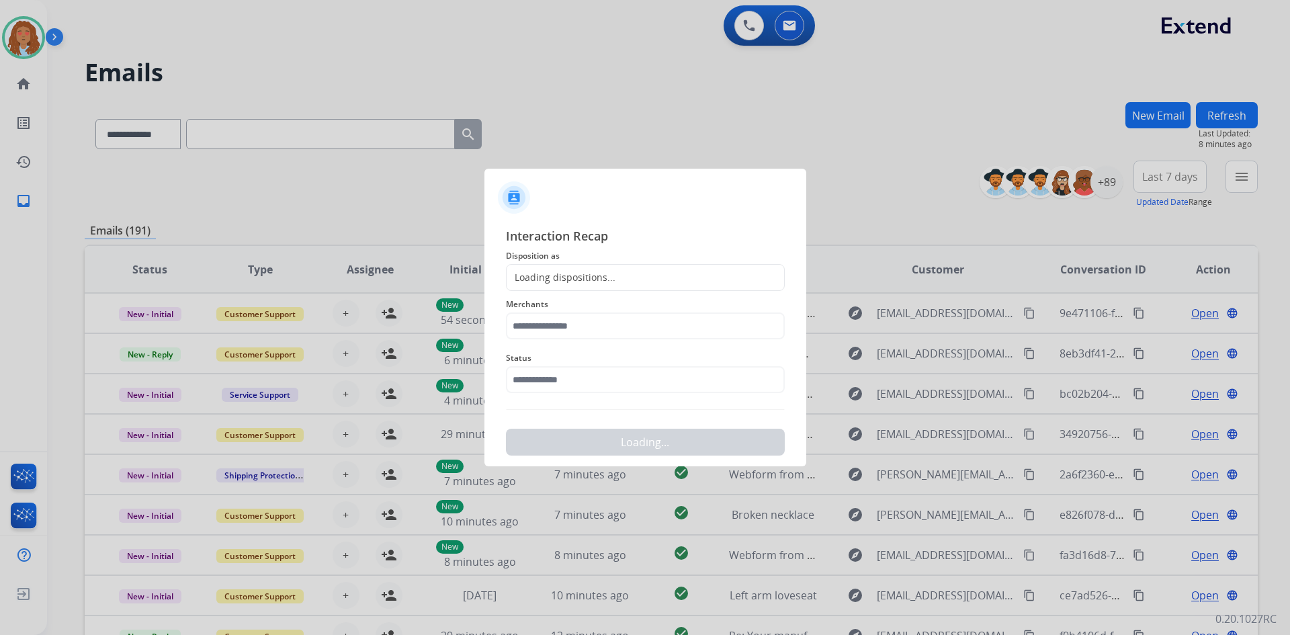
click at [680, 277] on div "Loading dispositions..." at bounding box center [645, 277] width 279 height 27
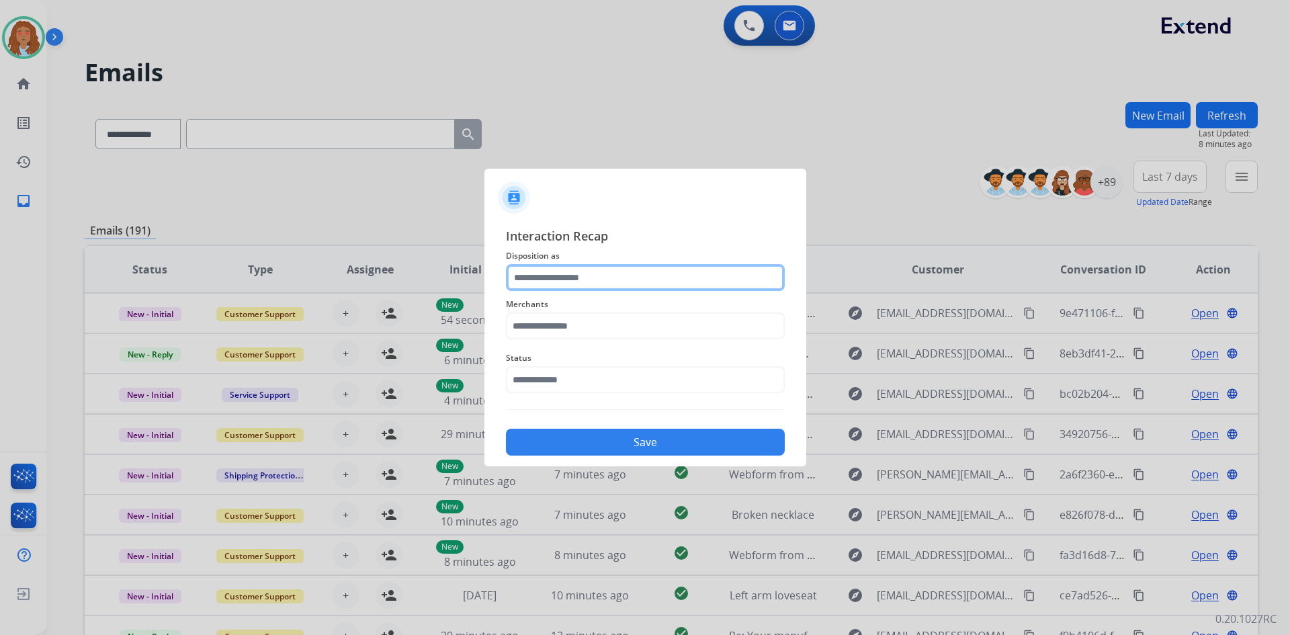
click at [588, 275] on input "text" at bounding box center [645, 277] width 279 height 27
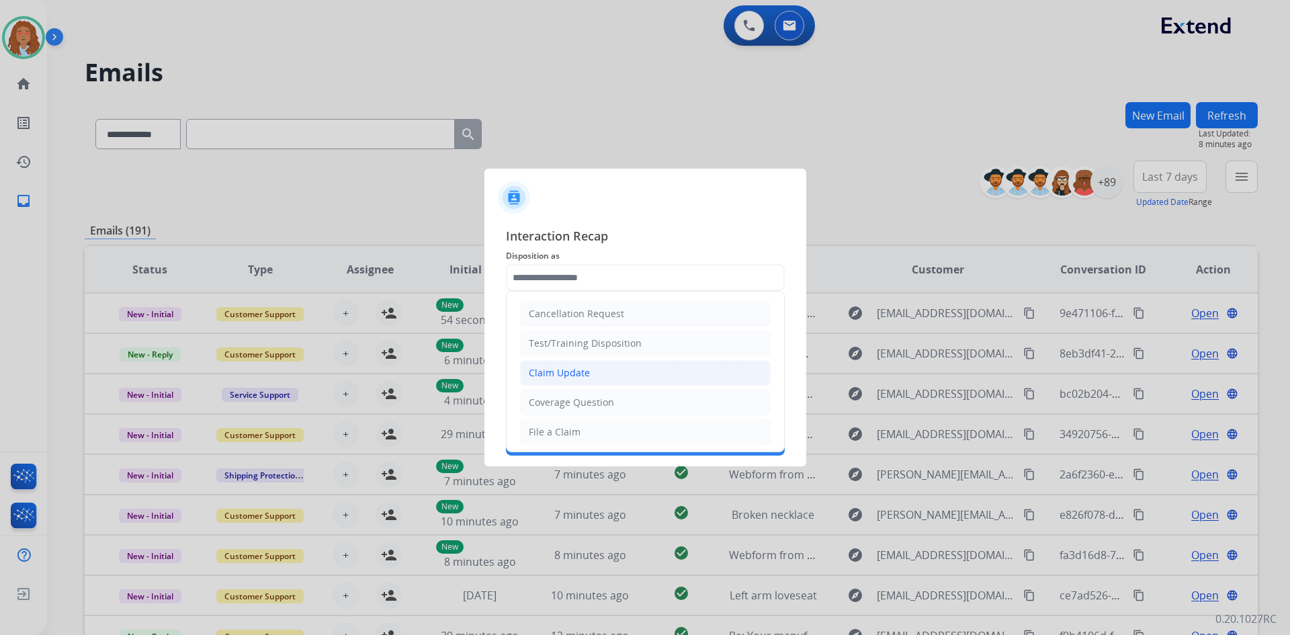
click at [587, 373] on div "Claim Update" at bounding box center [559, 372] width 61 height 13
type input "**********"
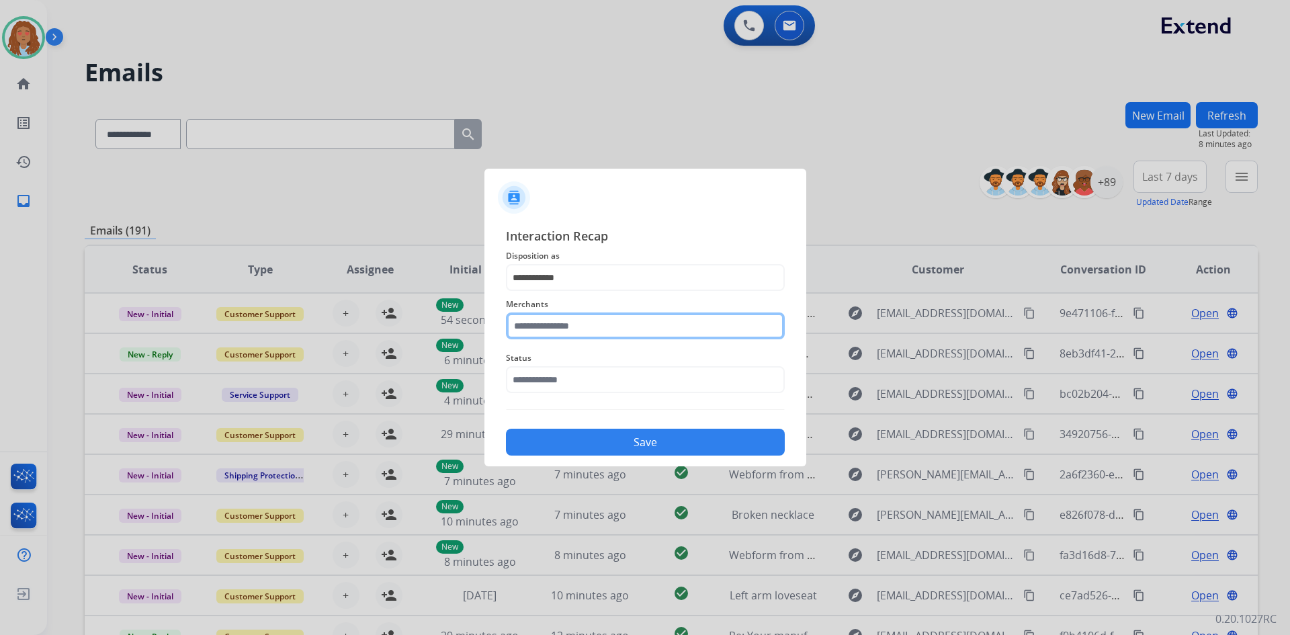
click at [598, 328] on input "text" at bounding box center [645, 325] width 279 height 27
click at [596, 329] on input "****" at bounding box center [645, 325] width 279 height 27
drag, startPoint x: 501, startPoint y: 326, endPoint x: 484, endPoint y: 326, distance: 16.8
click at [484, 326] on div "**********" at bounding box center [645, 341] width 322 height 251
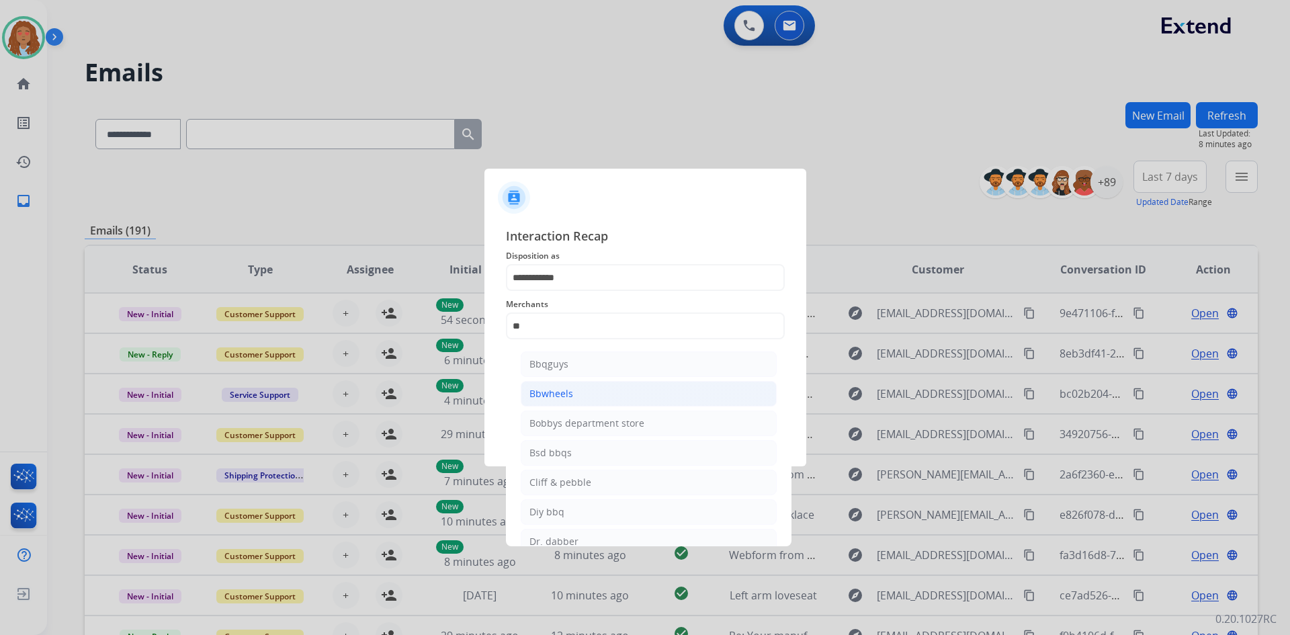
click at [569, 393] on div "Bbwheels" at bounding box center [551, 393] width 44 height 13
type input "********"
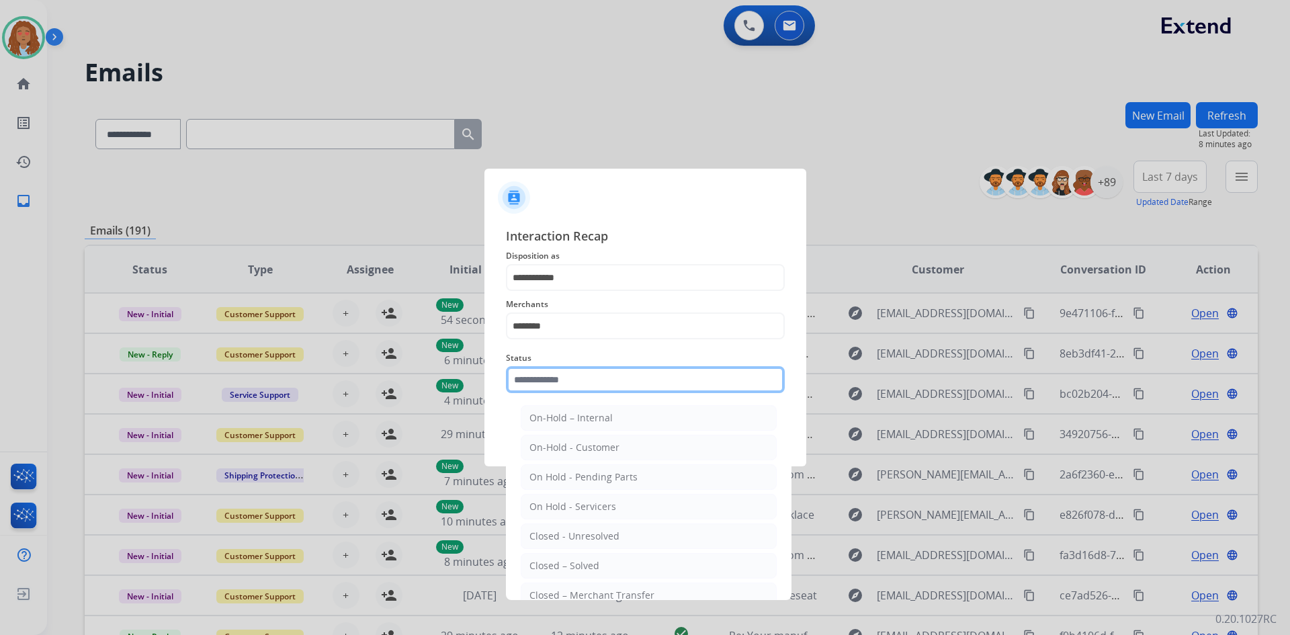
click at [568, 382] on input "text" at bounding box center [645, 379] width 279 height 27
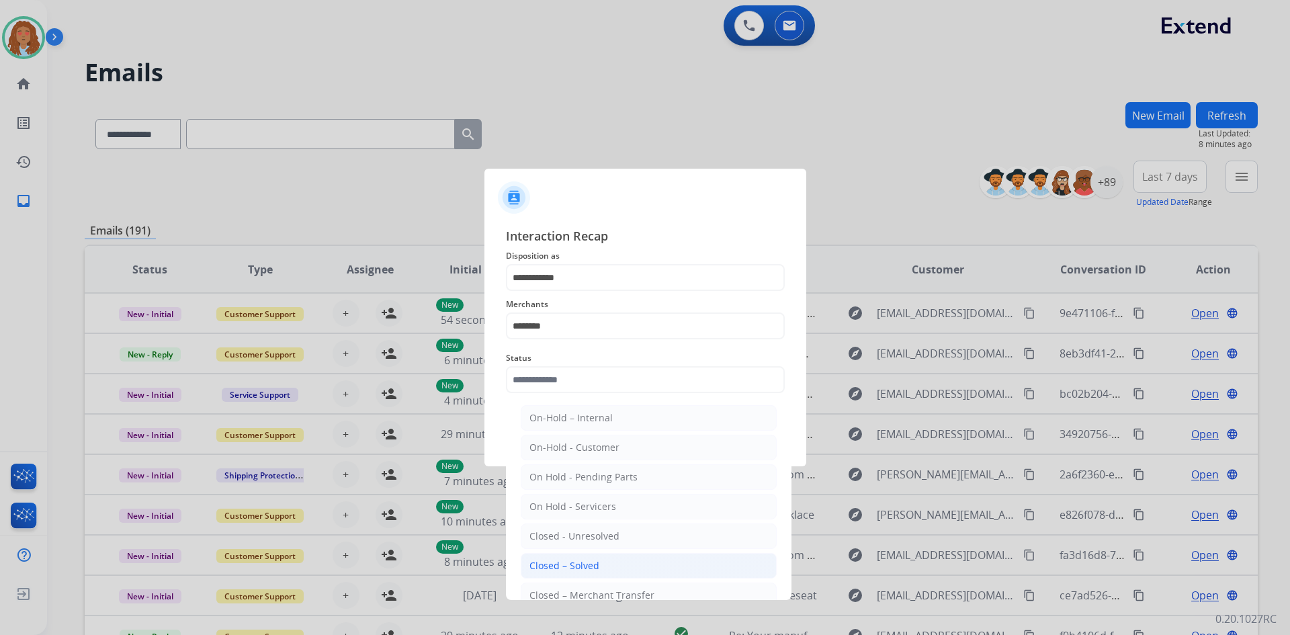
click at [572, 567] on div "Closed – Solved" at bounding box center [564, 565] width 70 height 13
type input "**********"
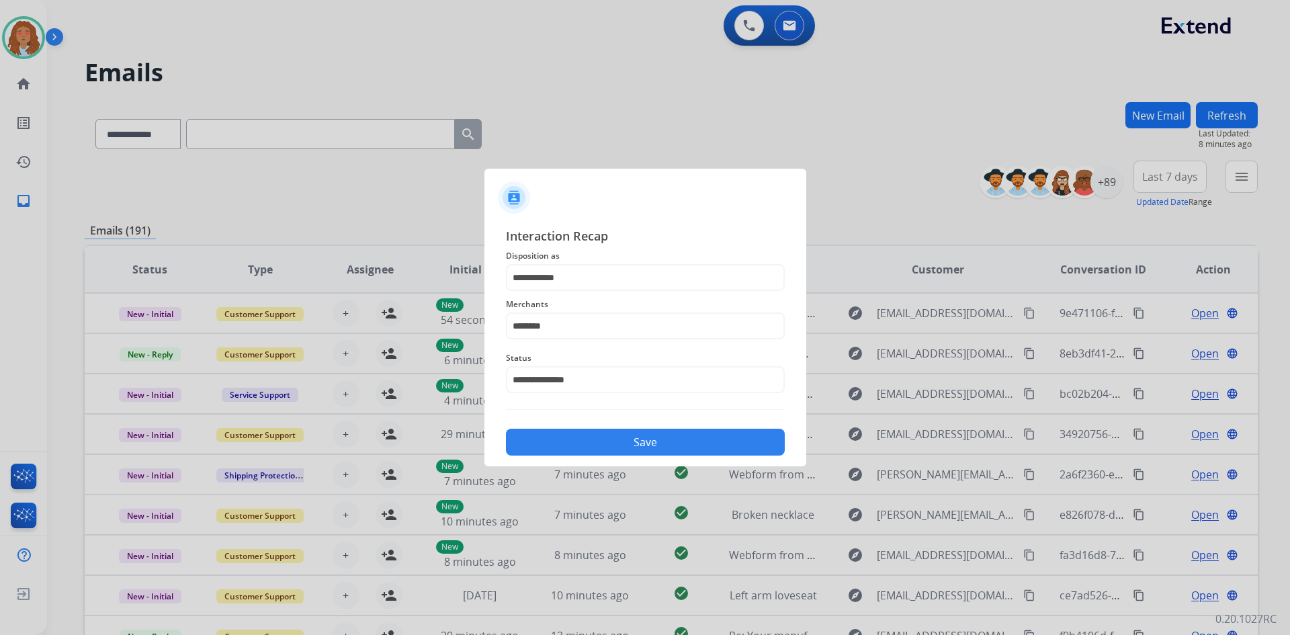
click at [658, 439] on button "Save" at bounding box center [645, 442] width 279 height 27
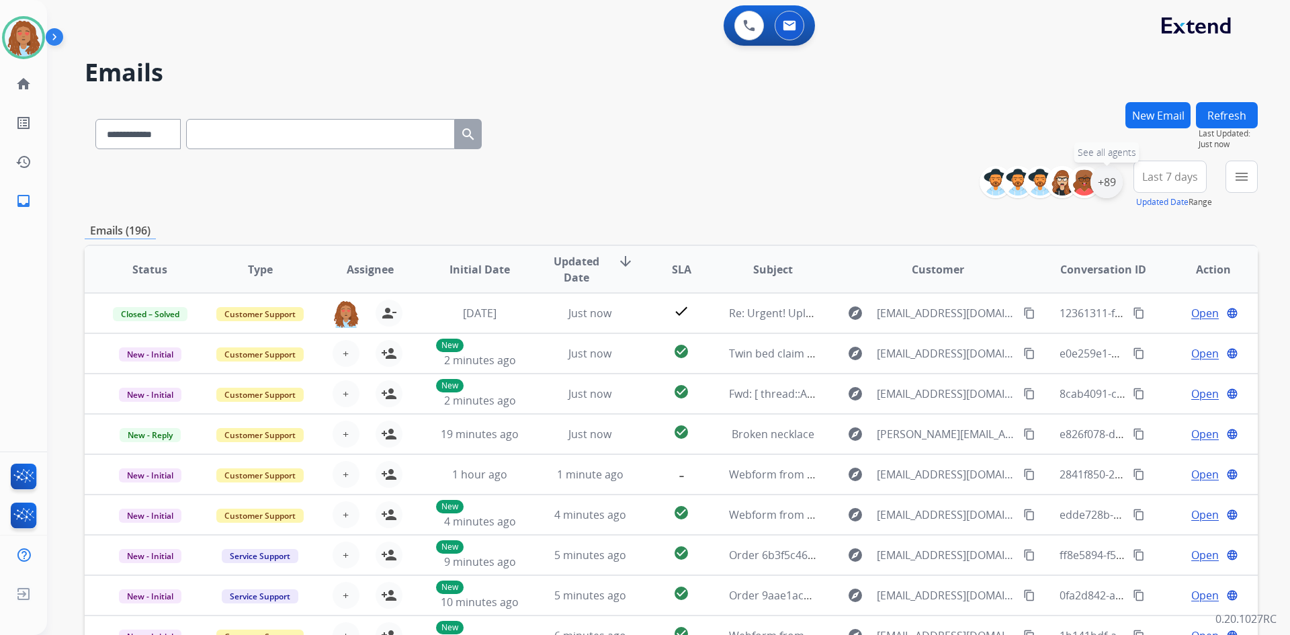
click at [1112, 186] on div "+89" at bounding box center [1106, 182] width 32 height 32
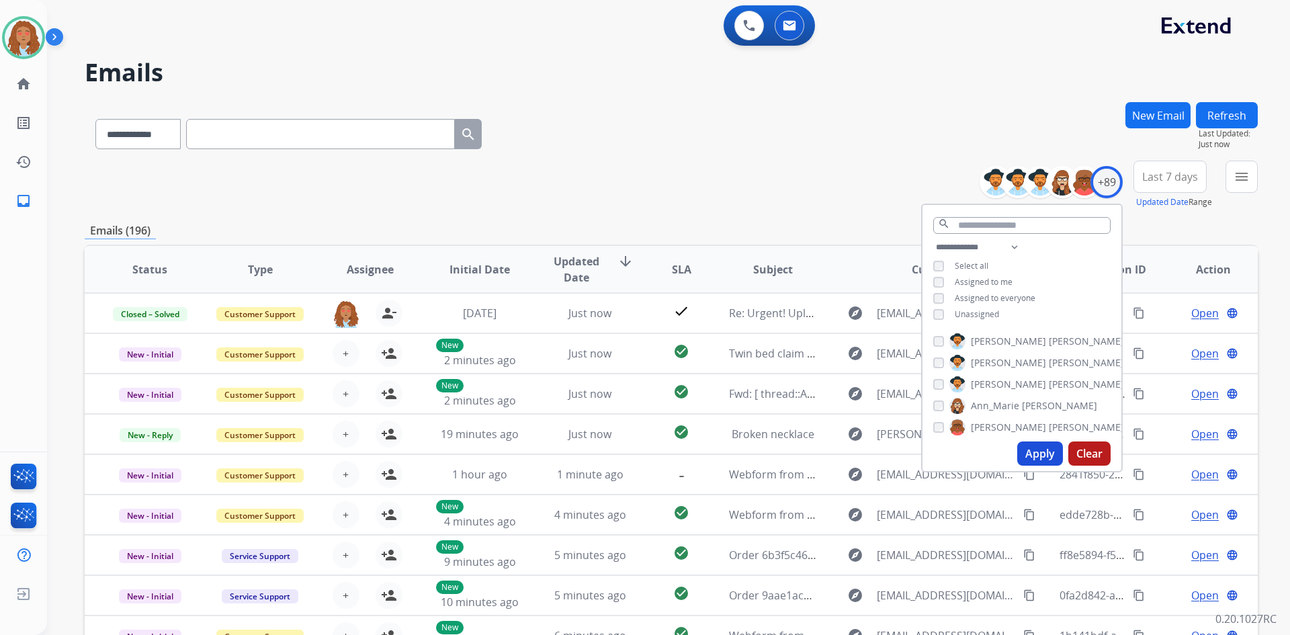
click at [935, 320] on div "**********" at bounding box center [1021, 282] width 199 height 86
click at [1036, 459] on button "Apply" at bounding box center [1040, 453] width 46 height 24
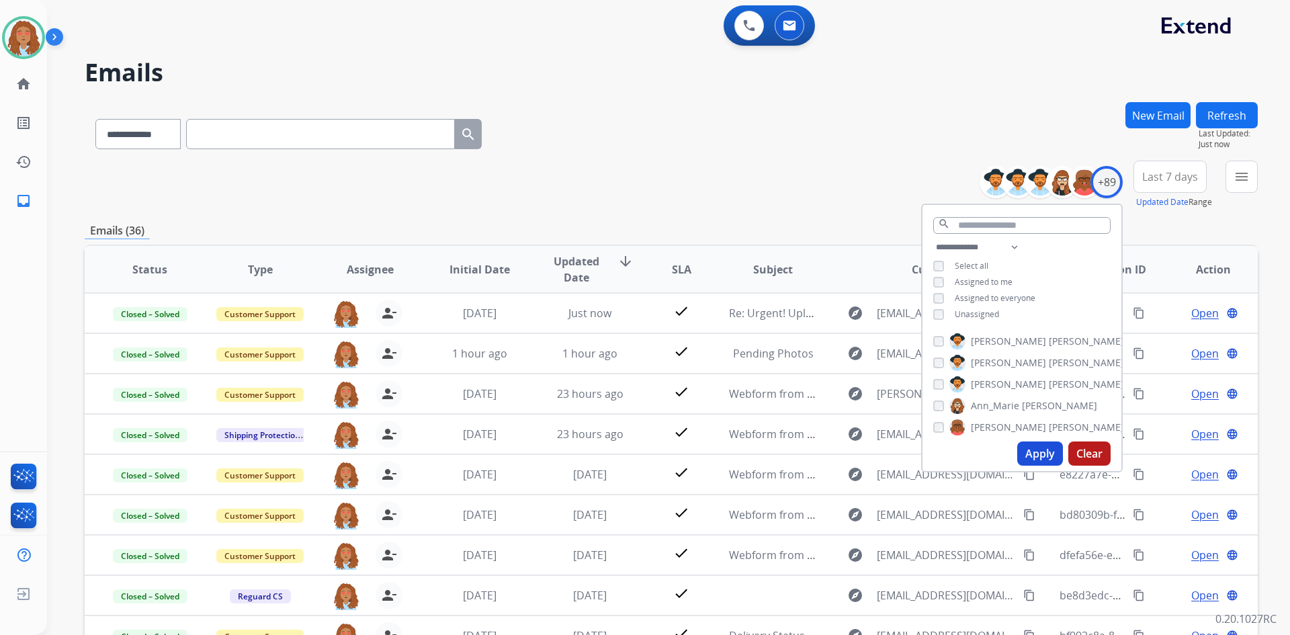
click at [1044, 449] on button "Apply" at bounding box center [1040, 453] width 46 height 24
click at [1157, 185] on button "Last 7 days" at bounding box center [1169, 177] width 73 height 32
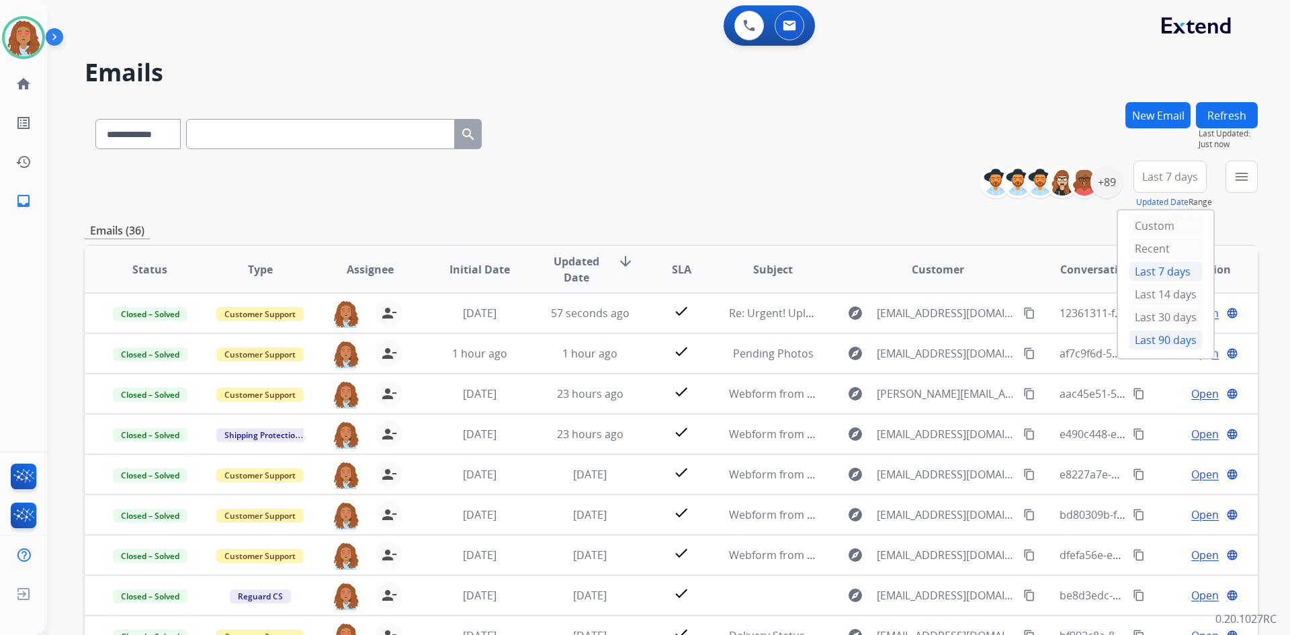
click at [1155, 343] on div "Last 90 days" at bounding box center [1165, 340] width 74 height 20
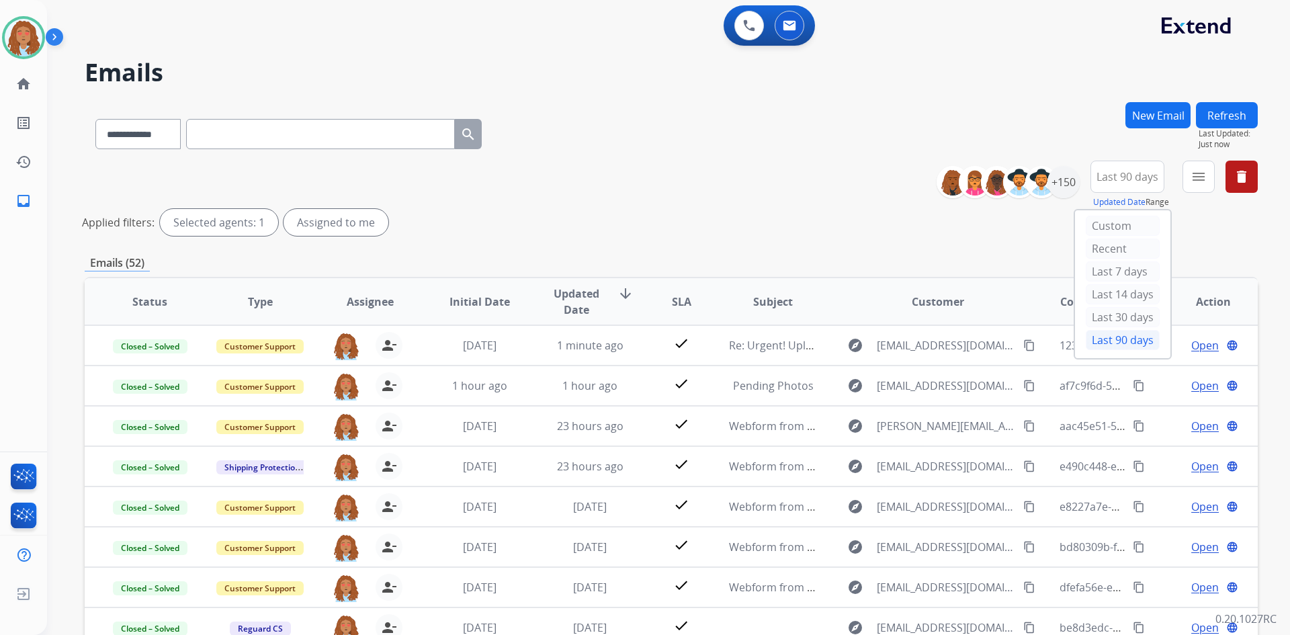
click at [1207, 236] on div "**********" at bounding box center [671, 201] width 1173 height 81
click at [1193, 176] on mat-icon "menu" at bounding box center [1198, 177] width 16 height 16
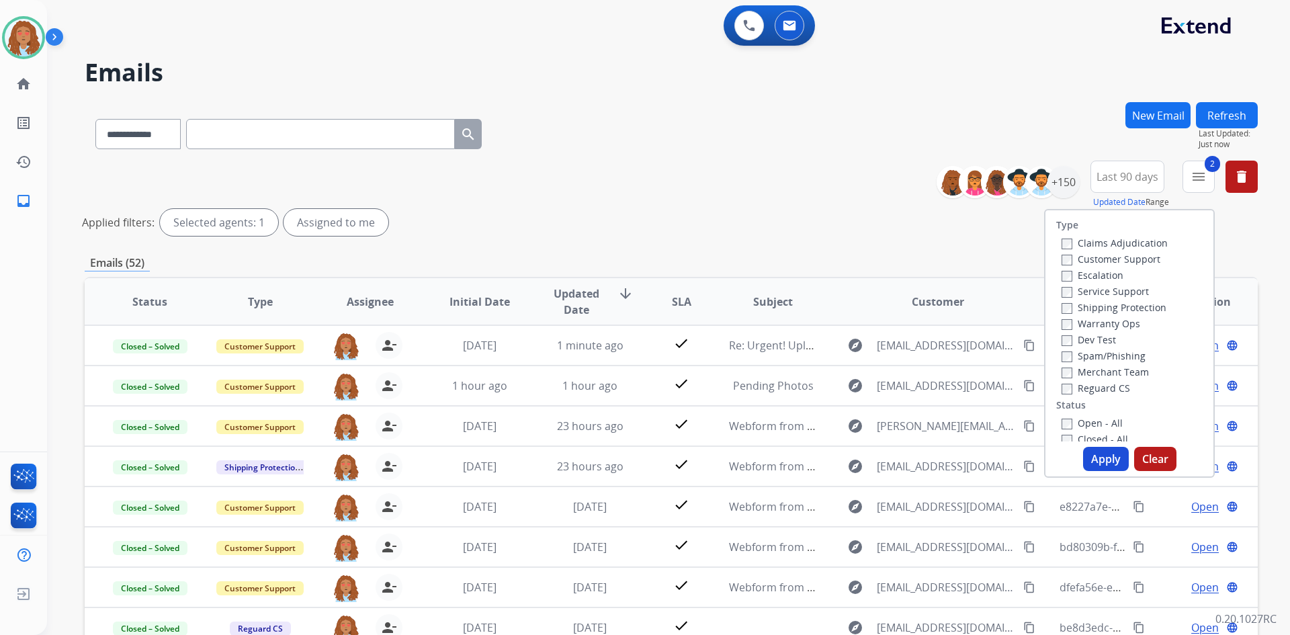
click at [1064, 387] on label "Reguard CS" at bounding box center [1095, 388] width 69 height 13
click at [1108, 457] on button "Apply" at bounding box center [1106, 459] width 46 height 24
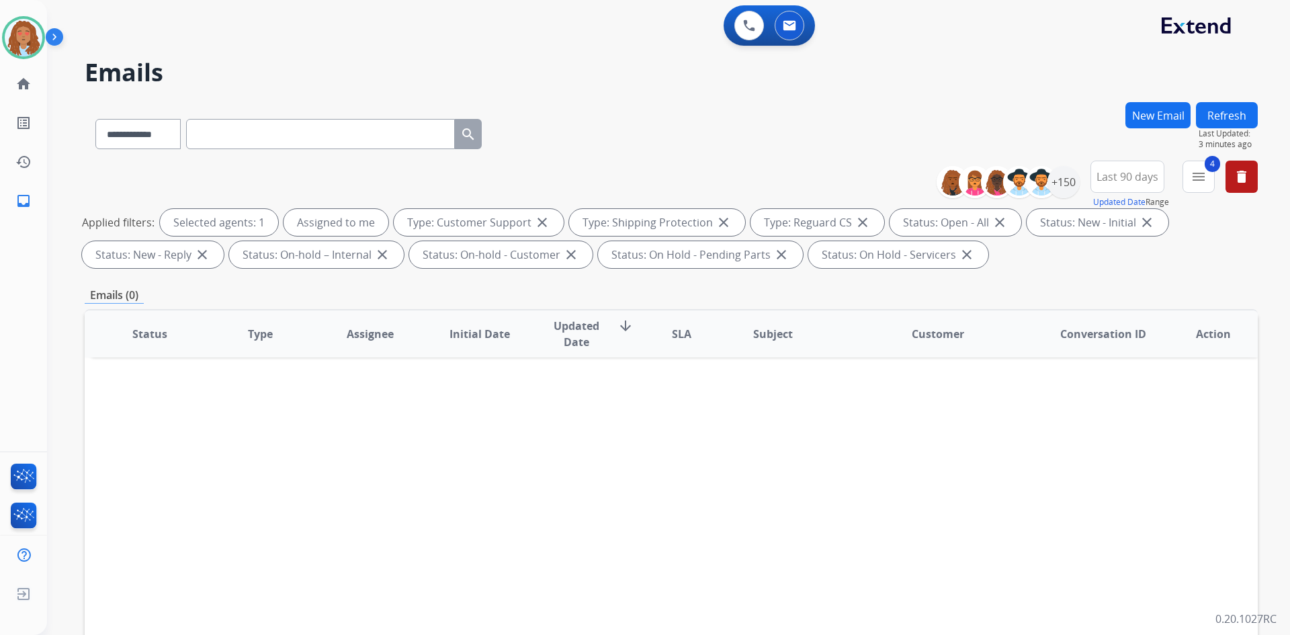
click at [1220, 116] on button "Refresh" at bounding box center [1227, 115] width 62 height 26
click at [1193, 173] on mat-icon "menu" at bounding box center [1198, 177] width 16 height 16
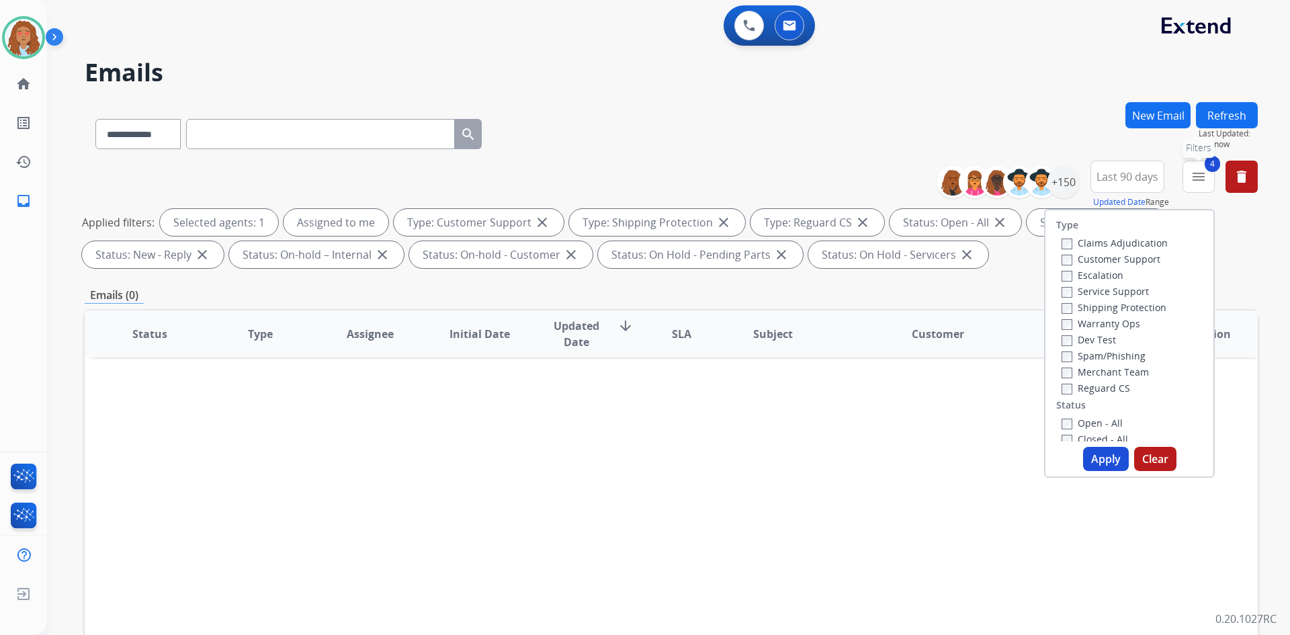
click at [1193, 174] on mat-icon "menu" at bounding box center [1198, 177] width 16 height 16
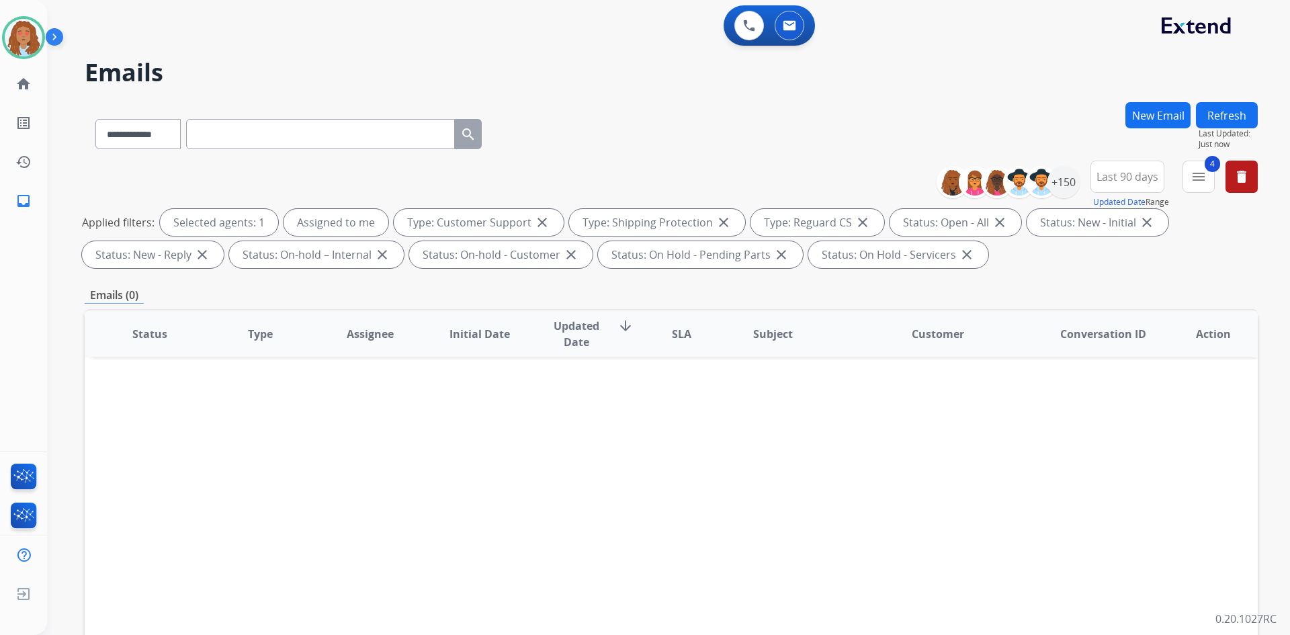
click at [1209, 111] on button "Refresh" at bounding box center [1227, 115] width 62 height 26
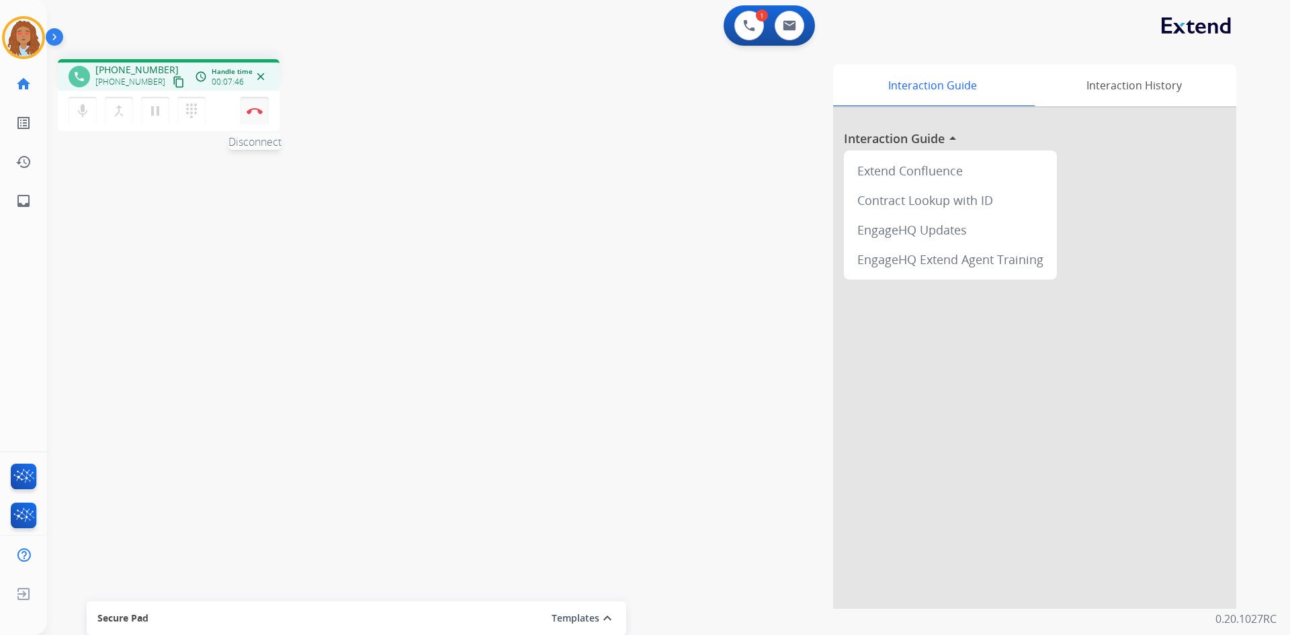
click at [253, 109] on img at bounding box center [255, 110] width 16 height 7
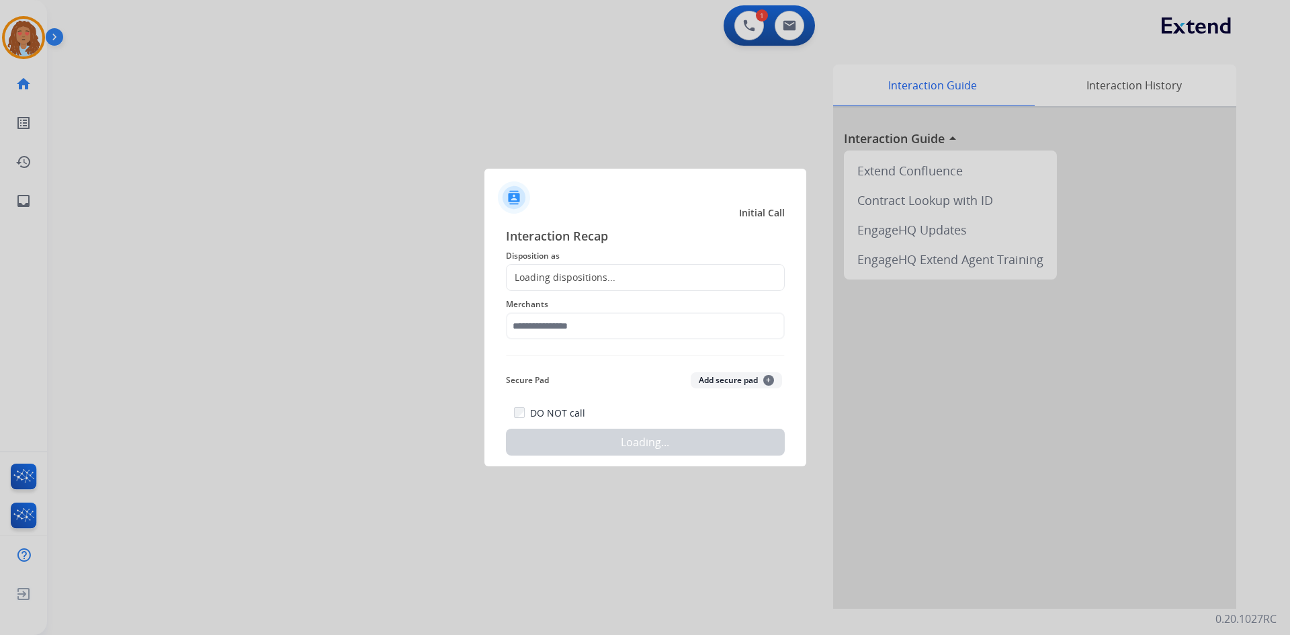
click at [595, 274] on div "Loading dispositions..." at bounding box center [560, 277] width 109 height 13
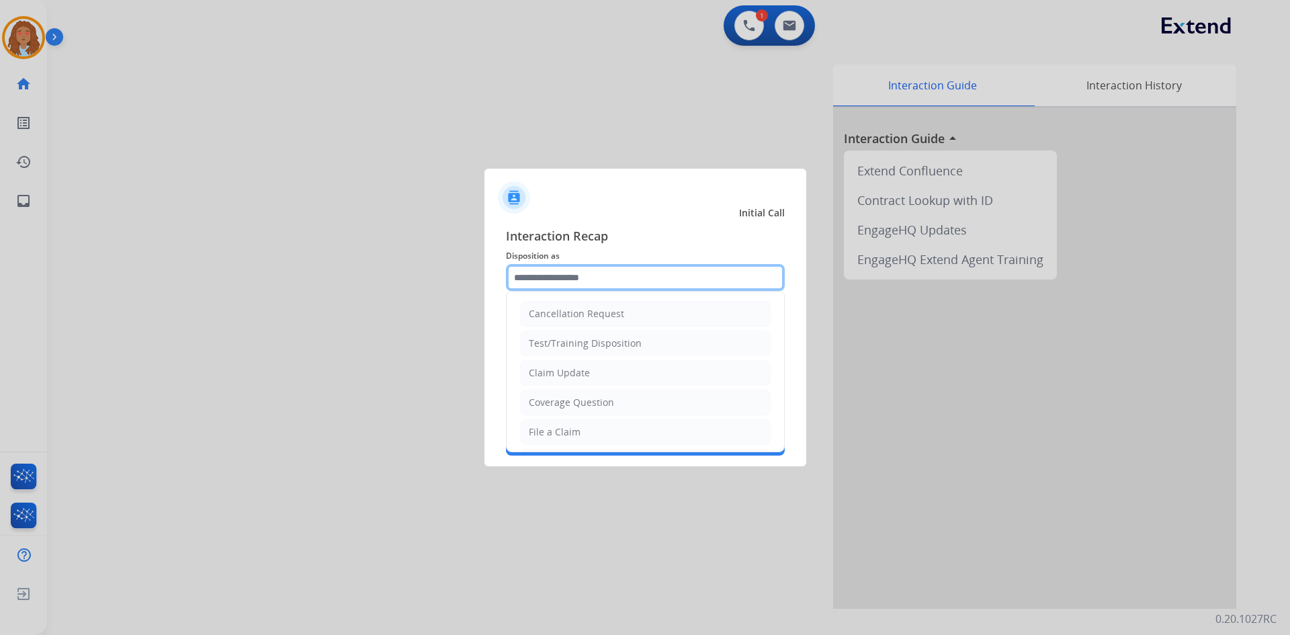
click at [593, 274] on input "text" at bounding box center [645, 277] width 279 height 27
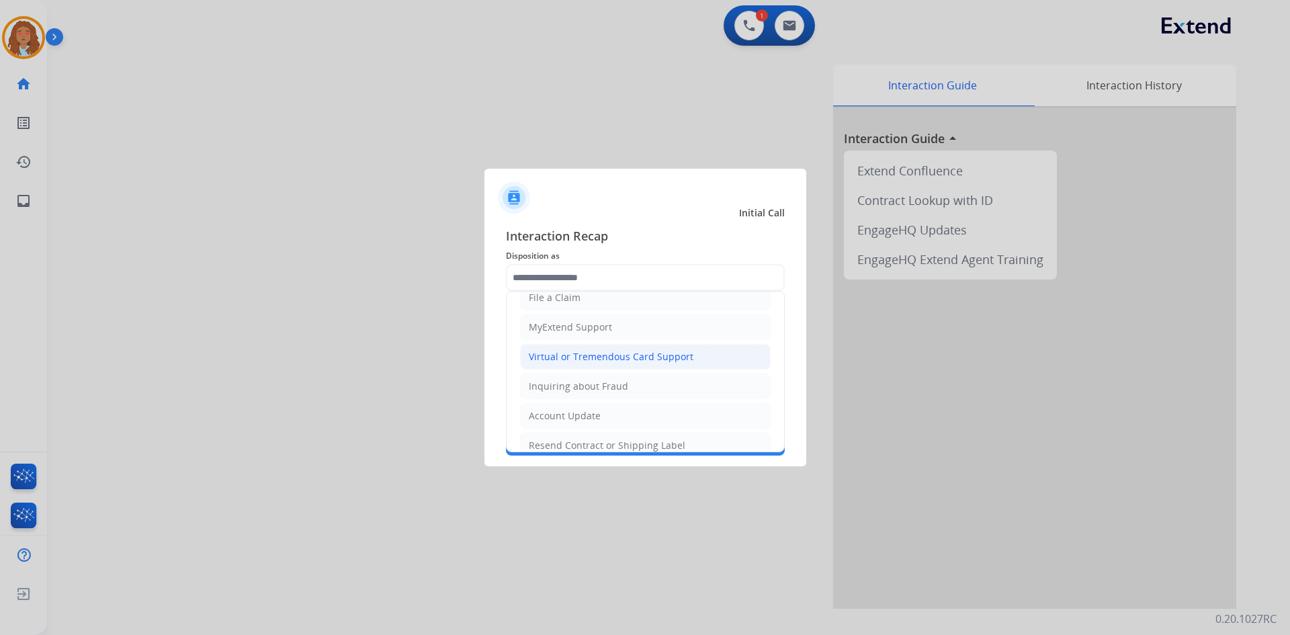
click at [576, 361] on div "Virtual or Tremendous Card Support" at bounding box center [611, 356] width 165 height 13
type input "**********"
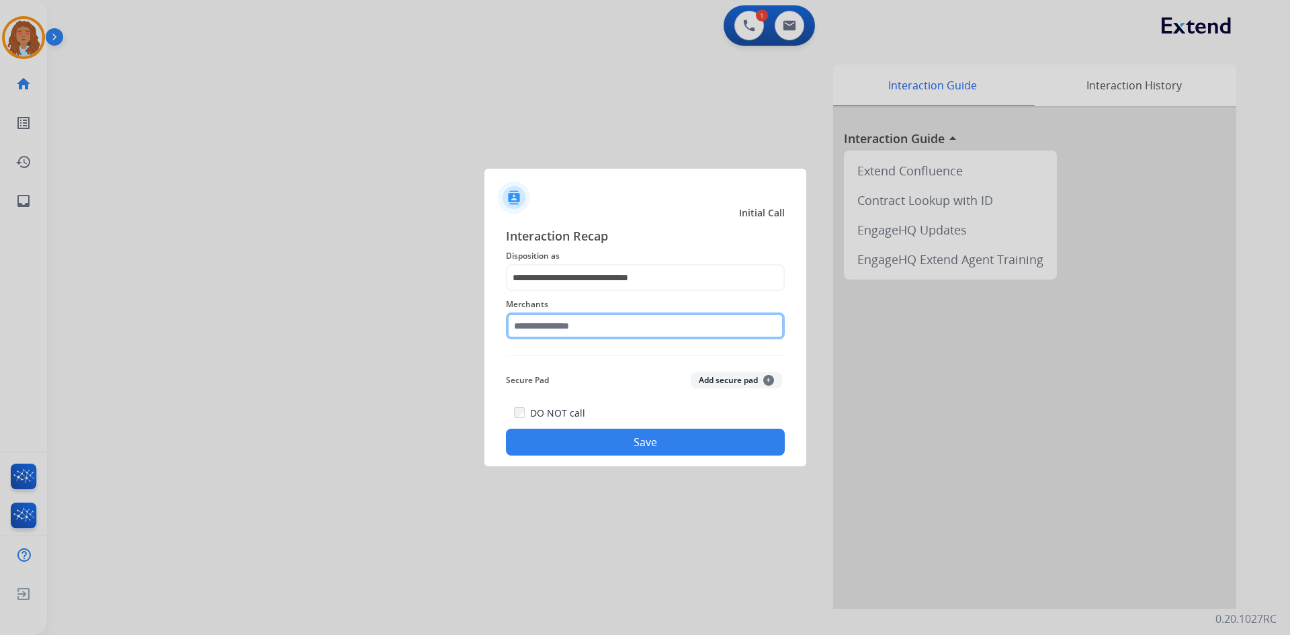
click at [572, 330] on input "text" at bounding box center [645, 325] width 279 height 27
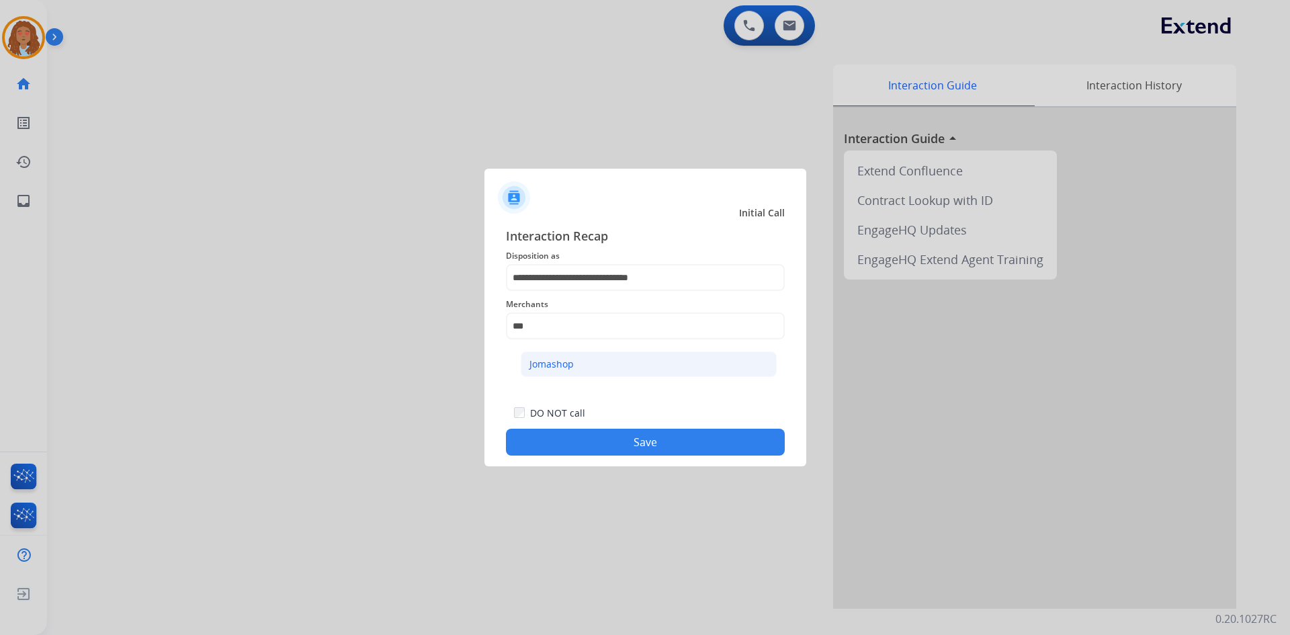
click at [580, 362] on li "Jomashop" at bounding box center [649, 364] width 256 height 26
type input "********"
click at [611, 433] on button "Save" at bounding box center [645, 442] width 279 height 27
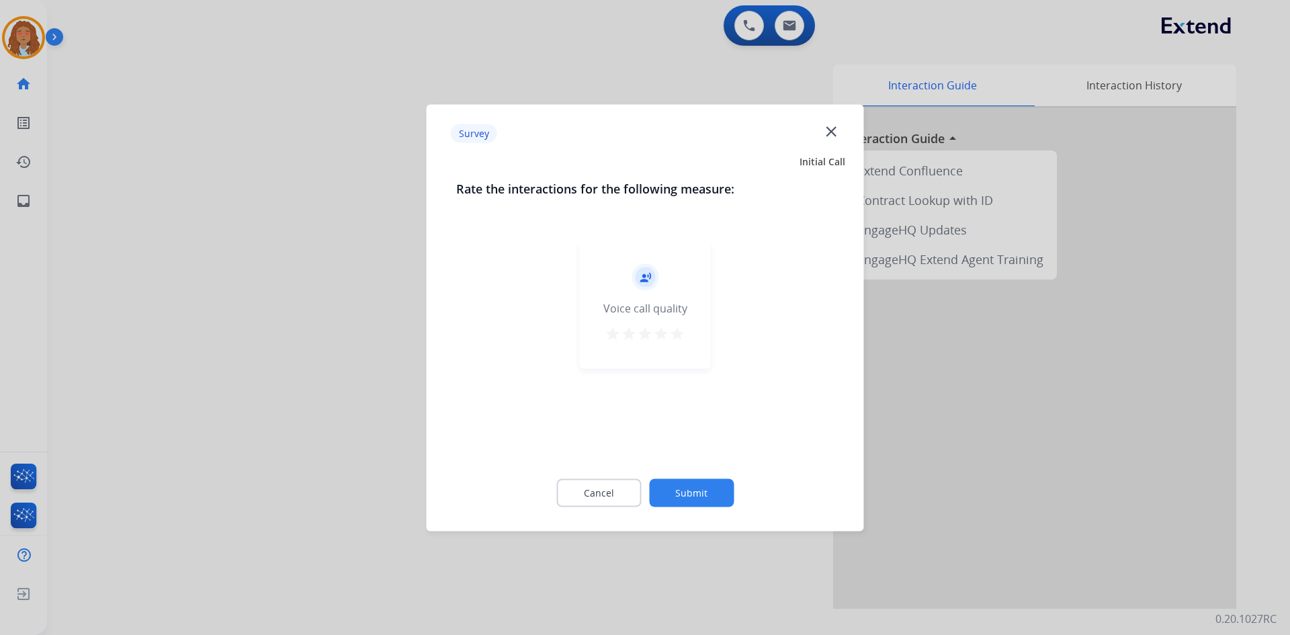
click at [320, 373] on div at bounding box center [645, 317] width 1290 height 635
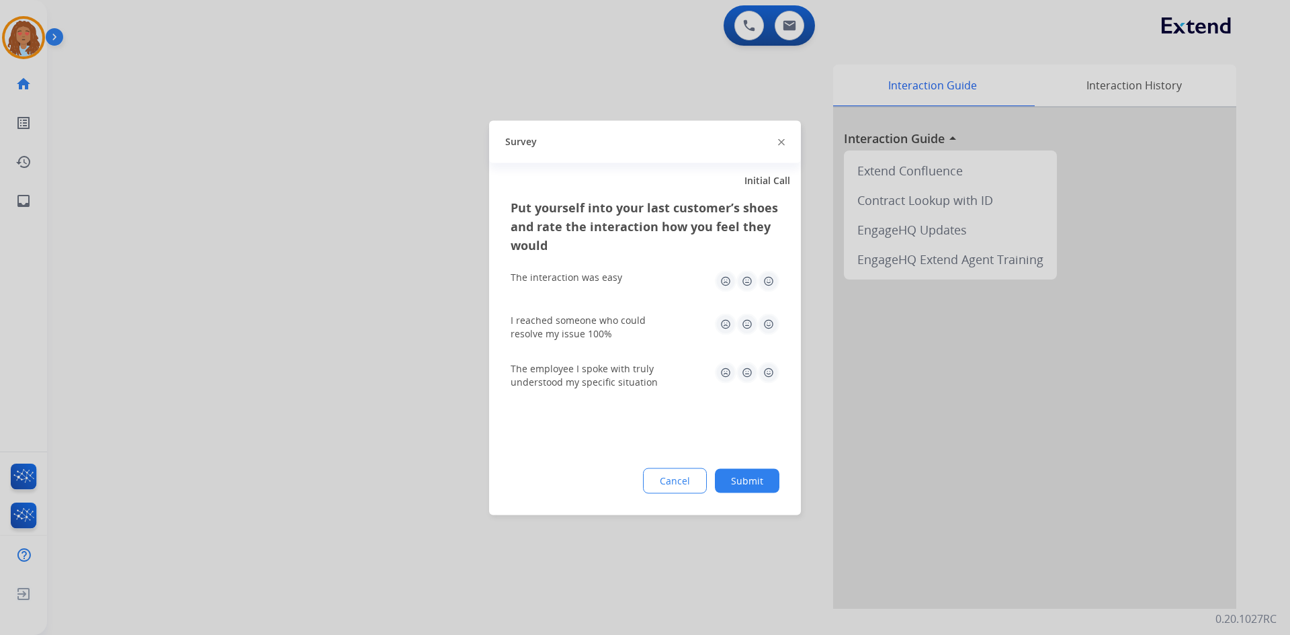
click at [320, 373] on div at bounding box center [645, 317] width 1290 height 635
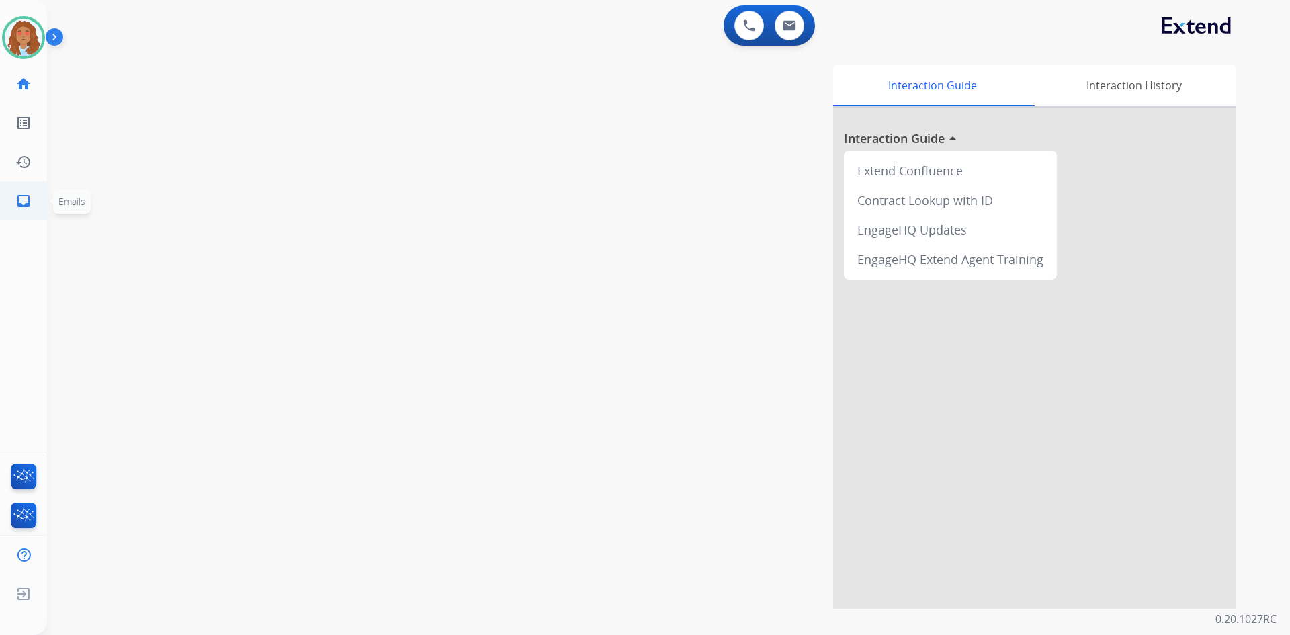
click at [26, 200] on mat-icon "inbox" at bounding box center [23, 201] width 16 height 16
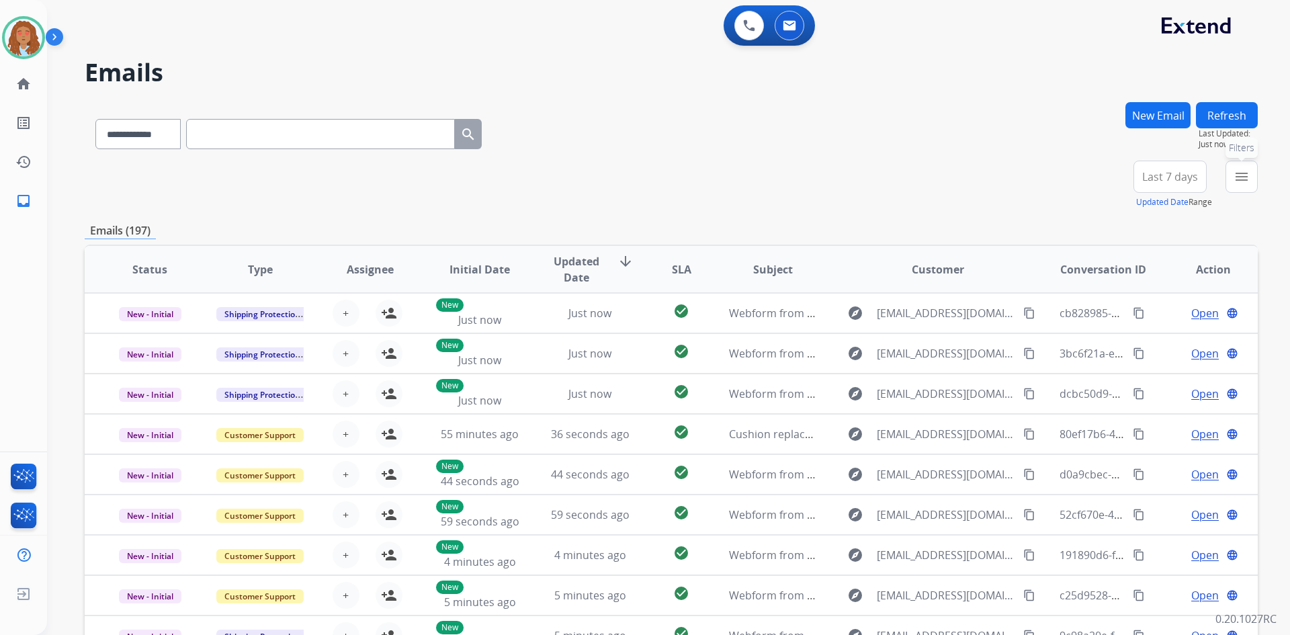
click at [1234, 168] on button "menu Filters" at bounding box center [1241, 177] width 32 height 32
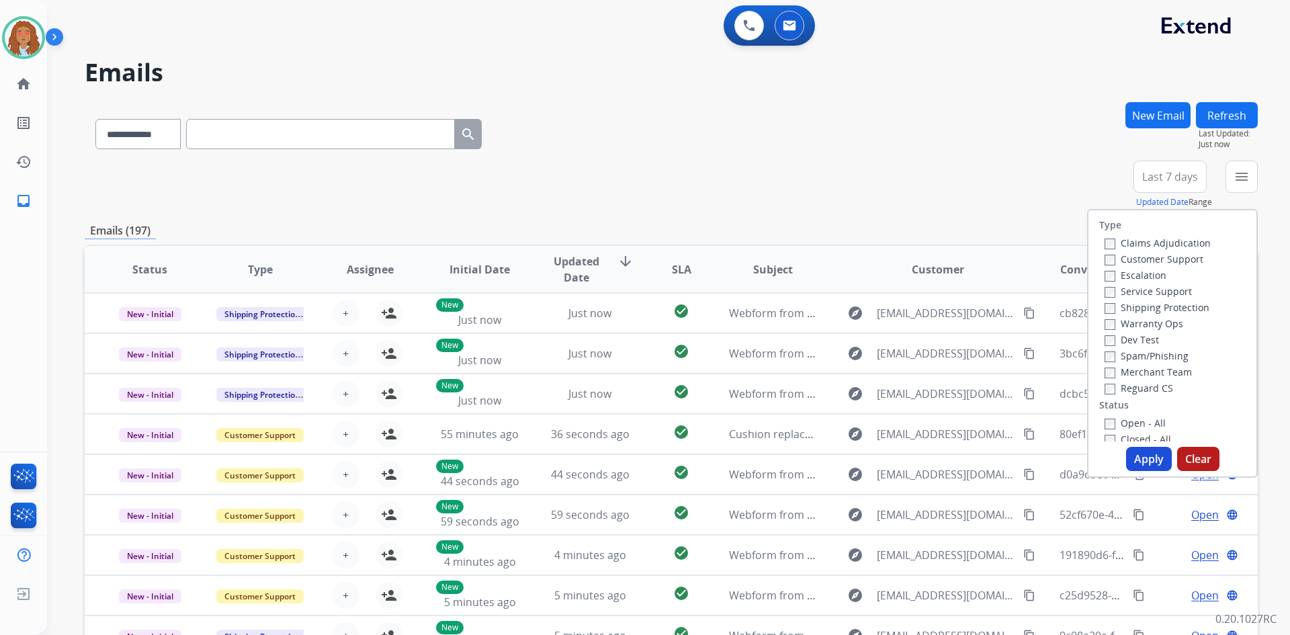
click at [1163, 259] on label "Customer Support" at bounding box center [1153, 259] width 99 height 13
click at [1144, 308] on label "Shipping Protection" at bounding box center [1156, 307] width 105 height 13
click at [1135, 453] on button "Apply" at bounding box center [1149, 459] width 46 height 24
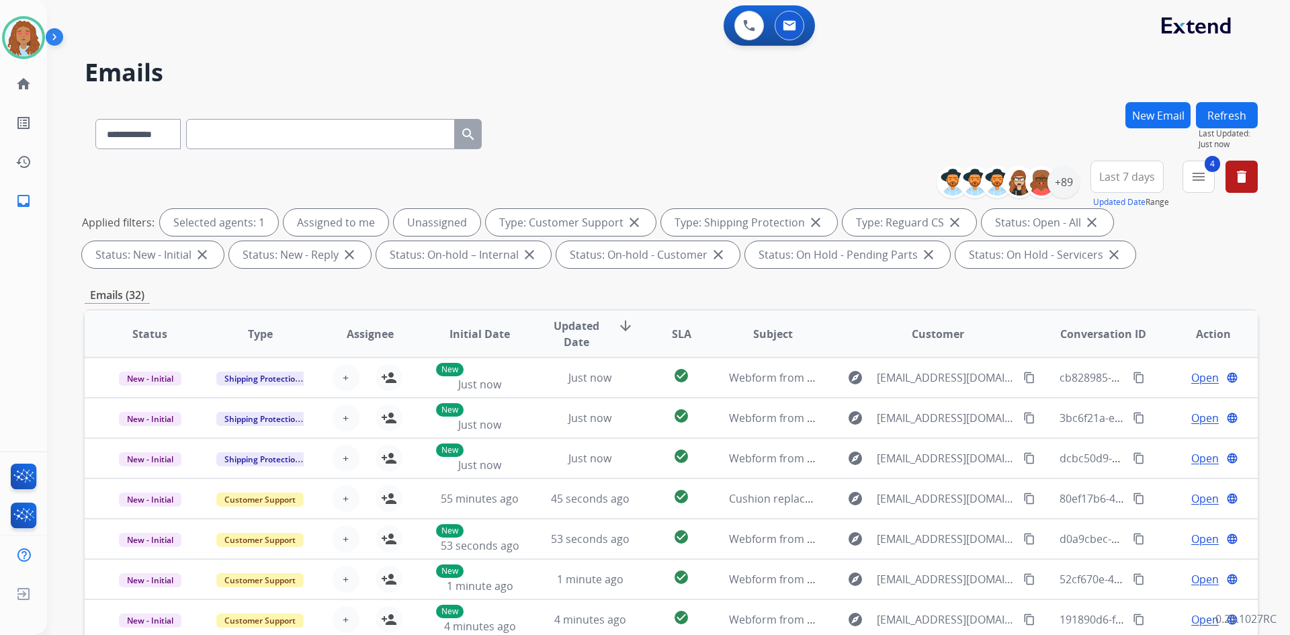
click at [1134, 177] on span "Last 7 days" at bounding box center [1127, 176] width 56 height 5
click at [1116, 345] on div "Last 90 days" at bounding box center [1122, 340] width 74 height 20
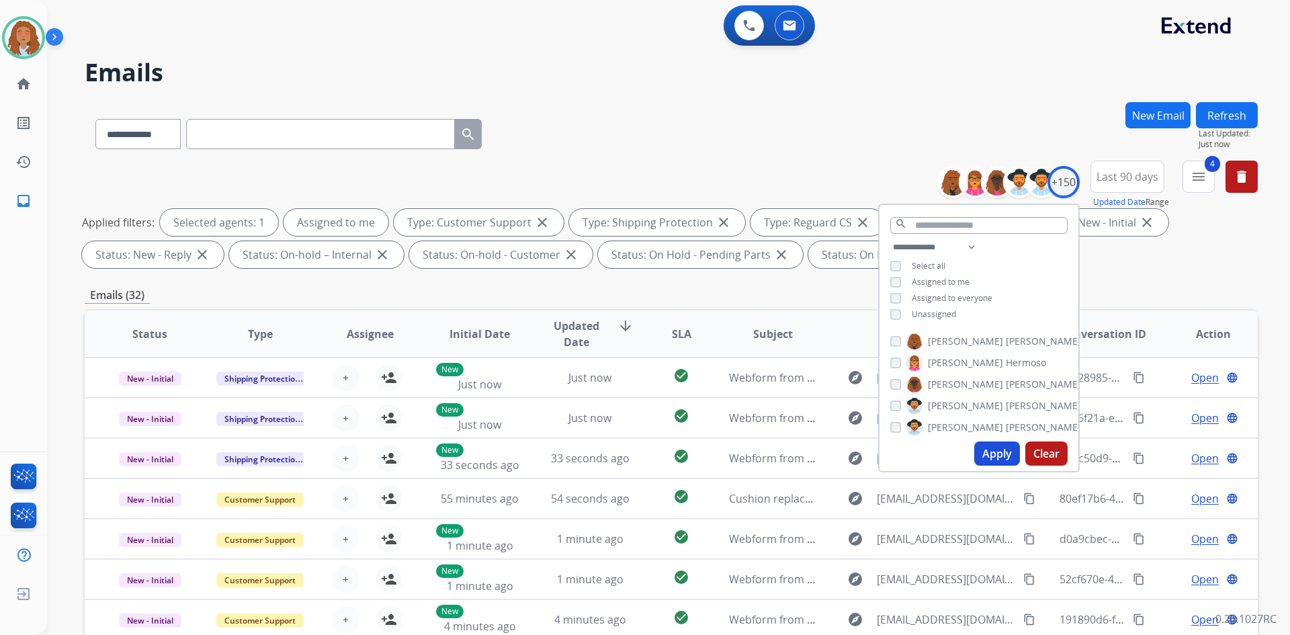
click at [987, 459] on button "Apply" at bounding box center [997, 453] width 46 height 24
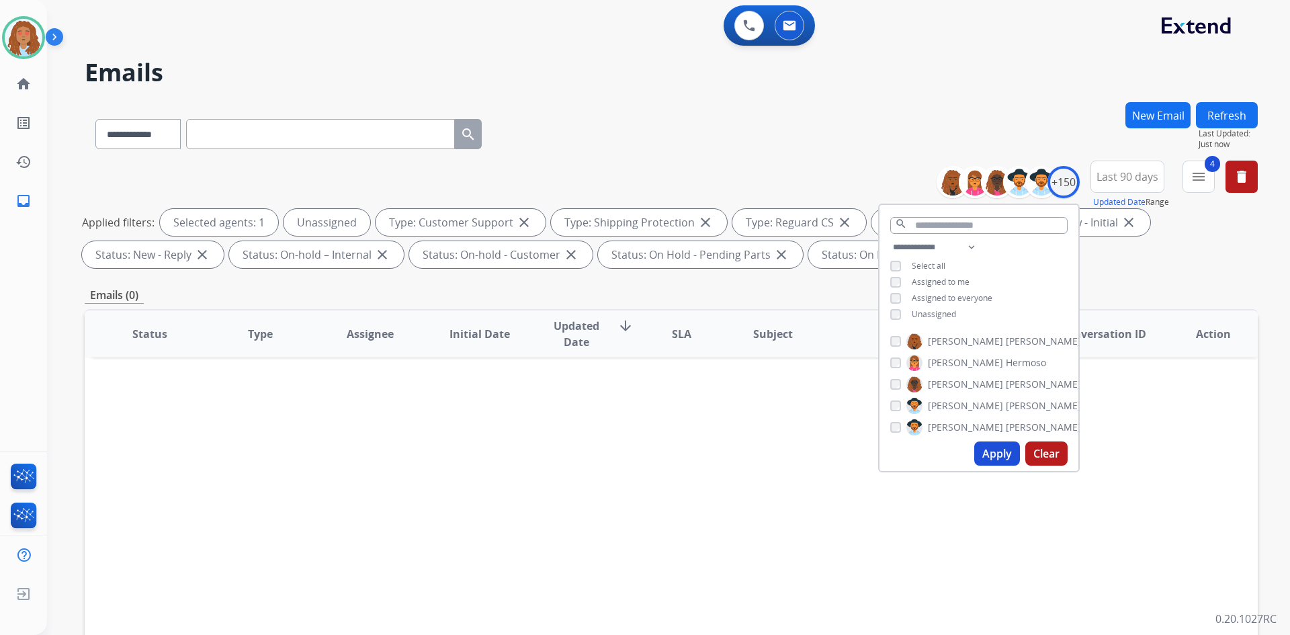
click at [987, 456] on button "Apply" at bounding box center [997, 453] width 46 height 24
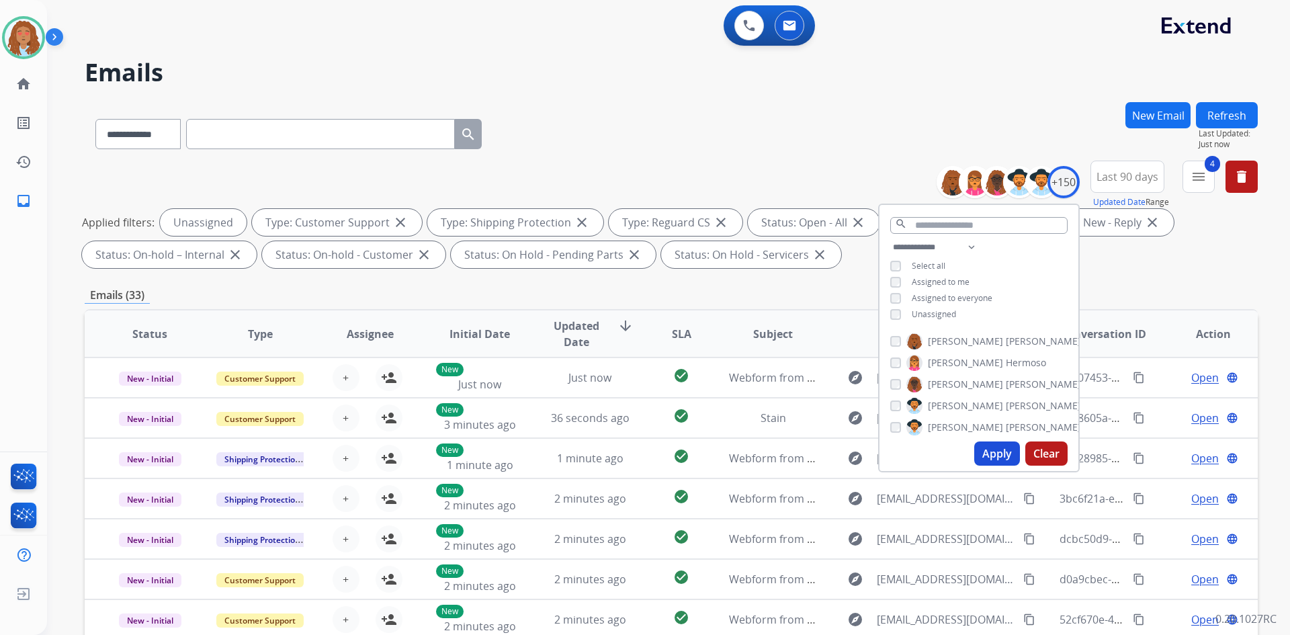
click at [1163, 281] on div "**********" at bounding box center [671, 465] width 1173 height 727
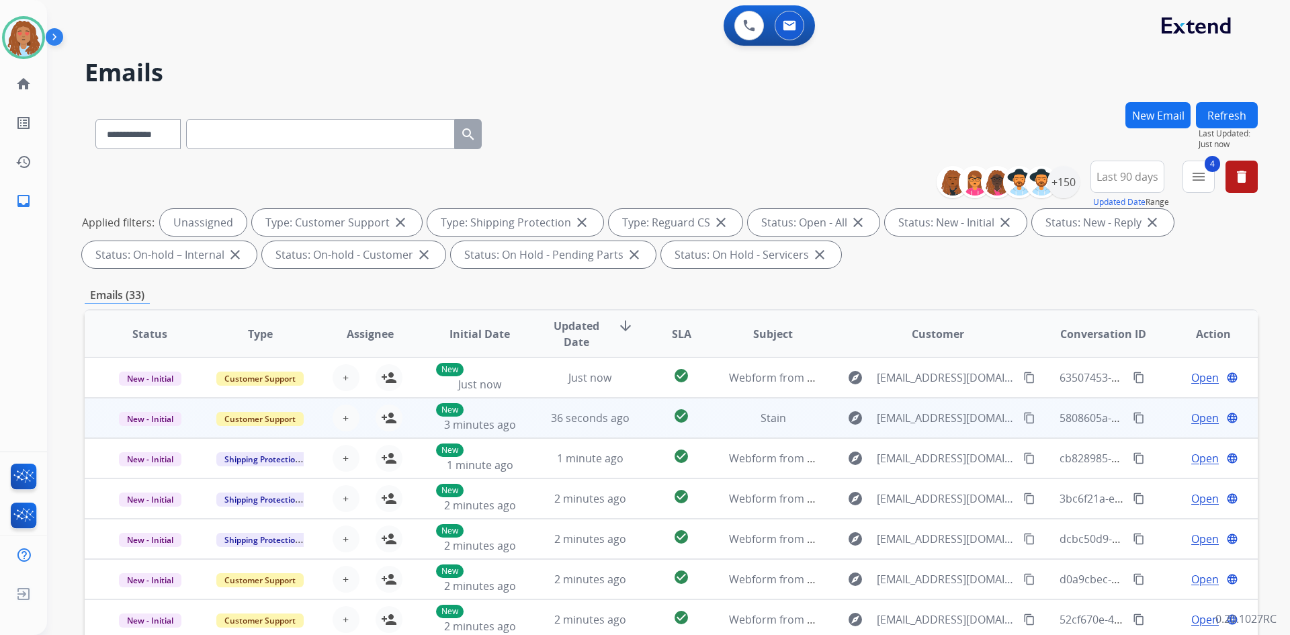
click at [1178, 431] on td "Open language" at bounding box center [1202, 418] width 110 height 40
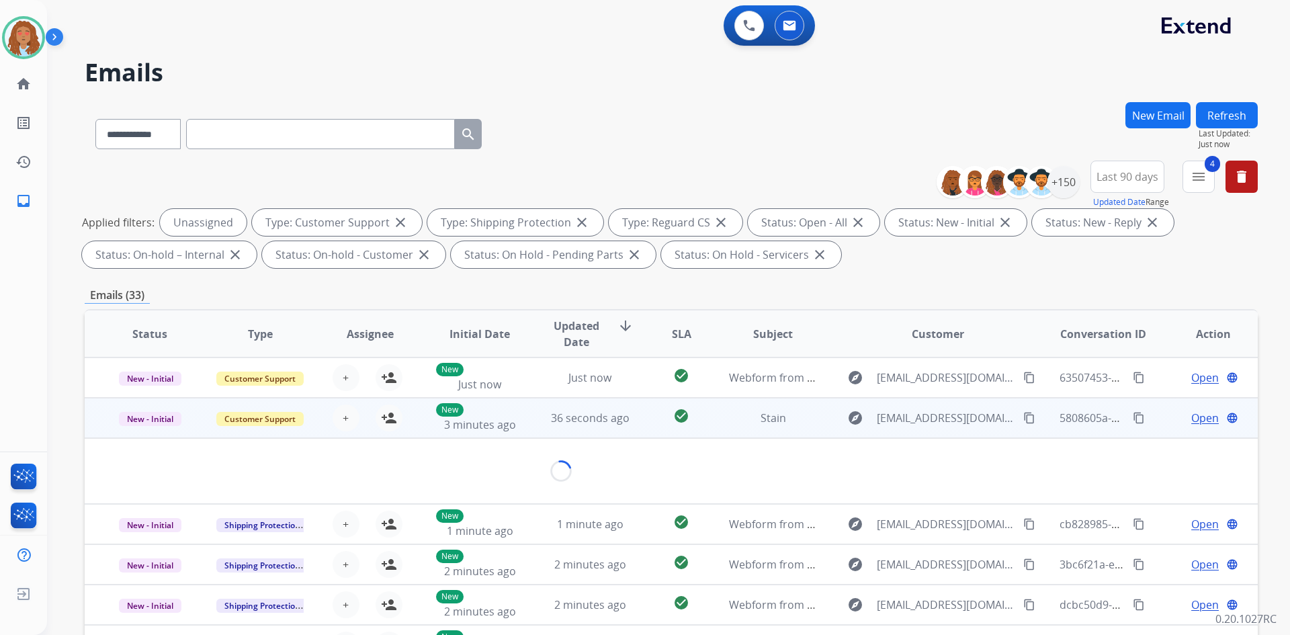
scroll to position [40, 0]
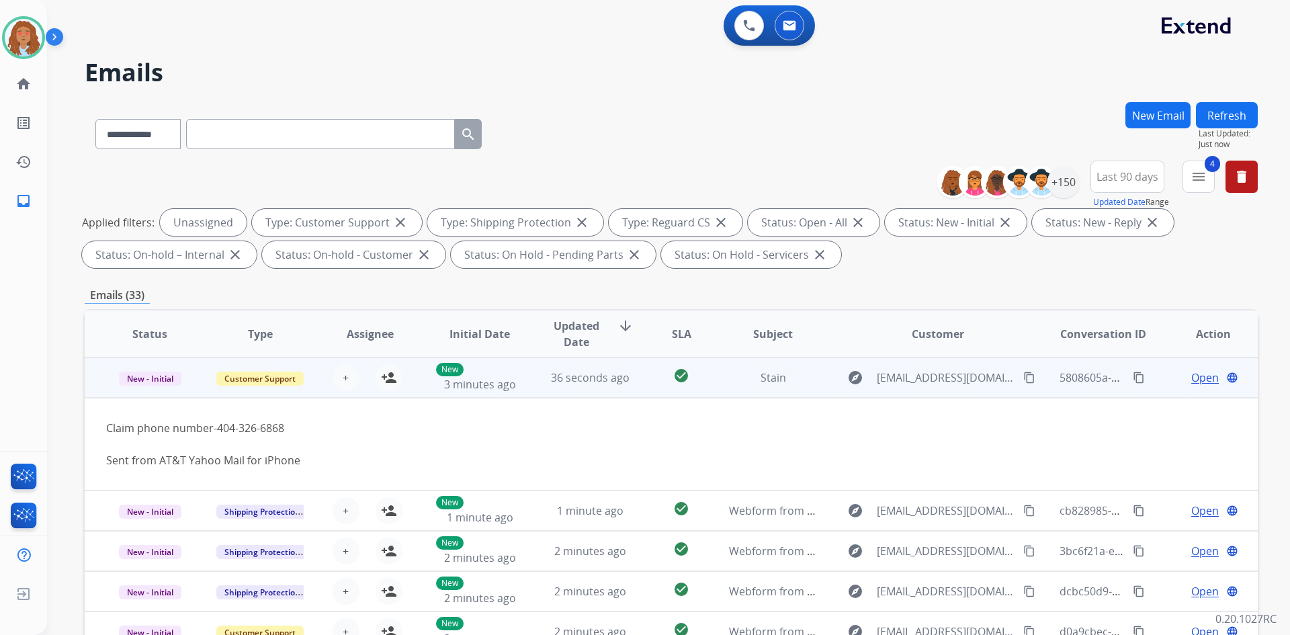
click at [1178, 431] on table "Status Type Assignee Initial Date Updated Date arrow_downward SLA Subject Custo…" at bounding box center [671, 541] width 1173 height 543
click at [1155, 392] on td "Open language" at bounding box center [1202, 377] width 110 height 40
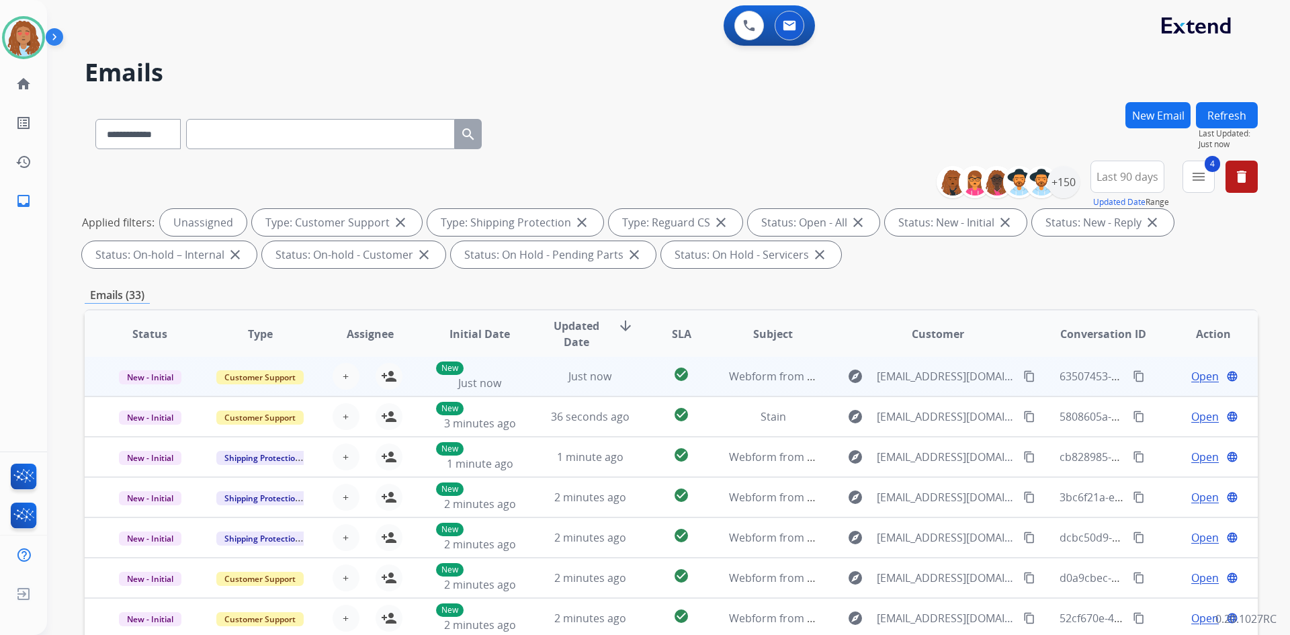
click at [1090, 393] on div "63507453-dc92-46c1-812c-f53b75ae9c76 content_copy" at bounding box center [1103, 376] width 88 height 38
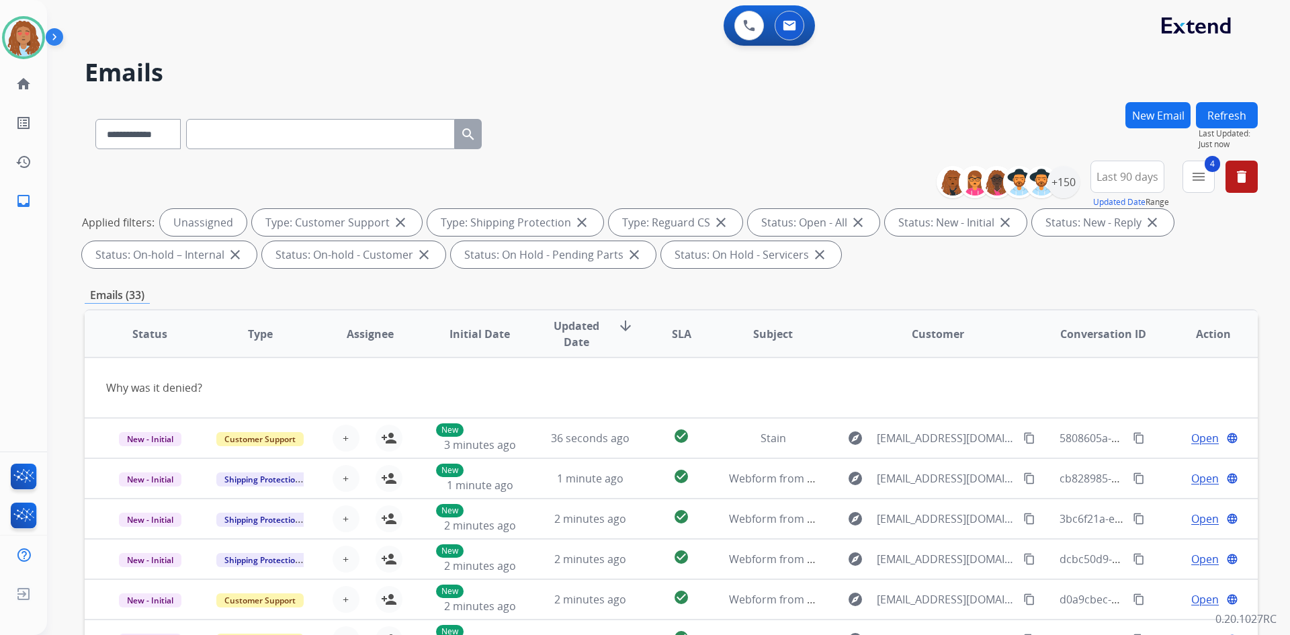
scroll to position [0, 0]
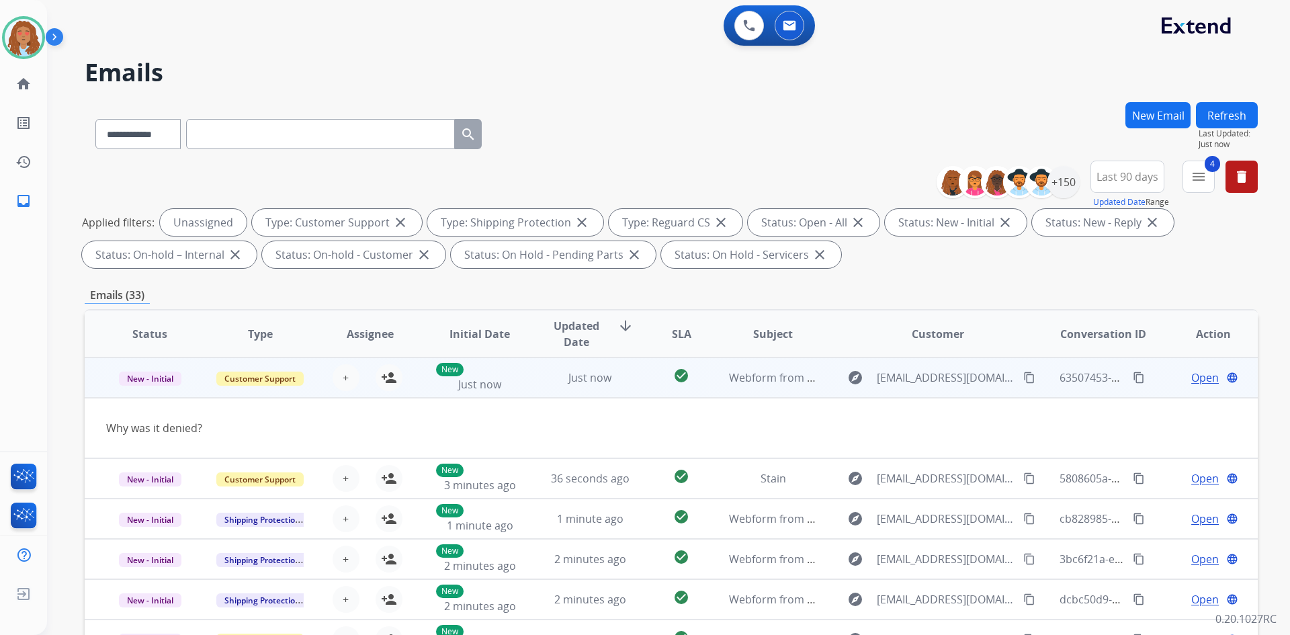
click at [1090, 393] on div "63507453-dc92-46c1-812c-f53b75ae9c76 content_copy" at bounding box center [1103, 378] width 88 height 38
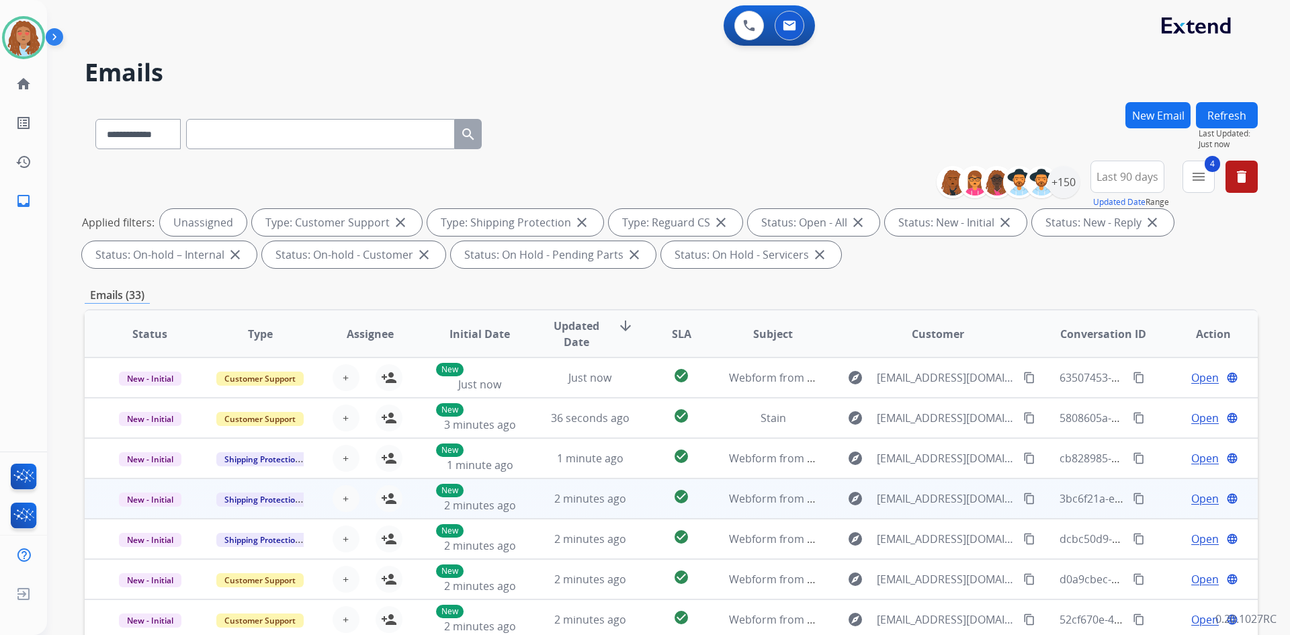
click at [1091, 479] on td "3bc6f21a-e10c-4336-a84d-9ddebc8d4b74 content_copy" at bounding box center [1093, 498] width 110 height 40
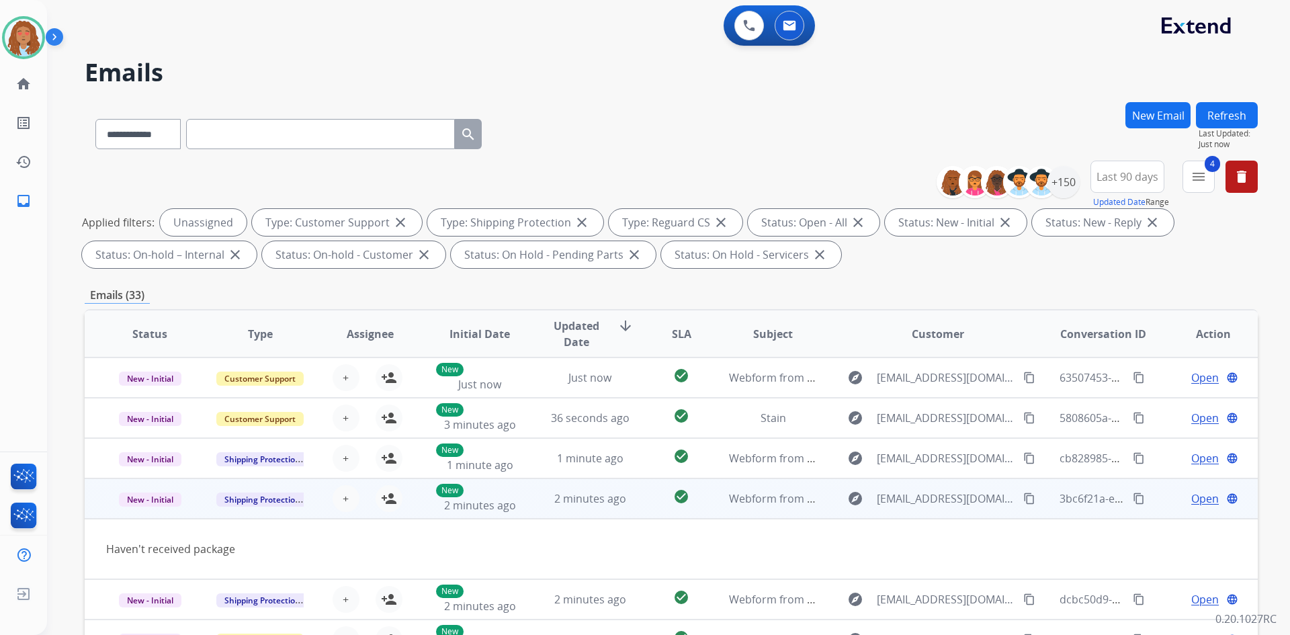
scroll to position [62, 0]
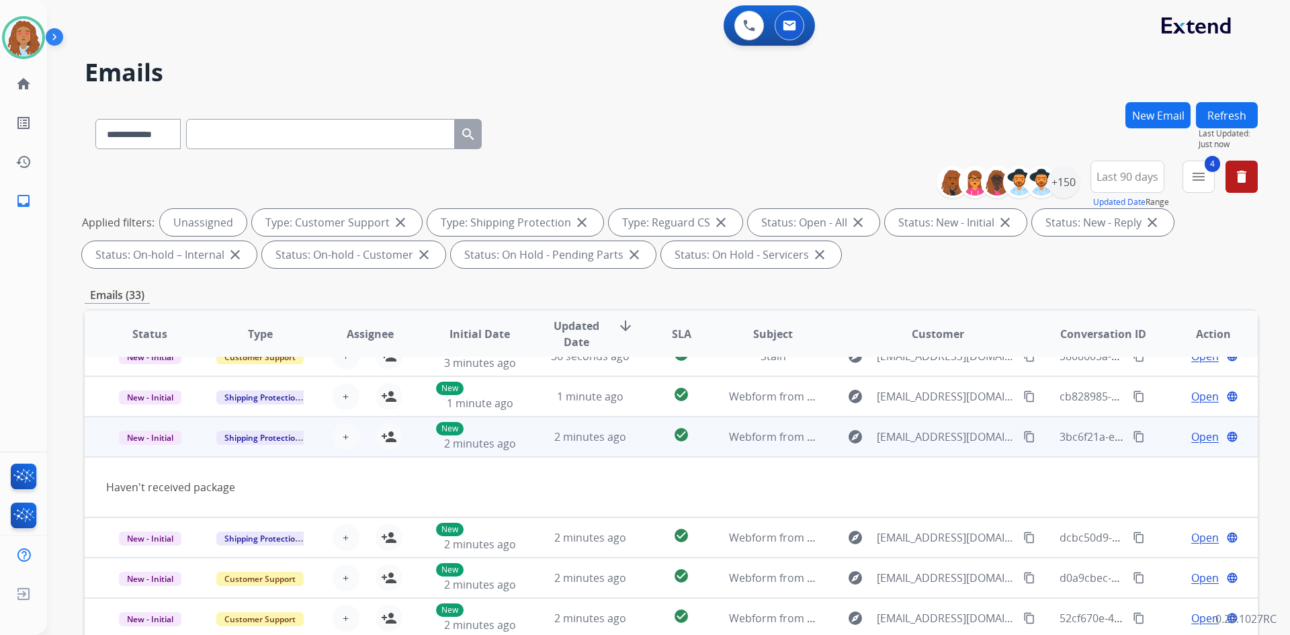
click at [1091, 479] on table "Status Type Assignee Initial Date Updated Date arrow_downward SLA Subject Custo…" at bounding box center [671, 504] width 1173 height 510
click at [1084, 448] on div "3bc6f21a-e10c-4336-a84d-9ddebc8d4b74 content_copy" at bounding box center [1103, 437] width 88 height 38
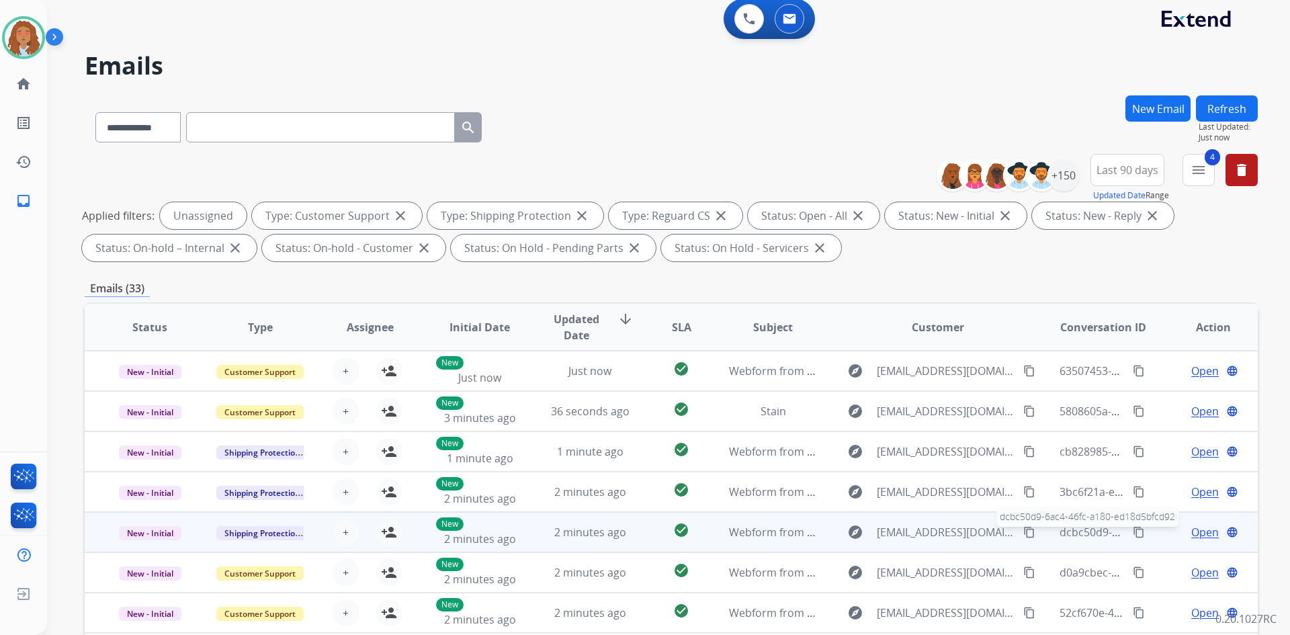
scroll to position [0, 0]
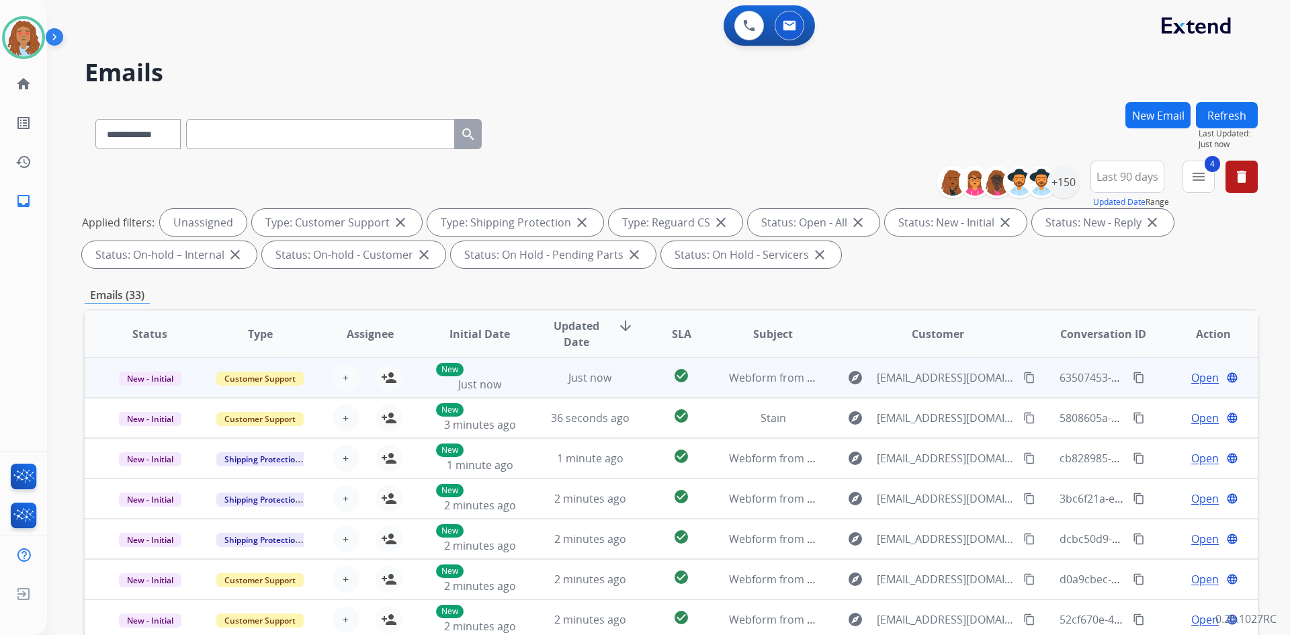
click at [1079, 388] on div "63507453-dc92-46c1-812c-f53b75ae9c76 content_copy" at bounding box center [1103, 378] width 88 height 38
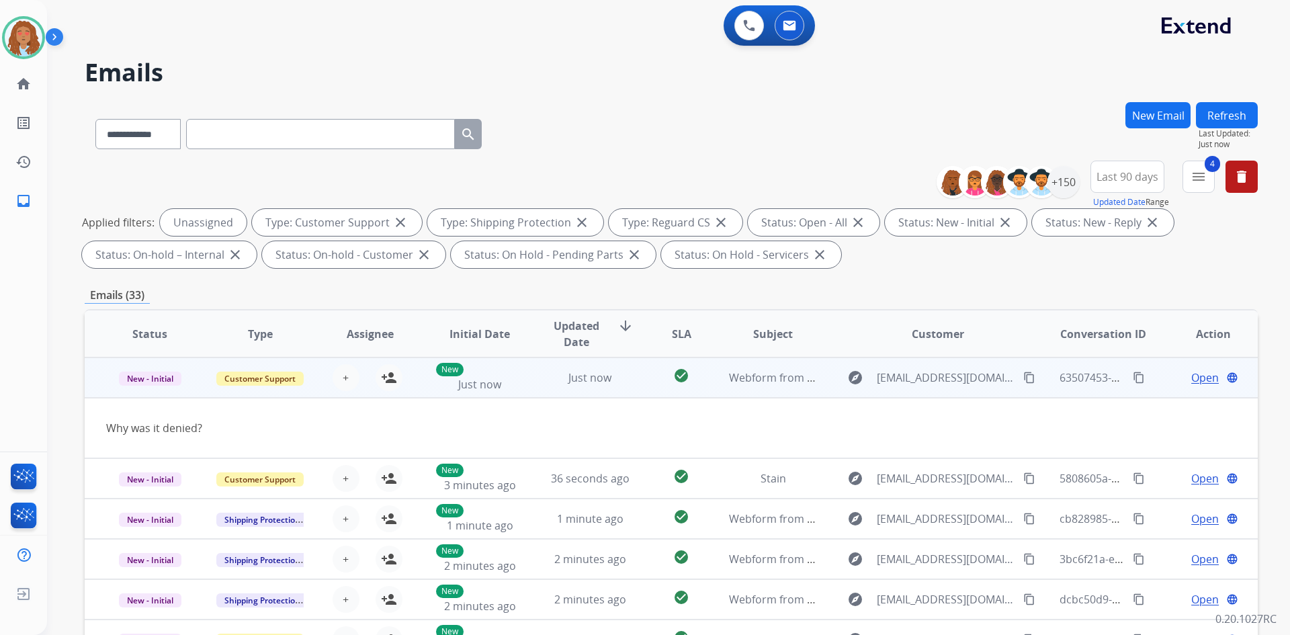
click at [1023, 378] on mat-icon "content_copy" at bounding box center [1029, 377] width 12 height 12
click at [1066, 394] on div "63507453-dc92-46c1-812c-f53b75ae9c76 content_copy" at bounding box center [1103, 378] width 88 height 38
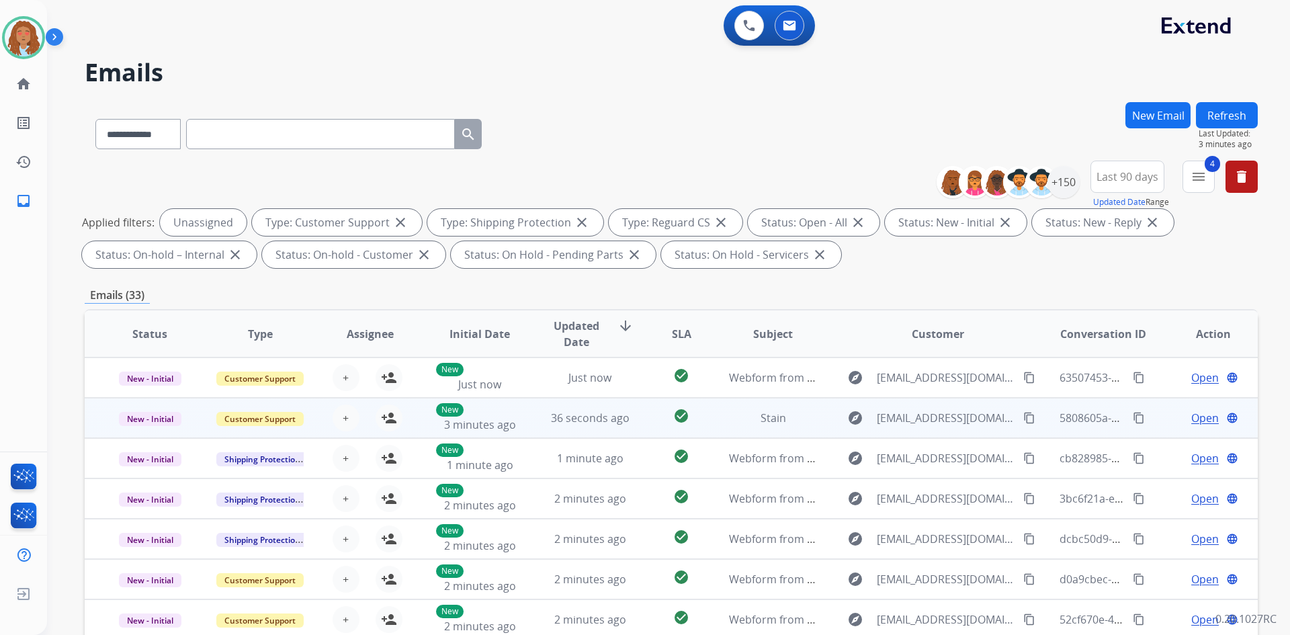
click at [1067, 427] on div "5808605a-2d5e-4941-a670-1fb42e08a17f content_copy" at bounding box center [1103, 418] width 88 height 38
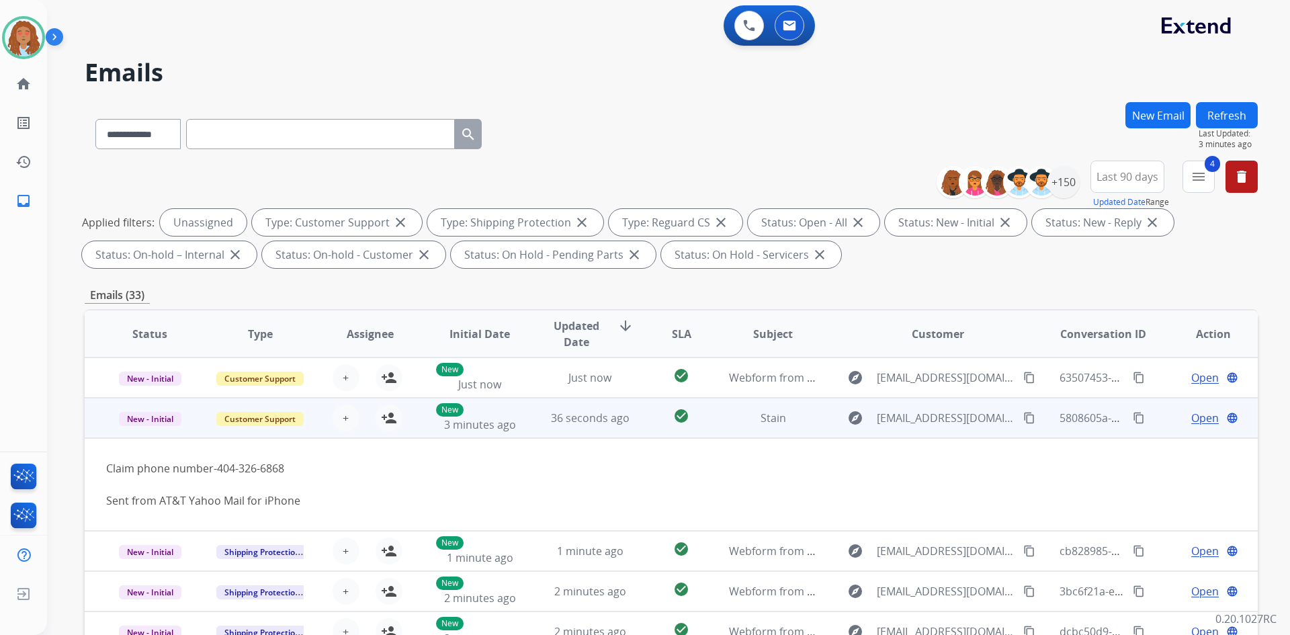
scroll to position [40, 0]
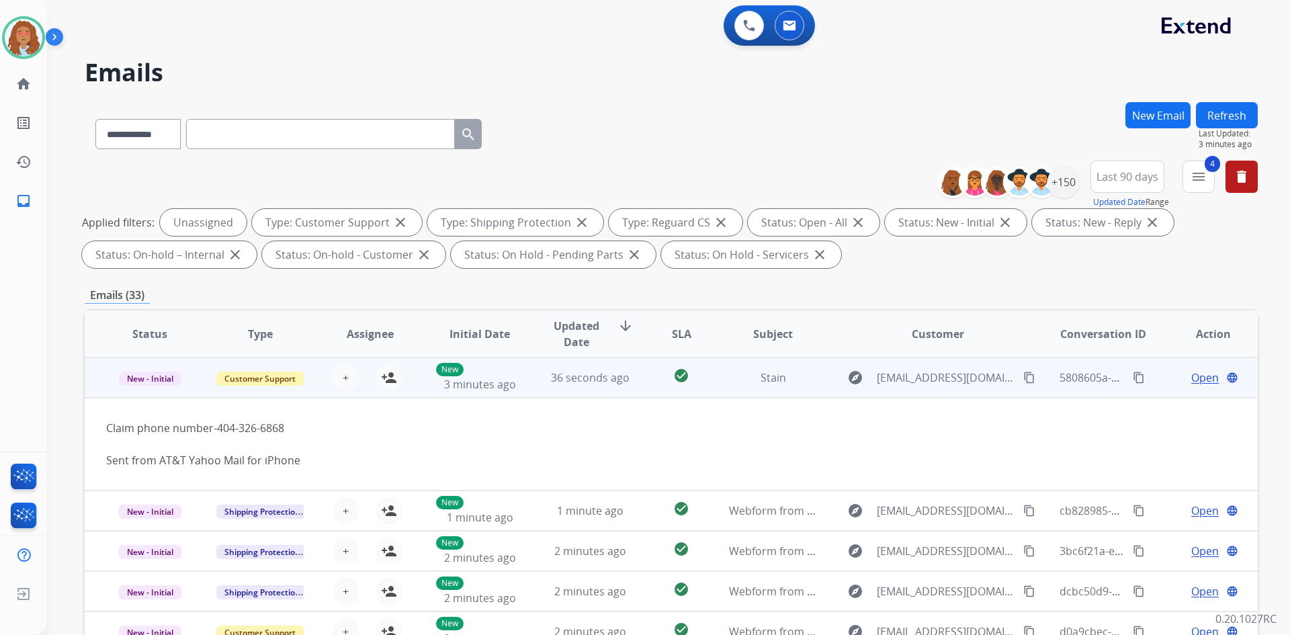
click at [1068, 394] on div "5808605a-2d5e-4941-a670-1fb42e08a17f content_copy" at bounding box center [1103, 378] width 88 height 38
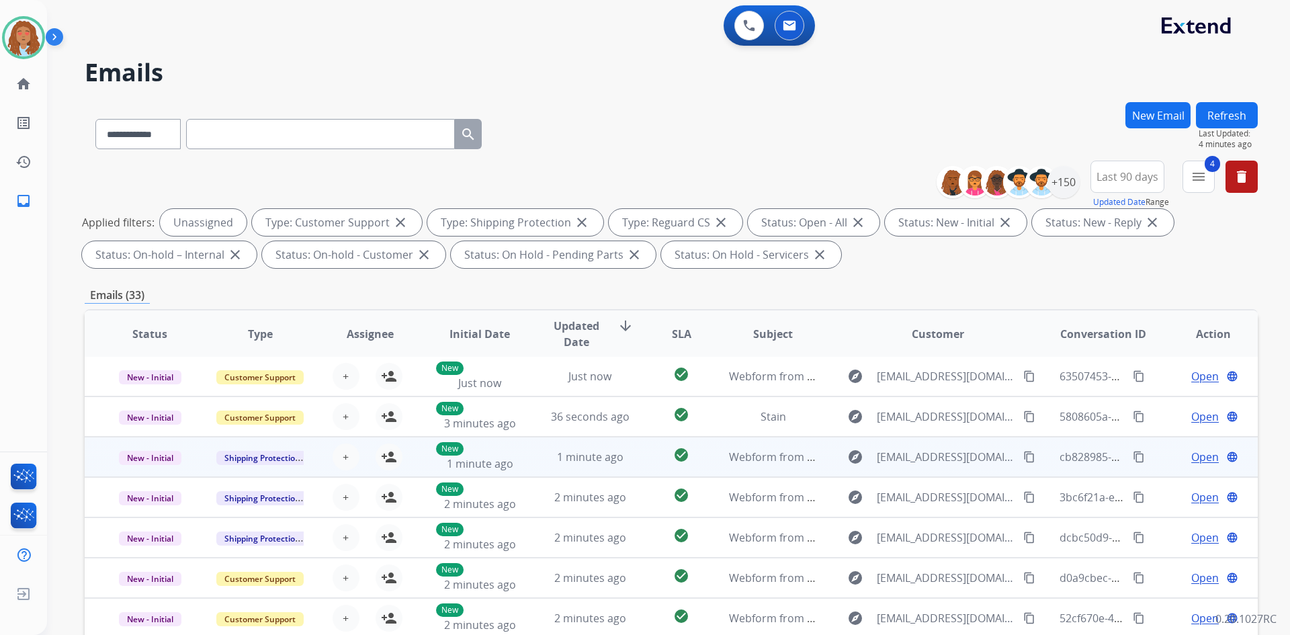
click at [1079, 470] on div "cb828985-39a5-4cb6-b6ac-982e324c99eb content_copy" at bounding box center [1103, 457] width 88 height 38
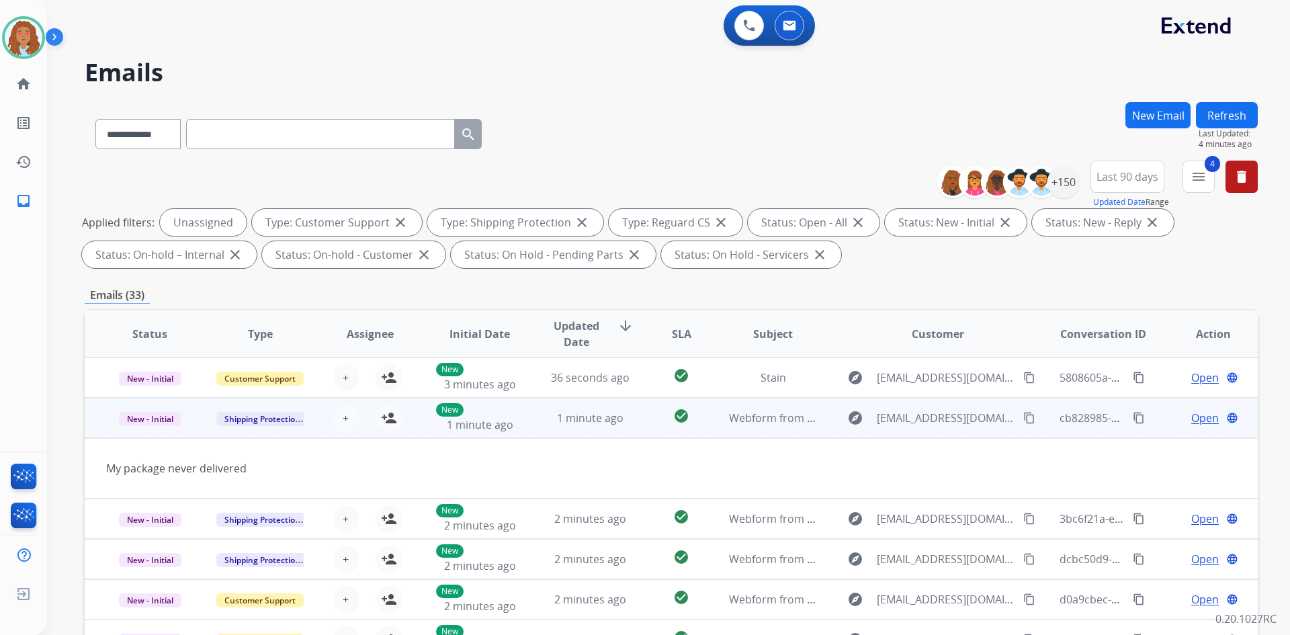
scroll to position [62, 0]
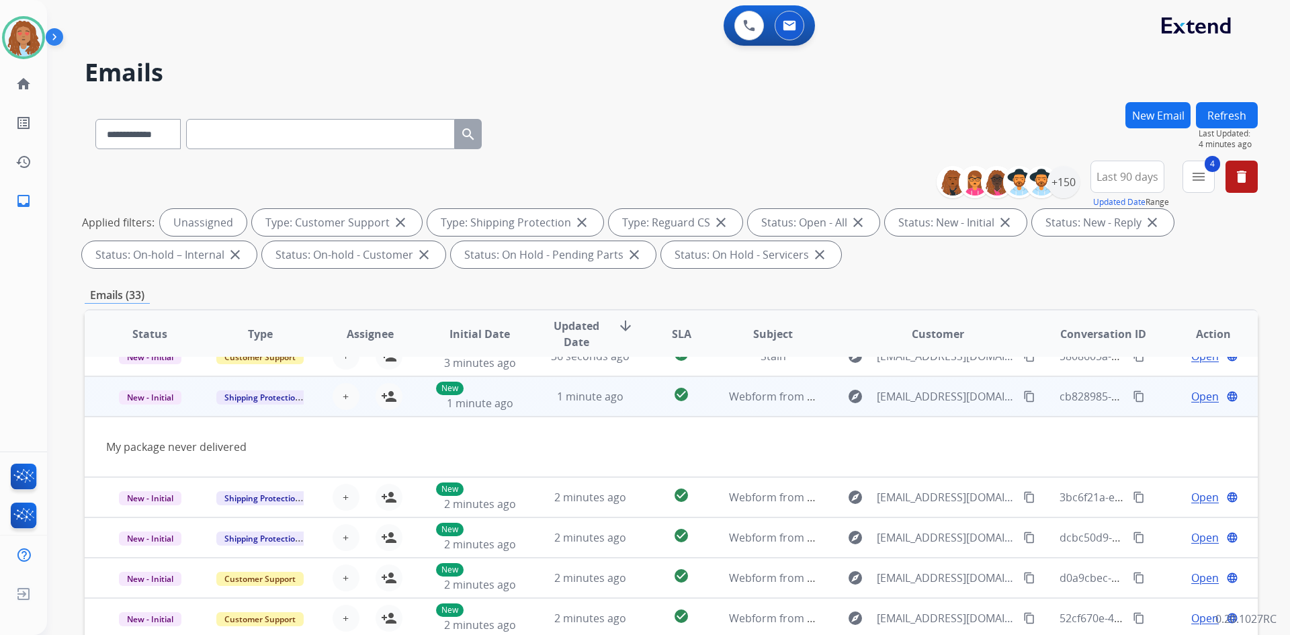
click at [1023, 398] on mat-icon "content_copy" at bounding box center [1029, 396] width 12 height 12
click at [1038, 414] on td "cb828985-39a5-4cb6-b6ac-982e324c99eb content_copy" at bounding box center [1093, 396] width 110 height 40
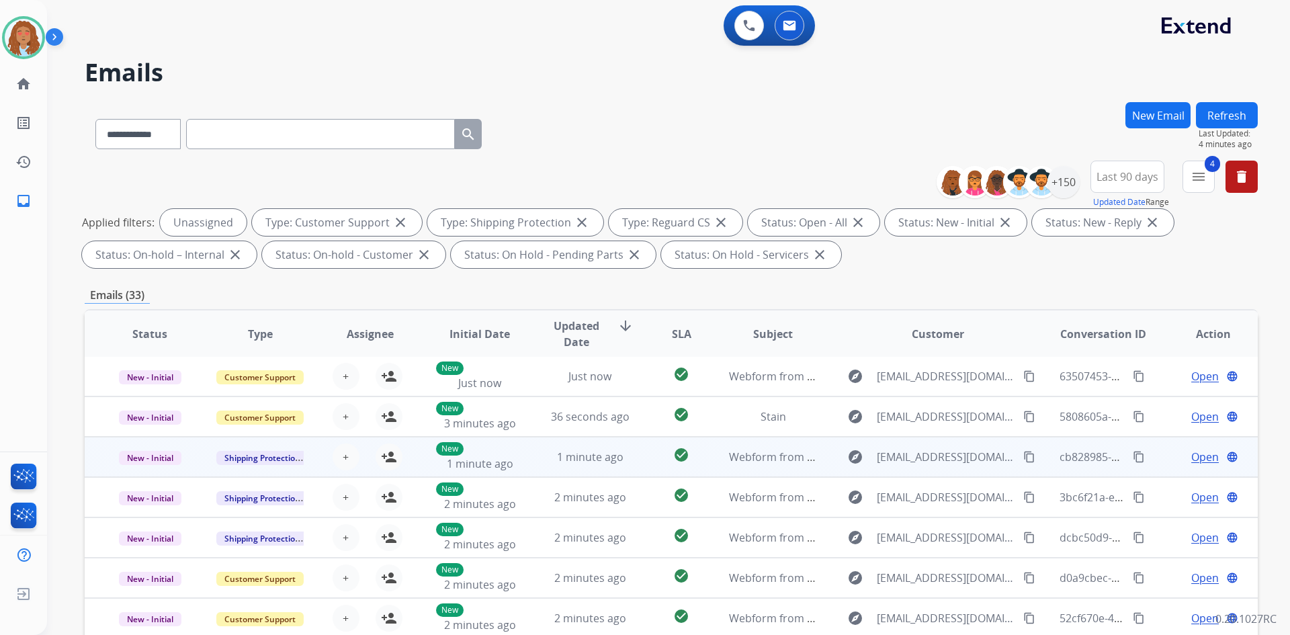
scroll to position [1, 0]
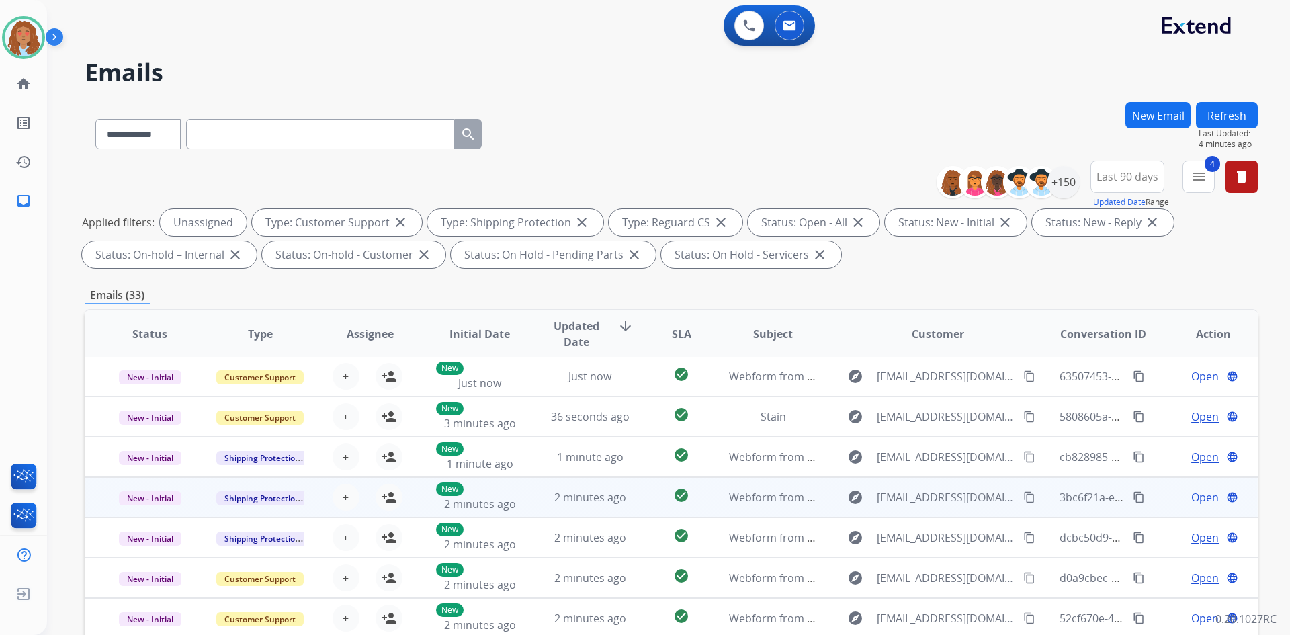
click at [1059, 508] on div "3bc6f21a-e10c-4336-a84d-9ddebc8d4b74 content_copy" at bounding box center [1103, 497] width 88 height 38
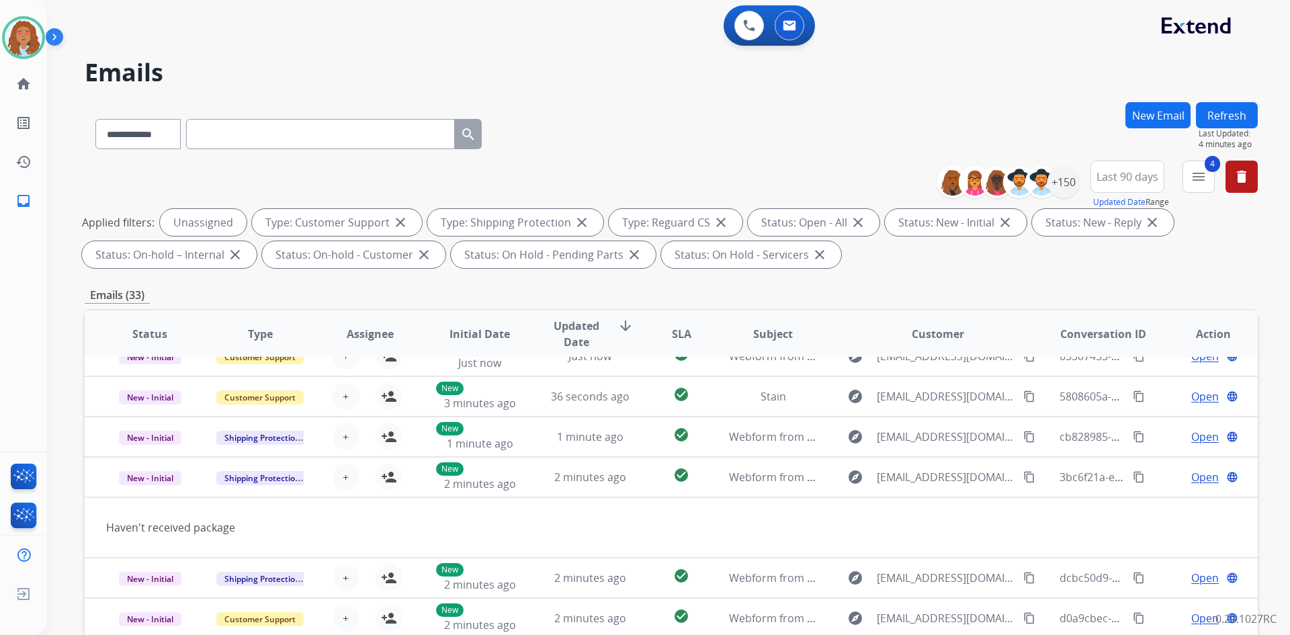
scroll to position [0, 0]
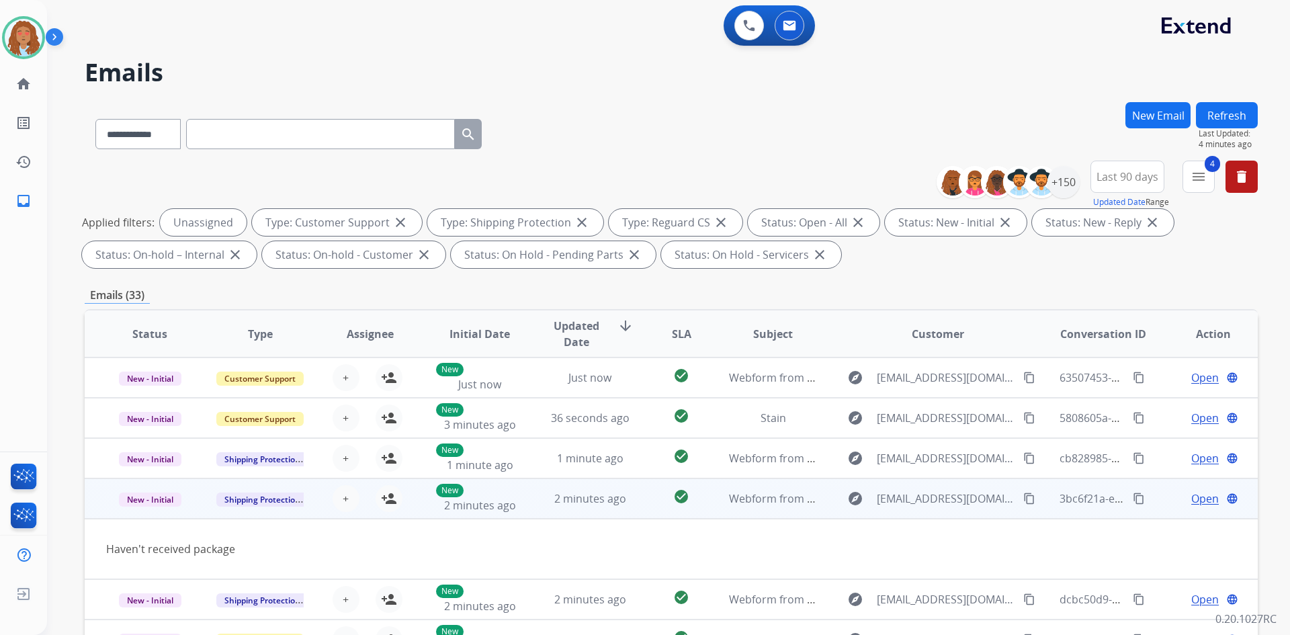
click at [1132, 501] on mat-icon "content_copy" at bounding box center [1138, 498] width 12 height 12
click at [1023, 500] on mat-icon "content_copy" at bounding box center [1029, 498] width 12 height 12
click at [1042, 512] on td "3bc6f21a-e10c-4336-a84d-9ddebc8d4b74 content_copy" at bounding box center [1093, 498] width 110 height 40
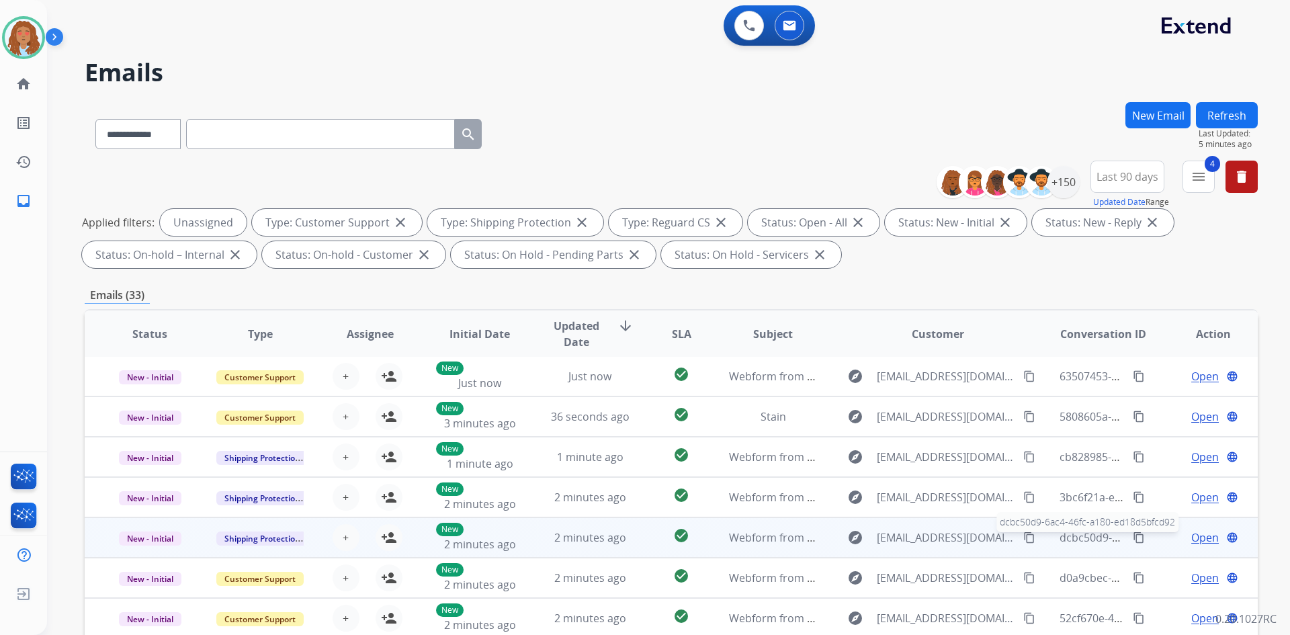
scroll to position [67, 0]
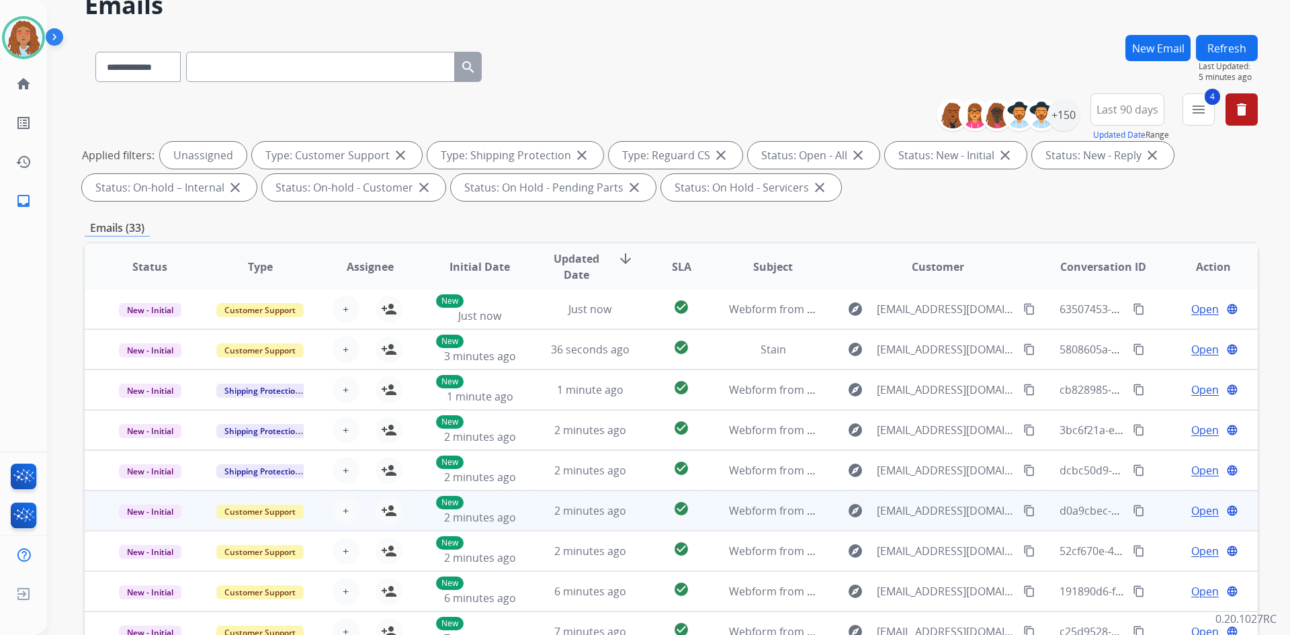
click at [1049, 523] on td "d0a9cbec-4ed3-434d-87bc-86c60411427a content_copy" at bounding box center [1093, 510] width 110 height 40
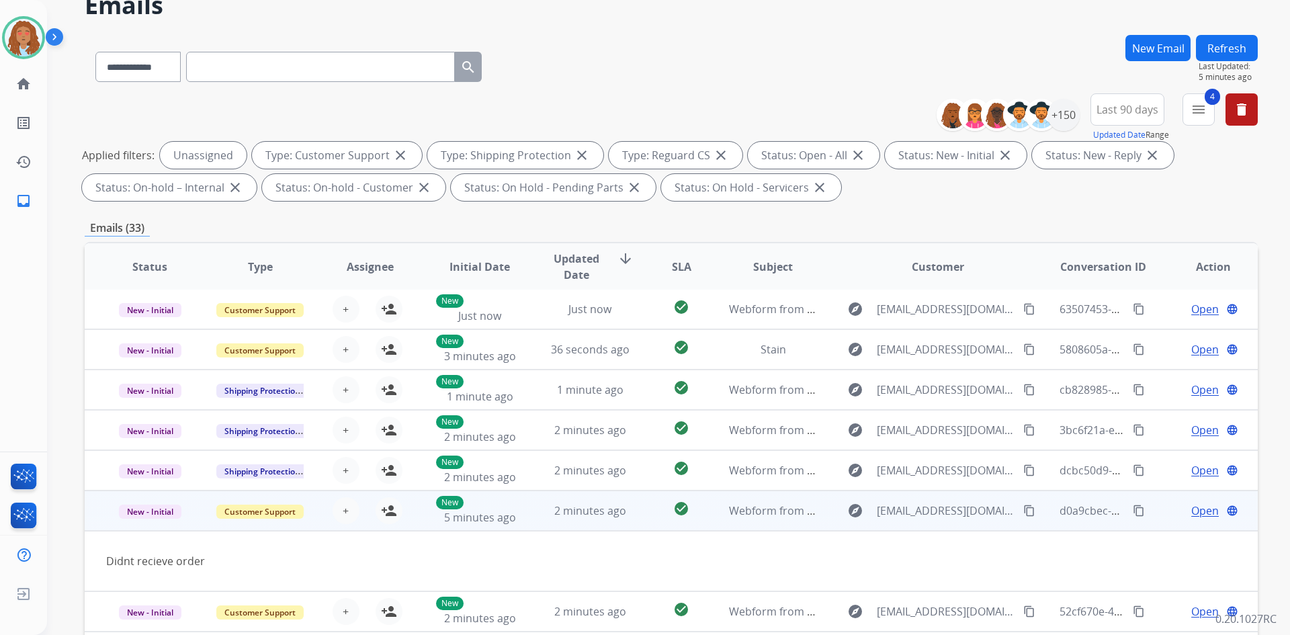
scroll to position [62, 0]
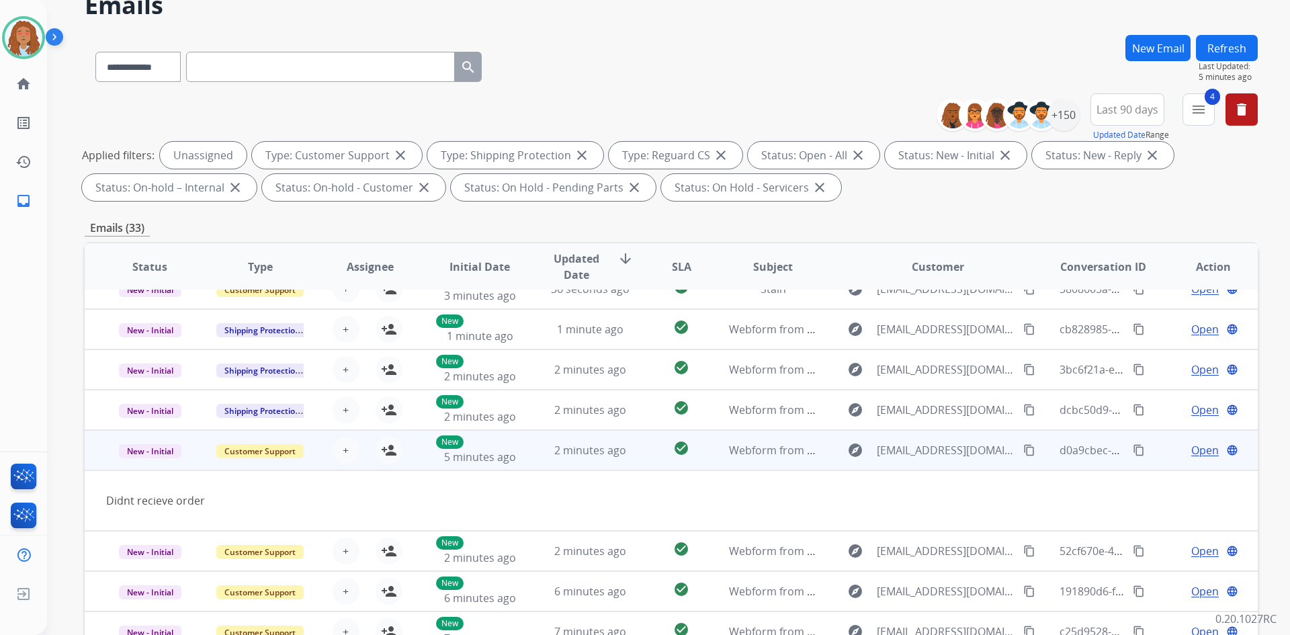
click at [1059, 463] on div "d0a9cbec-4ed3-434d-87bc-86c60411427a content_copy" at bounding box center [1103, 450] width 88 height 38
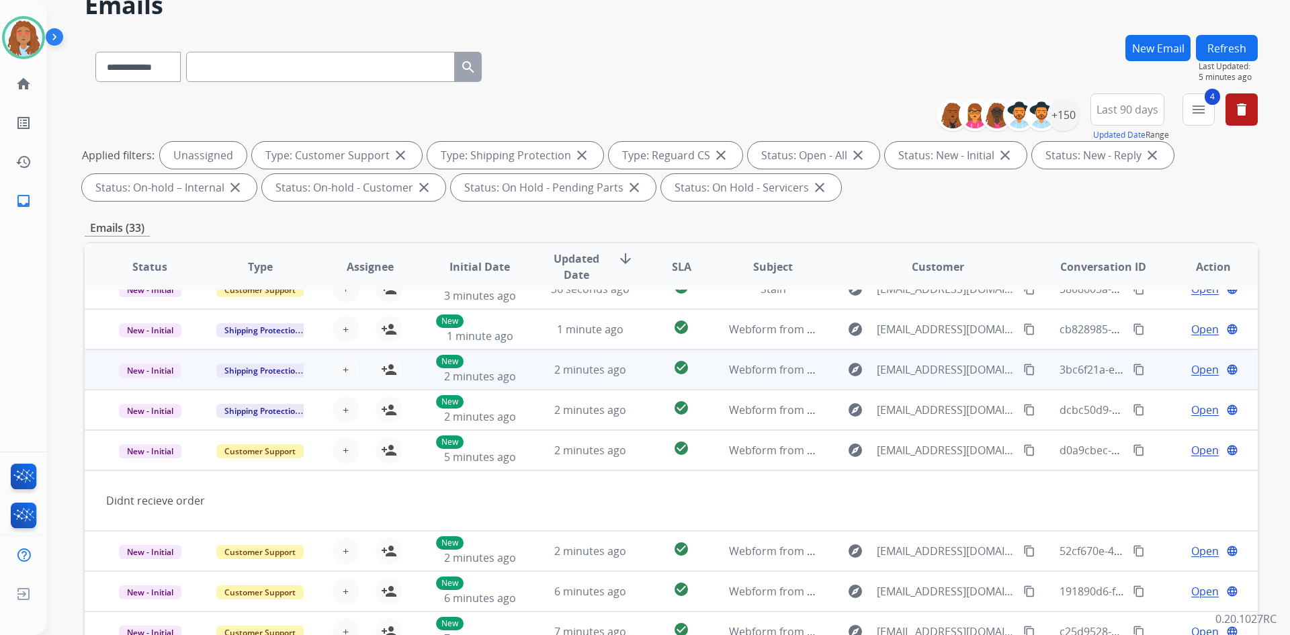
scroll to position [1, 0]
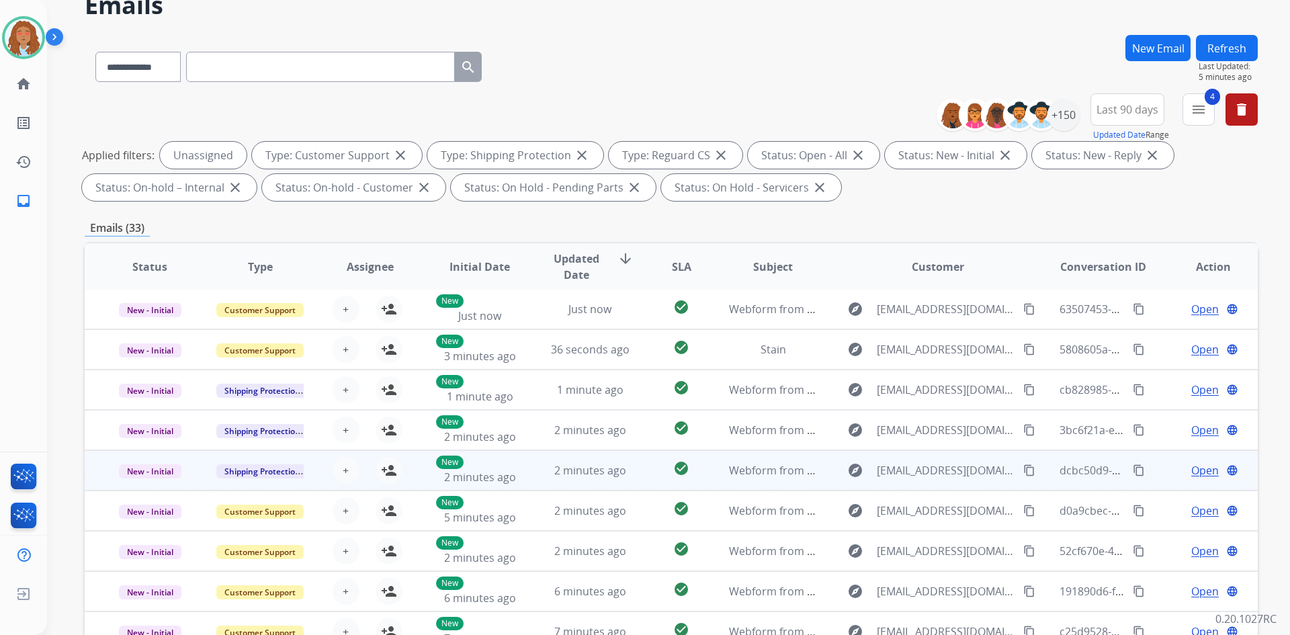
click at [1059, 482] on div "dcbc50d9-6ac4-46fc-a180-ed18d5bfcd92 content_copy" at bounding box center [1103, 470] width 88 height 38
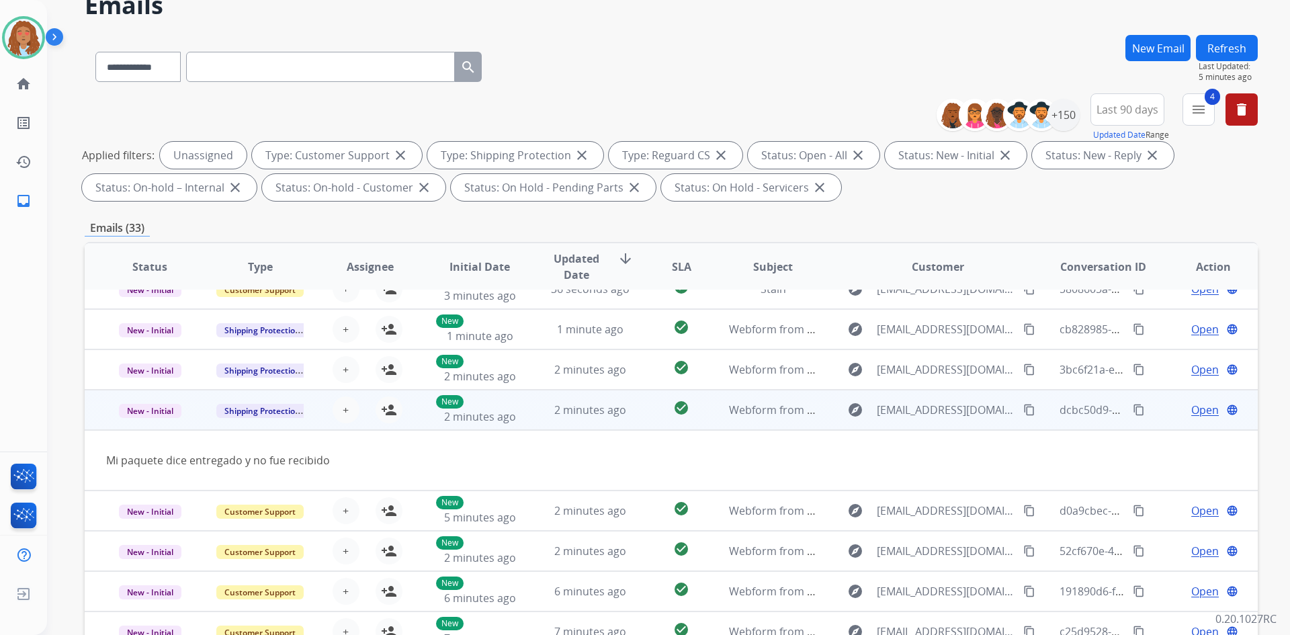
click at [1059, 420] on div "dcbc50d9-6ac4-46fc-a180-ed18d5bfcd92 content_copy" at bounding box center [1103, 410] width 88 height 38
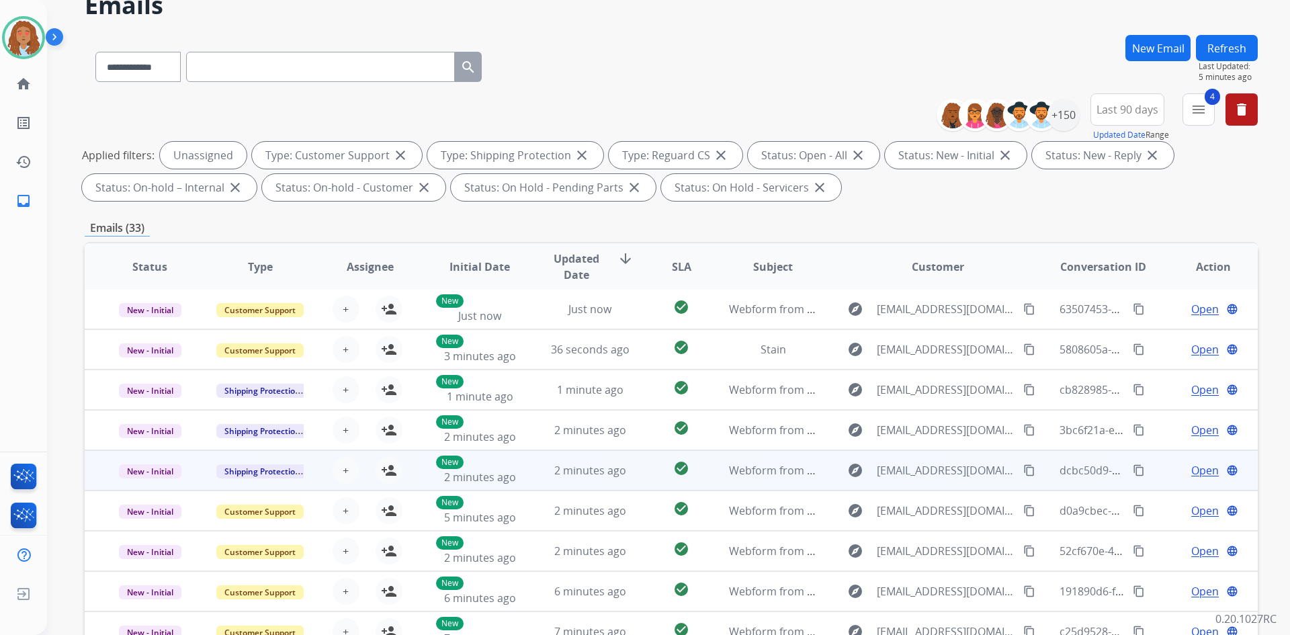
scroll to position [194, 0]
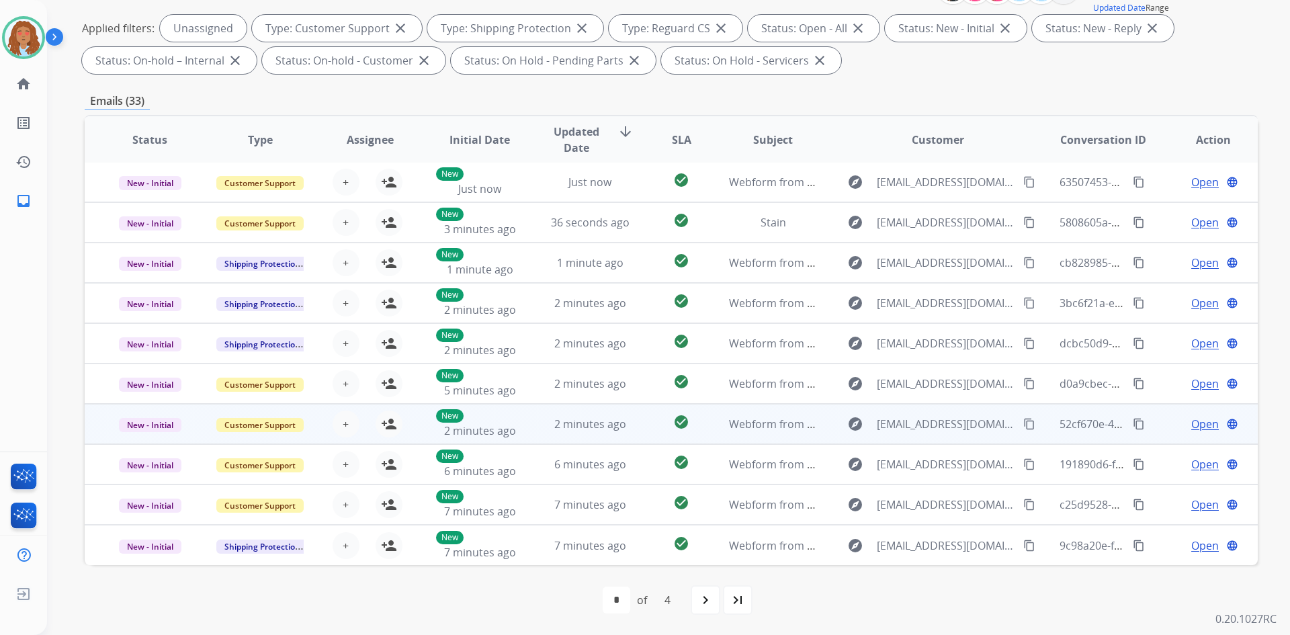
click at [1063, 436] on div "52cf670e-42ca-4498-be3a-9c660dd212b8 content_copy" at bounding box center [1103, 424] width 88 height 38
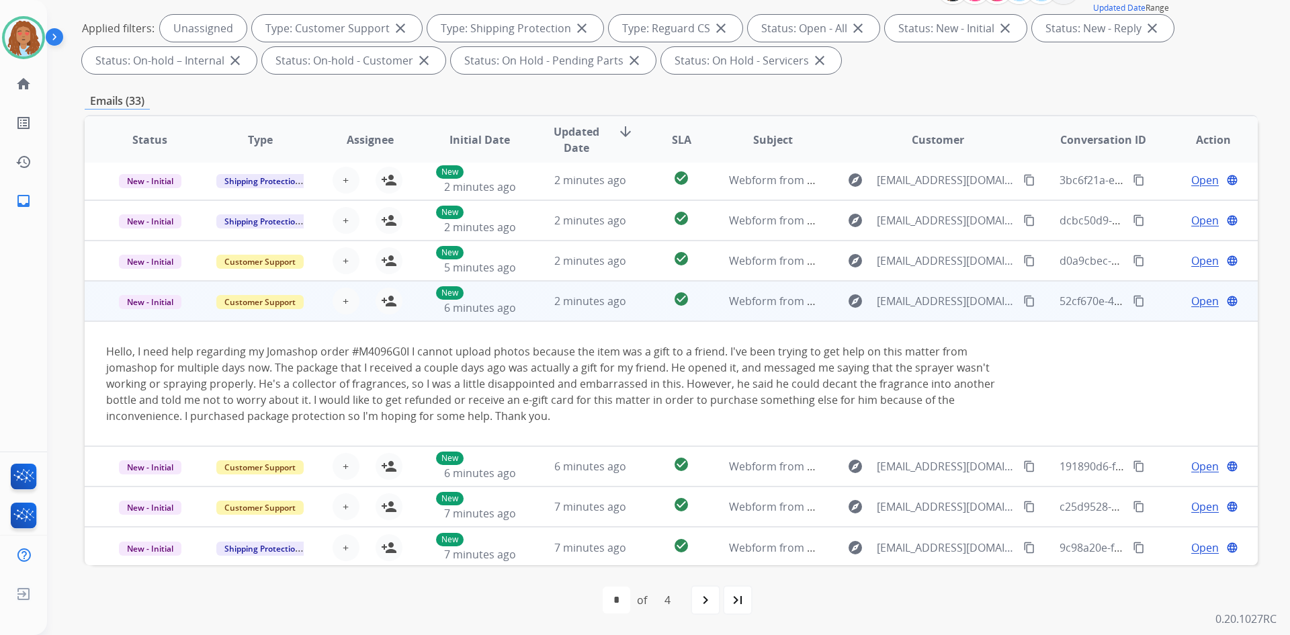
scroll to position [126, 0]
click at [1085, 318] on td "52cf670e-42ca-4498-be3a-9c660dd212b8 content_copy" at bounding box center [1093, 299] width 110 height 40
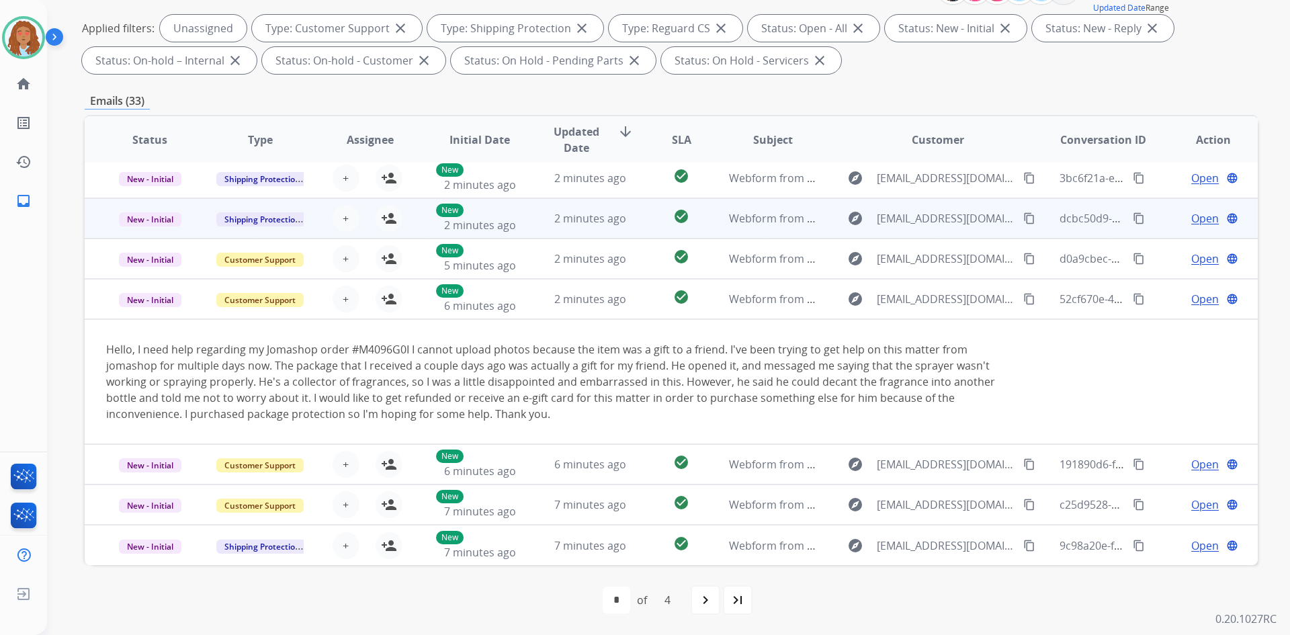
scroll to position [1, 0]
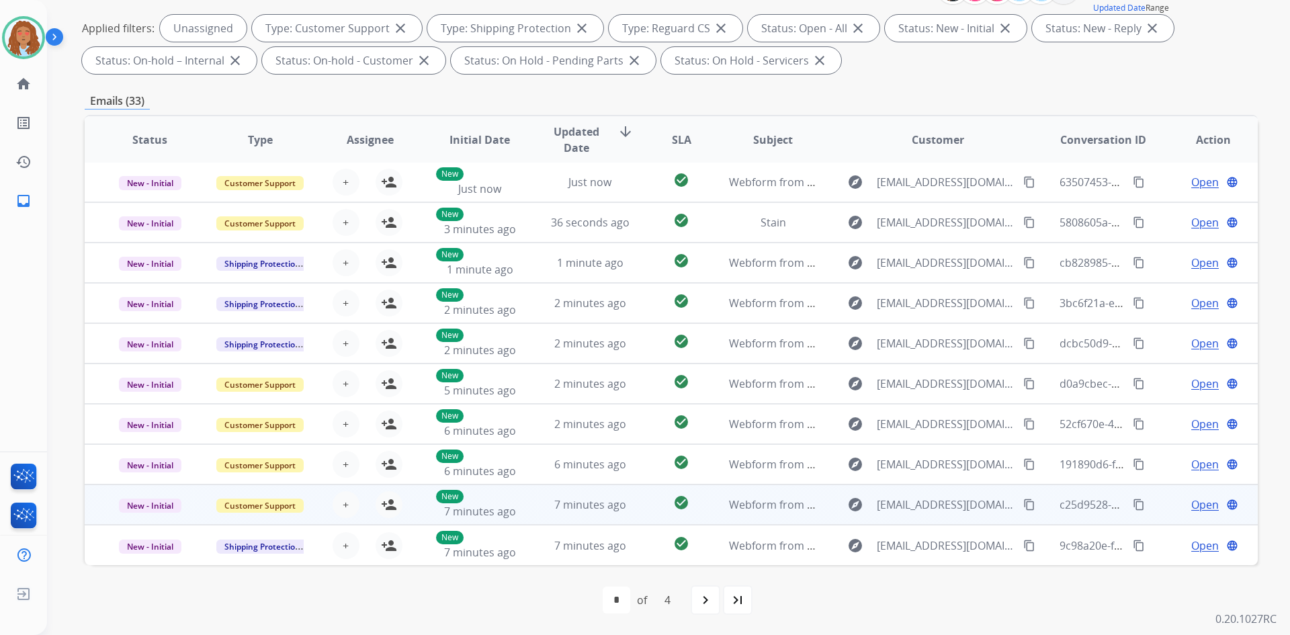
click at [1059, 517] on div "c25d9528-ef1a-43aa-98fb-9dcd21b56bba content_copy" at bounding box center [1103, 505] width 88 height 38
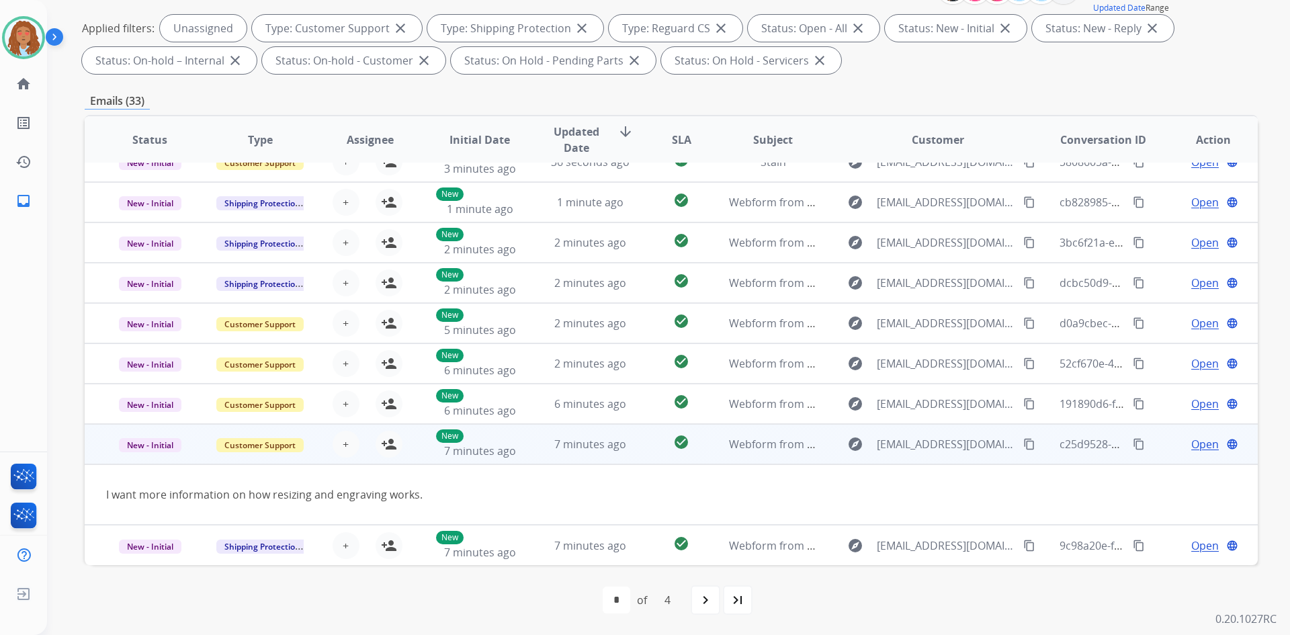
scroll to position [62, 0]
click at [1065, 453] on div "c25d9528-ef1a-43aa-98fb-9dcd21b56bba content_copy" at bounding box center [1103, 444] width 88 height 38
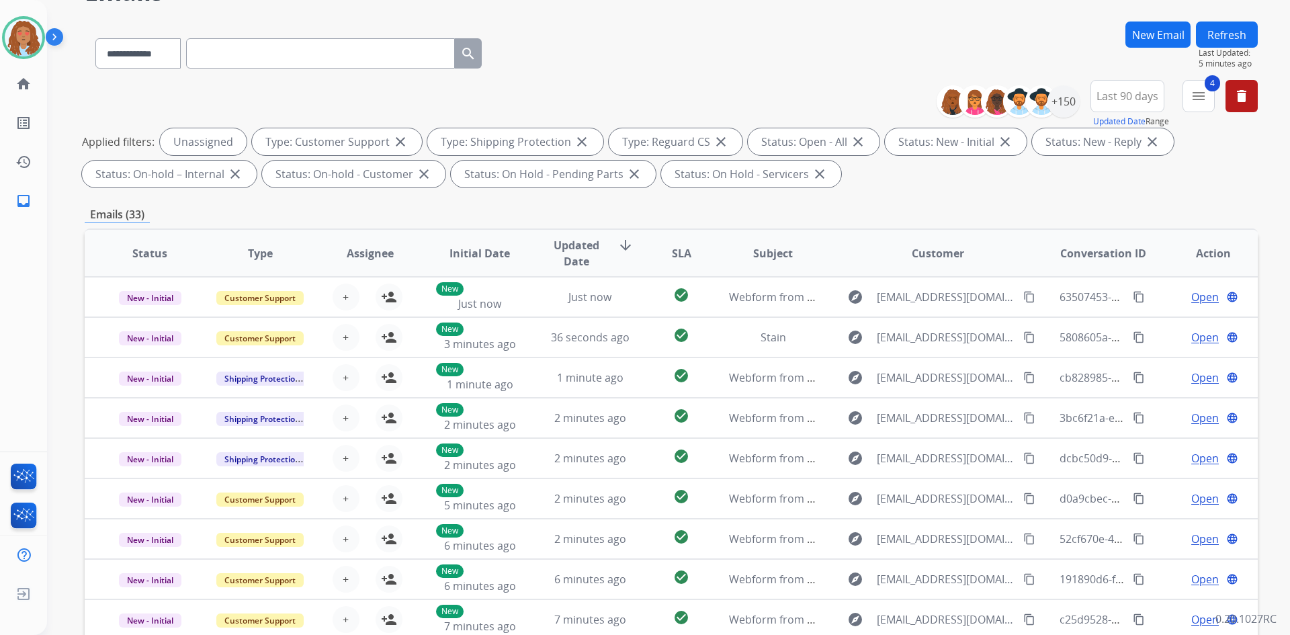
scroll to position [0, 0]
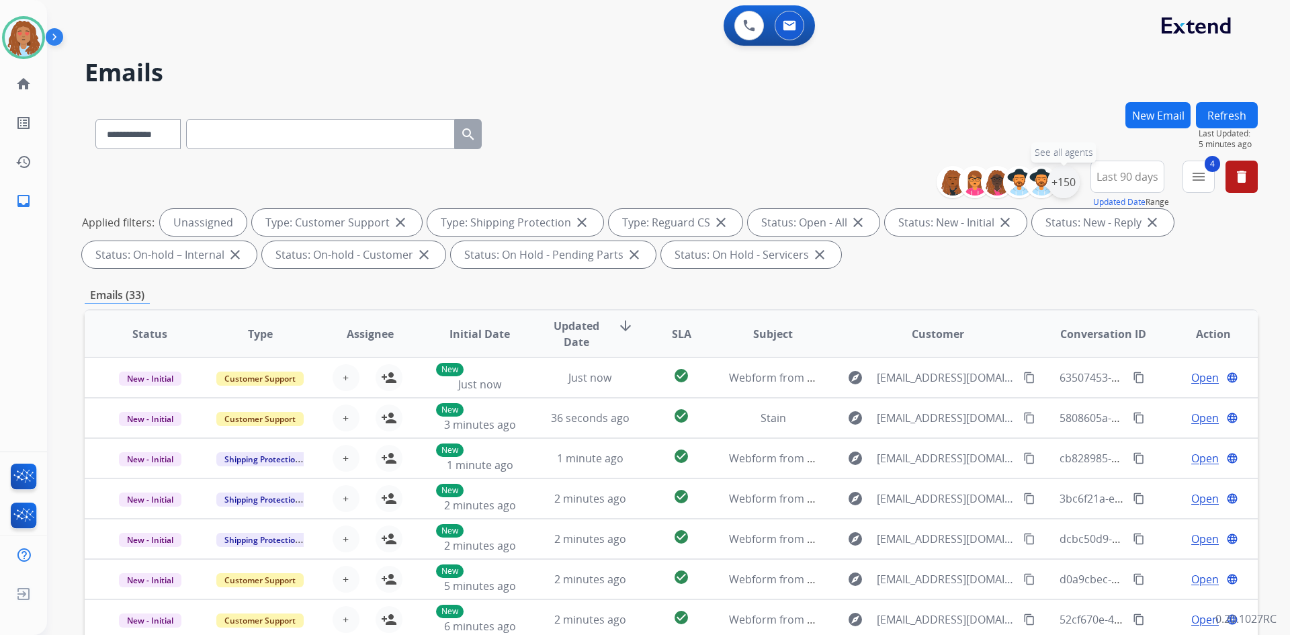
click at [1071, 185] on div "+150" at bounding box center [1063, 182] width 32 height 32
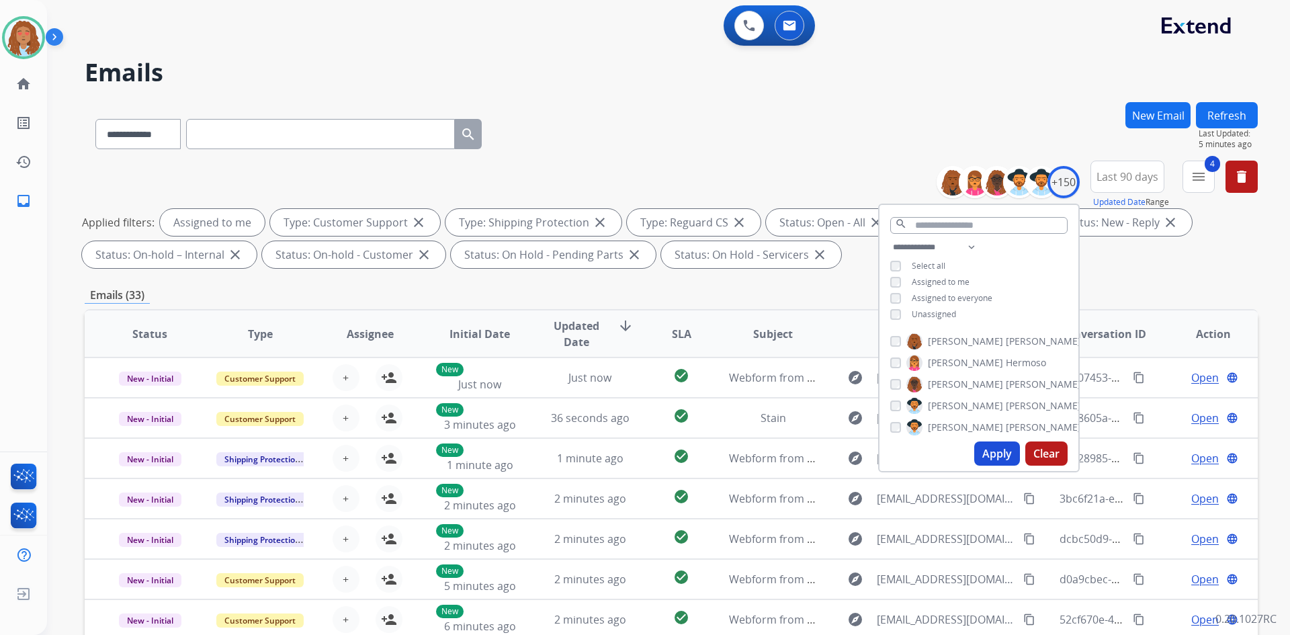
click at [989, 454] on button "Apply" at bounding box center [997, 453] width 46 height 24
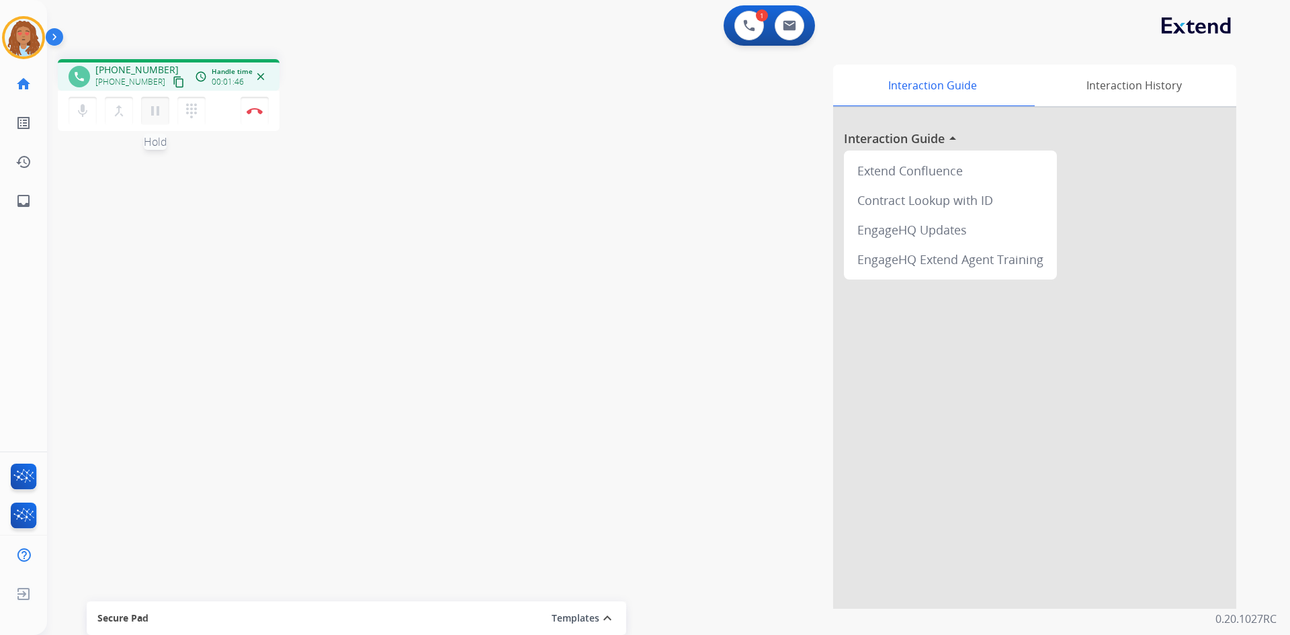
click at [145, 114] on button "pause Hold" at bounding box center [155, 111] width 28 height 28
click at [158, 109] on mat-icon "play_arrow" at bounding box center [155, 111] width 16 height 16
click at [250, 112] on img at bounding box center [255, 110] width 16 height 7
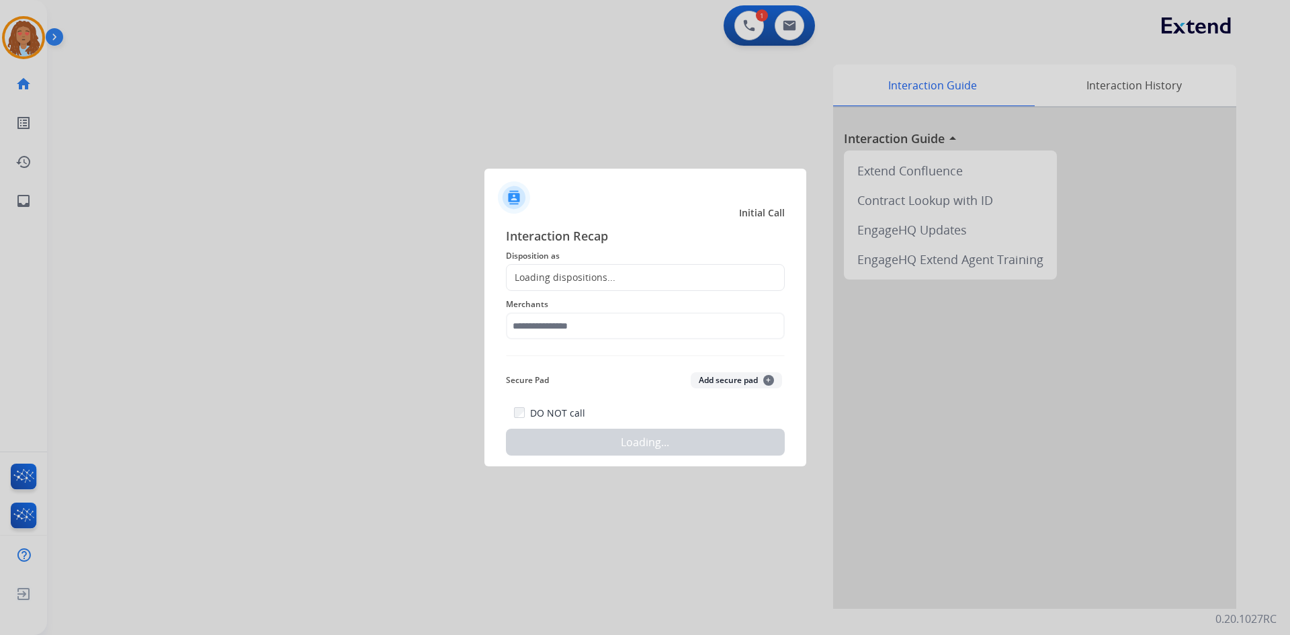
click at [574, 276] on div "Loading dispositions..." at bounding box center [560, 277] width 109 height 13
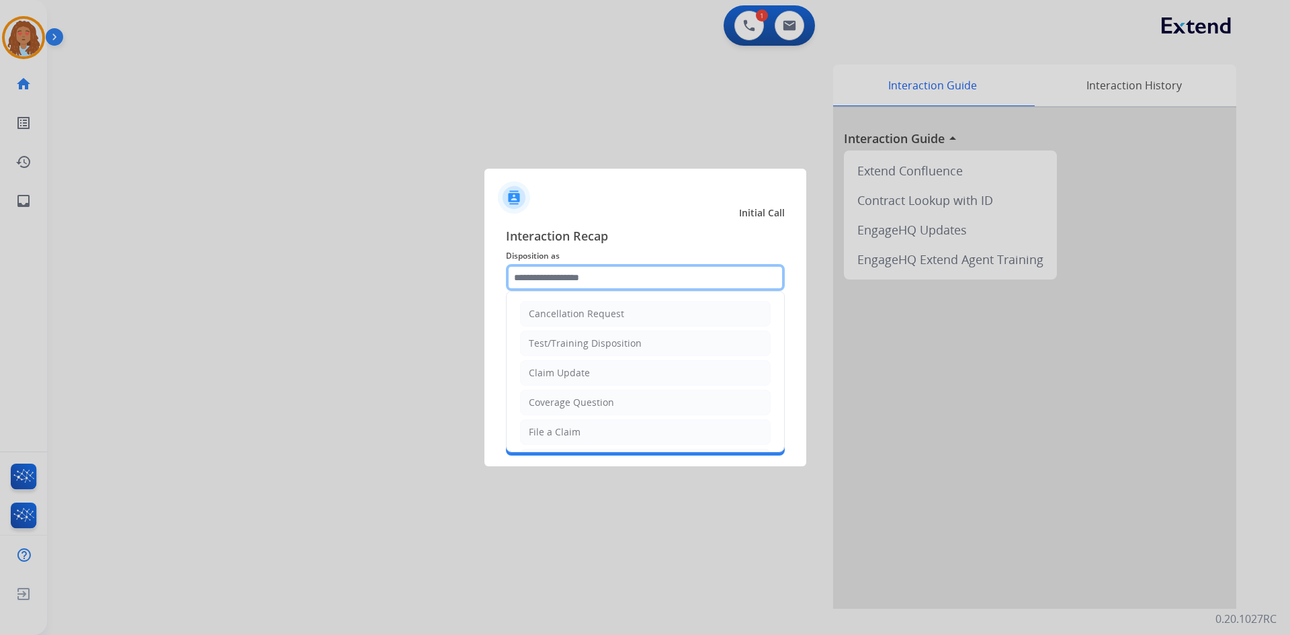
click at [598, 285] on input "text" at bounding box center [645, 277] width 279 height 27
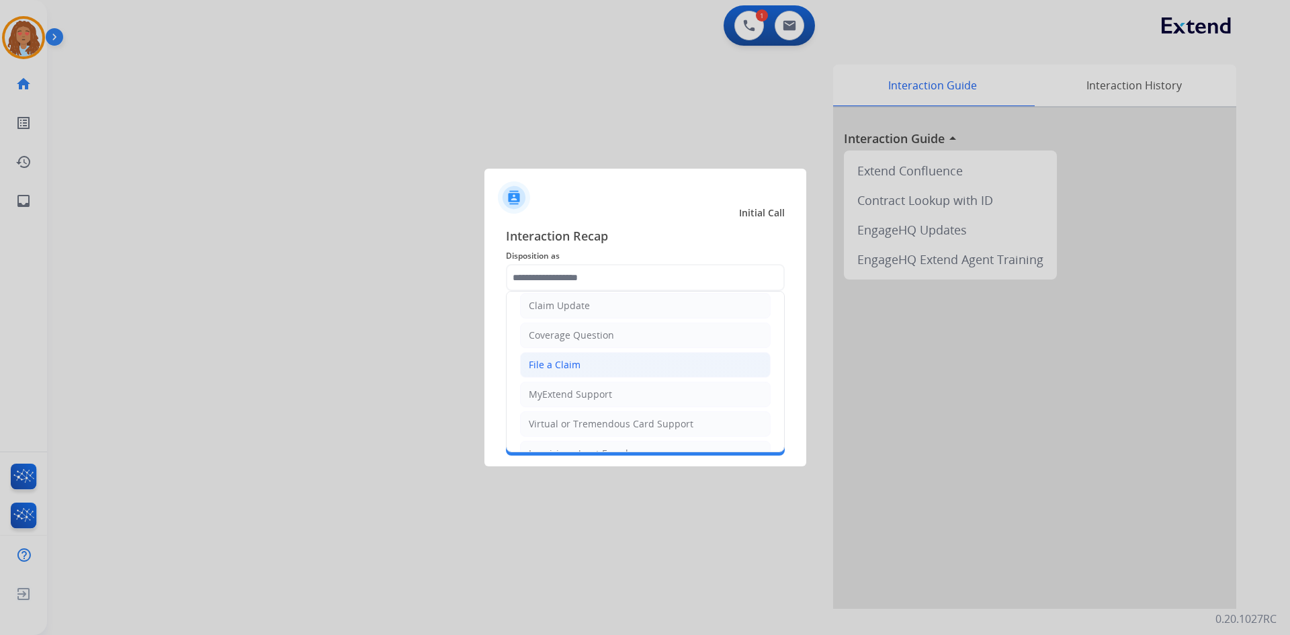
click at [578, 363] on li "File a Claim" at bounding box center [645, 365] width 251 height 26
type input "**********"
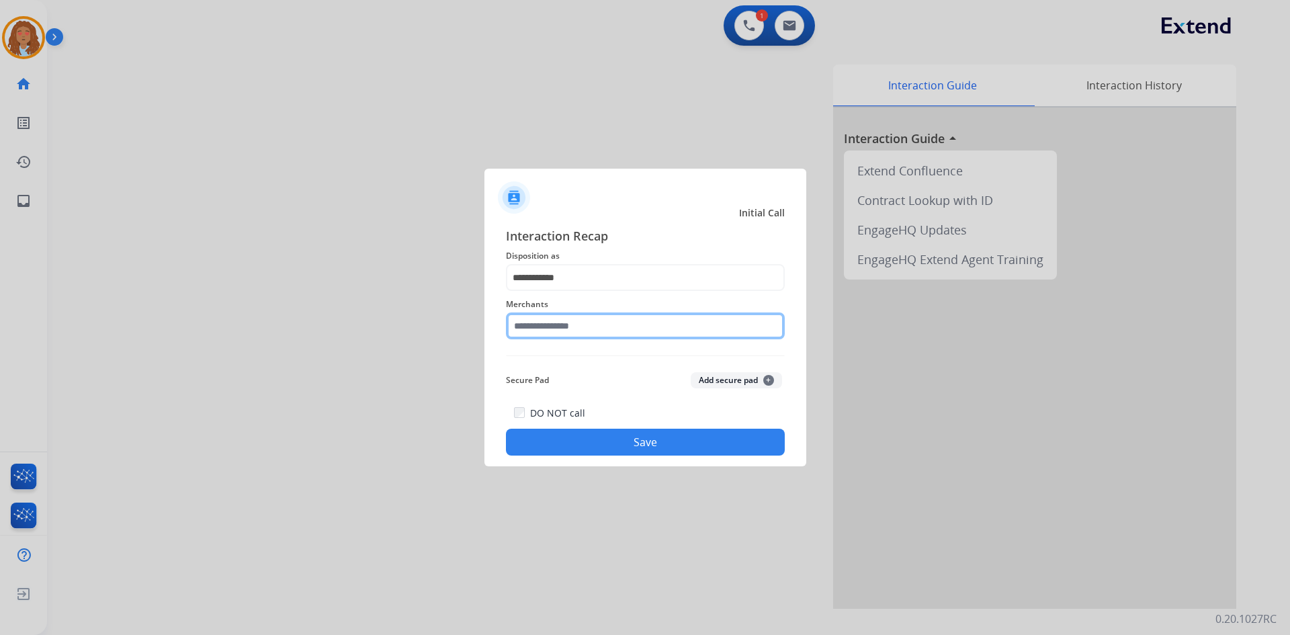
click at [574, 328] on input "text" at bounding box center [645, 325] width 279 height 27
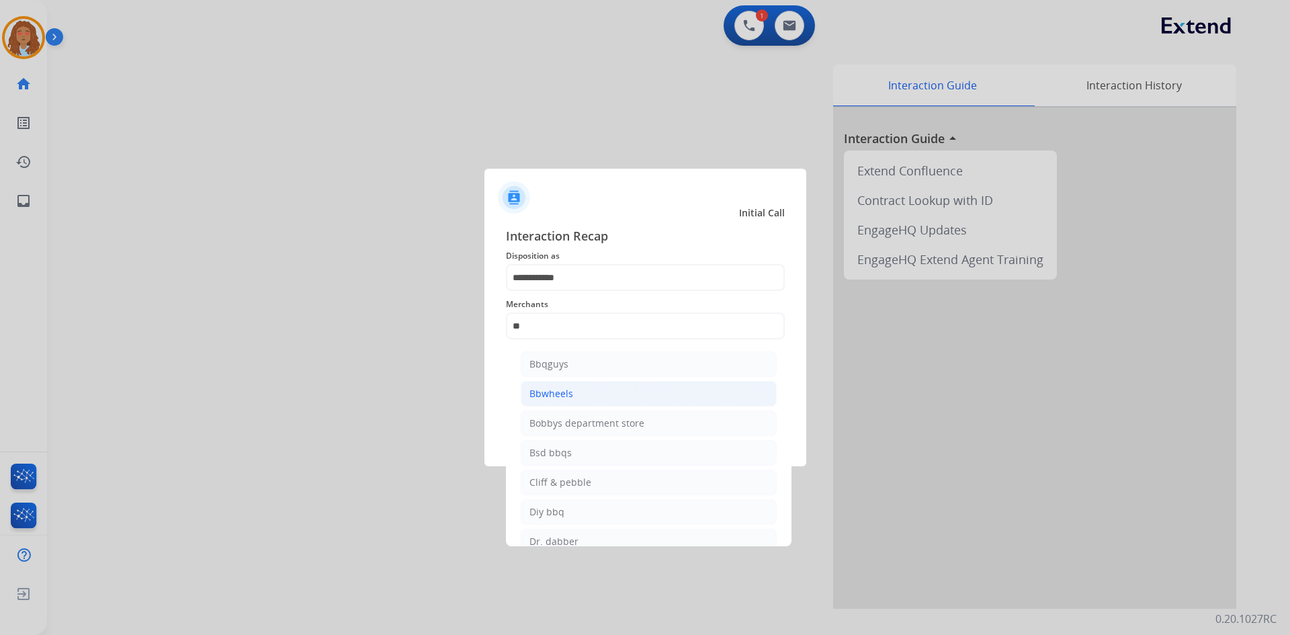
click at [579, 392] on li "Bbwheels" at bounding box center [649, 394] width 256 height 26
type input "********"
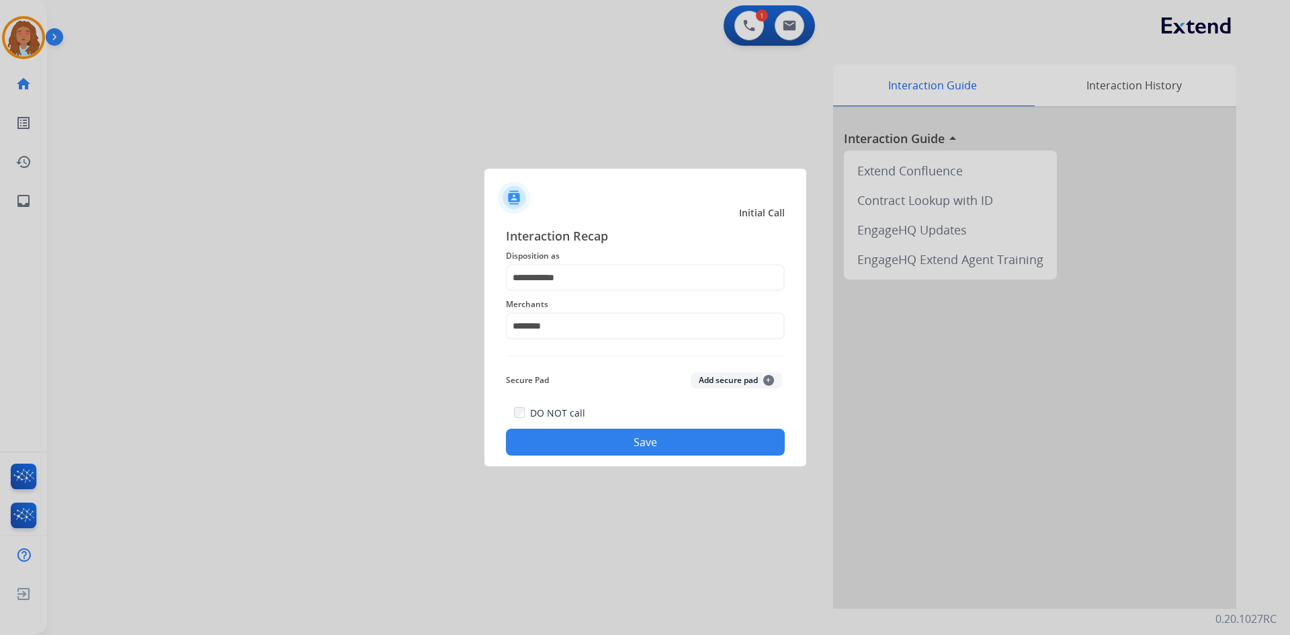
click at [679, 435] on button "Save" at bounding box center [645, 442] width 279 height 27
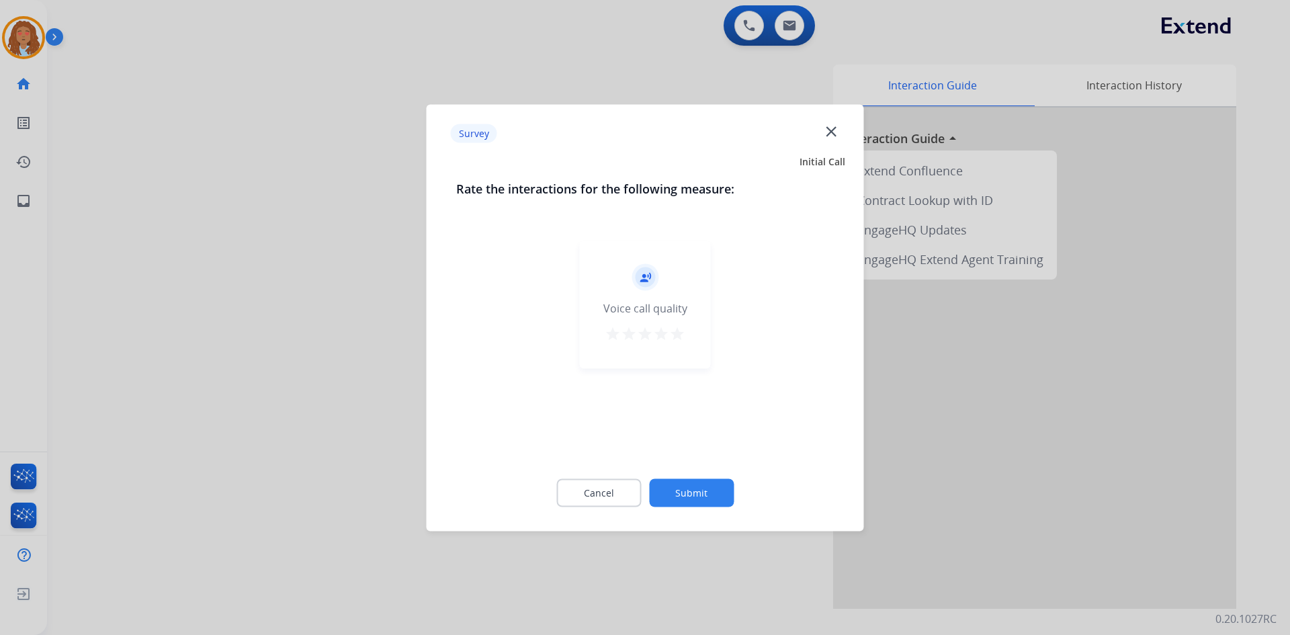
click at [385, 423] on div at bounding box center [645, 317] width 1290 height 635
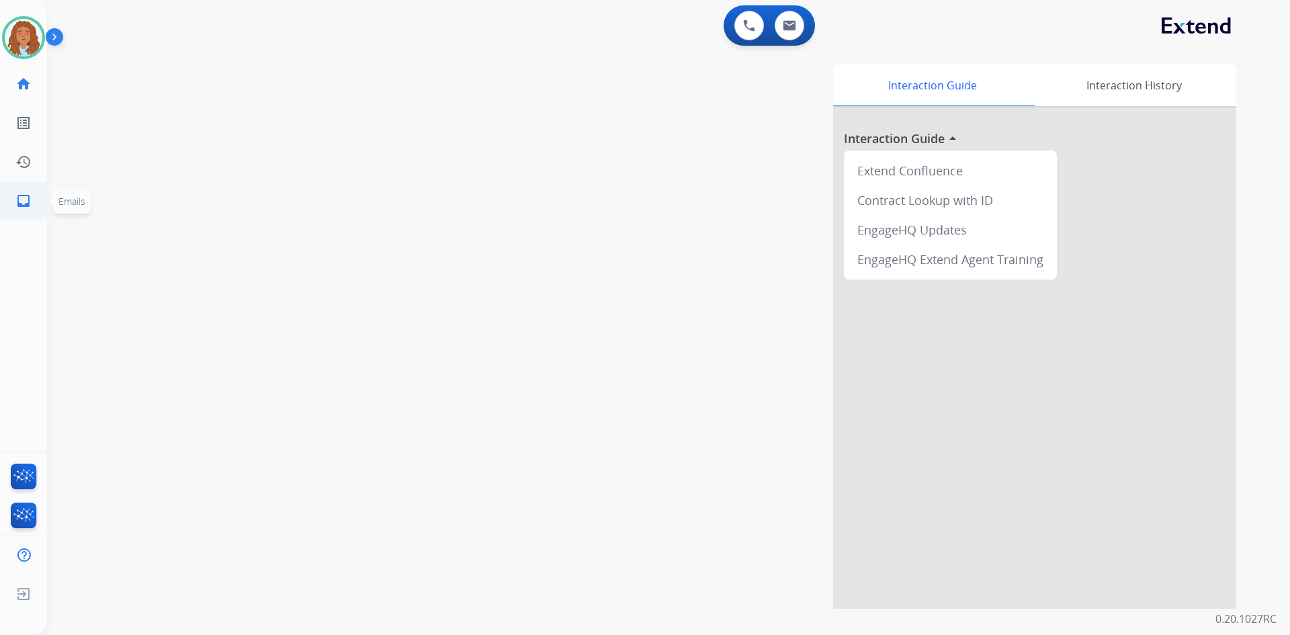
click at [21, 200] on mat-icon "inbox" at bounding box center [23, 201] width 16 height 16
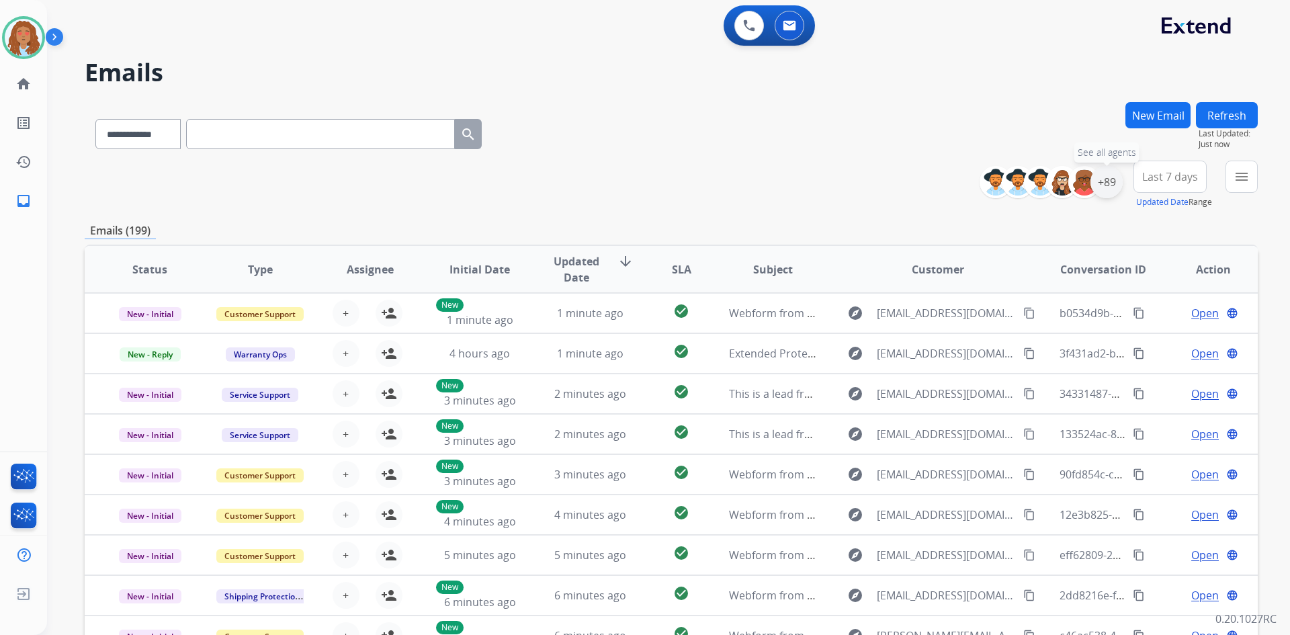
click at [1108, 181] on div "+89" at bounding box center [1106, 182] width 32 height 32
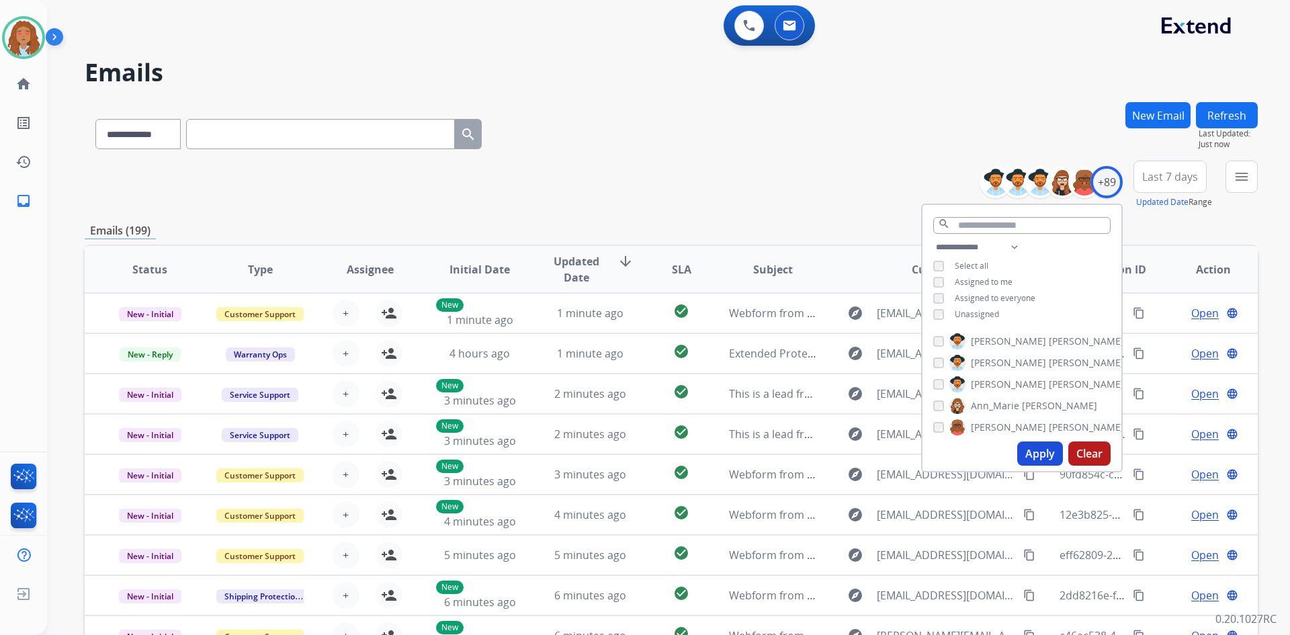
click at [1030, 457] on button "Apply" at bounding box center [1040, 453] width 46 height 24
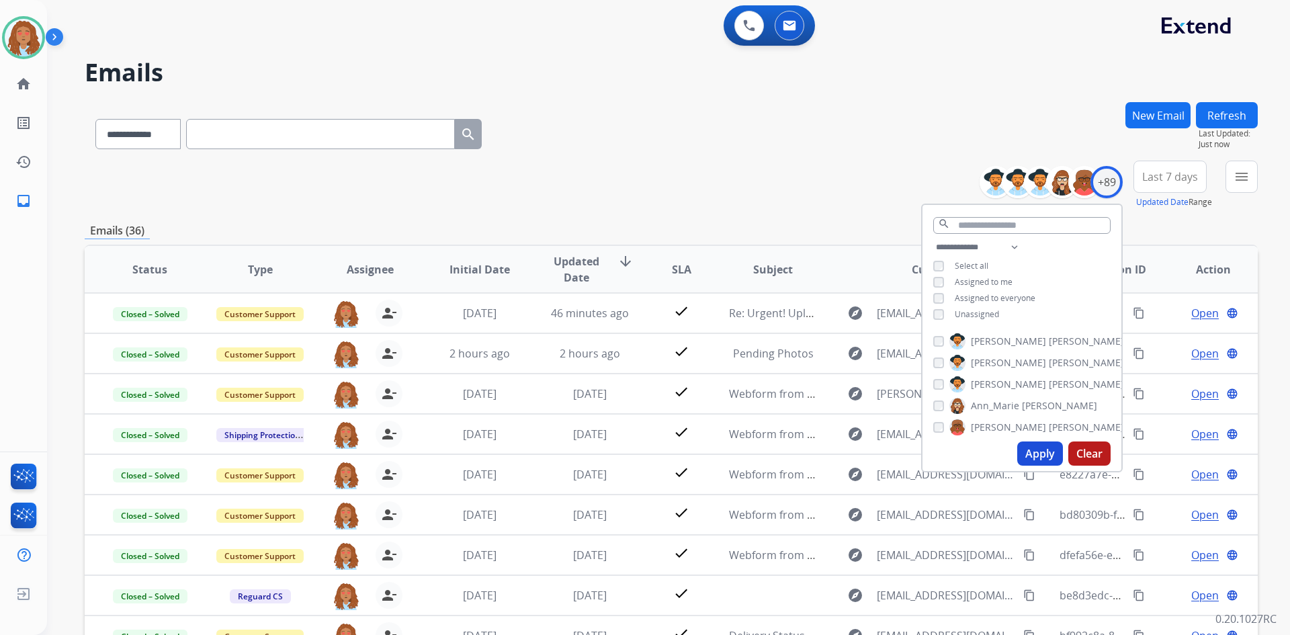
click at [1161, 178] on span "Last 7 days" at bounding box center [1170, 176] width 56 height 5
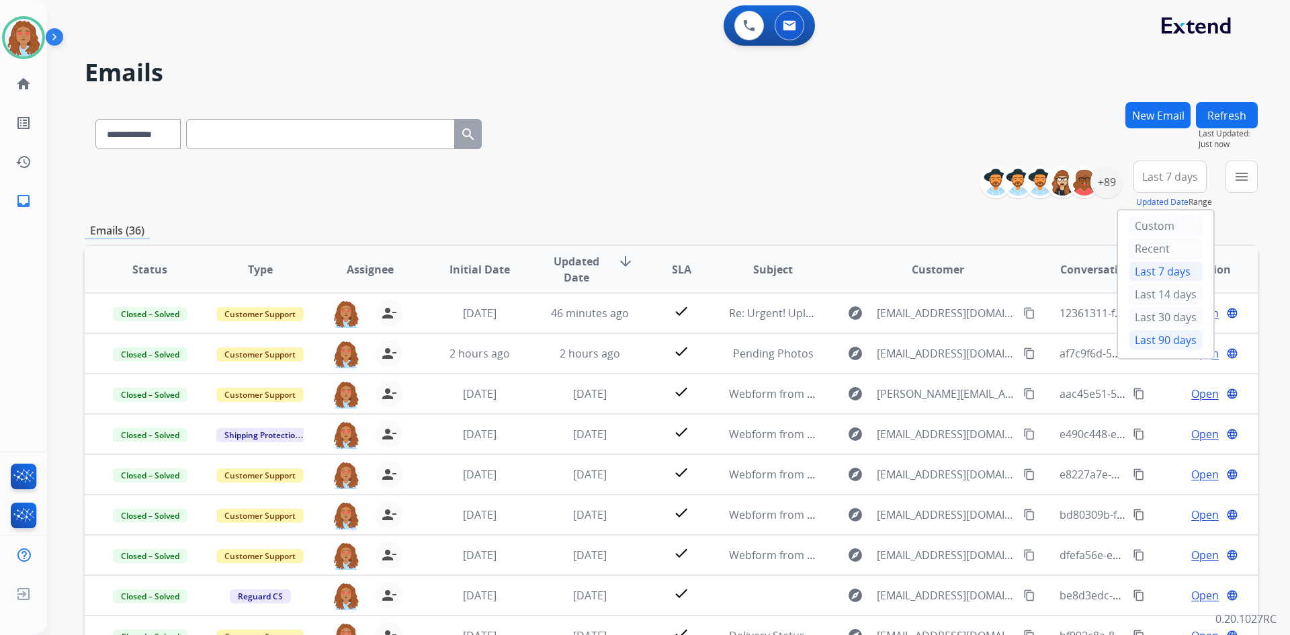
click at [1159, 339] on div "Last 90 days" at bounding box center [1165, 340] width 74 height 20
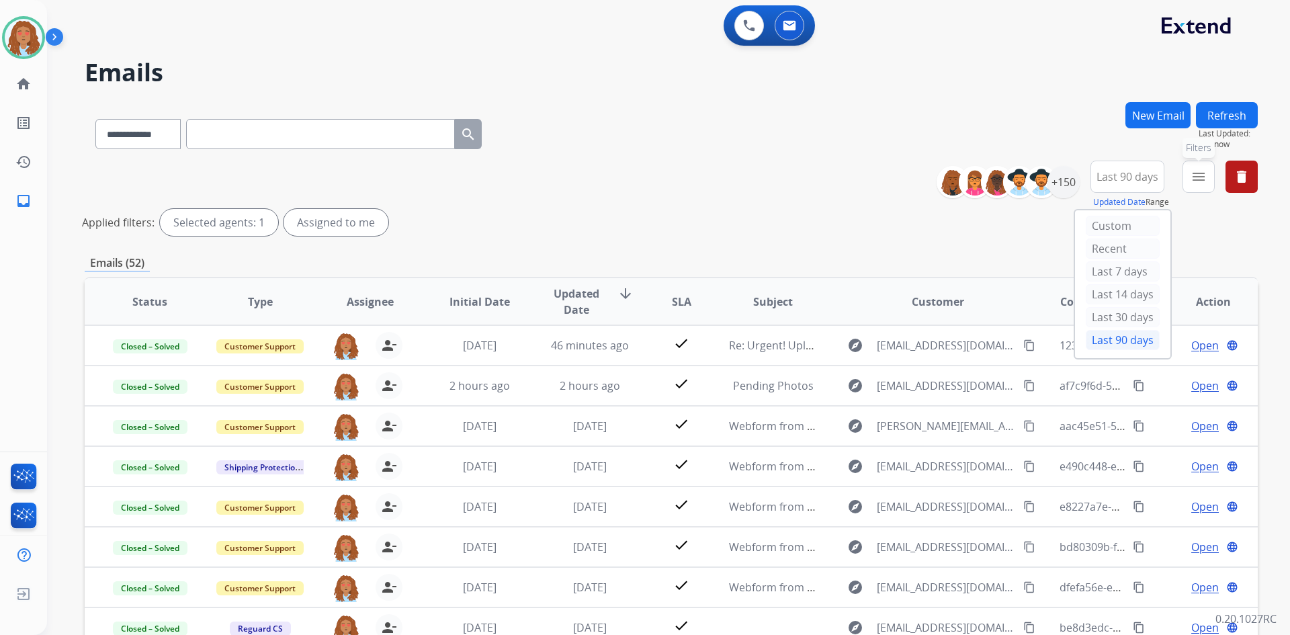
click at [1200, 169] on mat-icon "menu" at bounding box center [1198, 177] width 16 height 16
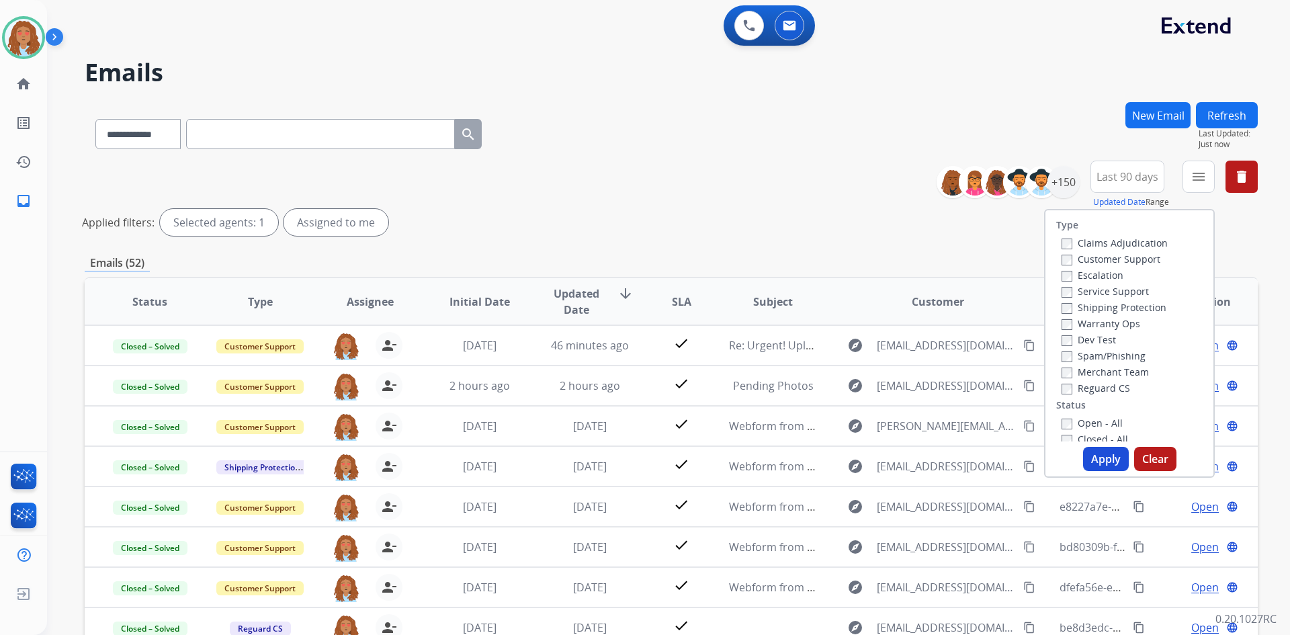
click at [1087, 259] on label "Customer Support" at bounding box center [1110, 259] width 99 height 13
click at [1091, 309] on label "Shipping Protection" at bounding box center [1113, 307] width 105 height 13
click at [1106, 461] on button "Apply" at bounding box center [1106, 459] width 46 height 24
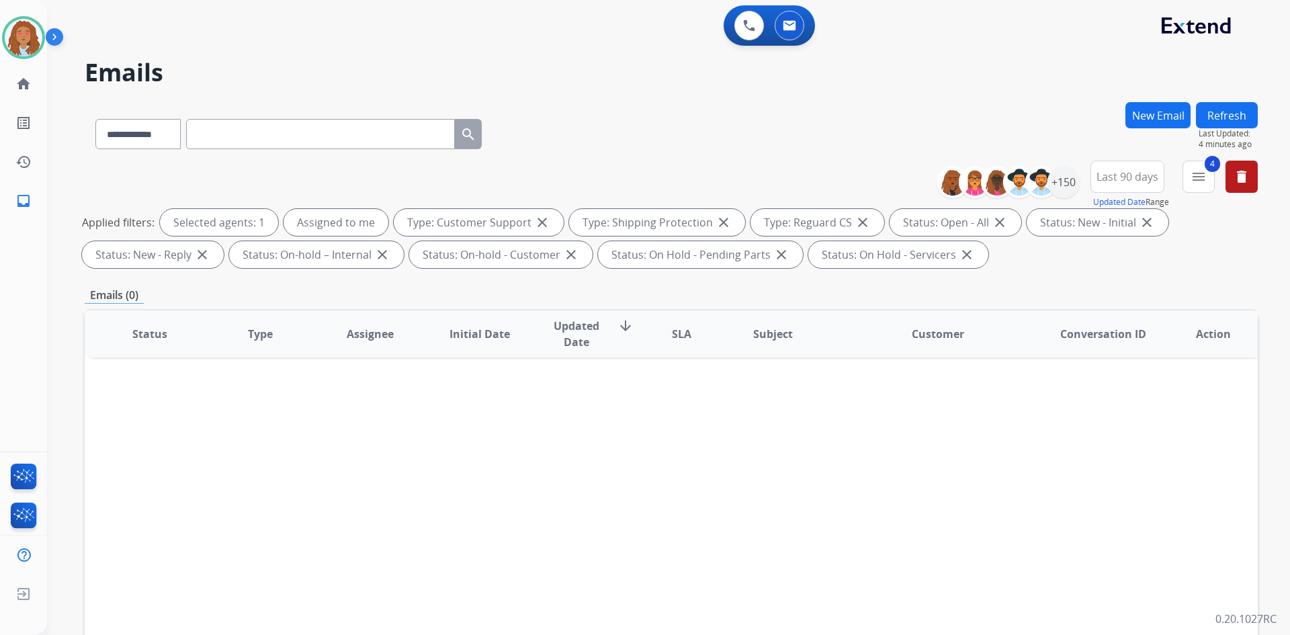
click at [1231, 111] on button "Refresh" at bounding box center [1227, 115] width 62 height 26
click at [1229, 114] on button "Refresh" at bounding box center [1227, 115] width 62 height 26
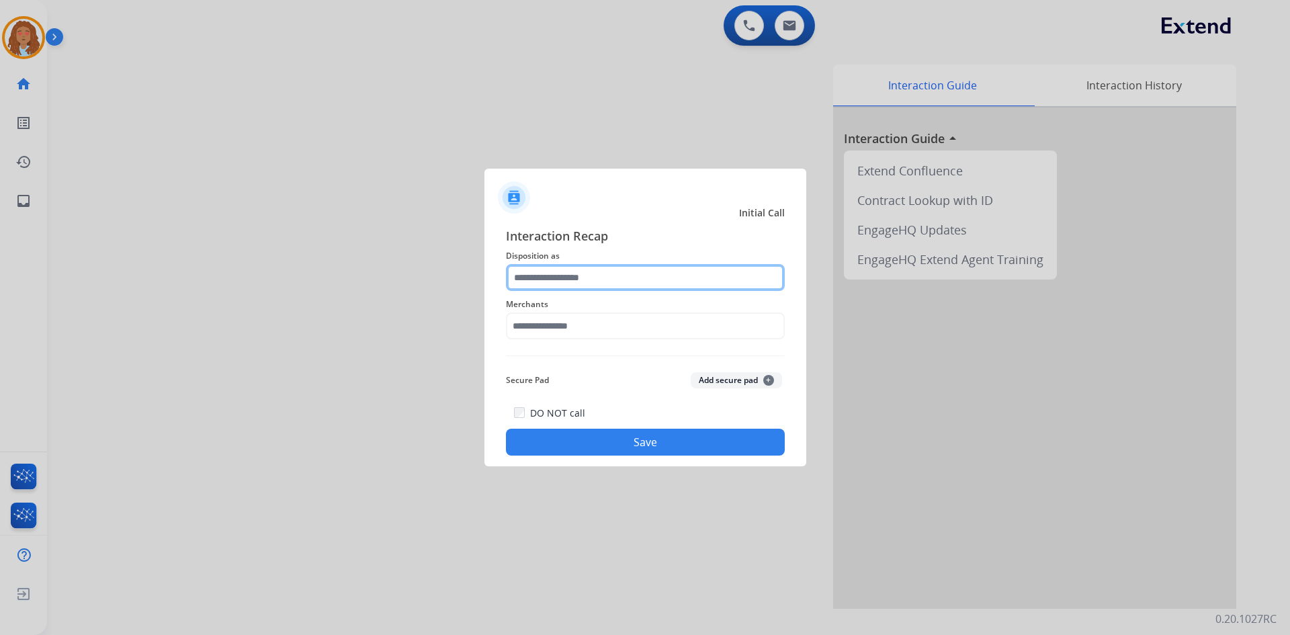
click at [572, 270] on input "text" at bounding box center [645, 277] width 279 height 27
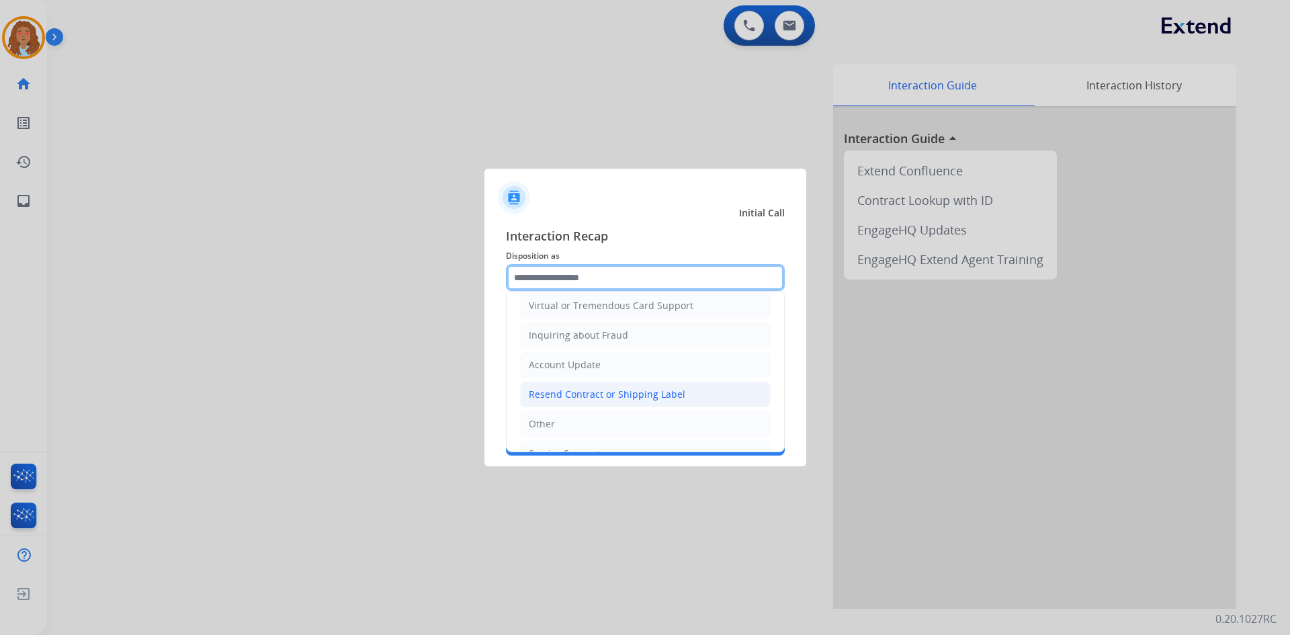
scroll to position [202, 0]
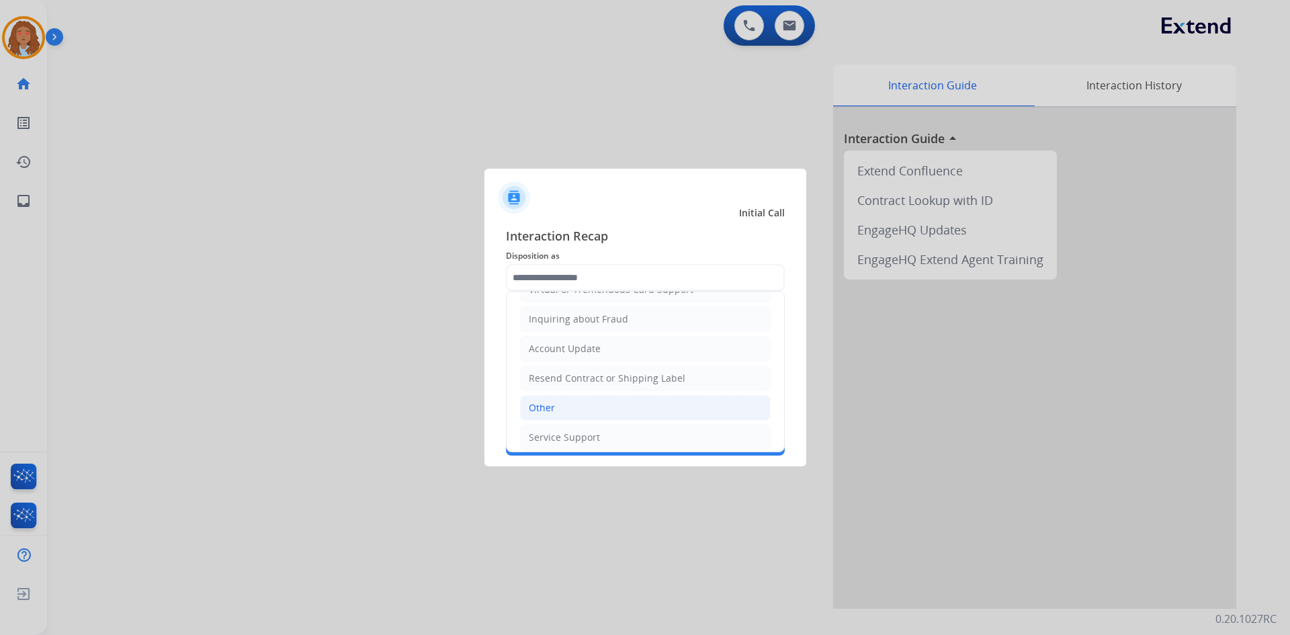
click at [552, 412] on div "Other" at bounding box center [542, 407] width 26 height 13
type input "*****"
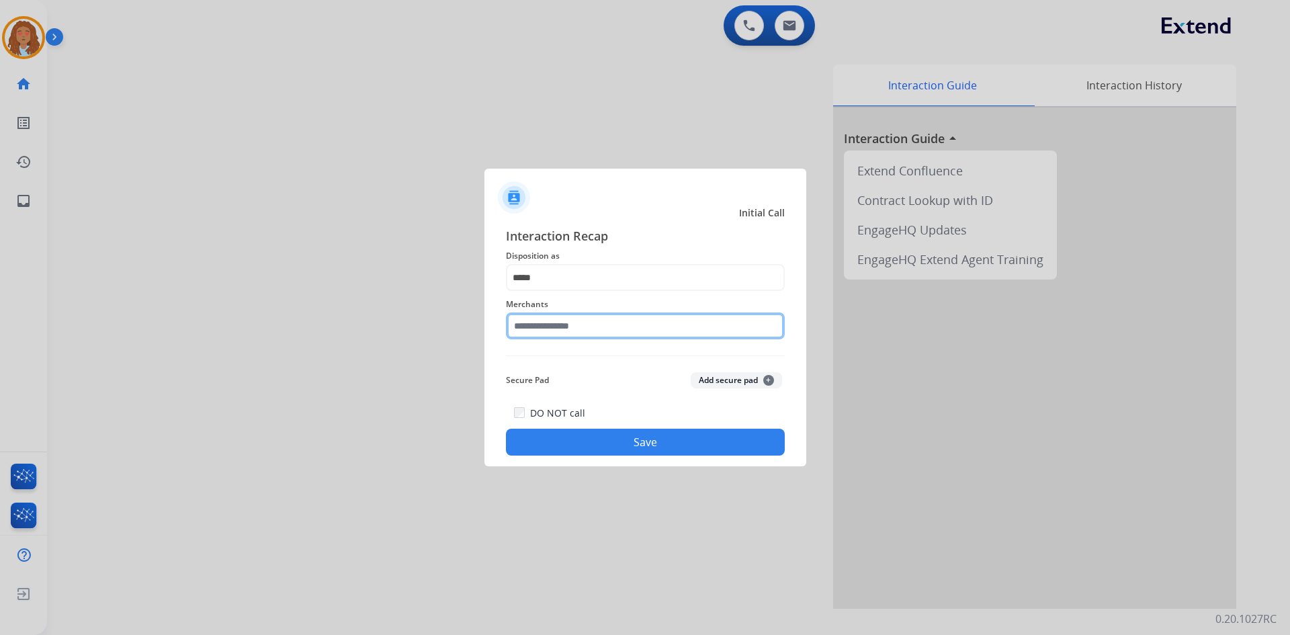
click at [568, 330] on input "text" at bounding box center [645, 325] width 279 height 27
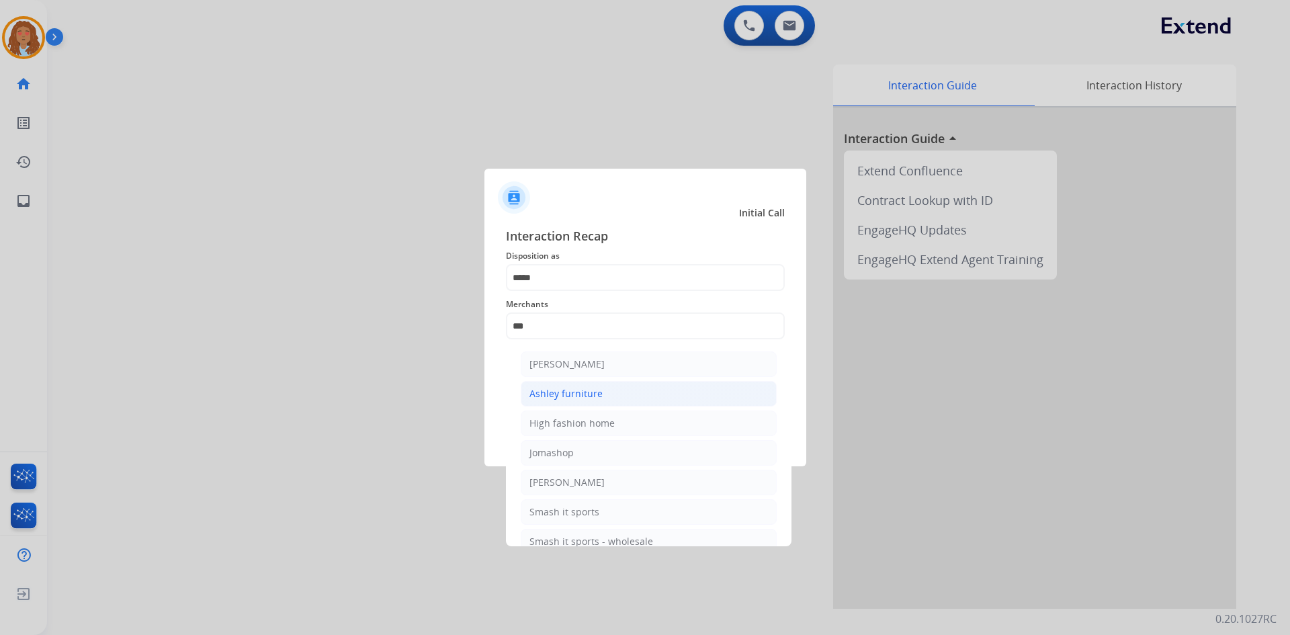
click at [578, 390] on div "Ashley furniture" at bounding box center [565, 393] width 73 height 13
type input "**********"
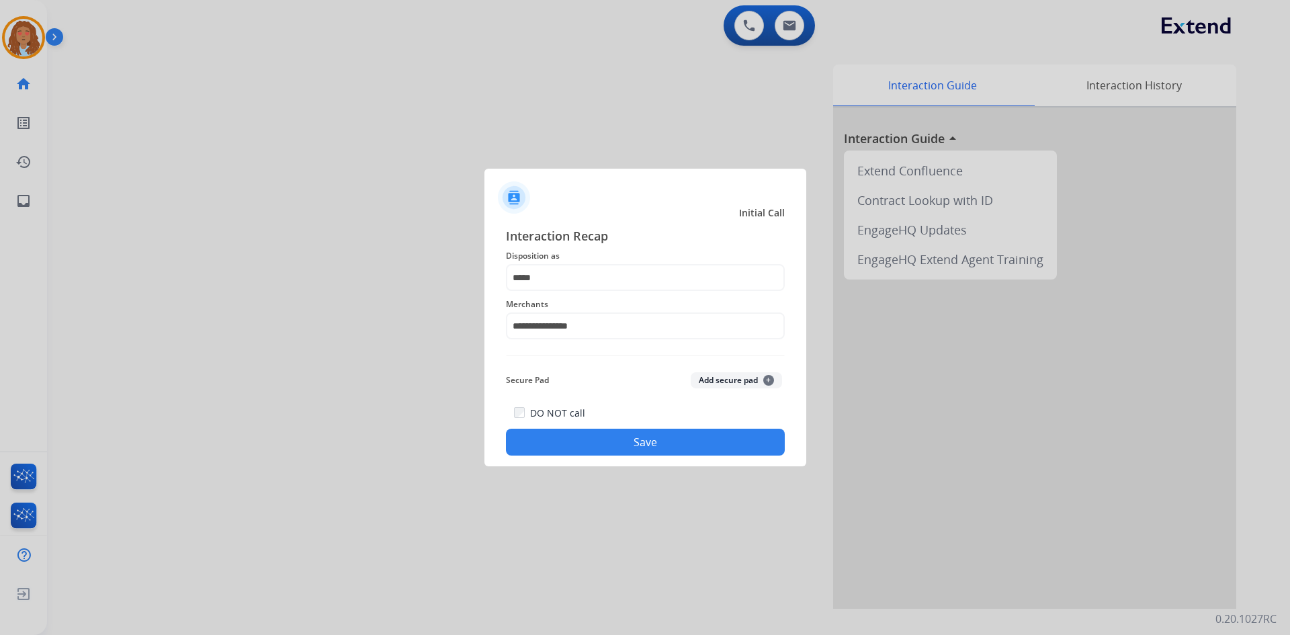
click at [600, 433] on button "Save" at bounding box center [645, 442] width 279 height 27
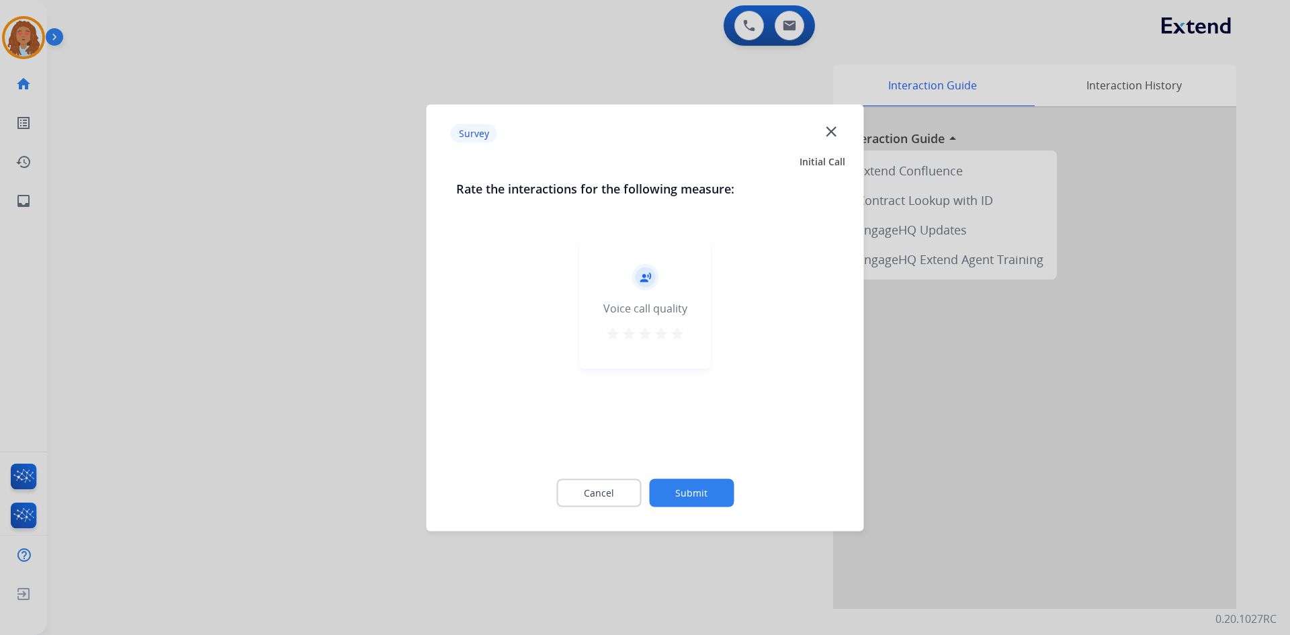
click at [383, 332] on div at bounding box center [645, 317] width 1290 height 635
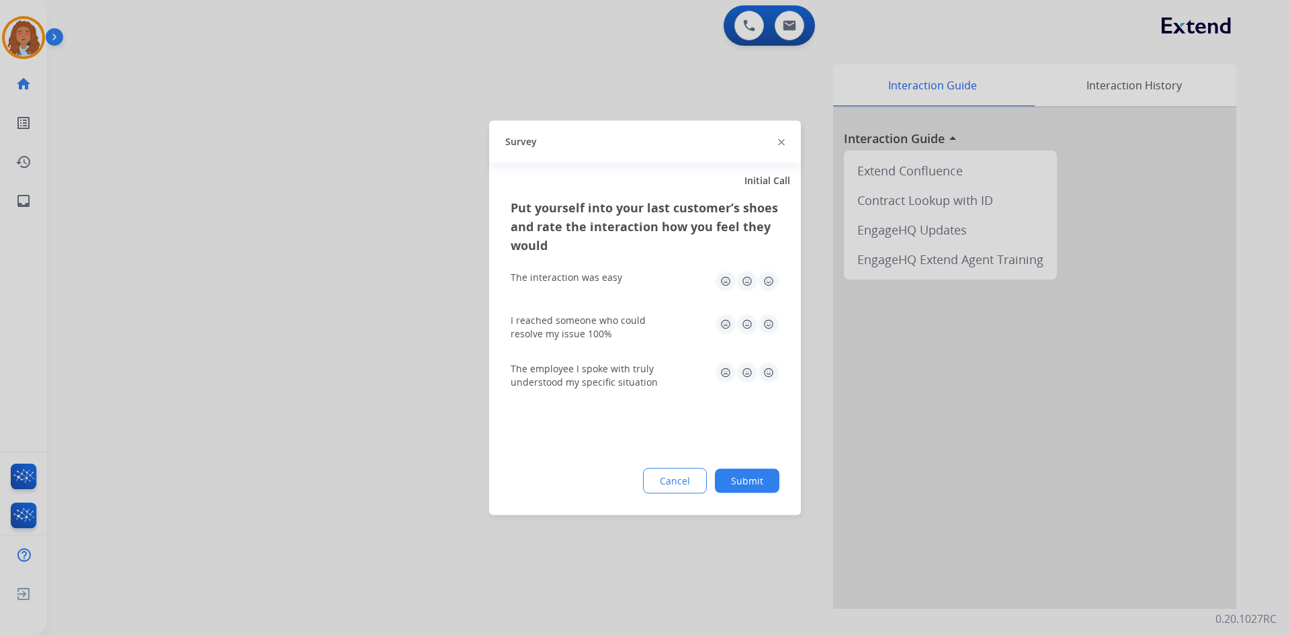
click at [383, 332] on div at bounding box center [645, 317] width 1290 height 635
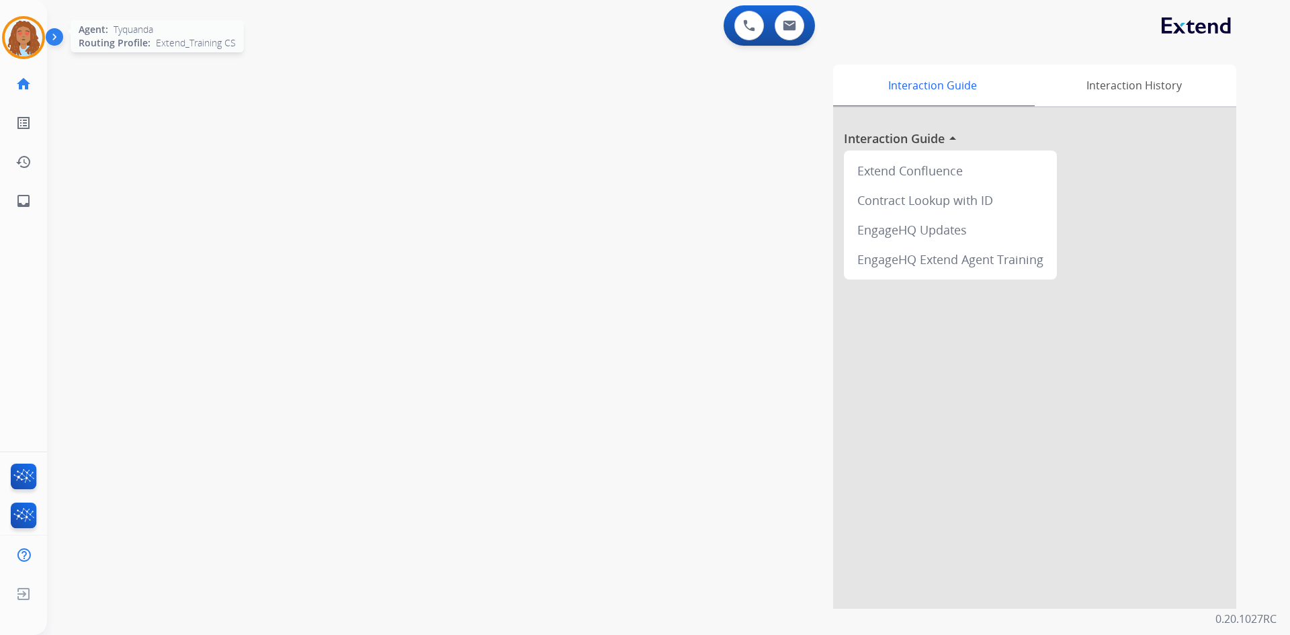
click at [7, 42] on img at bounding box center [24, 38] width 38 height 38
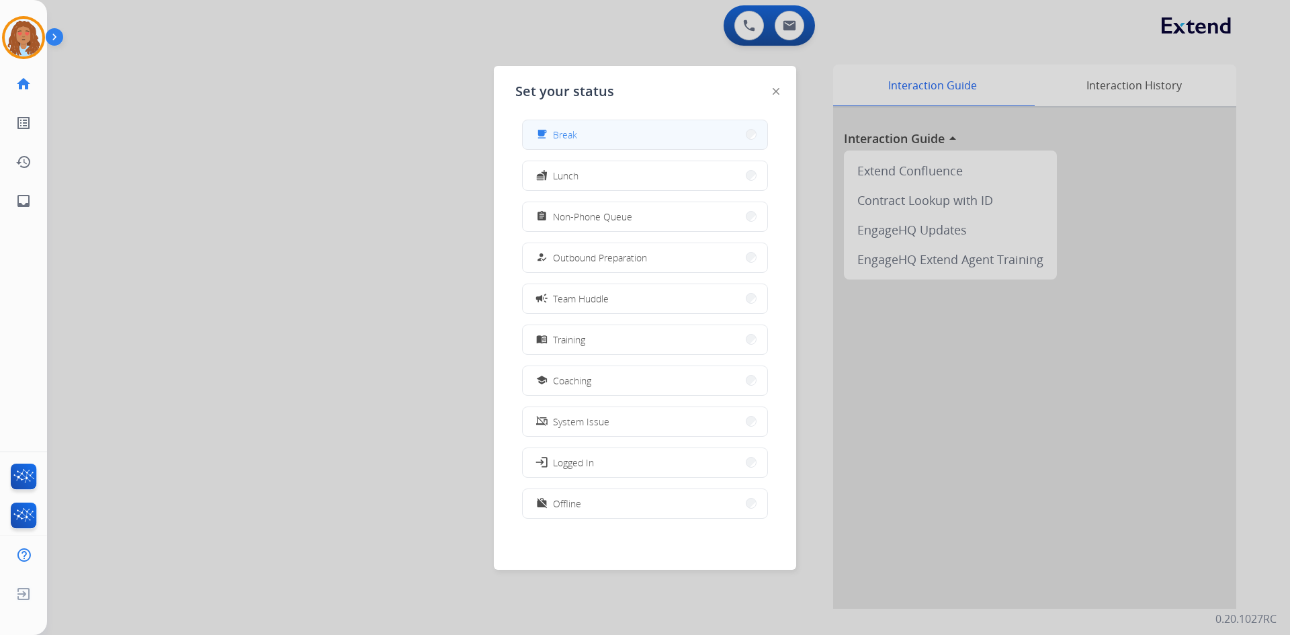
scroll to position [0, 0]
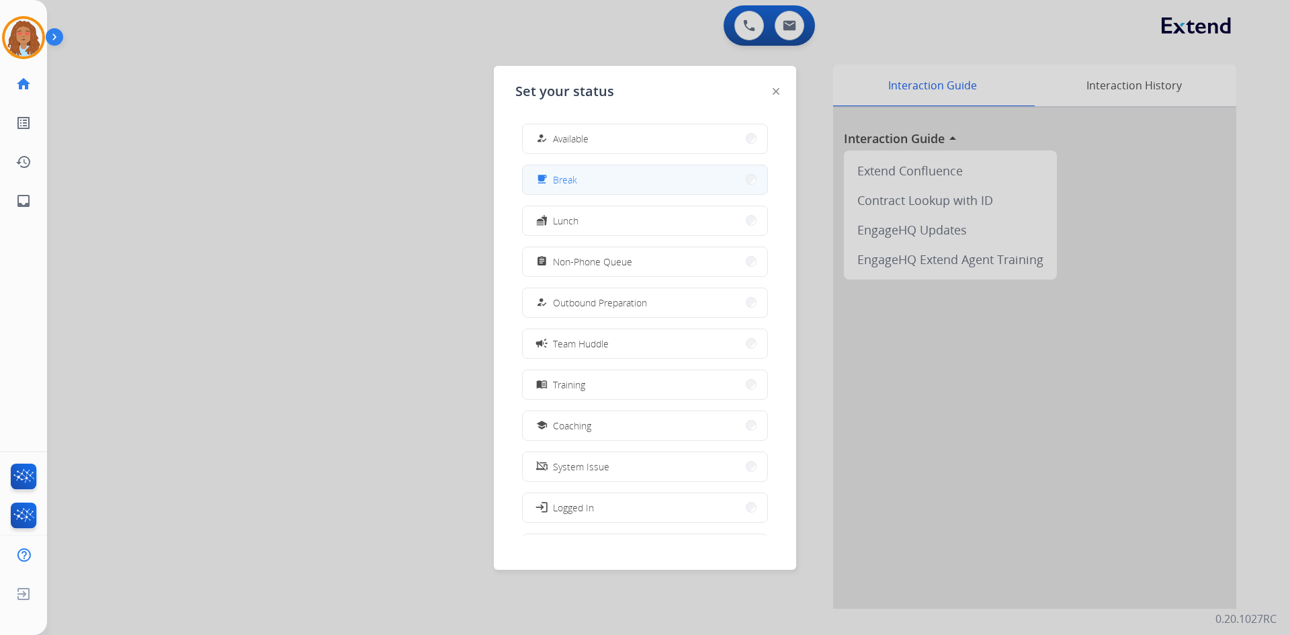
click at [607, 135] on button "how_to_reg Available" at bounding box center [645, 138] width 244 height 29
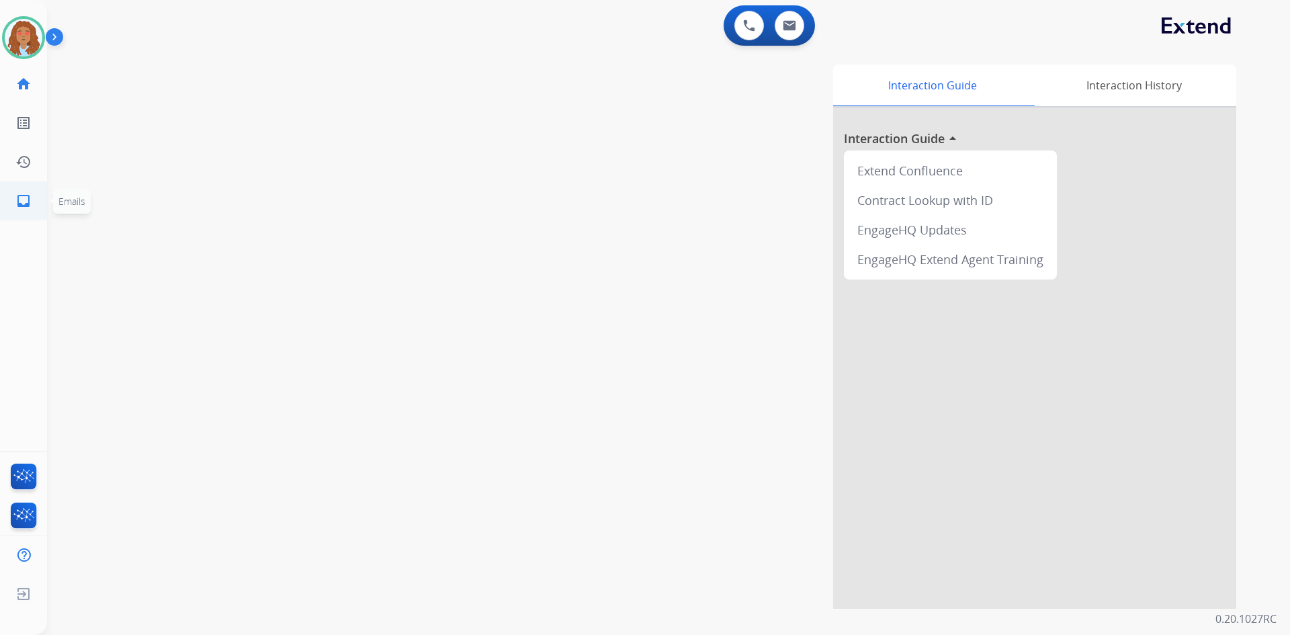
click at [28, 197] on mat-icon "inbox" at bounding box center [23, 201] width 16 height 16
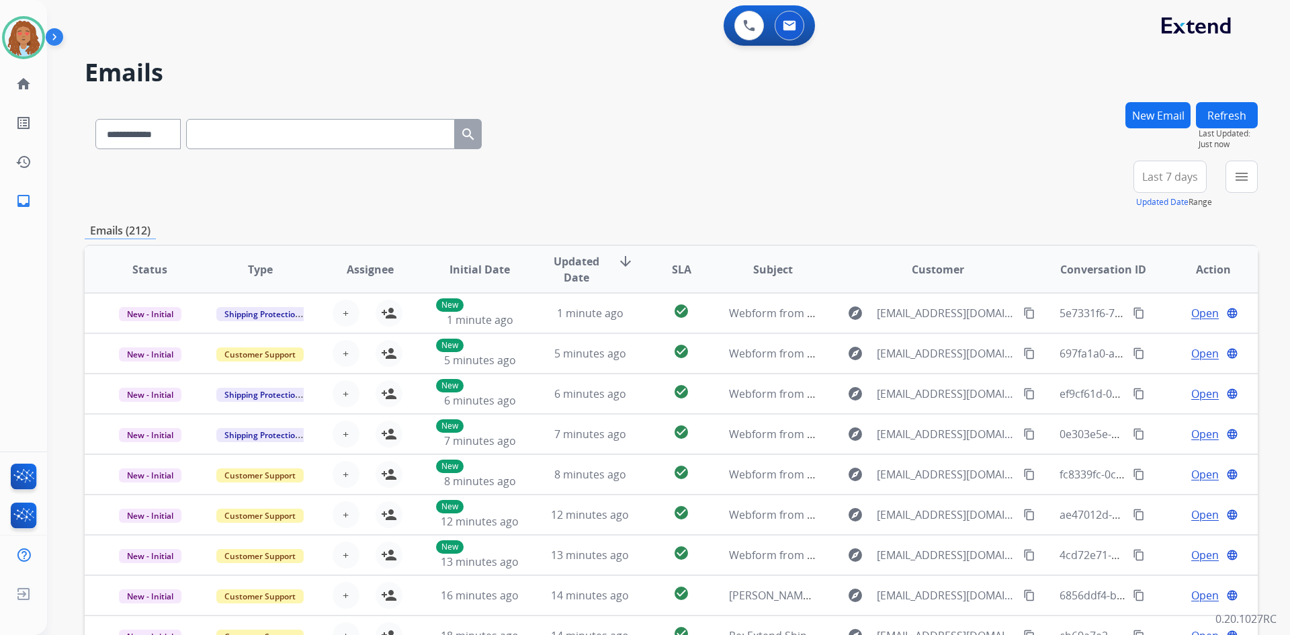
click at [1178, 179] on span "Last 7 days" at bounding box center [1170, 176] width 56 height 5
click at [1149, 343] on div "Last 90 days" at bounding box center [1165, 340] width 74 height 20
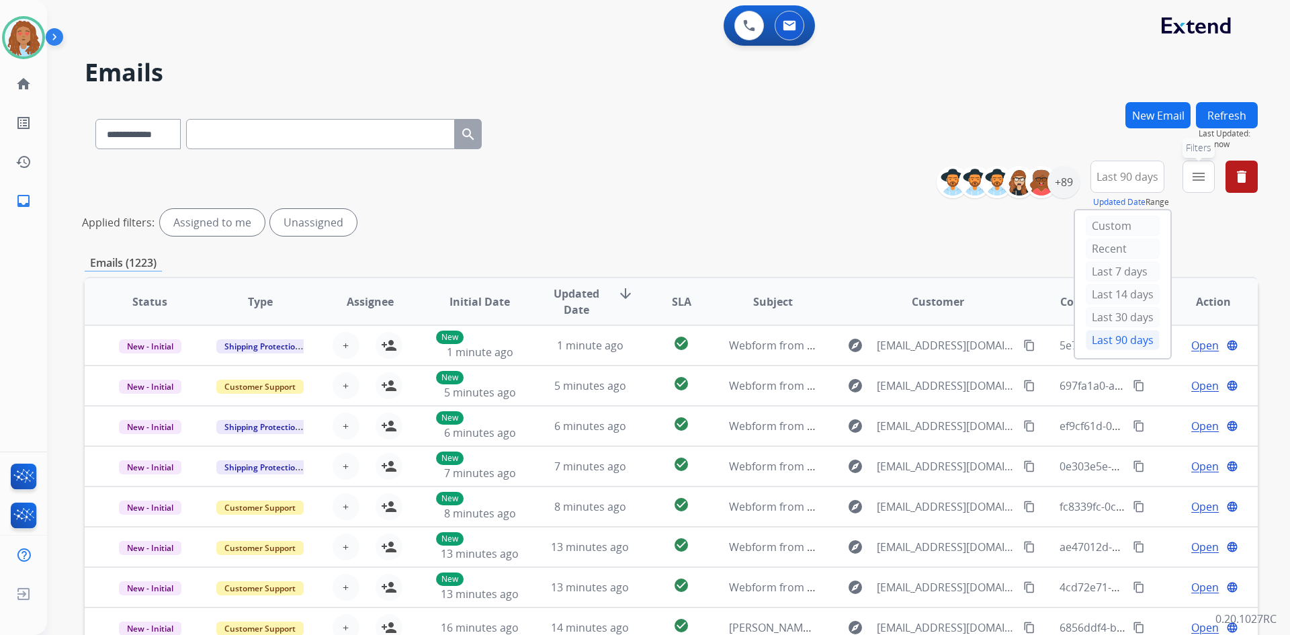
click at [1193, 179] on mat-icon "menu" at bounding box center [1198, 177] width 16 height 16
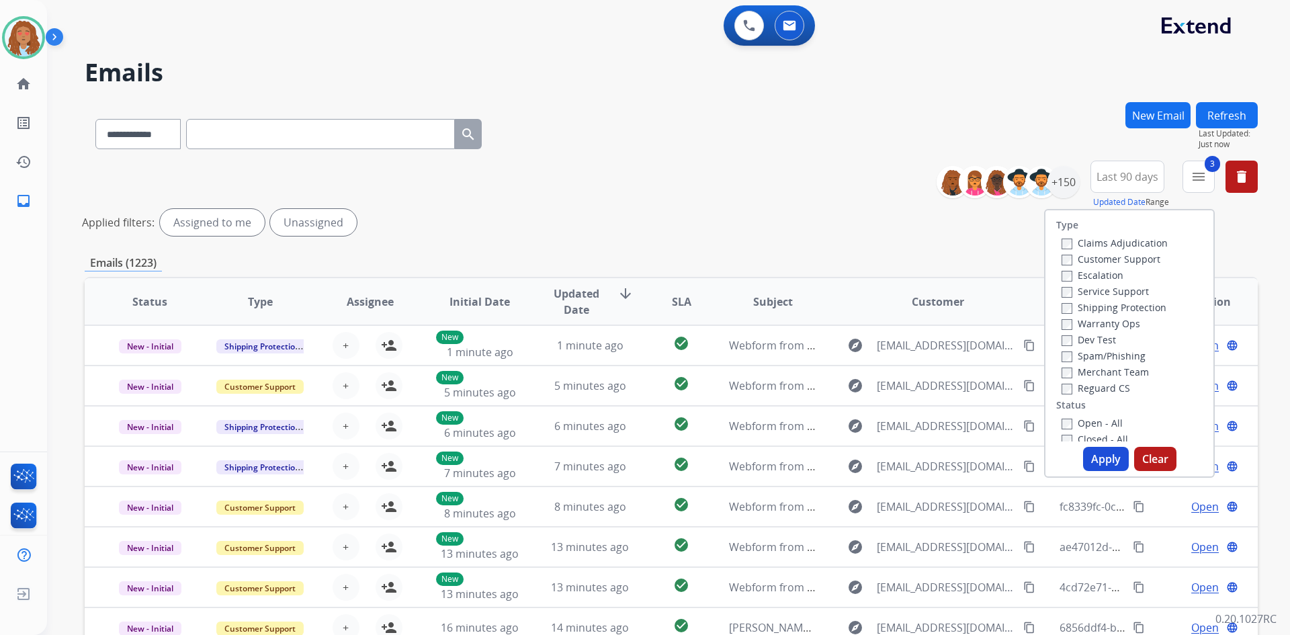
click at [1066, 421] on label "Open - All" at bounding box center [1091, 422] width 61 height 13
click at [1100, 467] on button "Apply" at bounding box center [1106, 459] width 46 height 24
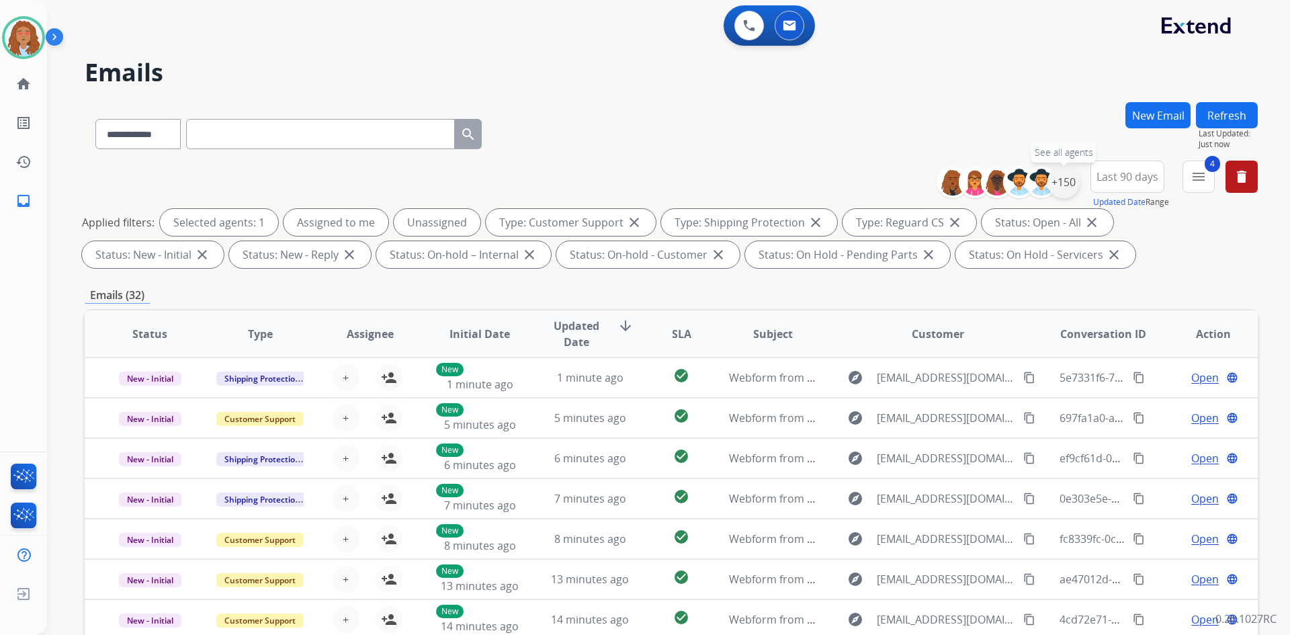
click at [1055, 187] on div "+150" at bounding box center [1063, 182] width 32 height 32
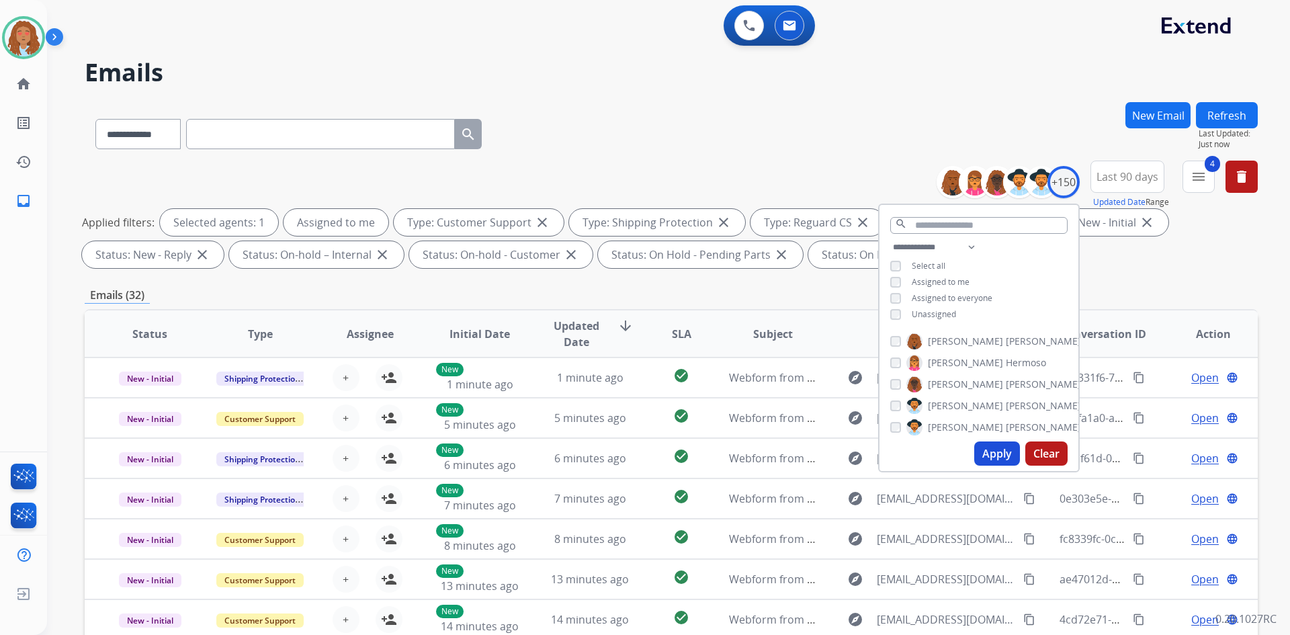
click at [997, 457] on button "Apply" at bounding box center [997, 453] width 46 height 24
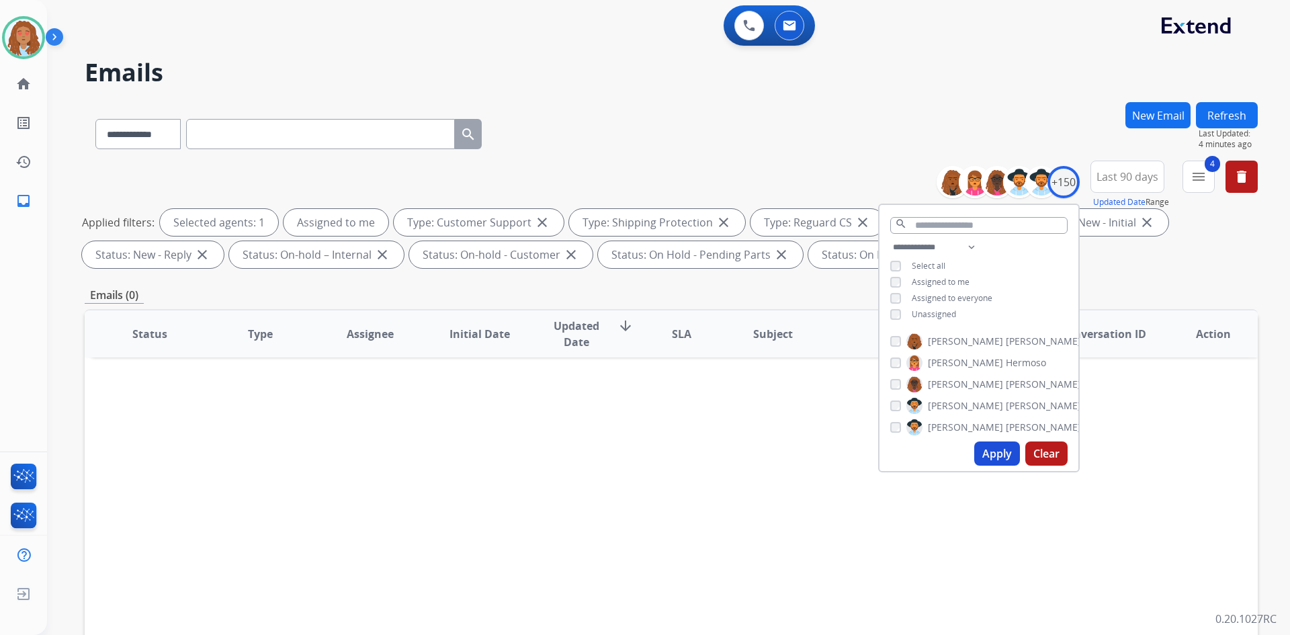
click at [698, 153] on div "**********" at bounding box center [671, 131] width 1173 height 58
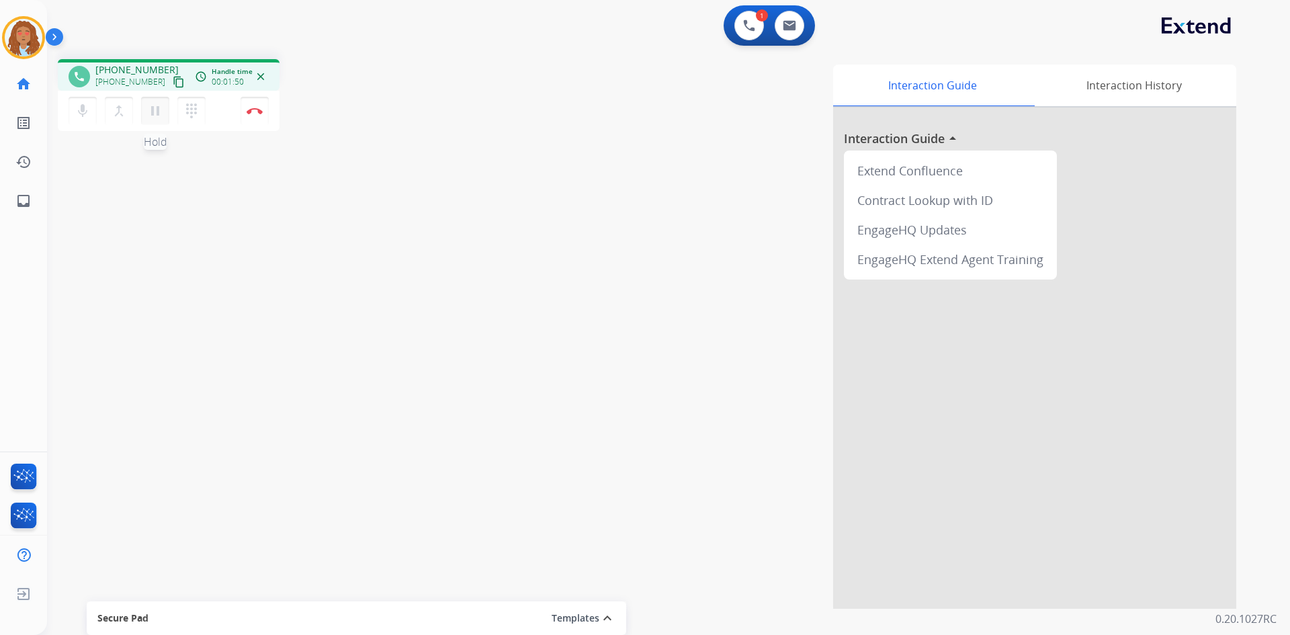
click at [159, 116] on mat-icon "pause" at bounding box center [155, 111] width 16 height 16
click at [155, 99] on button "play_arrow Hold" at bounding box center [155, 111] width 28 height 28
click at [249, 111] on img at bounding box center [255, 110] width 16 height 7
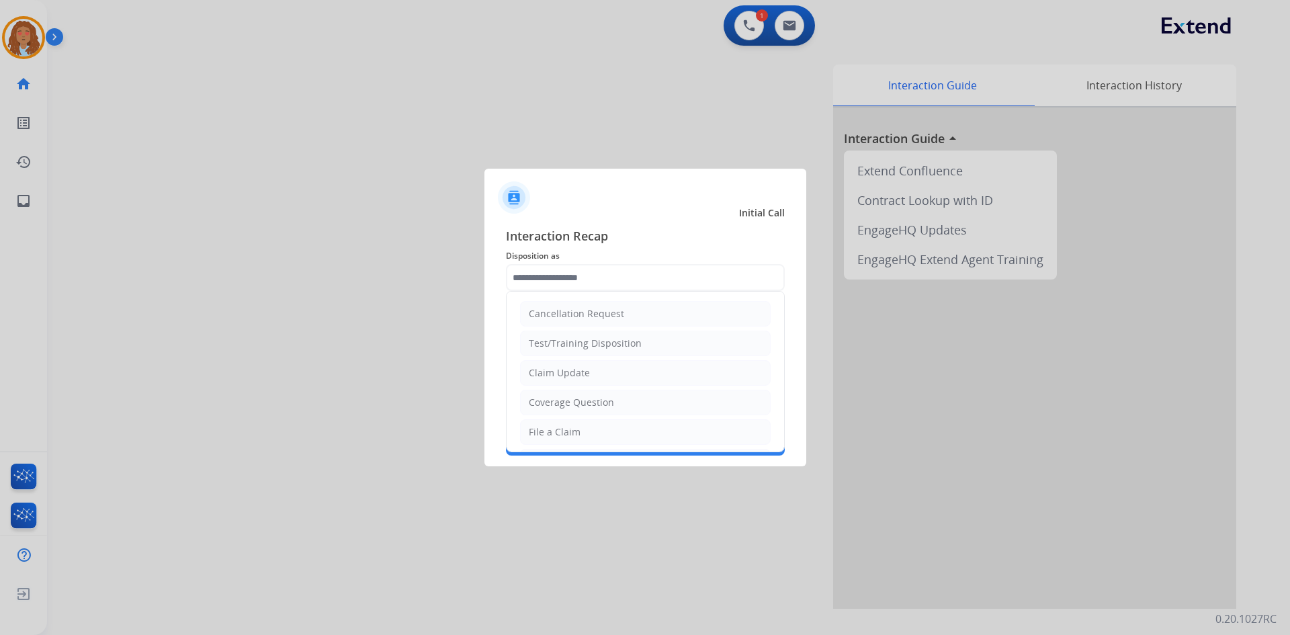
click at [584, 271] on input "text" at bounding box center [645, 277] width 279 height 27
click at [564, 404] on li "Other" at bounding box center [645, 400] width 251 height 26
type input "*****"
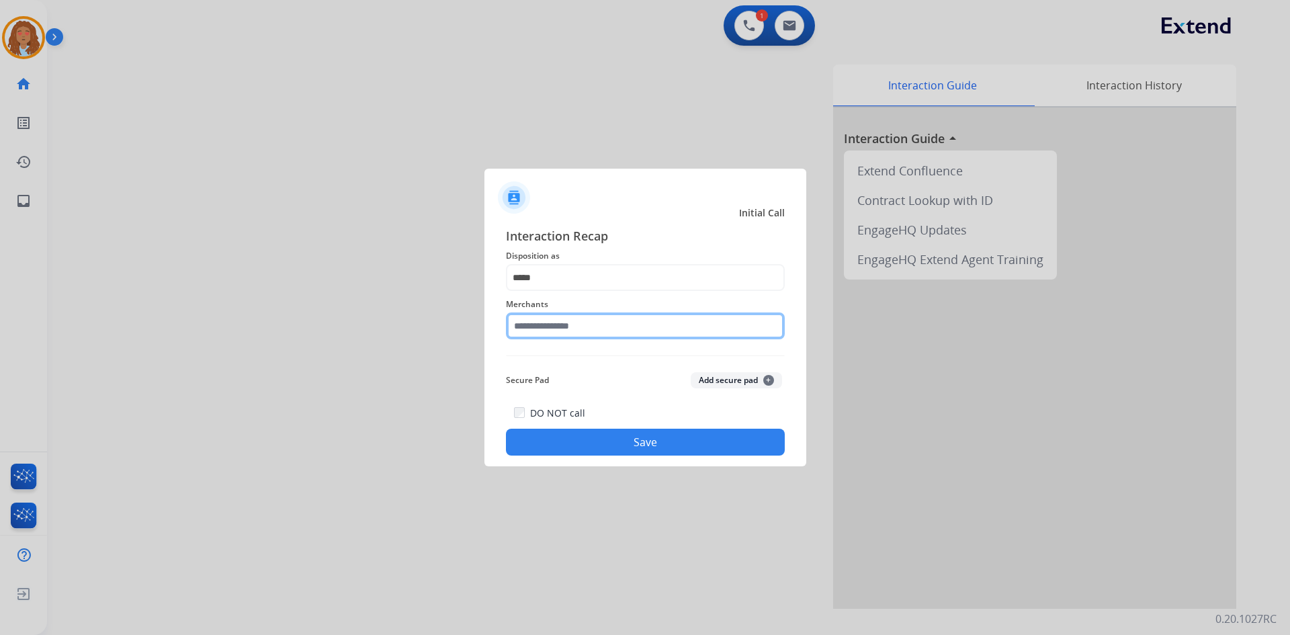
click at [562, 325] on input "text" at bounding box center [645, 325] width 279 height 27
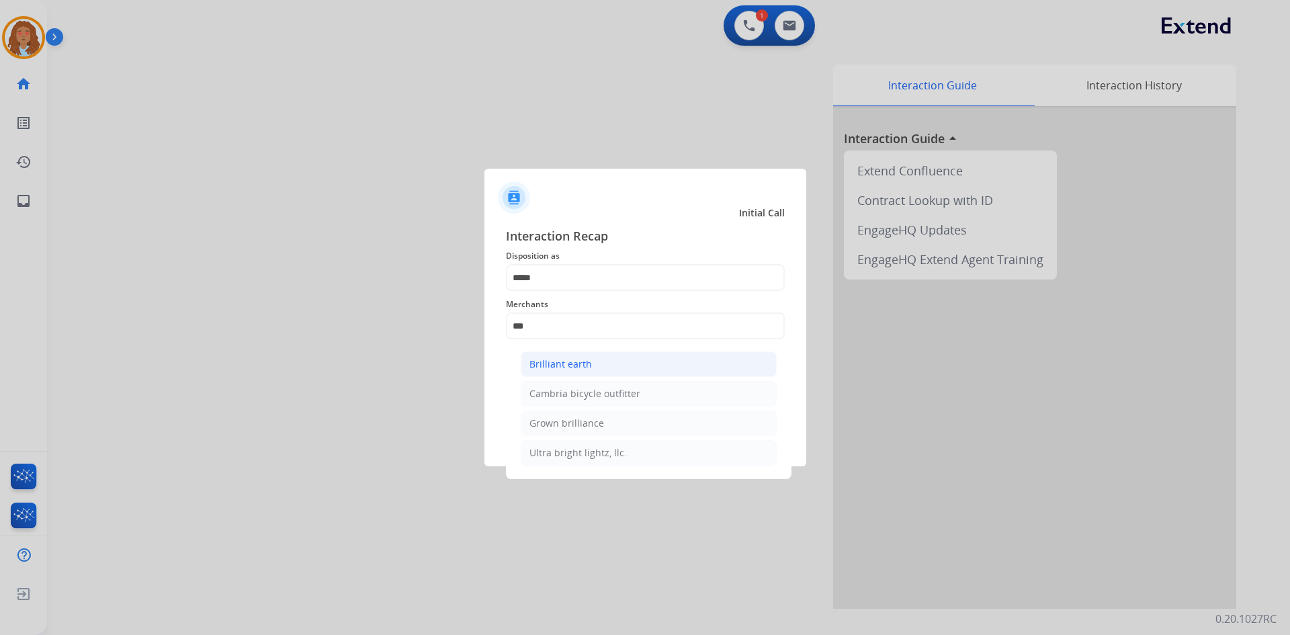
click at [575, 365] on div "Brilliant earth" at bounding box center [560, 363] width 62 height 13
type input "**********"
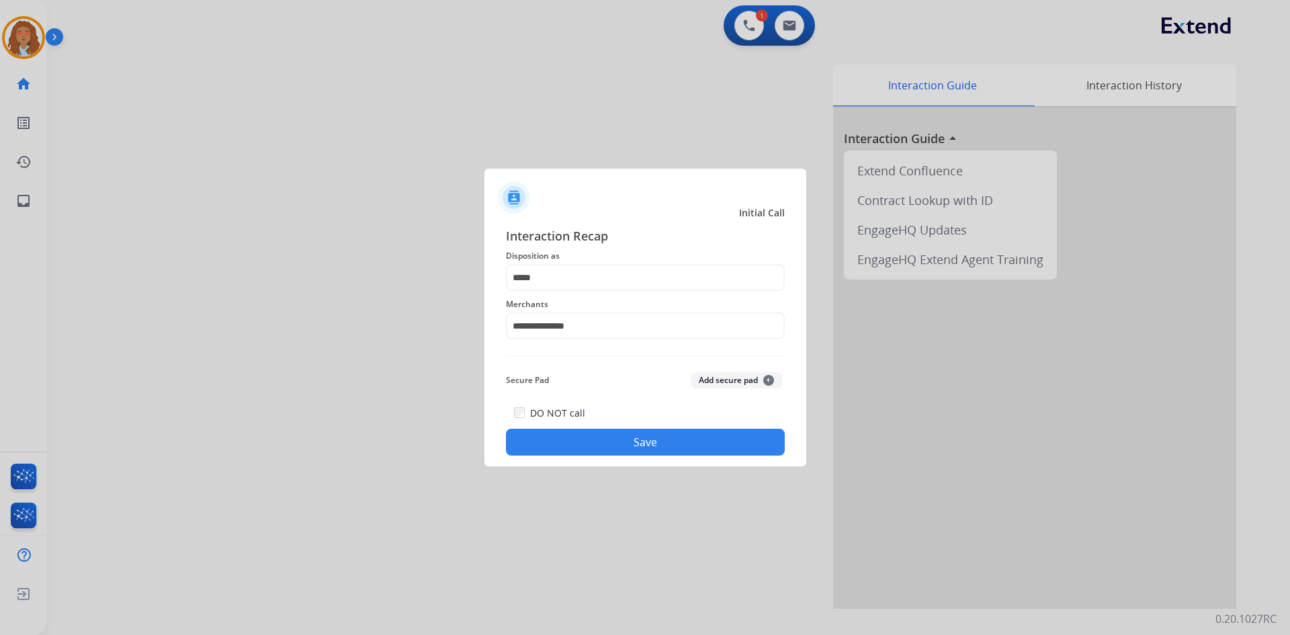
click at [617, 449] on button "Save" at bounding box center [645, 442] width 279 height 27
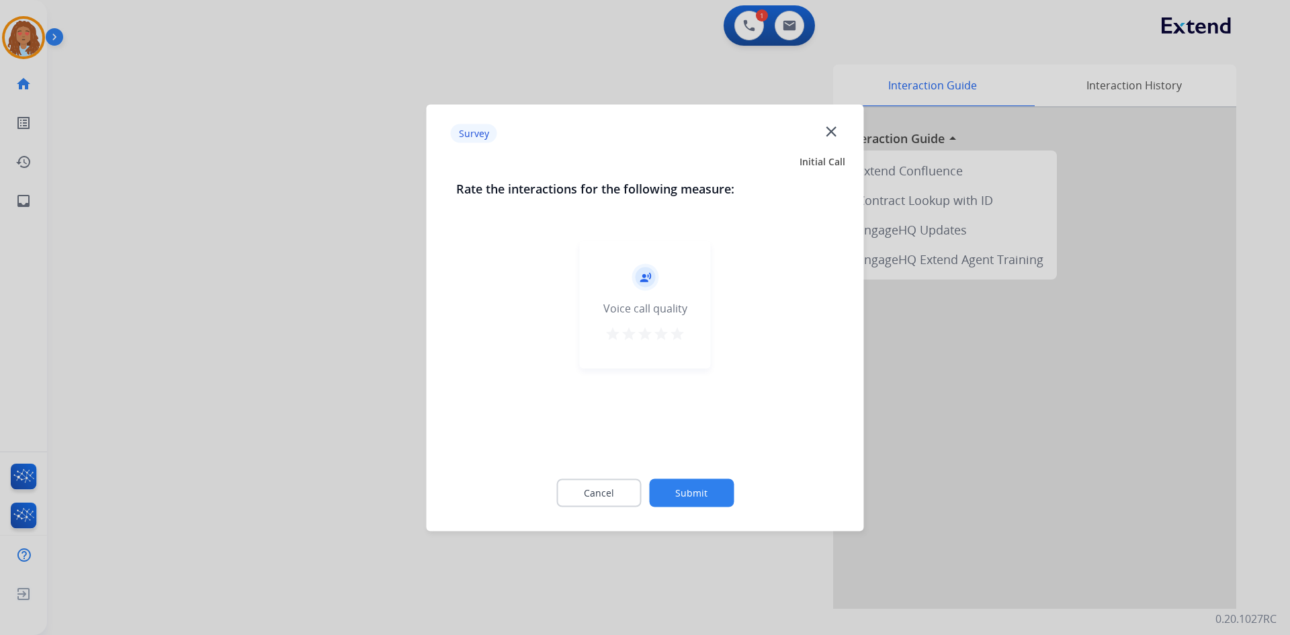
click at [251, 405] on div at bounding box center [645, 317] width 1290 height 635
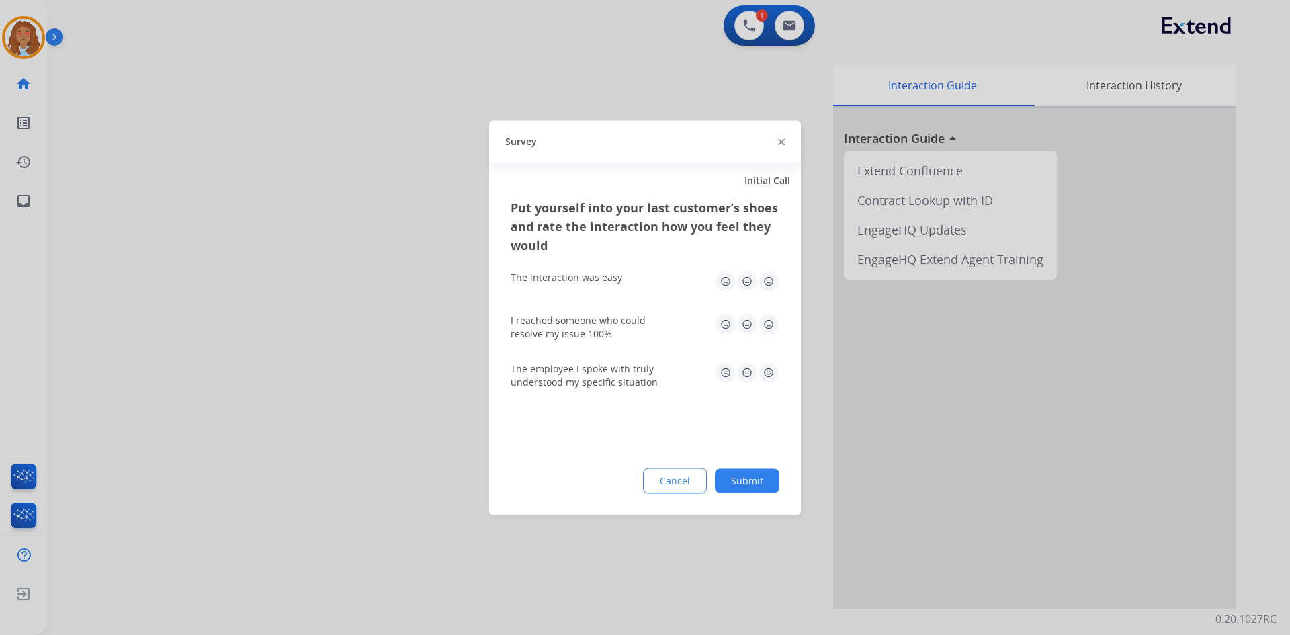
click at [251, 405] on div at bounding box center [645, 317] width 1290 height 635
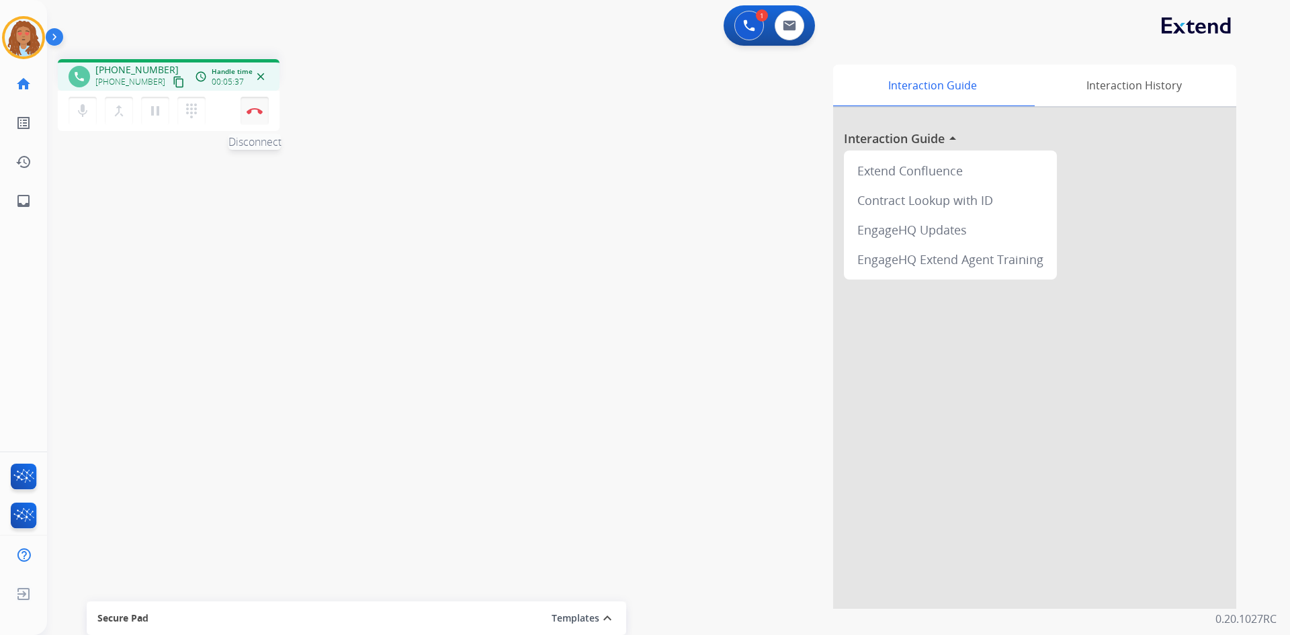
click at [261, 114] on button "Disconnect" at bounding box center [254, 111] width 28 height 28
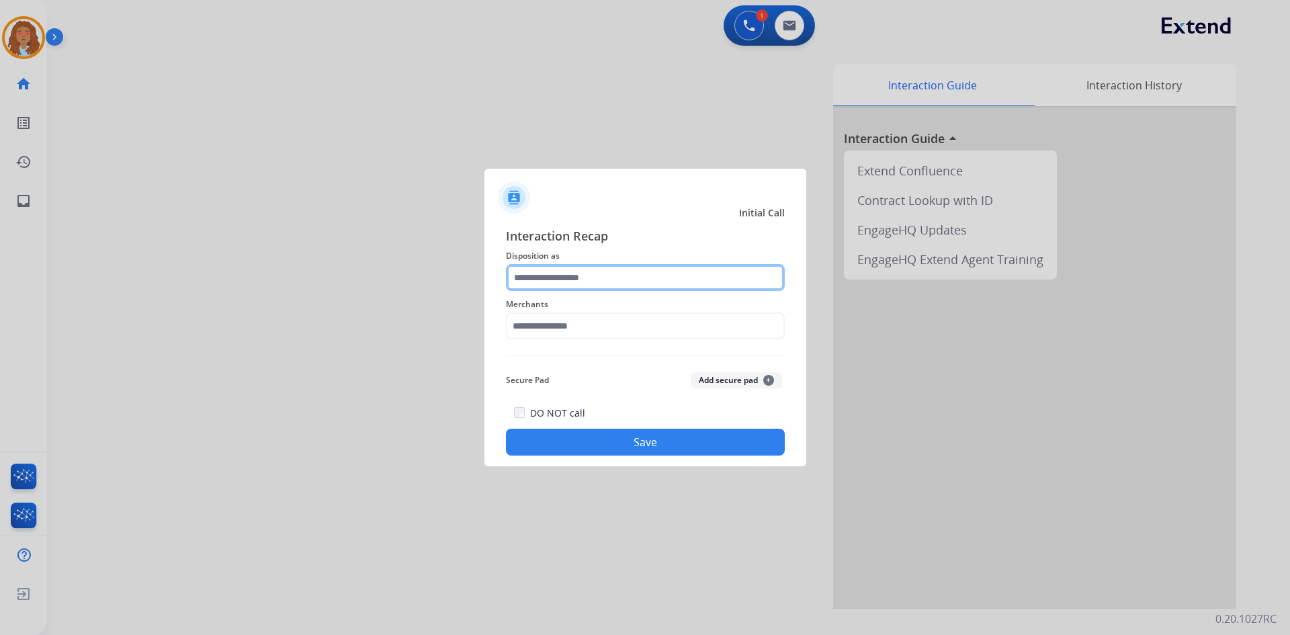
click at [660, 281] on input "text" at bounding box center [645, 277] width 279 height 27
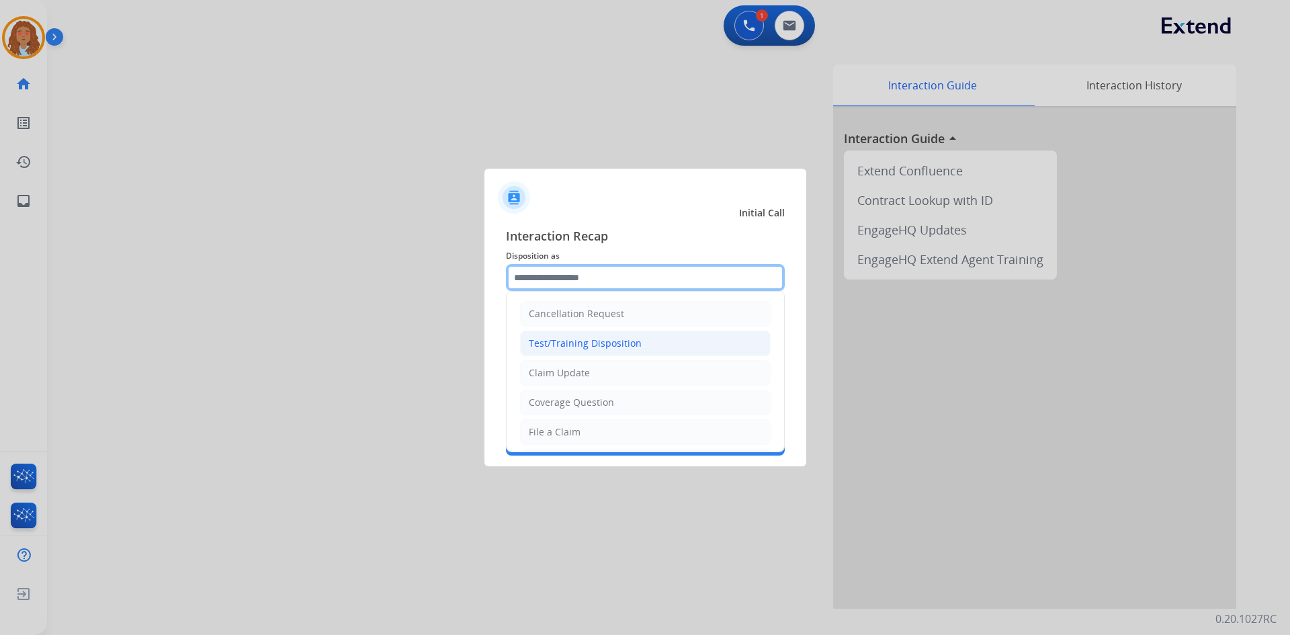
scroll to position [67, 0]
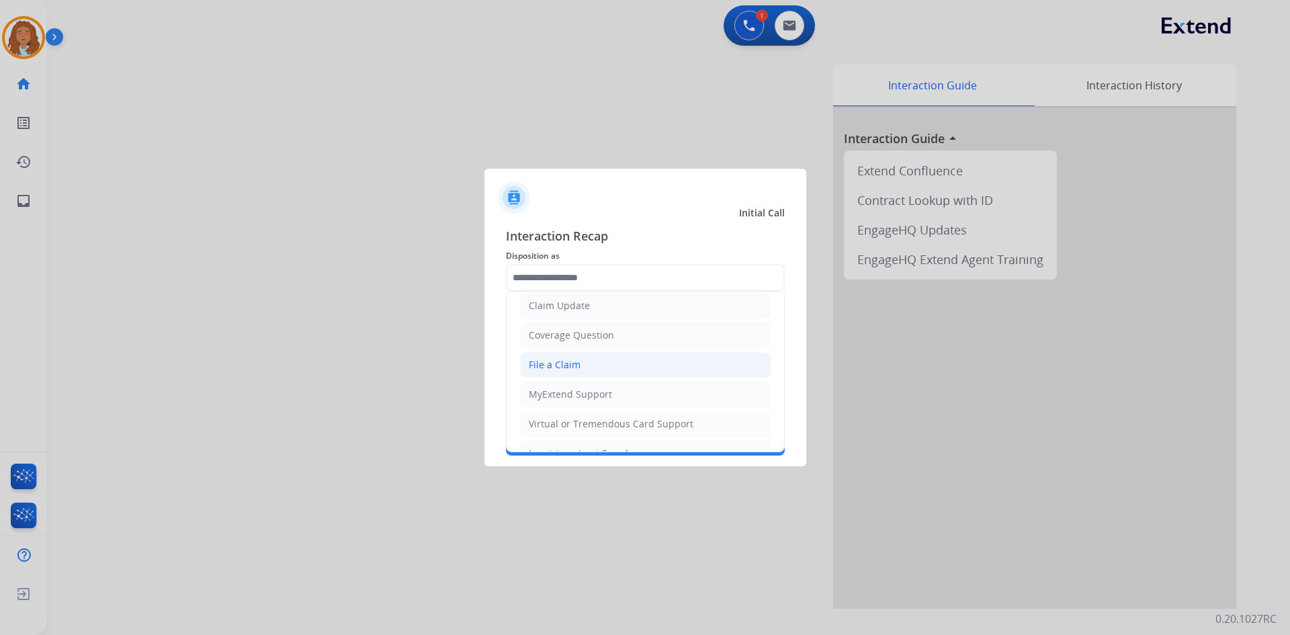
click at [592, 361] on li "File a Claim" at bounding box center [645, 365] width 251 height 26
type input "**********"
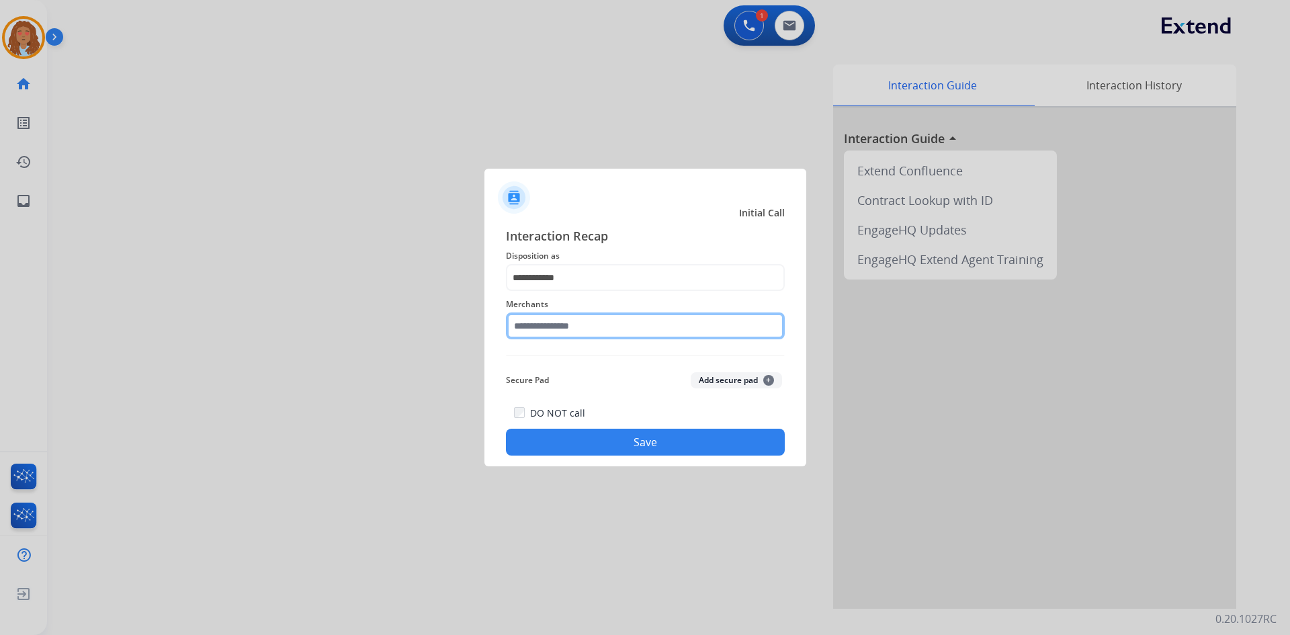
click at [566, 327] on input "text" at bounding box center [645, 325] width 279 height 27
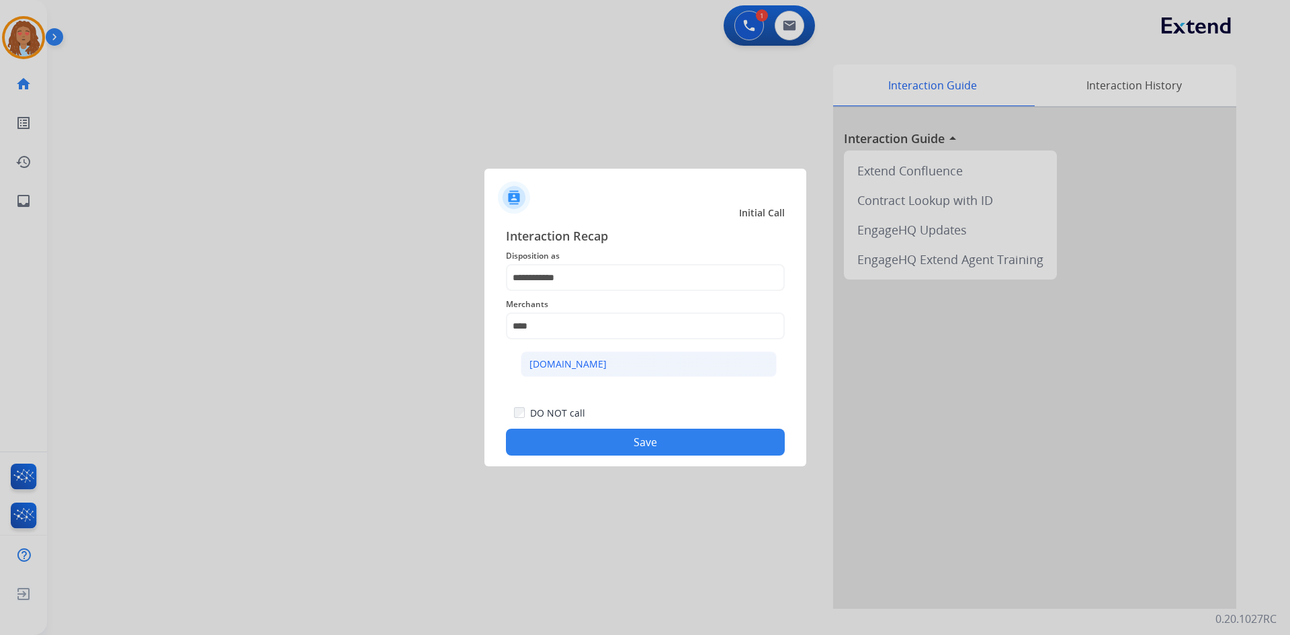
click at [600, 365] on li "[DOMAIN_NAME]" at bounding box center [649, 364] width 256 height 26
type input "**********"
click at [611, 442] on button "Save" at bounding box center [645, 442] width 279 height 27
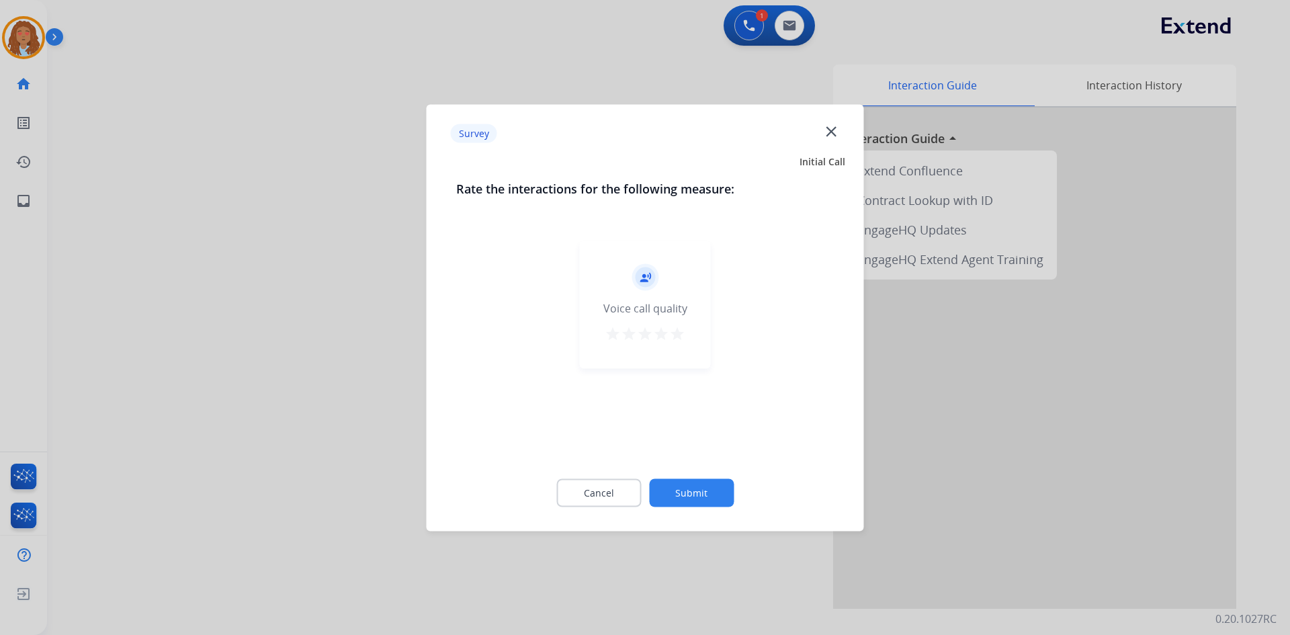
click at [348, 381] on div at bounding box center [645, 317] width 1290 height 635
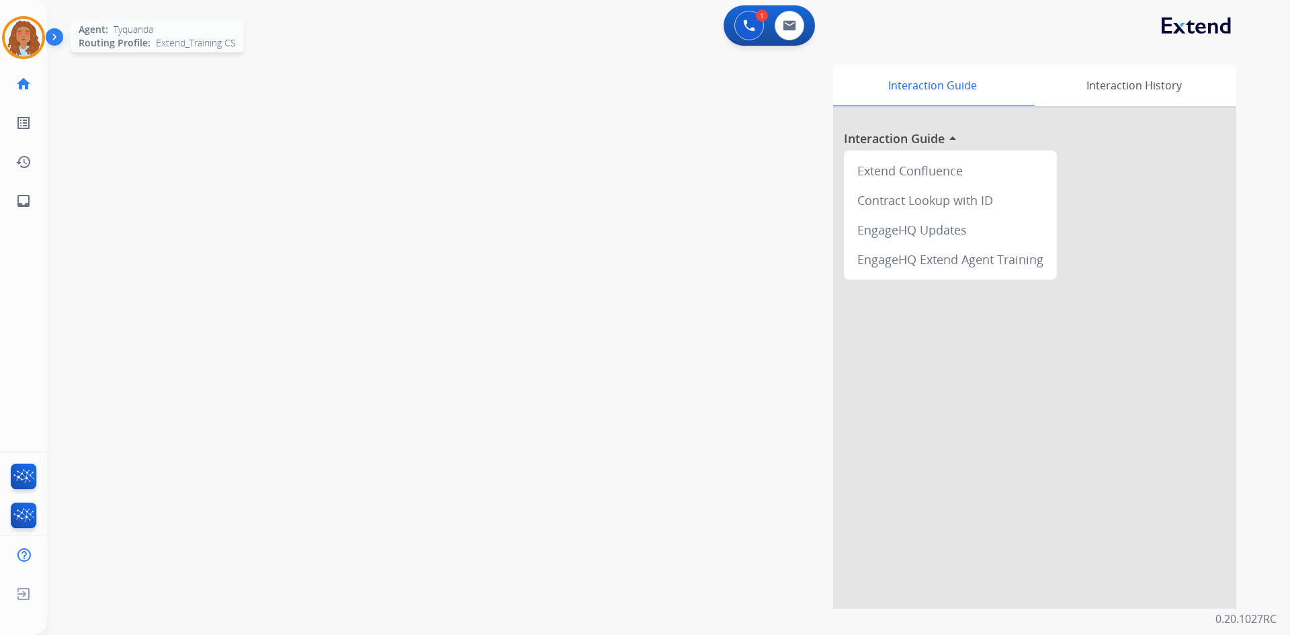
click at [27, 36] on img at bounding box center [24, 38] width 38 height 38
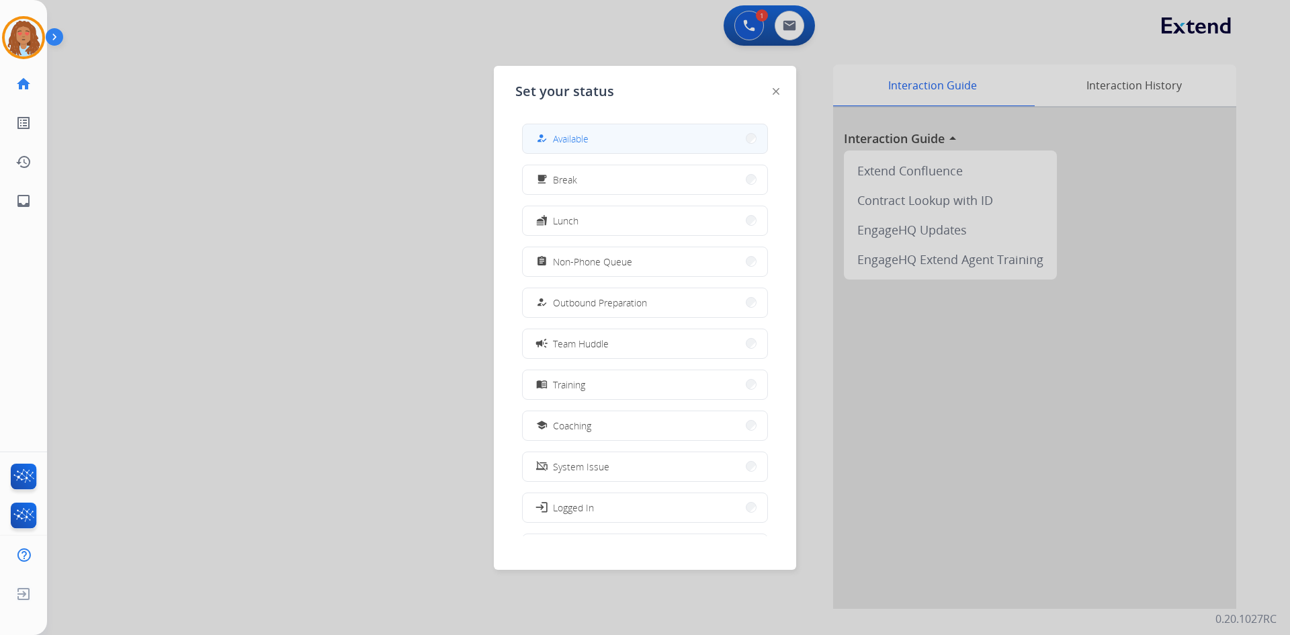
click at [588, 134] on span "Available" at bounding box center [571, 139] width 36 height 14
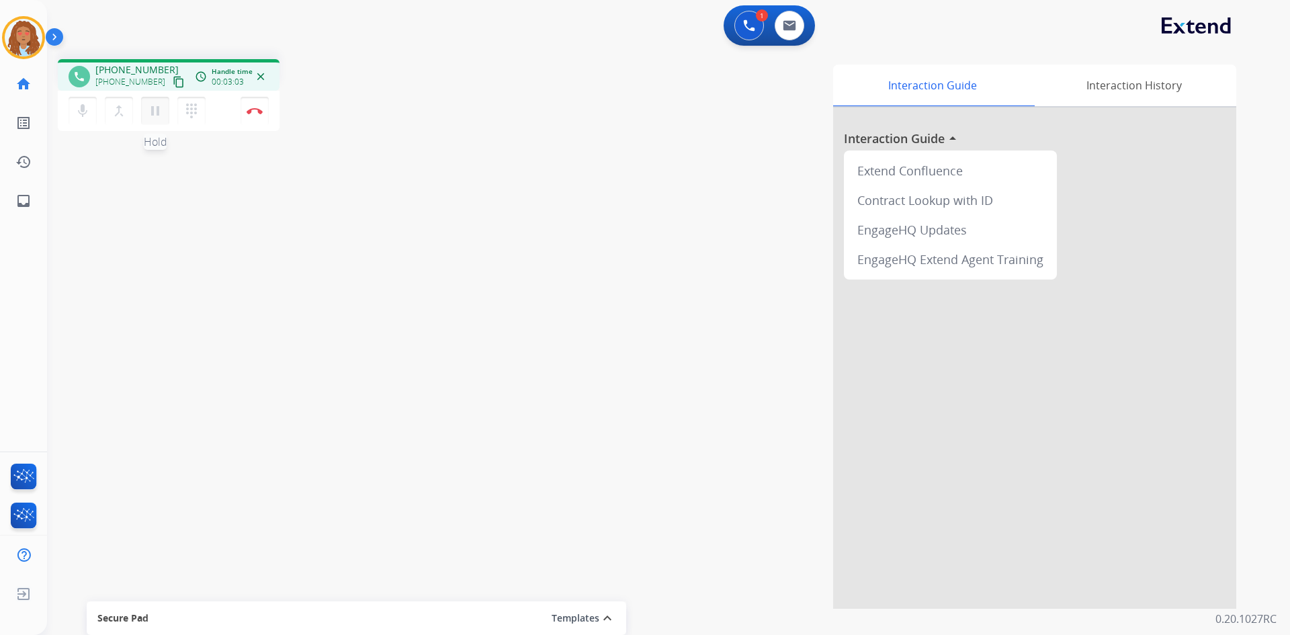
click at [152, 117] on mat-icon "pause" at bounding box center [155, 111] width 16 height 16
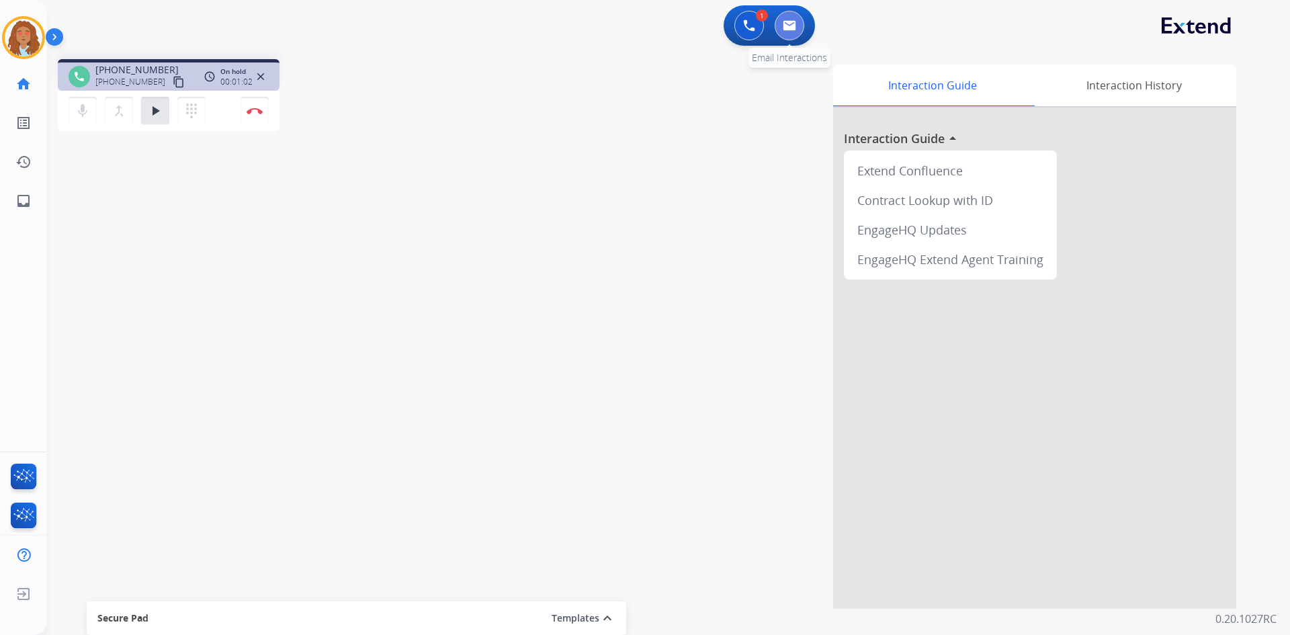
click at [795, 30] on img at bounding box center [789, 25] width 13 height 11
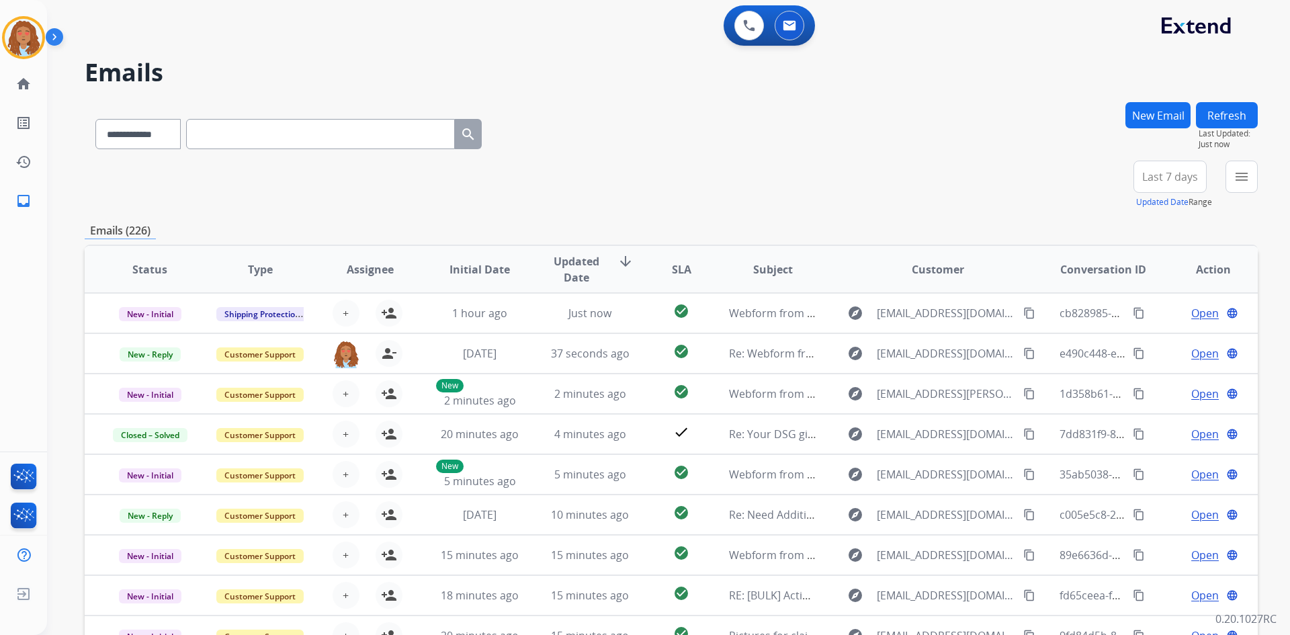
click at [1166, 109] on button "New Email" at bounding box center [1157, 115] width 65 height 26
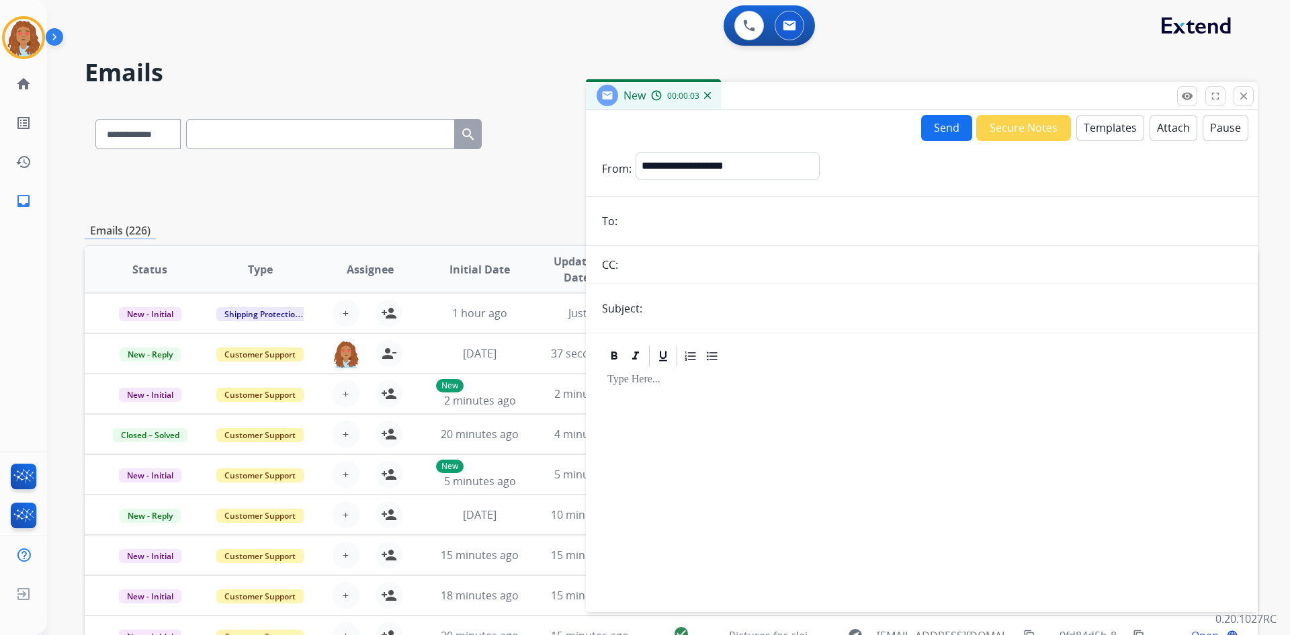
click at [1108, 133] on button "Templates" at bounding box center [1110, 128] width 68 height 26
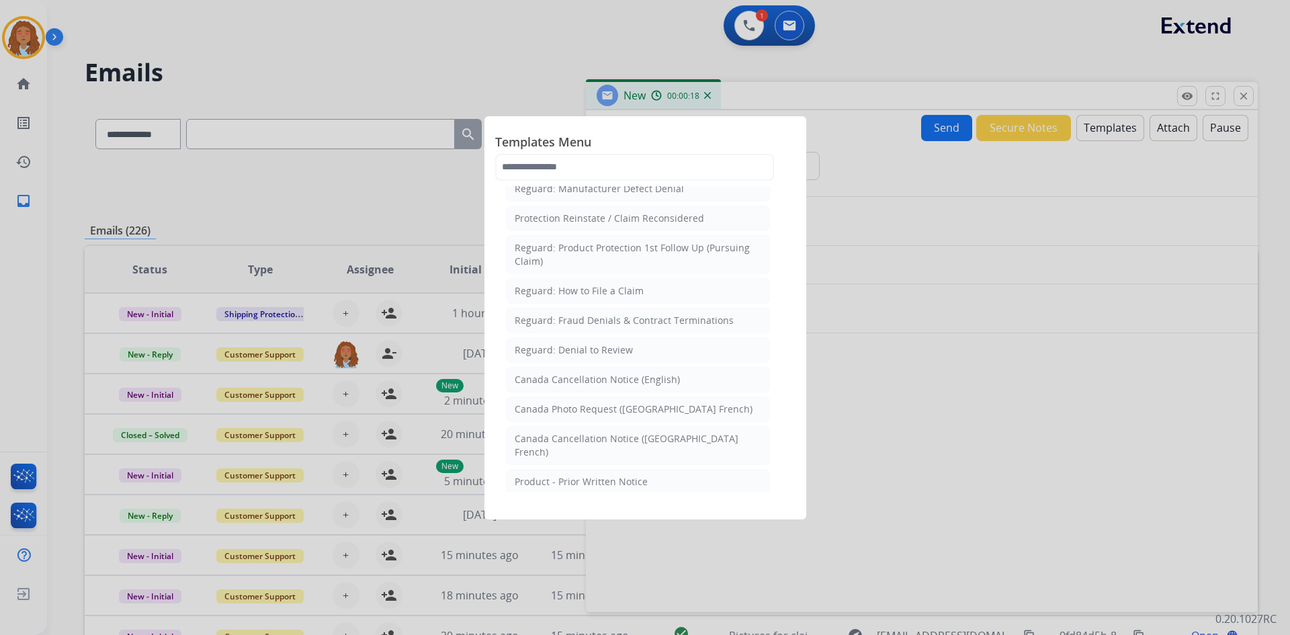
scroll to position [1380, 0]
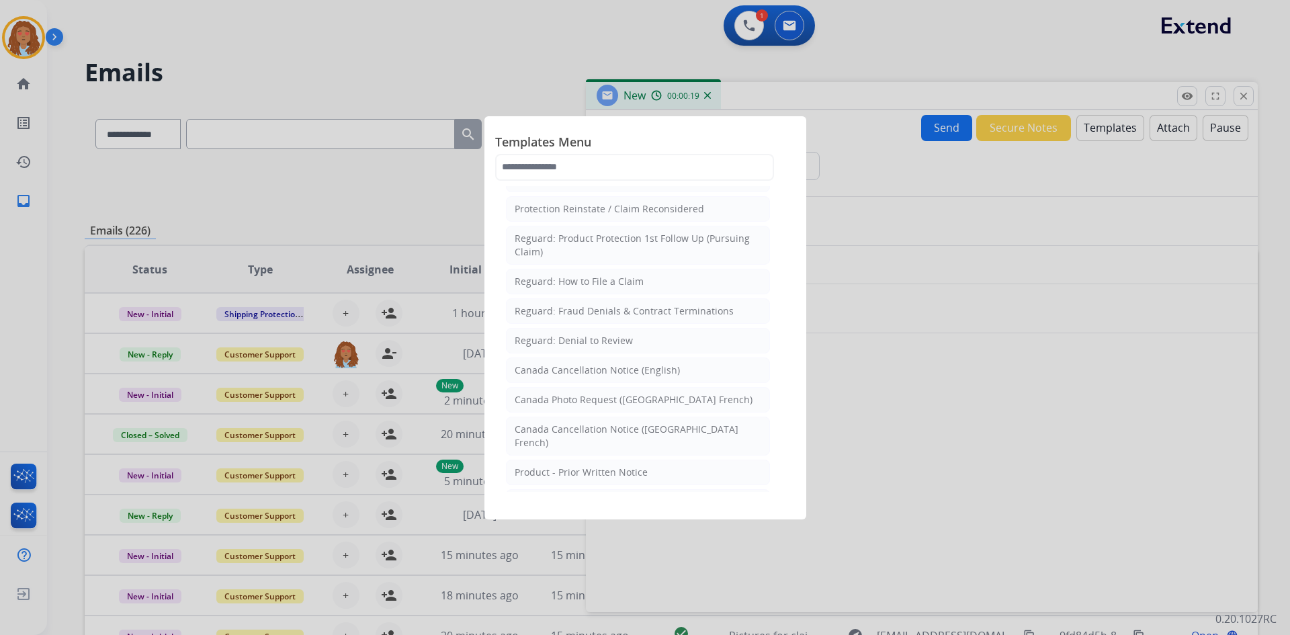
click at [938, 374] on div at bounding box center [645, 317] width 1290 height 635
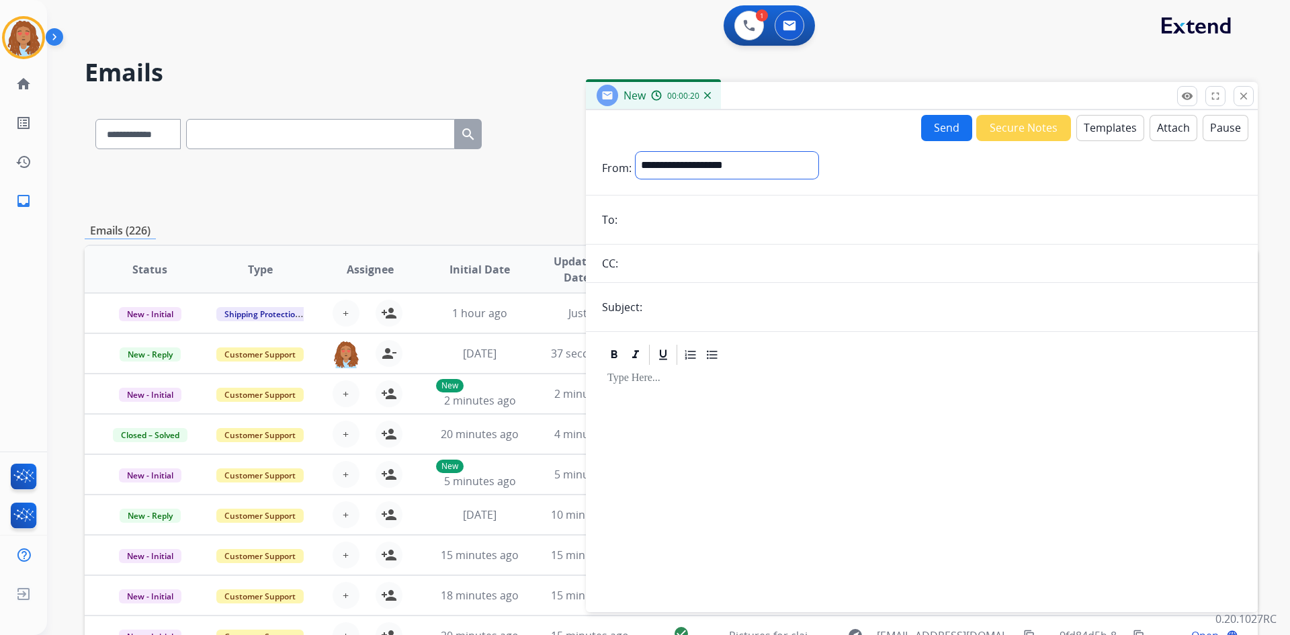
click at [801, 161] on select "**********" at bounding box center [726, 165] width 183 height 27
select select "**********"
click at [635, 152] on select "**********" at bounding box center [726, 165] width 183 height 27
click at [744, 28] on img at bounding box center [749, 25] width 12 height 12
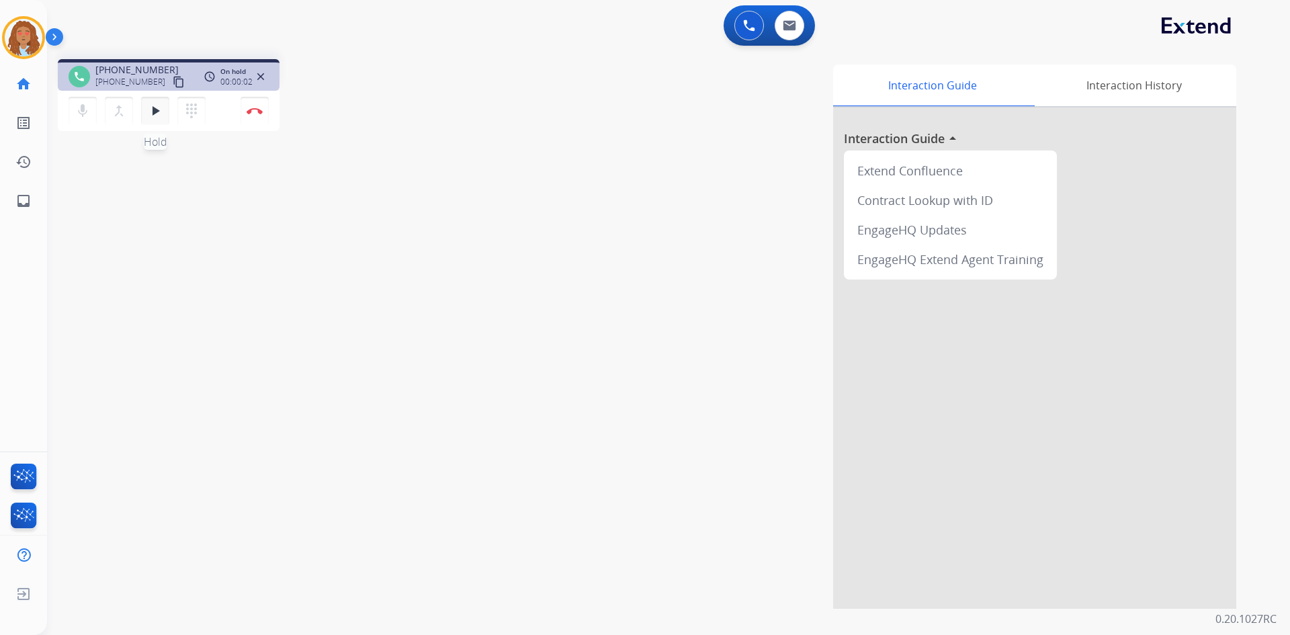
click at [160, 114] on mat-icon "play_arrow" at bounding box center [155, 111] width 16 height 16
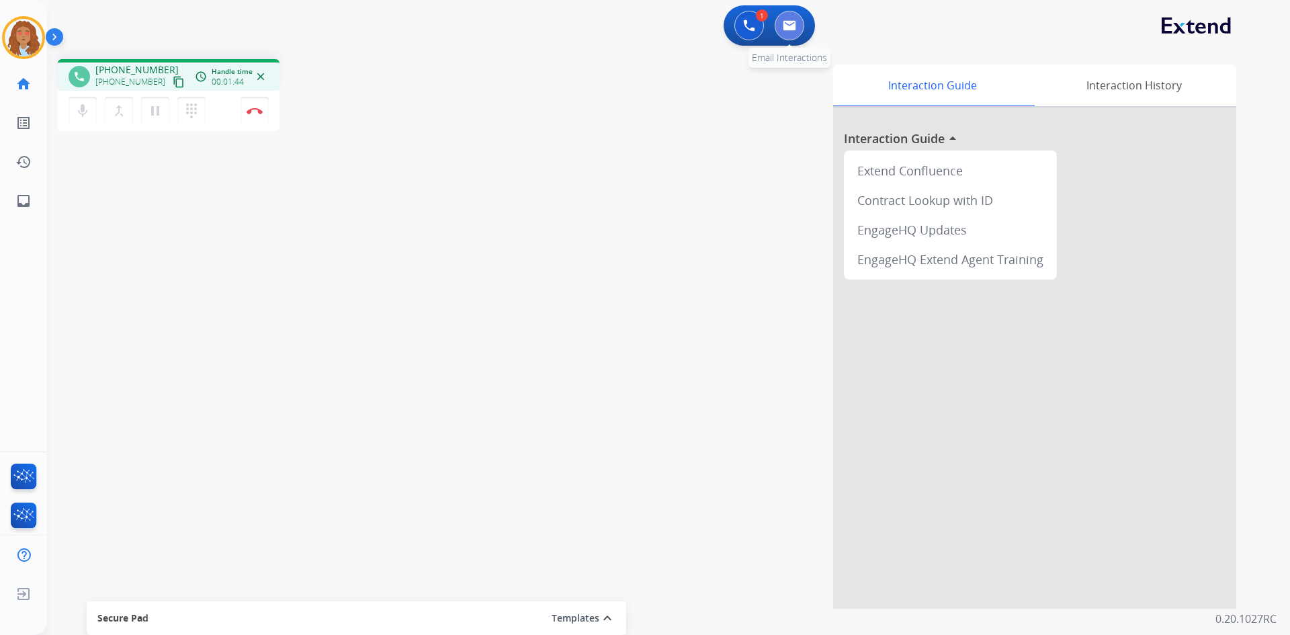
click at [788, 21] on img at bounding box center [789, 25] width 13 height 11
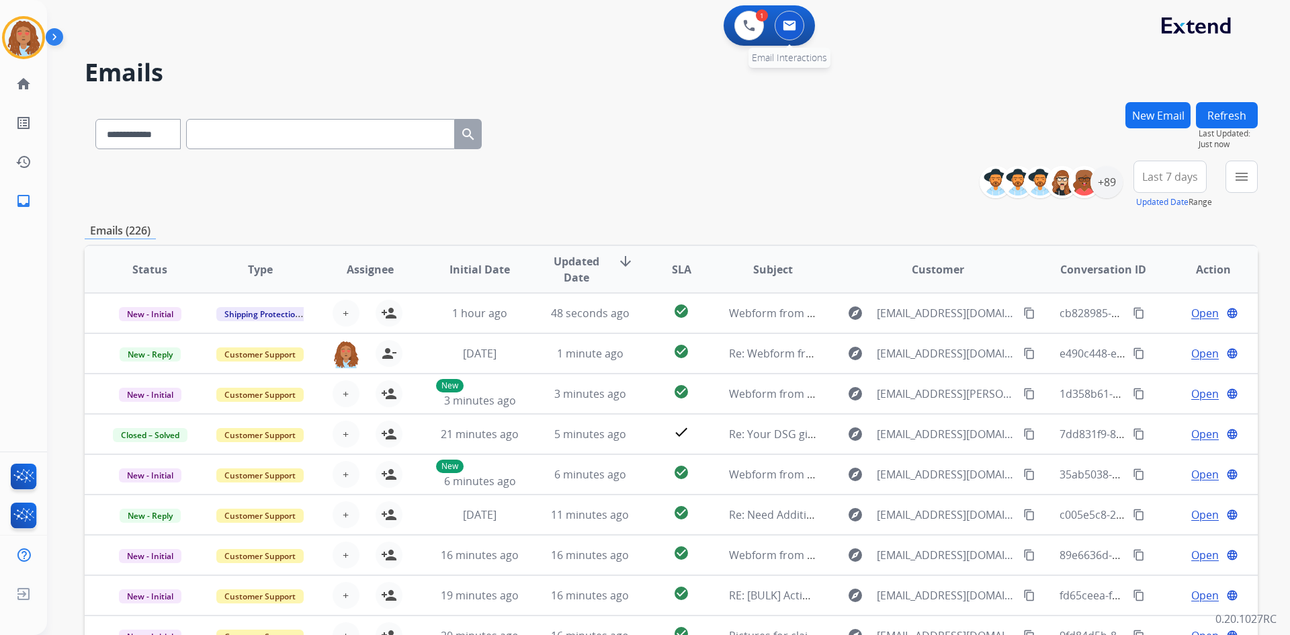
click at [784, 19] on button at bounding box center [789, 26] width 30 height 30
click at [1163, 107] on button "New Email" at bounding box center [1157, 115] width 65 height 26
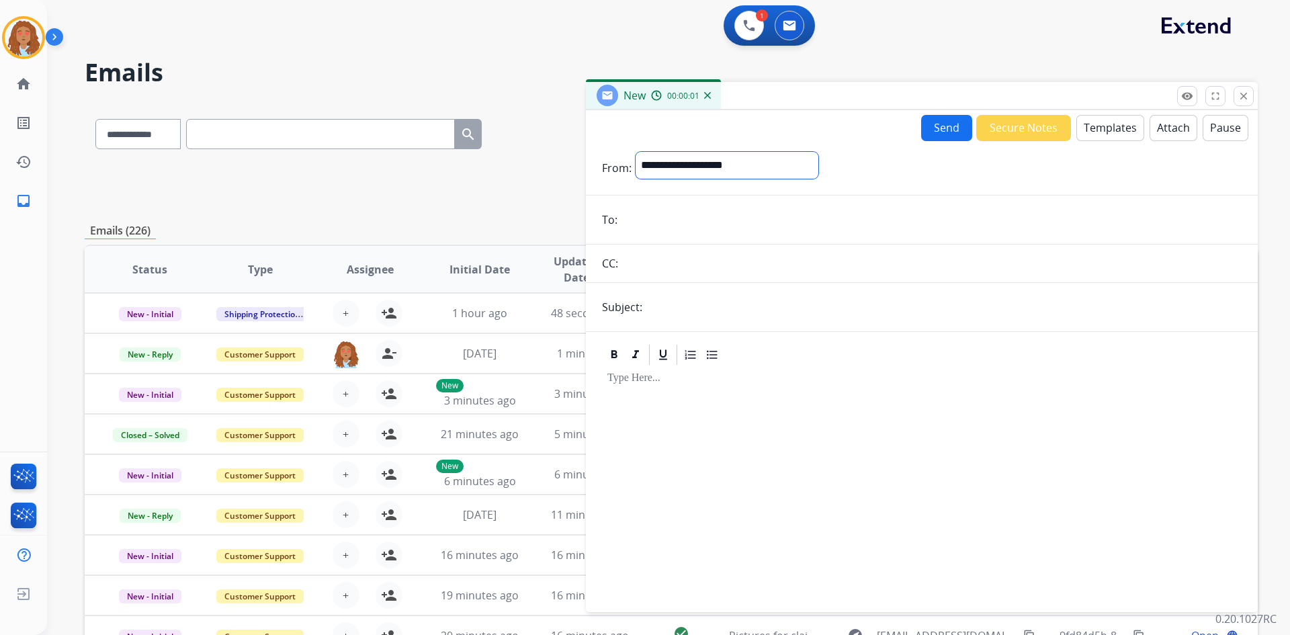
click at [699, 165] on select "**********" at bounding box center [726, 165] width 183 height 27
click at [1242, 101] on mat-icon "close" at bounding box center [1243, 96] width 12 height 12
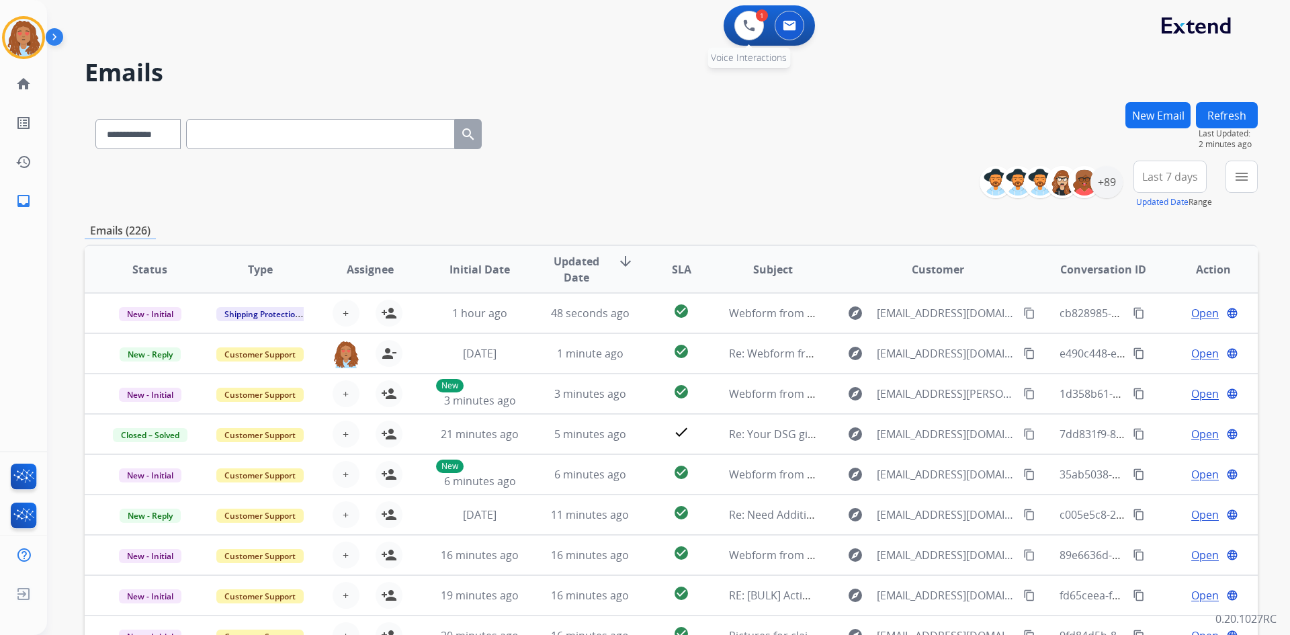
click at [734, 30] on div "1 Voice Interactions" at bounding box center [749, 26] width 40 height 30
click at [740, 30] on button at bounding box center [749, 26] width 30 height 30
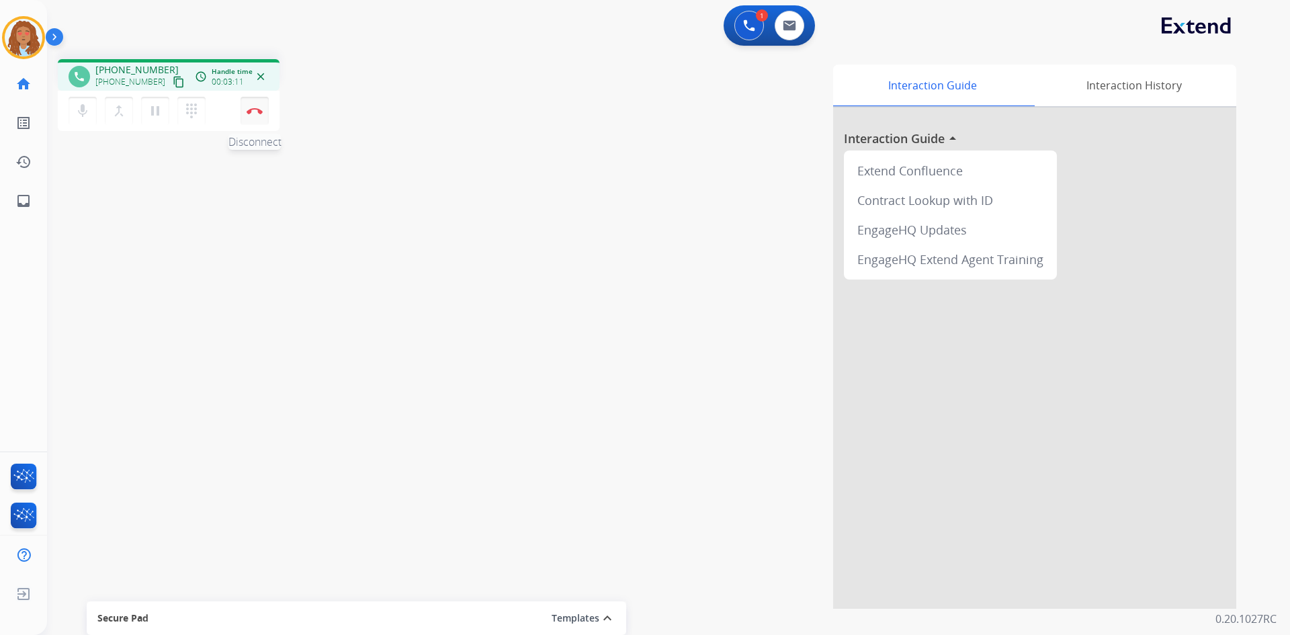
click at [253, 114] on img at bounding box center [255, 110] width 16 height 7
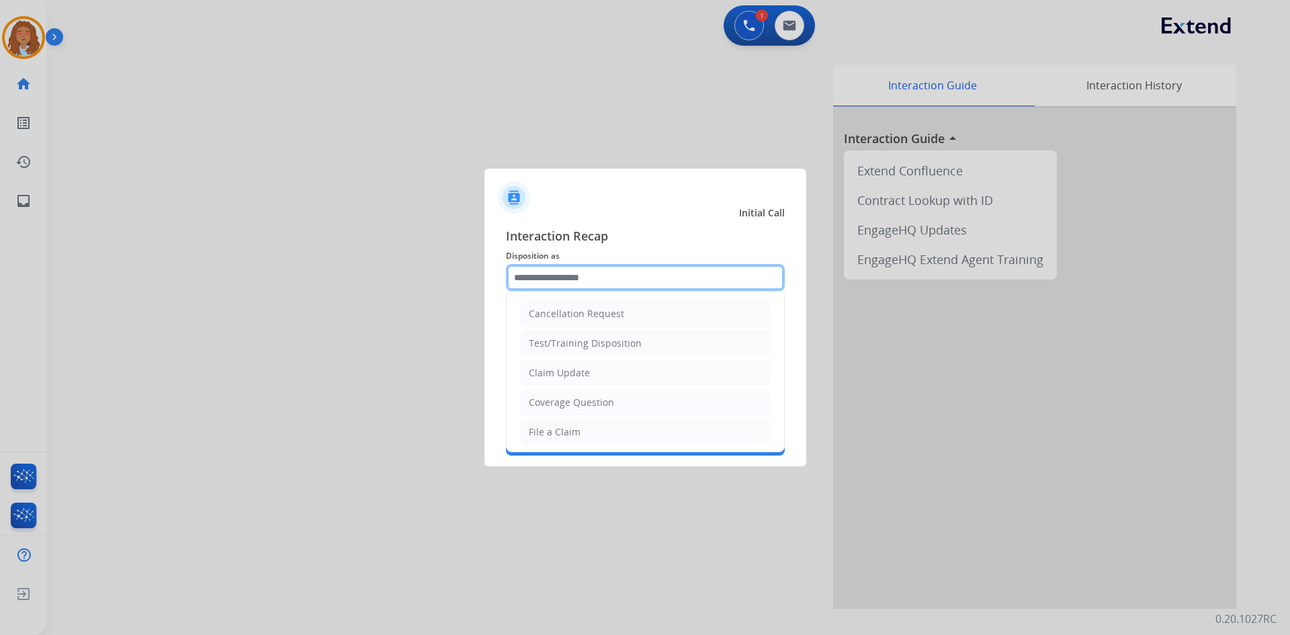
click at [562, 272] on input "text" at bounding box center [645, 277] width 279 height 27
click at [576, 375] on div "Claim Update" at bounding box center [559, 372] width 61 height 13
type input "**********"
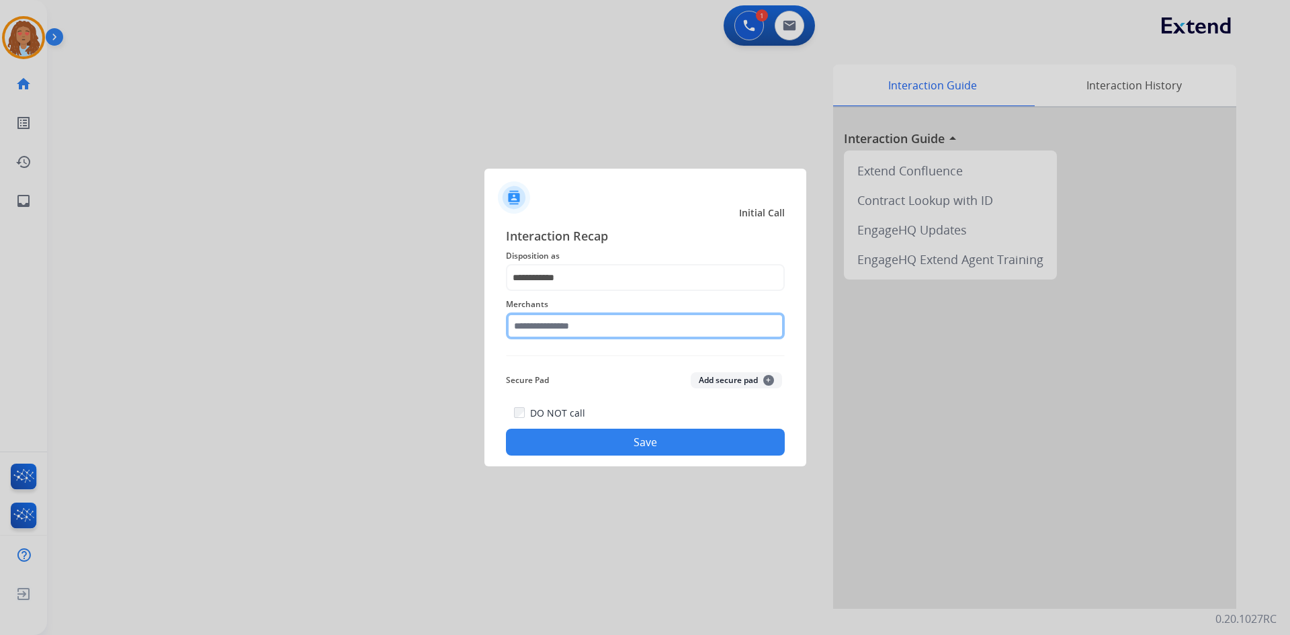
click at [562, 331] on input "text" at bounding box center [645, 325] width 279 height 27
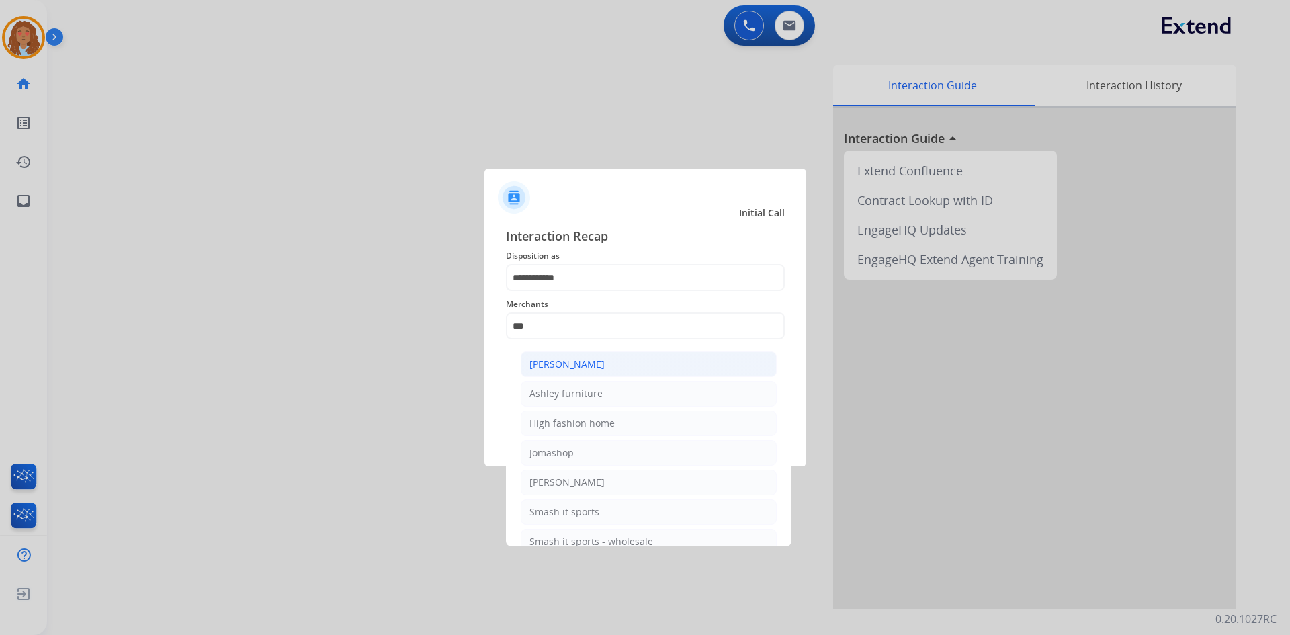
click at [581, 365] on div "[PERSON_NAME]" at bounding box center [566, 363] width 75 height 13
type input "**********"
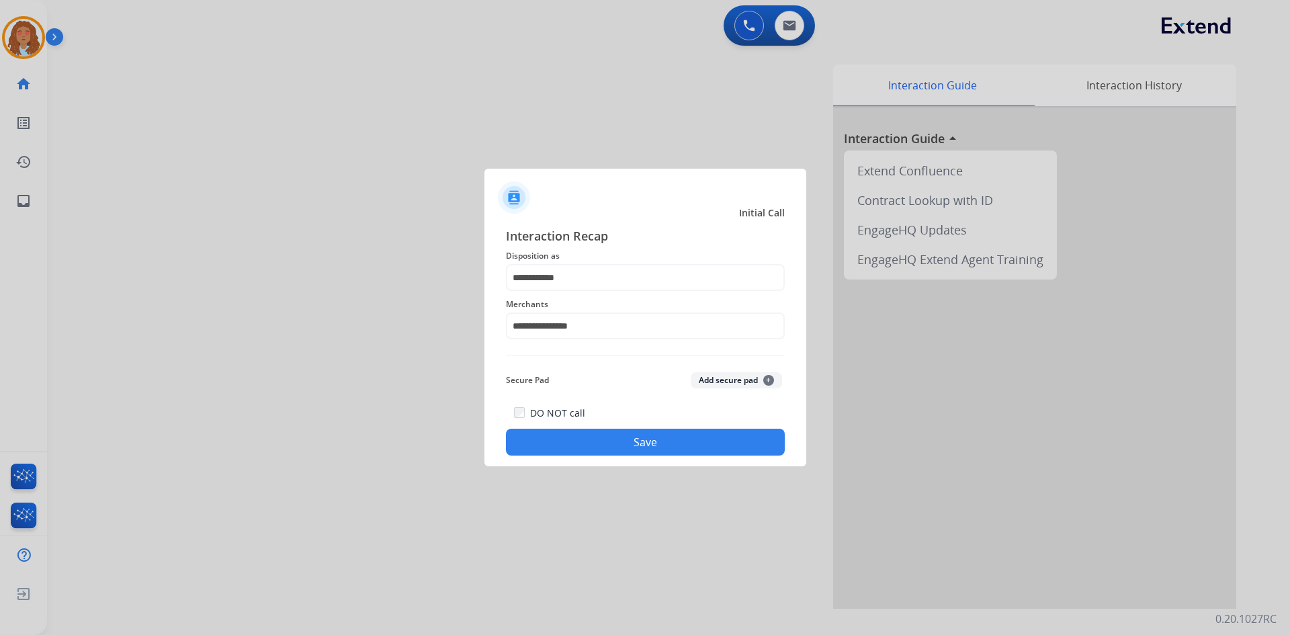
click at [598, 444] on button "Save" at bounding box center [645, 442] width 279 height 27
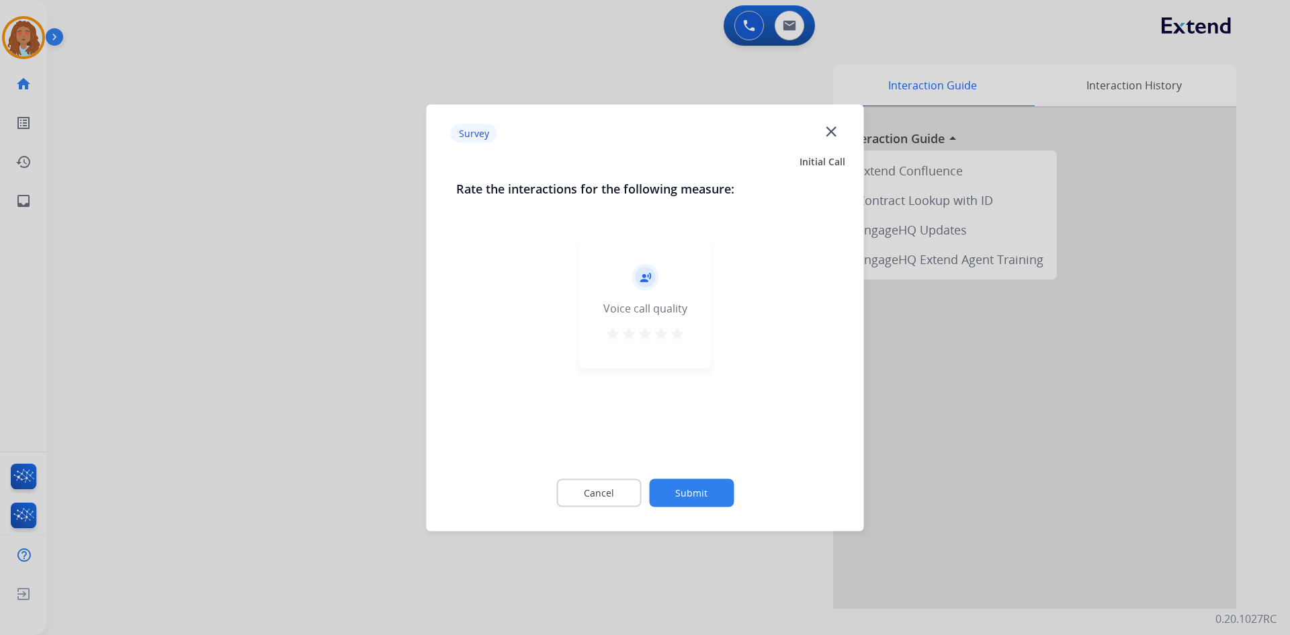
click at [272, 431] on div at bounding box center [645, 317] width 1290 height 635
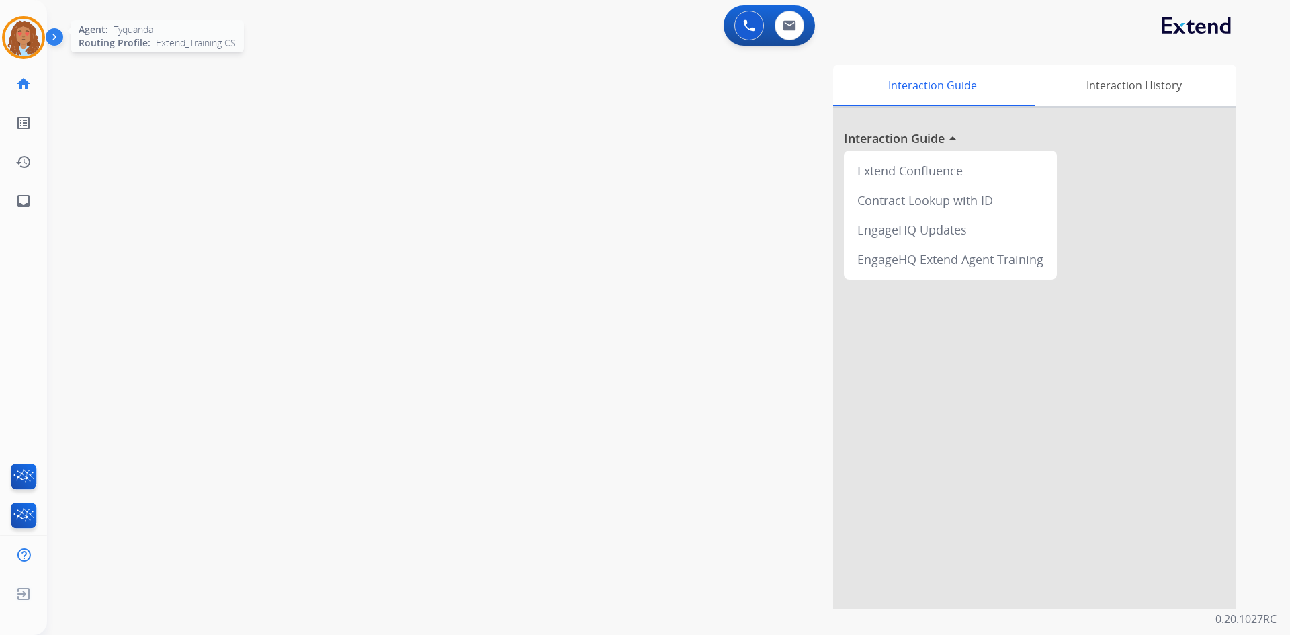
click at [26, 38] on img at bounding box center [24, 38] width 38 height 38
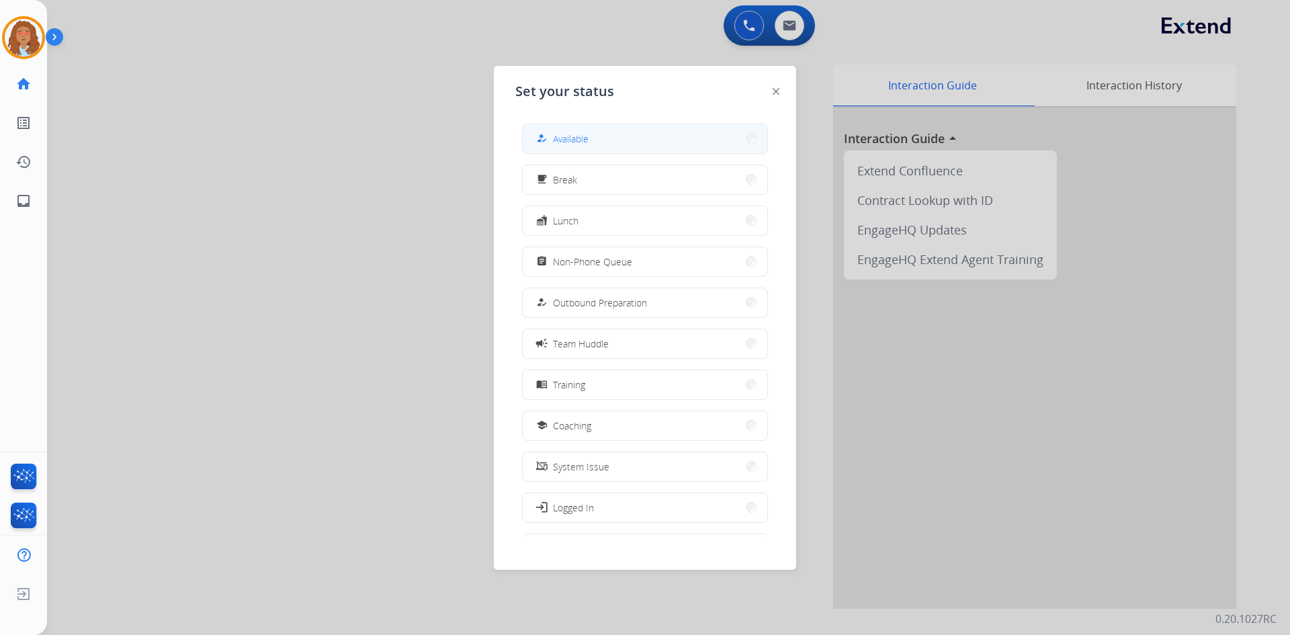
click at [590, 144] on button "how_to_reg Available" at bounding box center [645, 138] width 244 height 29
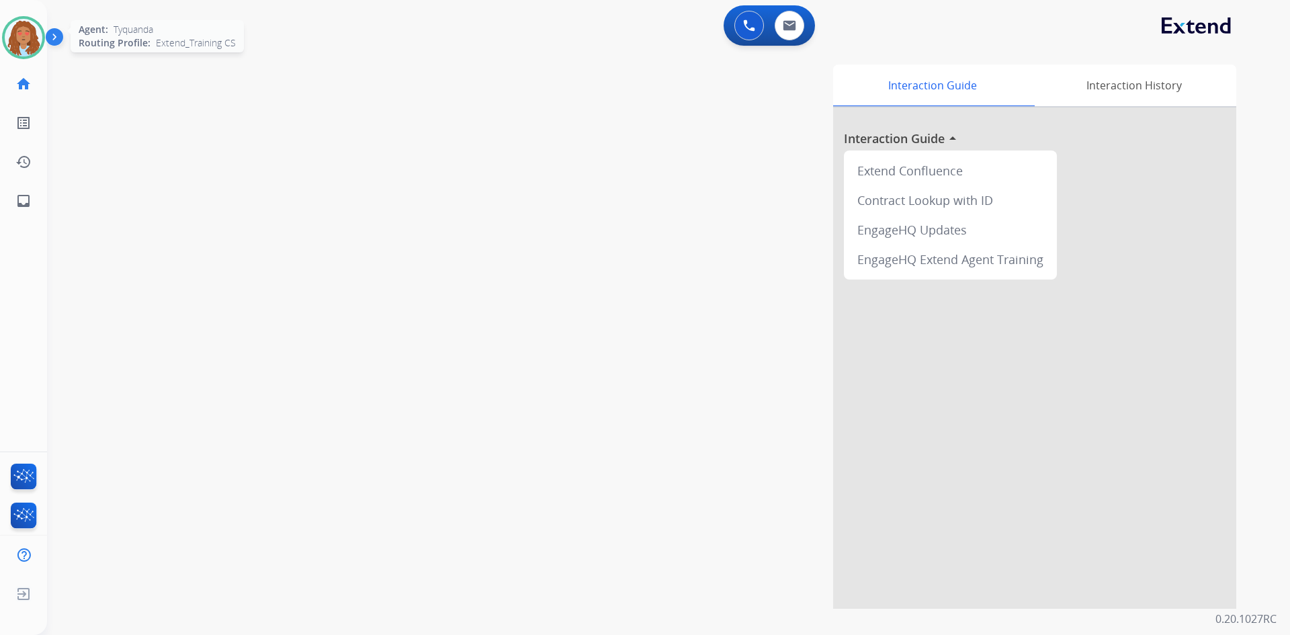
click at [29, 47] on img at bounding box center [24, 38] width 38 height 38
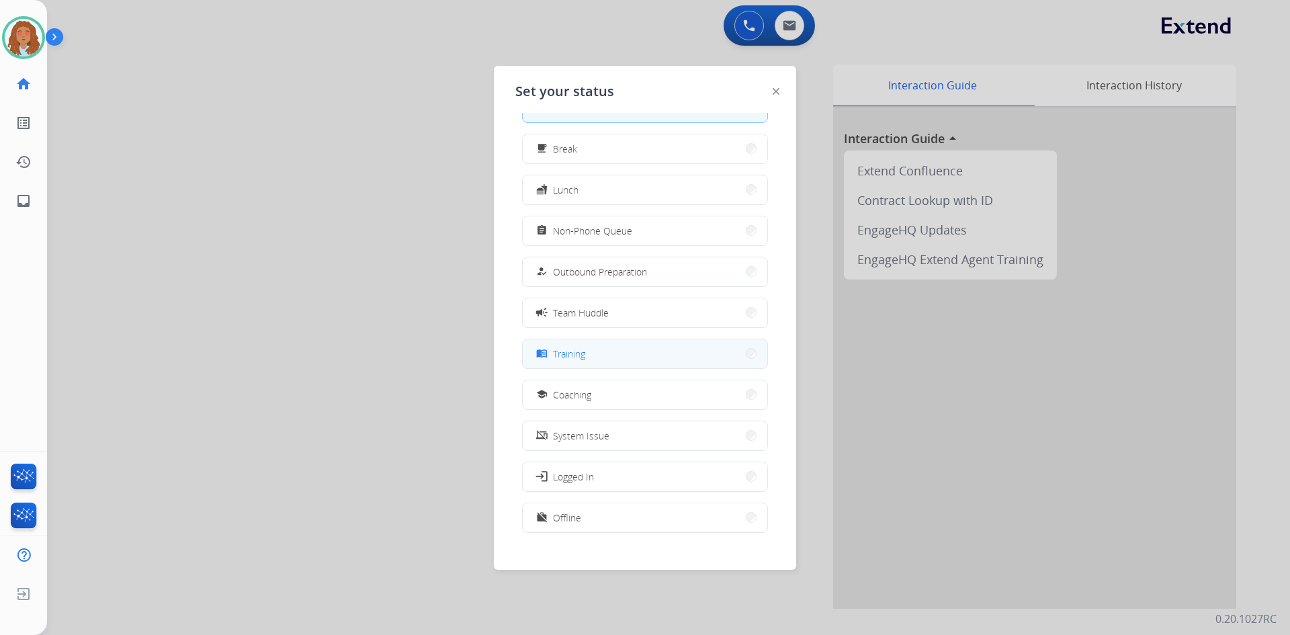
scroll to position [45, 0]
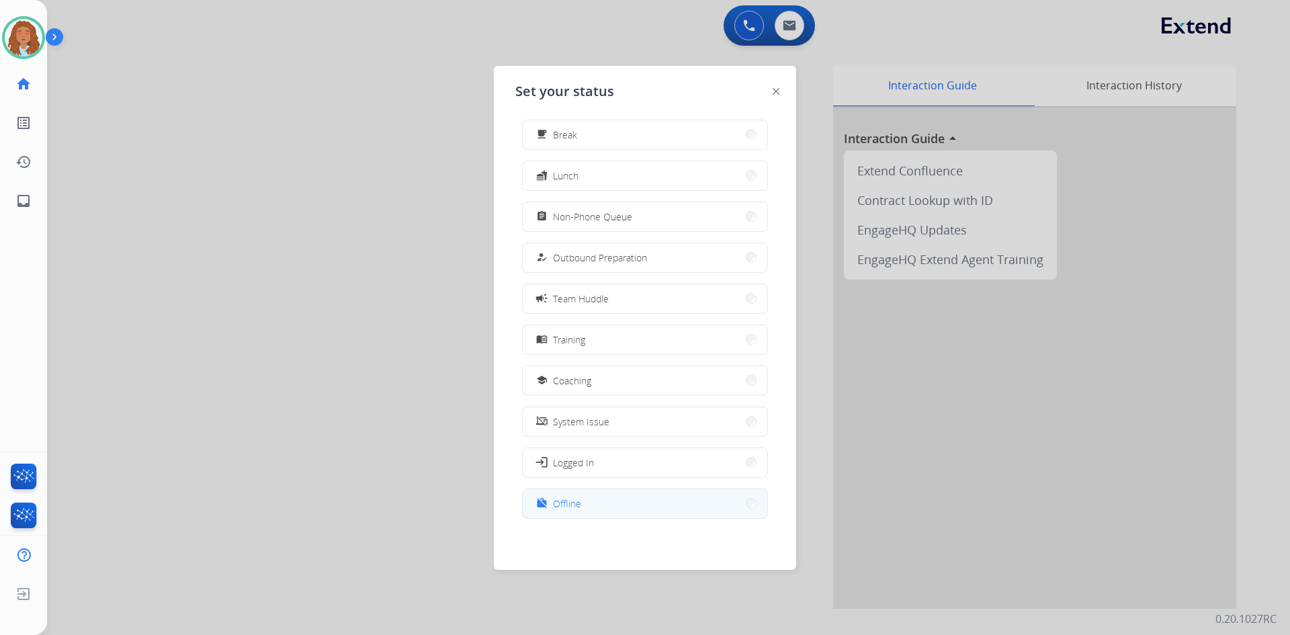
click at [670, 510] on button "work_off Offline" at bounding box center [645, 503] width 244 height 29
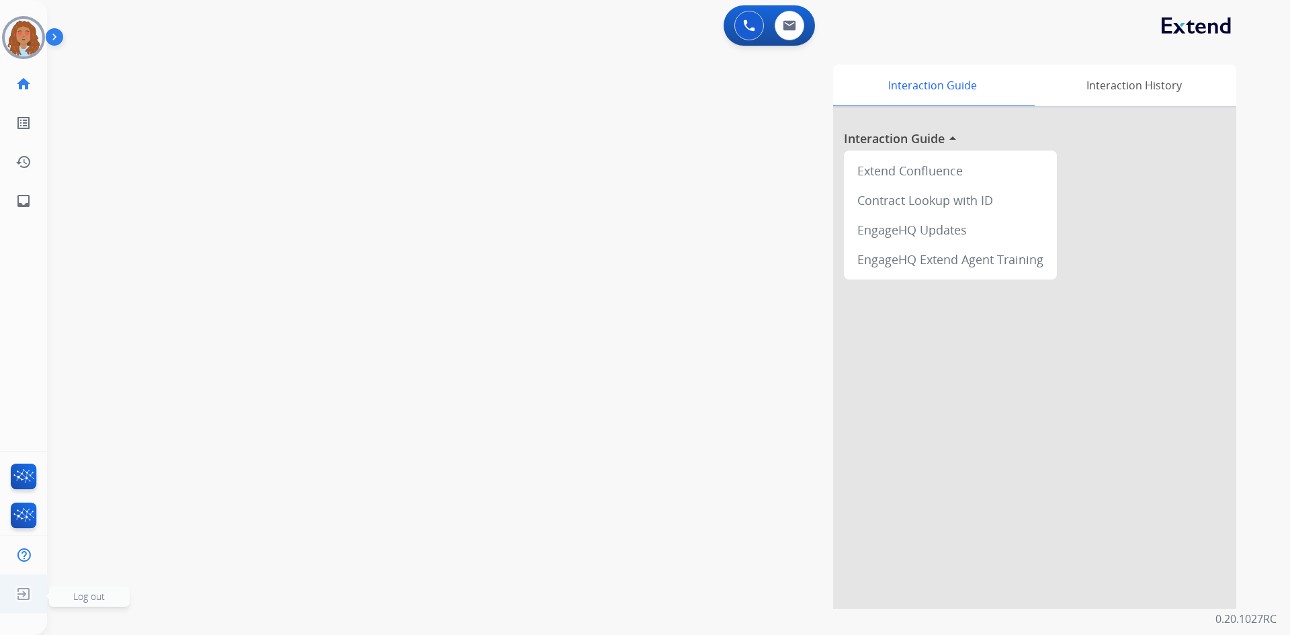
click at [23, 591] on img at bounding box center [23, 594] width 24 height 26
